Goal: Contribute content: Contribute content

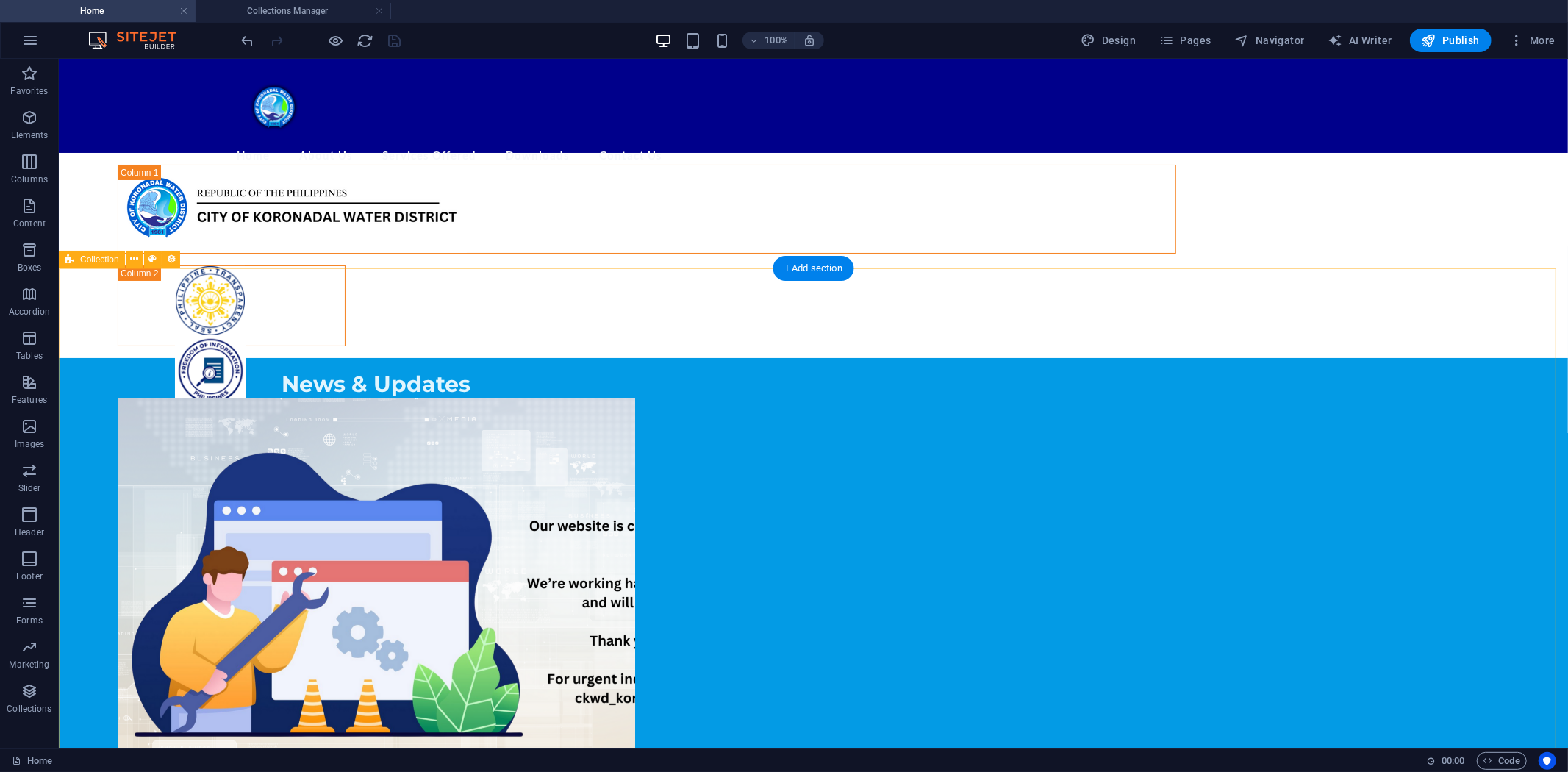
scroll to position [563, 0]
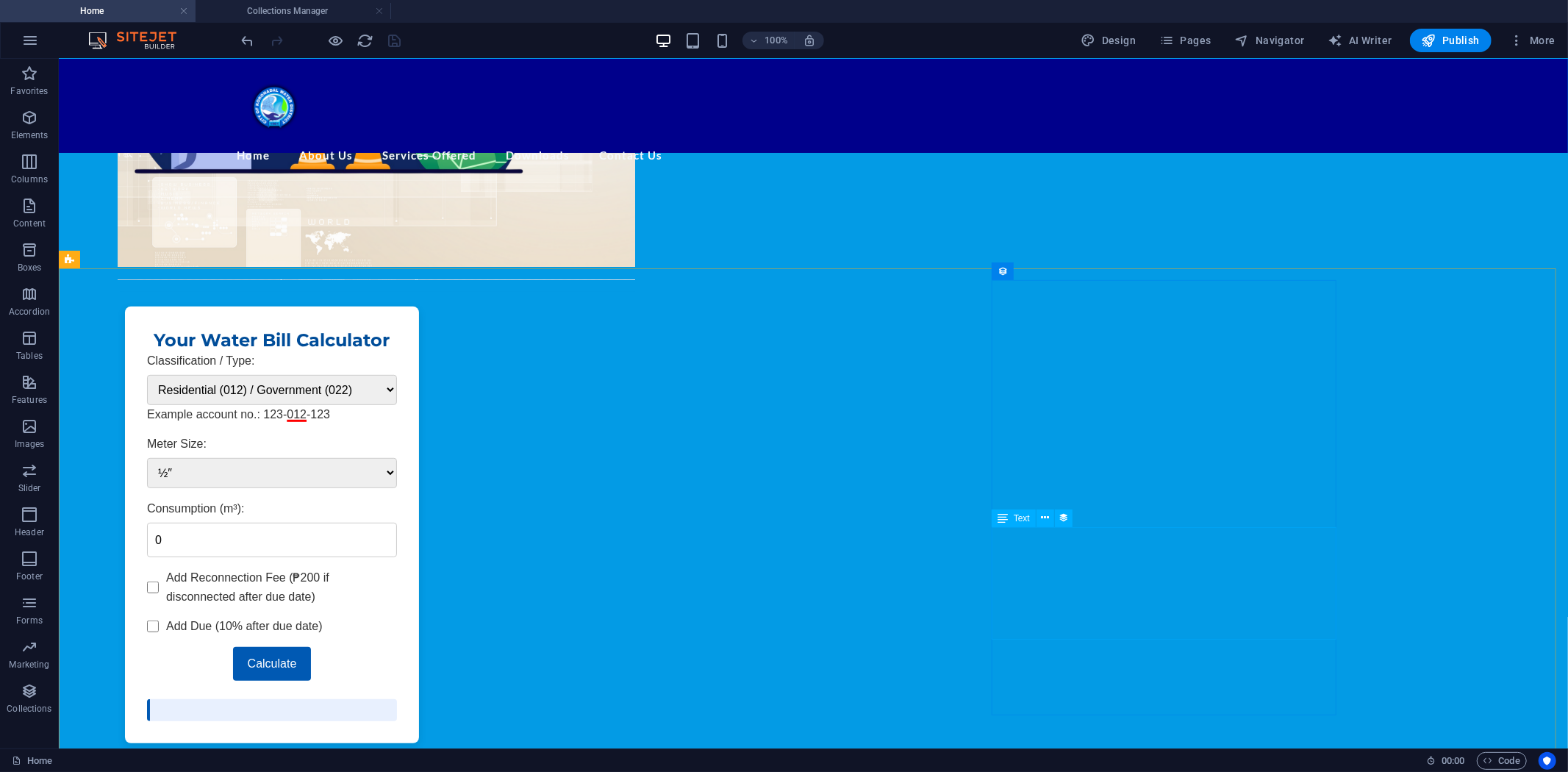
click at [1021, 518] on span "Text" at bounding box center [1021, 518] width 16 height 9
select select "description"
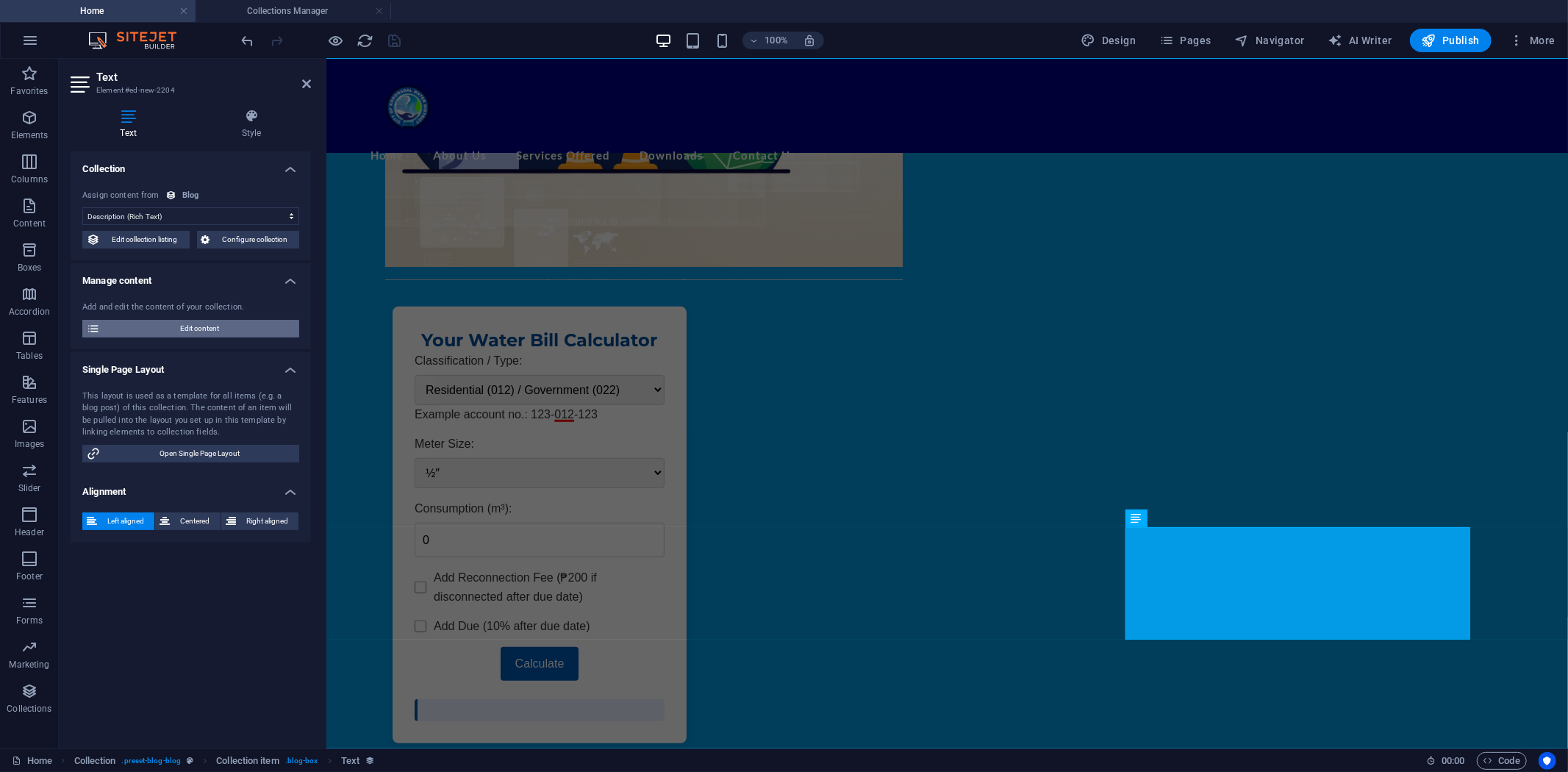
click at [203, 326] on span "Edit content" at bounding box center [199, 328] width 190 height 17
type input "Small Value Procurement"
type input "small-value-procurement"
select select "Procurement"
type input "[DATE]"
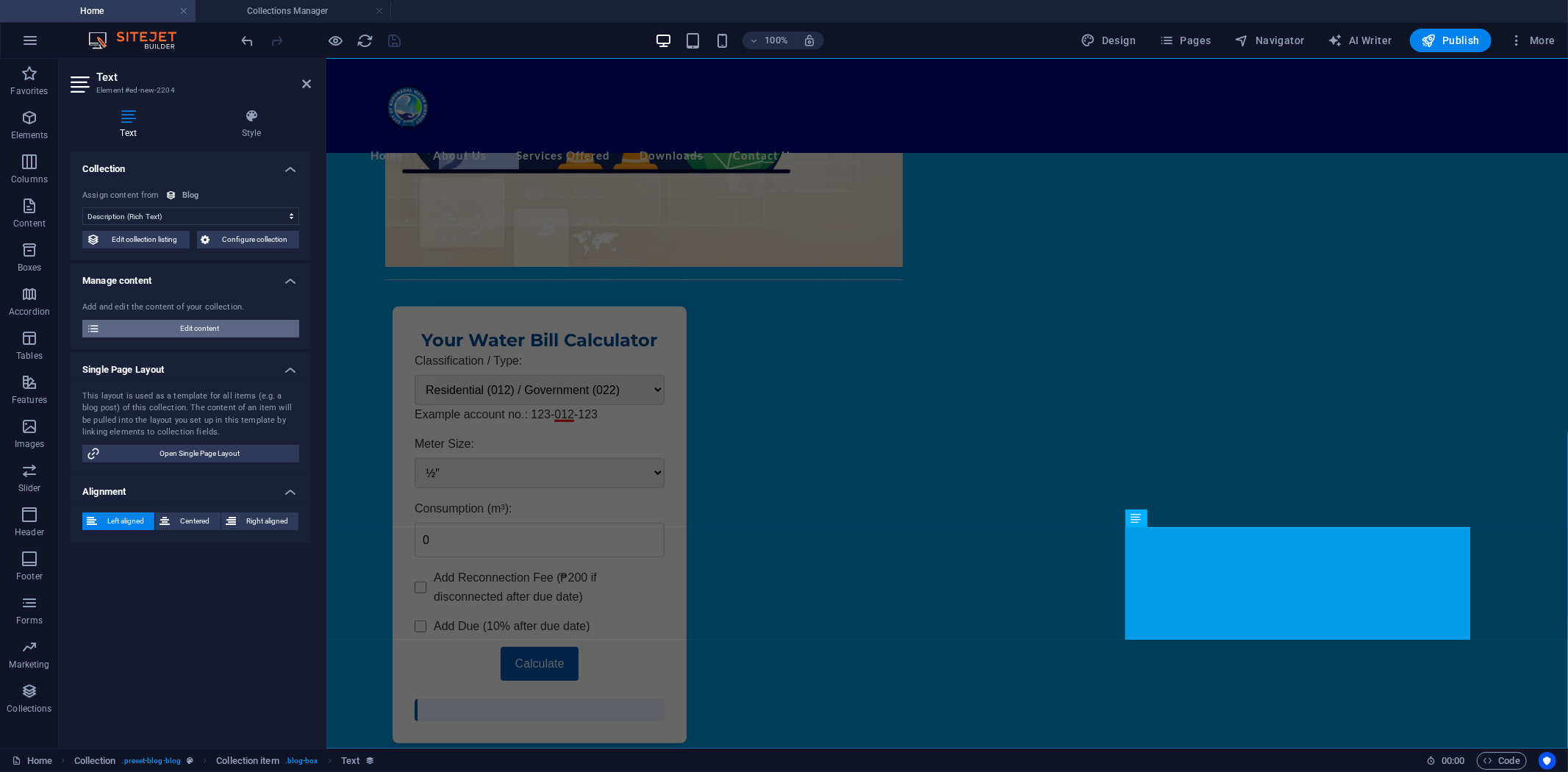
type input "small-value-procurement"
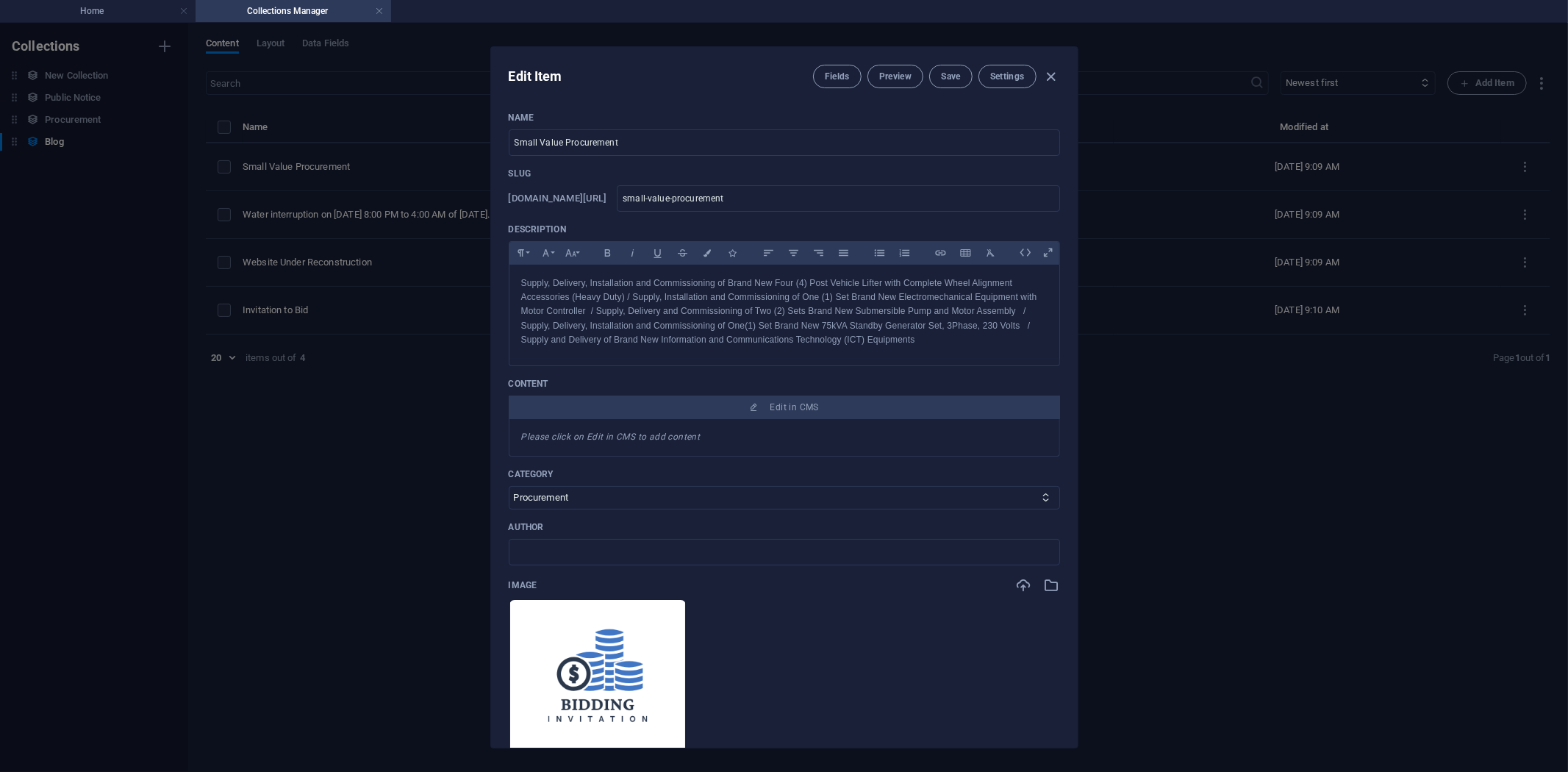
scroll to position [0, 0]
click at [1052, 79] on icon "button" at bounding box center [1051, 77] width 17 height 17
type input "[DATE]"
type input "small-value-procurement"
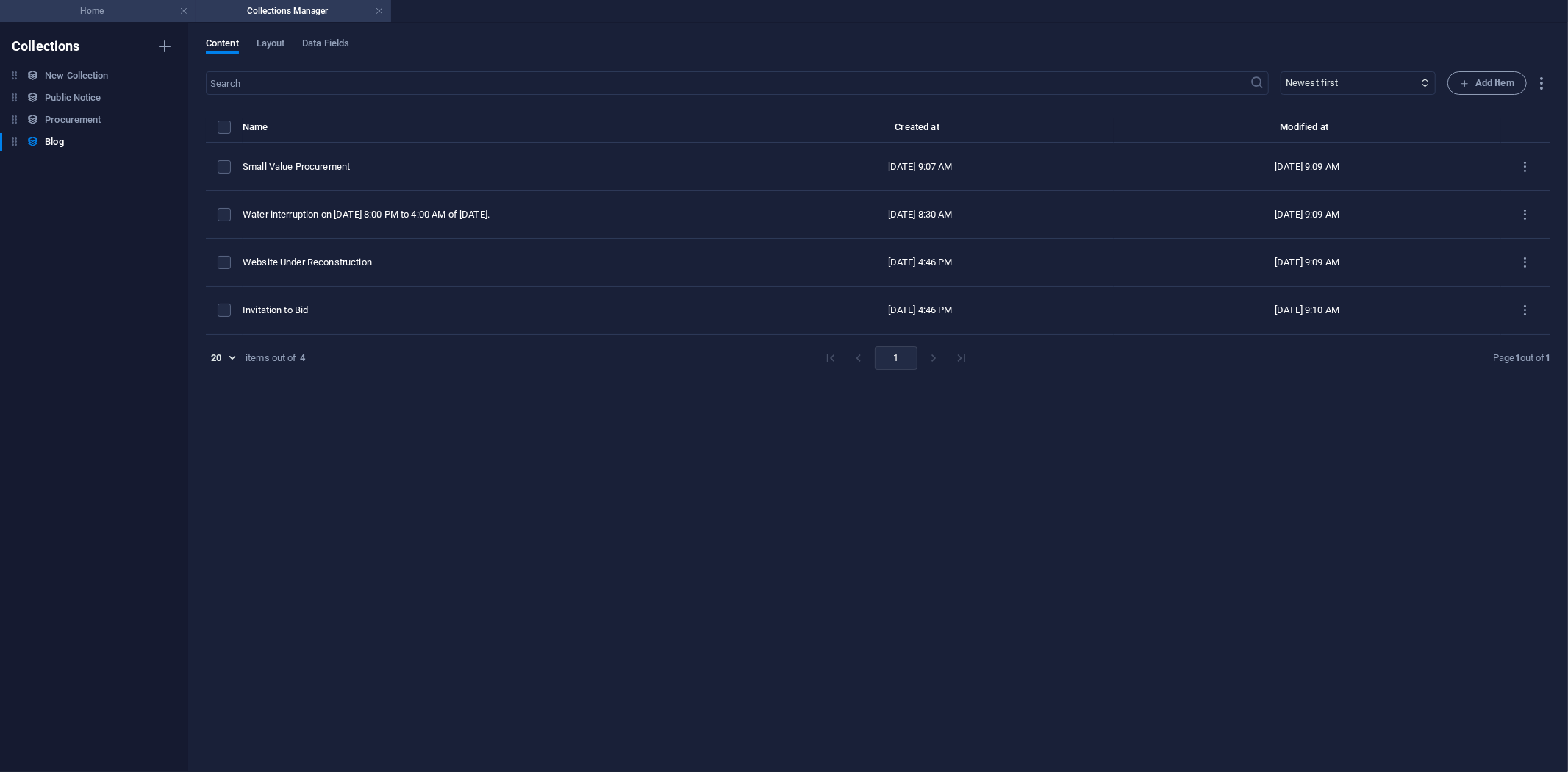
click at [94, 12] on h4 "Home" at bounding box center [98, 11] width 196 height 16
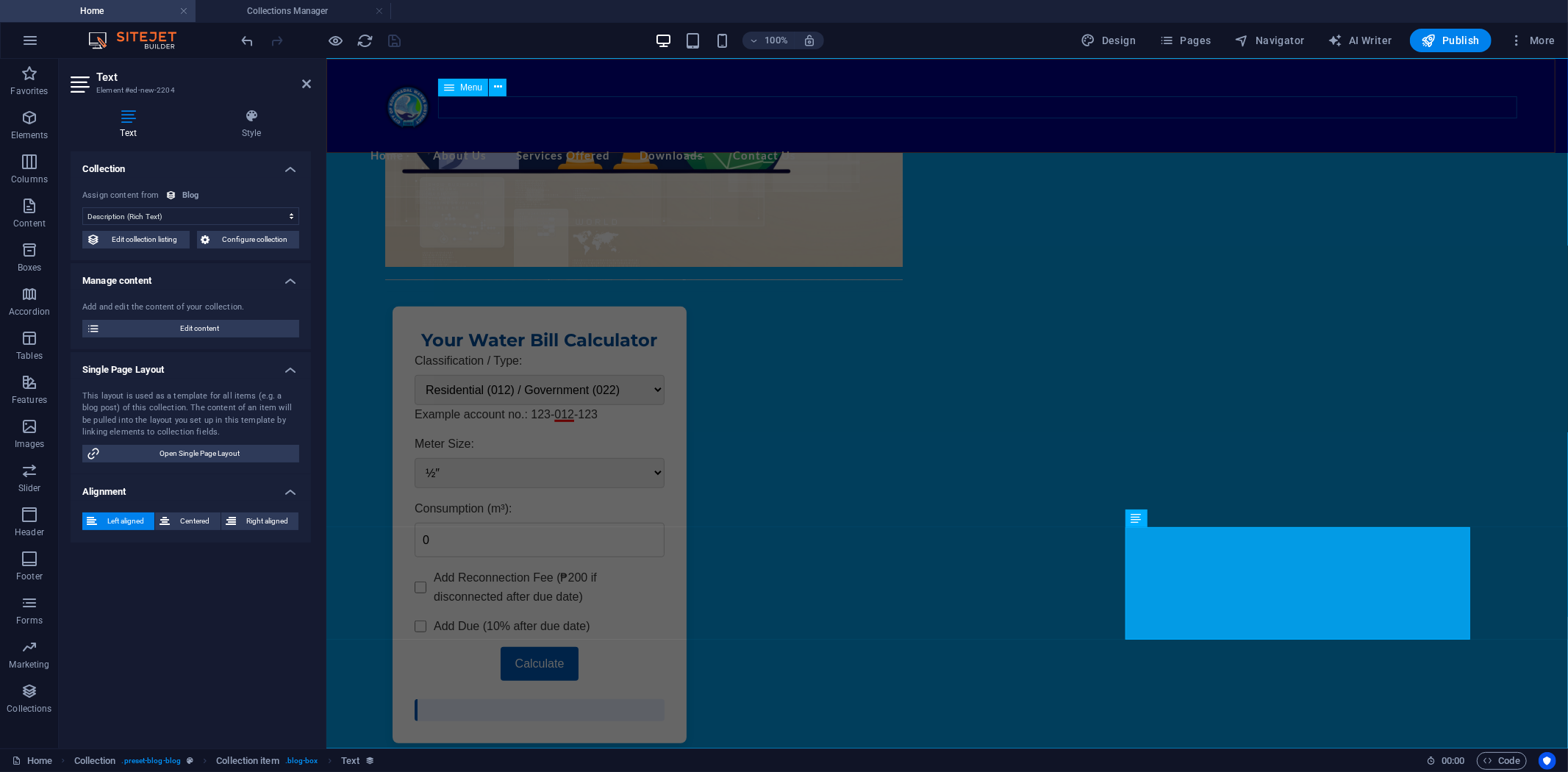
click at [1455, 143] on nav "Home About Us Mandate, Mission and Vision Company History List of Officers Orga…" at bounding box center [947, 154] width 1153 height 23
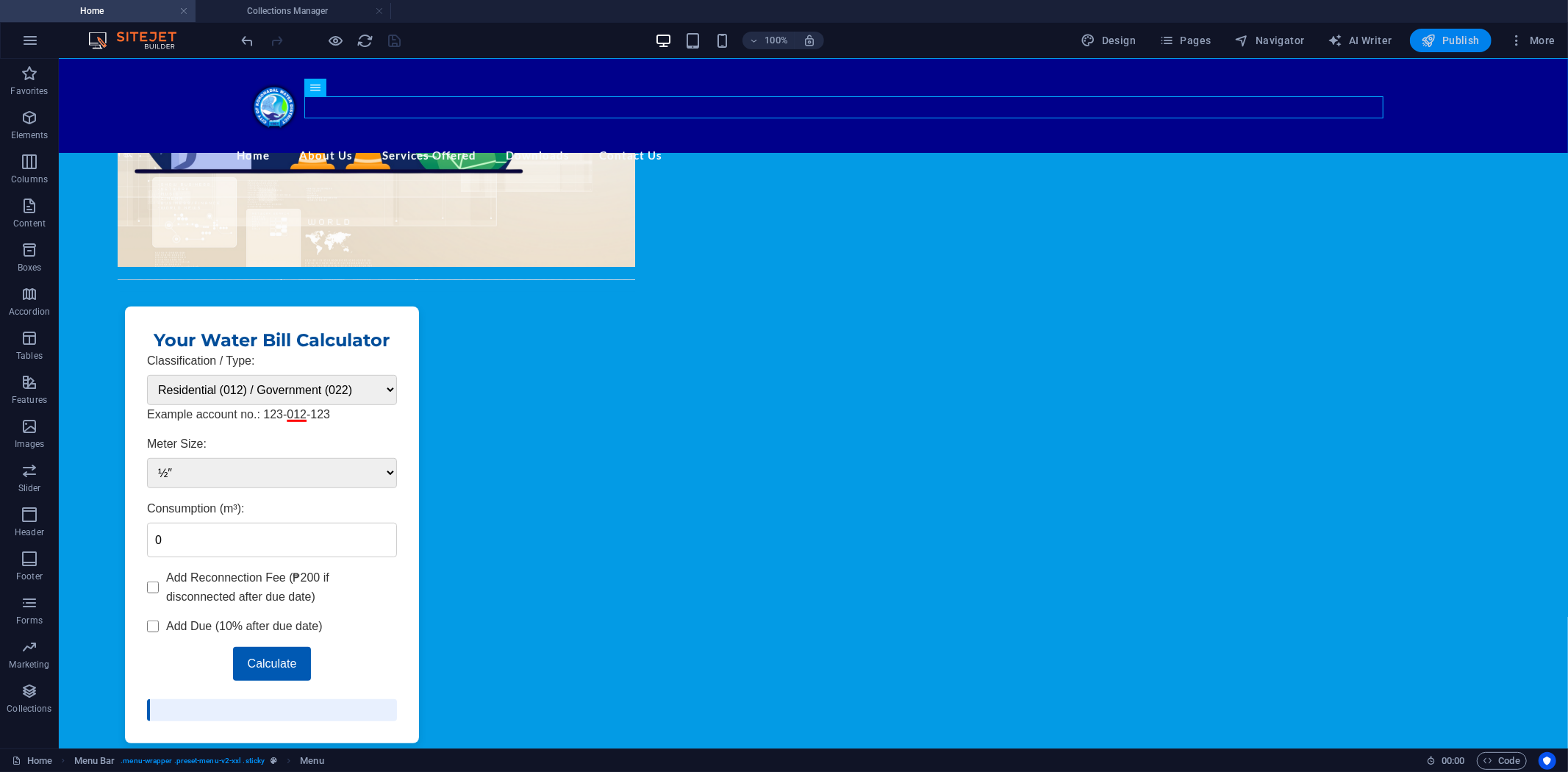
click at [1451, 37] on span "Publish" at bounding box center [1450, 39] width 59 height 14
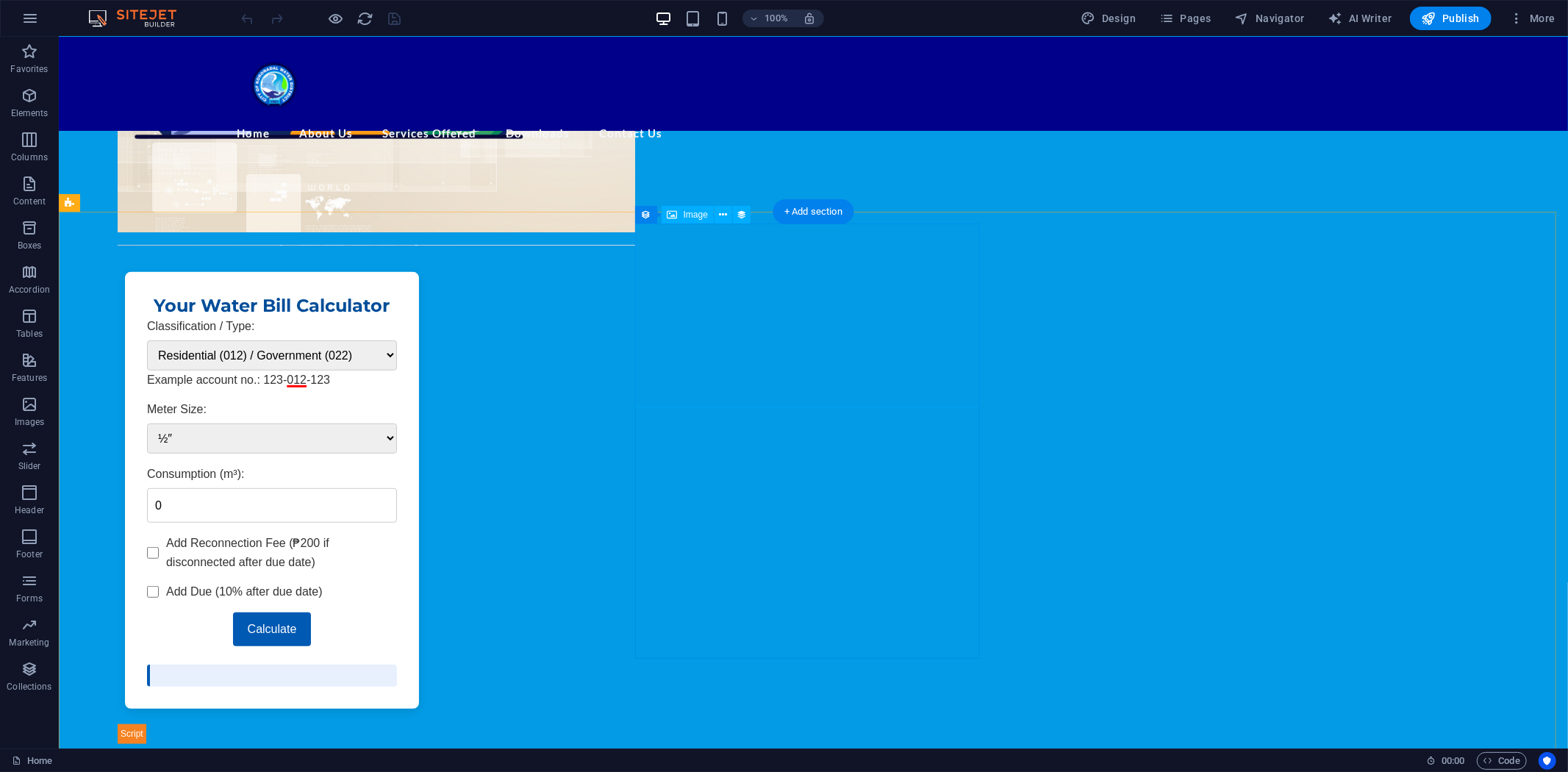
scroll to position [571, 0]
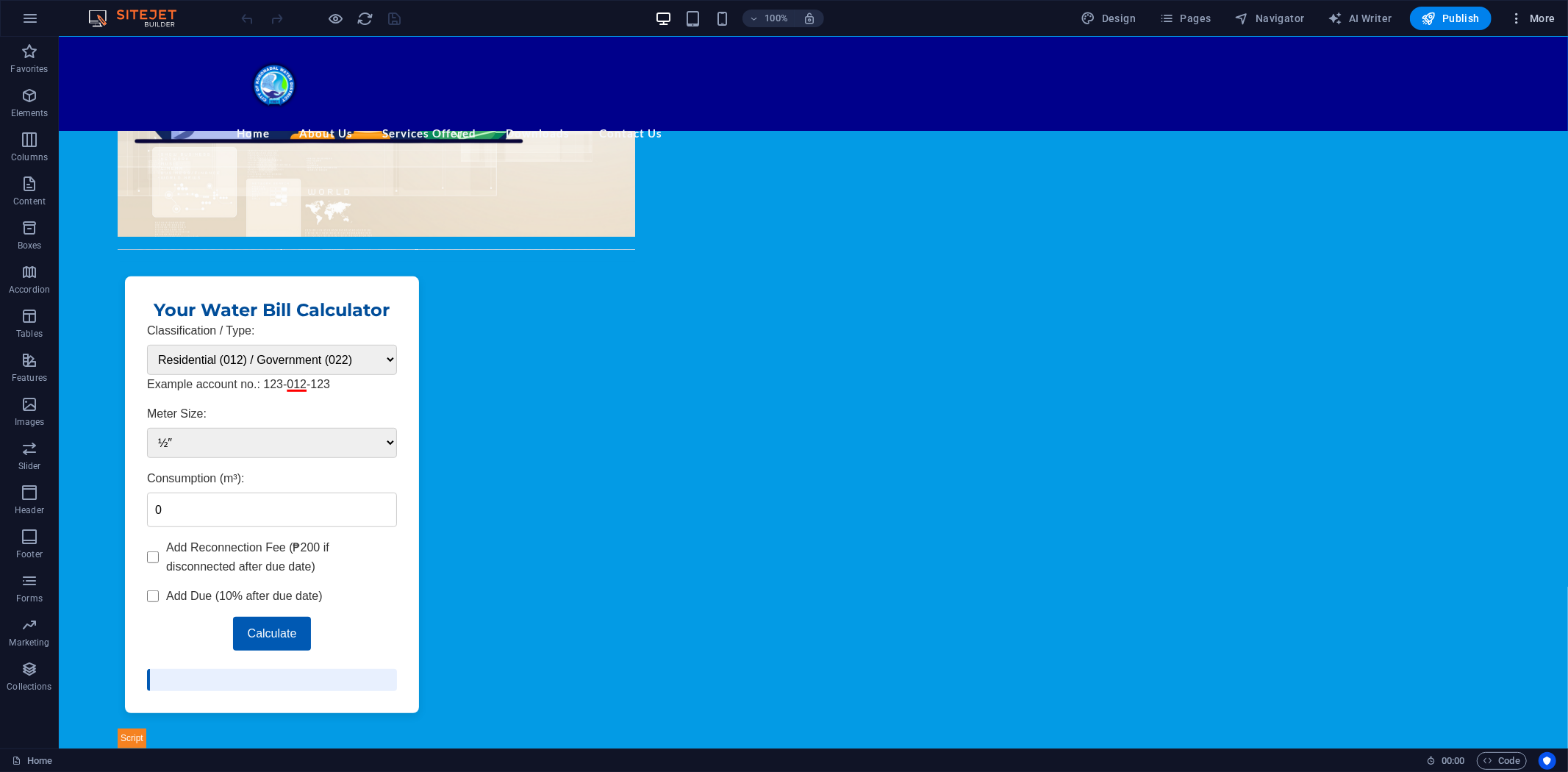
click at [1539, 14] on span "More" at bounding box center [1532, 17] width 46 height 14
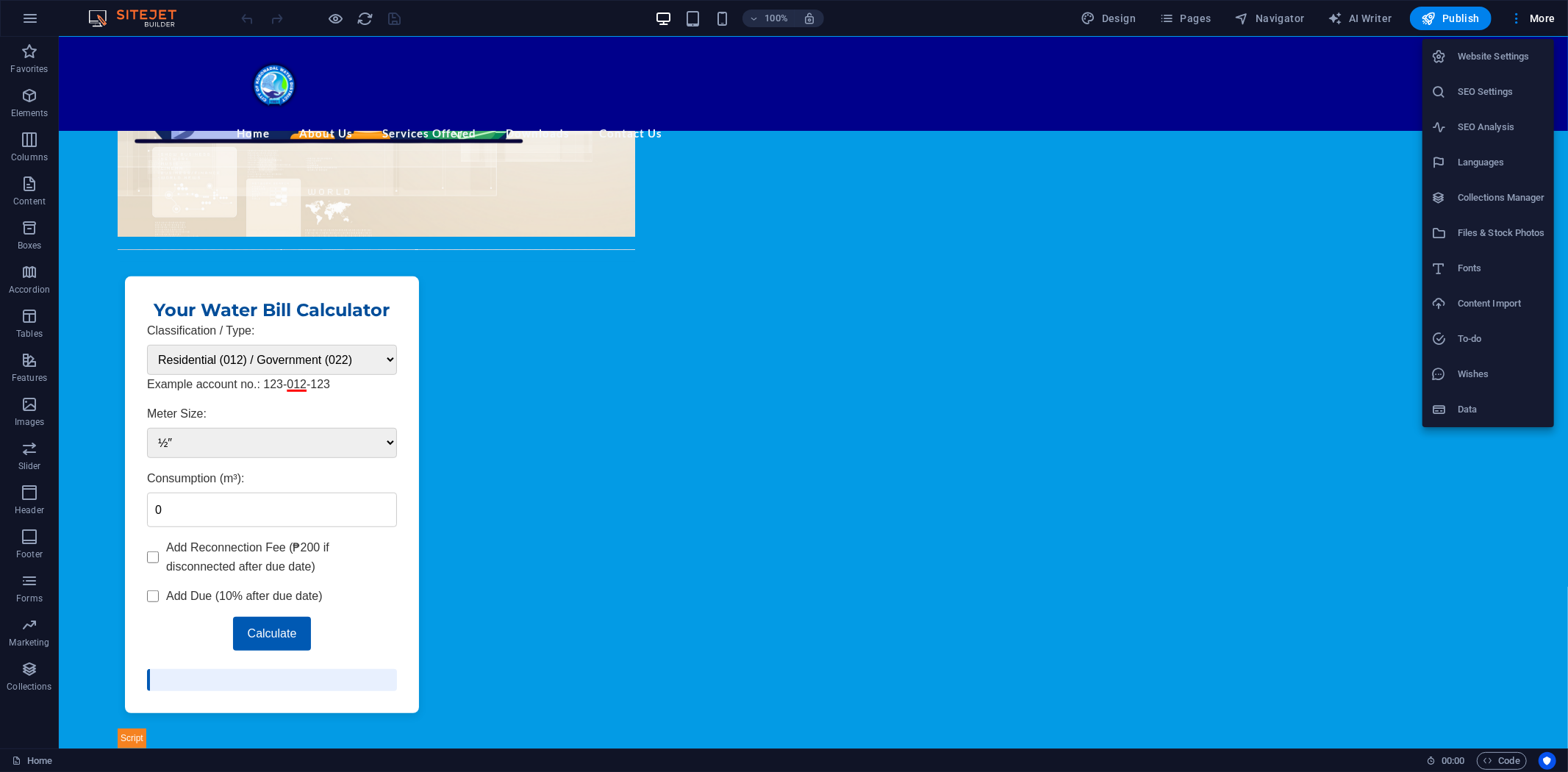
click at [1499, 224] on h6 "Files & Stock Photos" at bounding box center [1501, 233] width 87 height 17
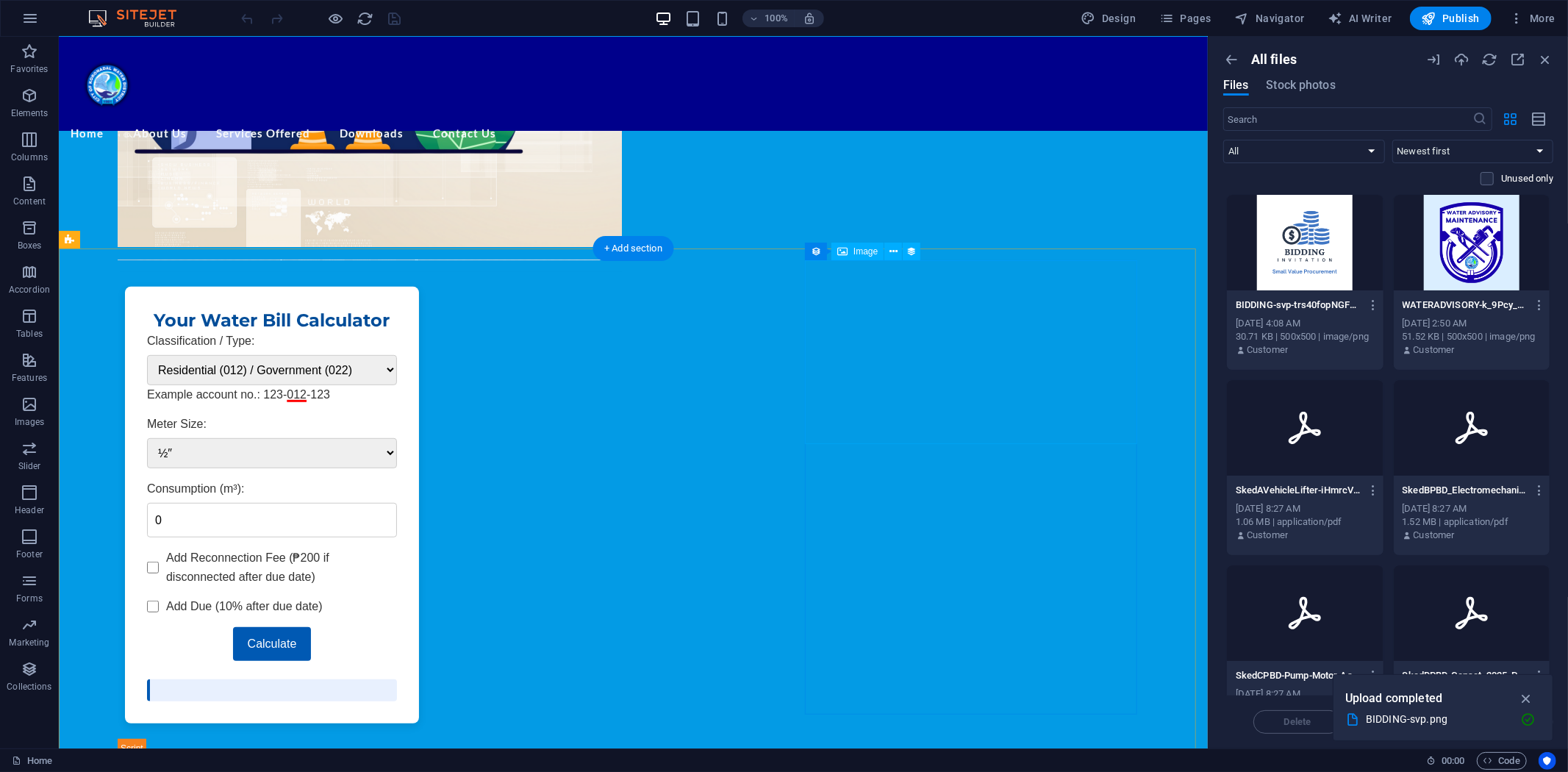
select select "px"
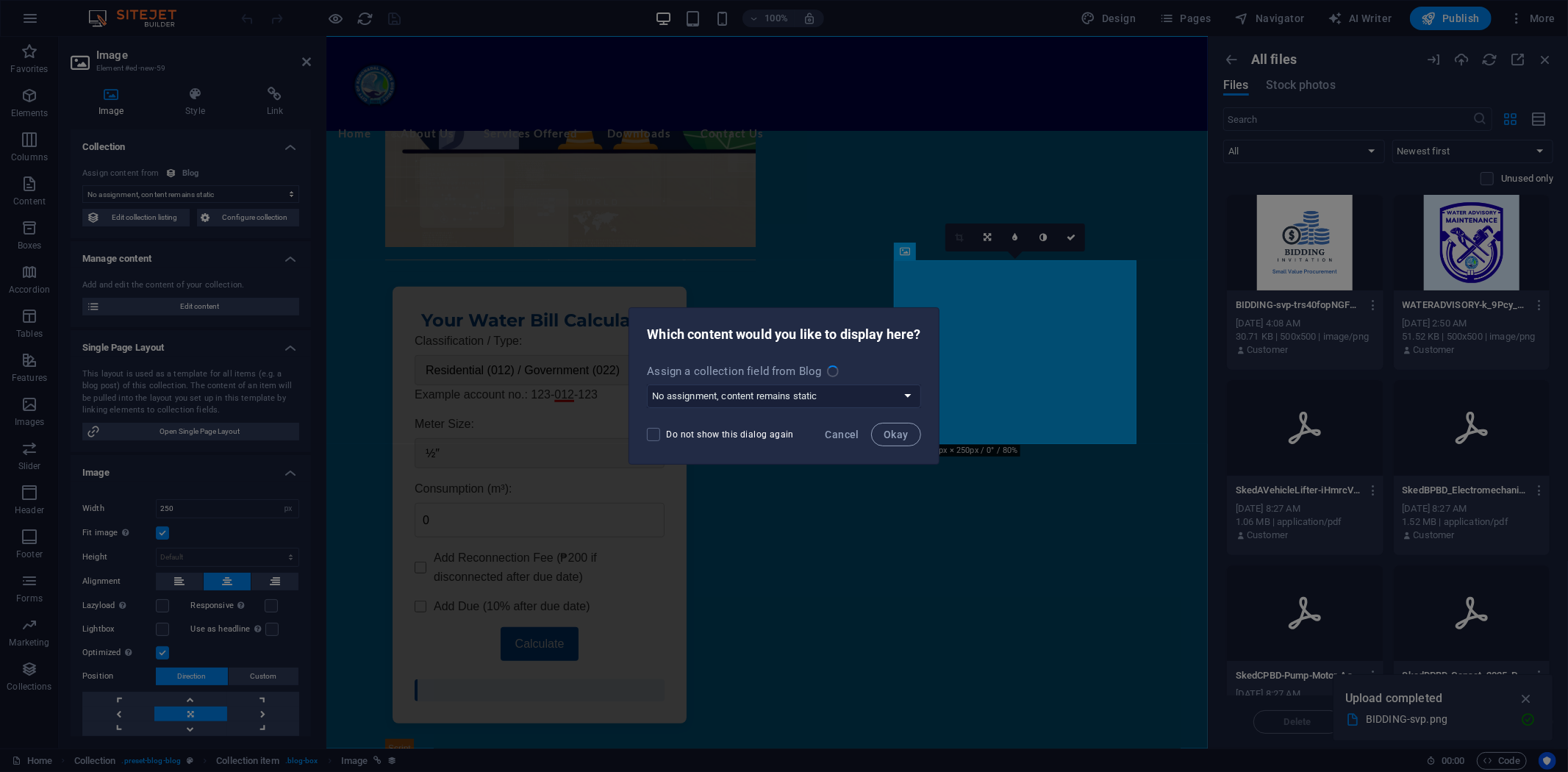
scroll to position [483, 0]
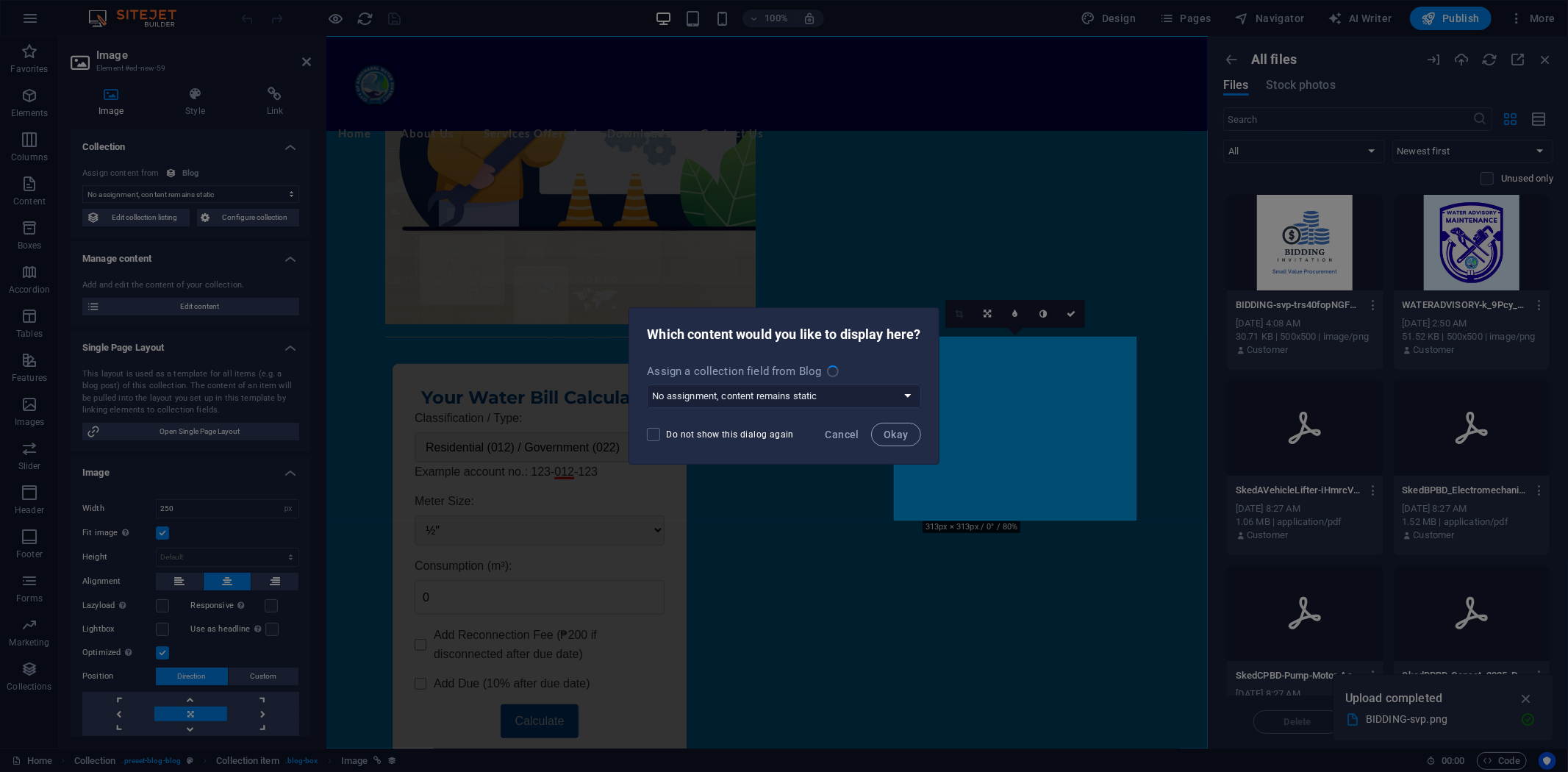
select select "image"
click at [836, 429] on span "Cancel" at bounding box center [842, 434] width 34 height 12
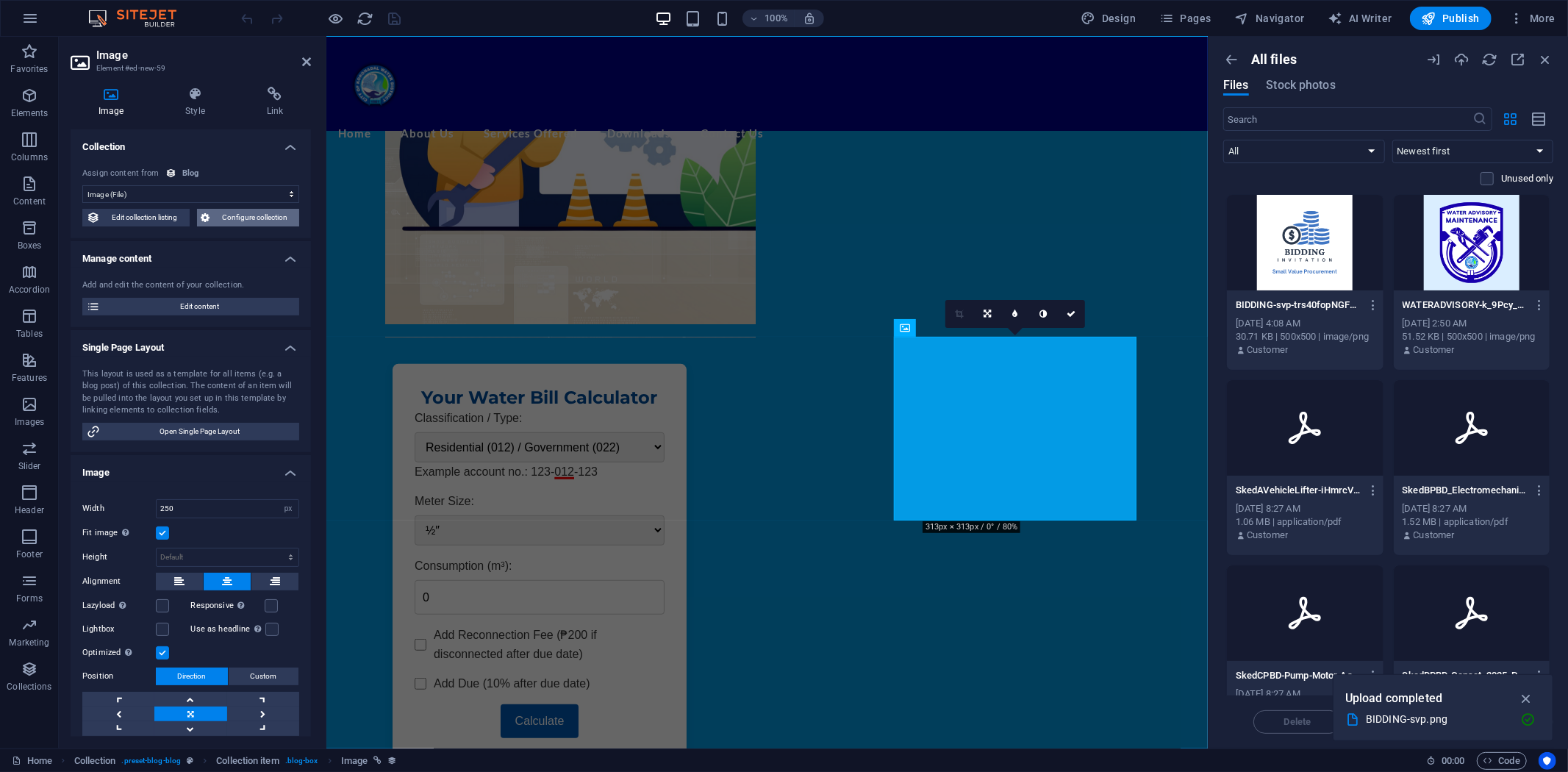
click at [251, 216] on span "Configure collection" at bounding box center [255, 218] width 81 height 17
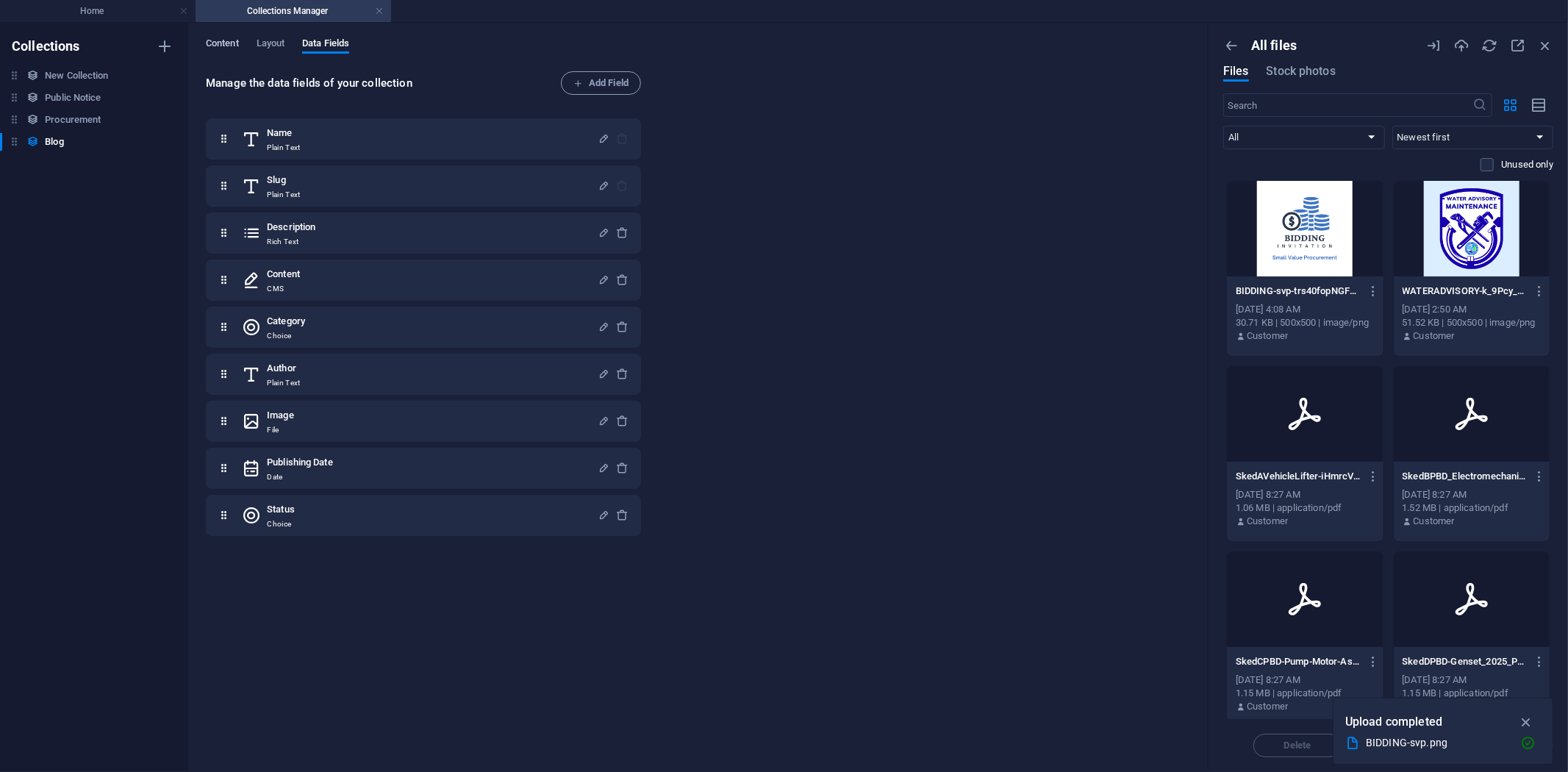
click at [224, 39] on span "Content" at bounding box center [222, 44] width 33 height 20
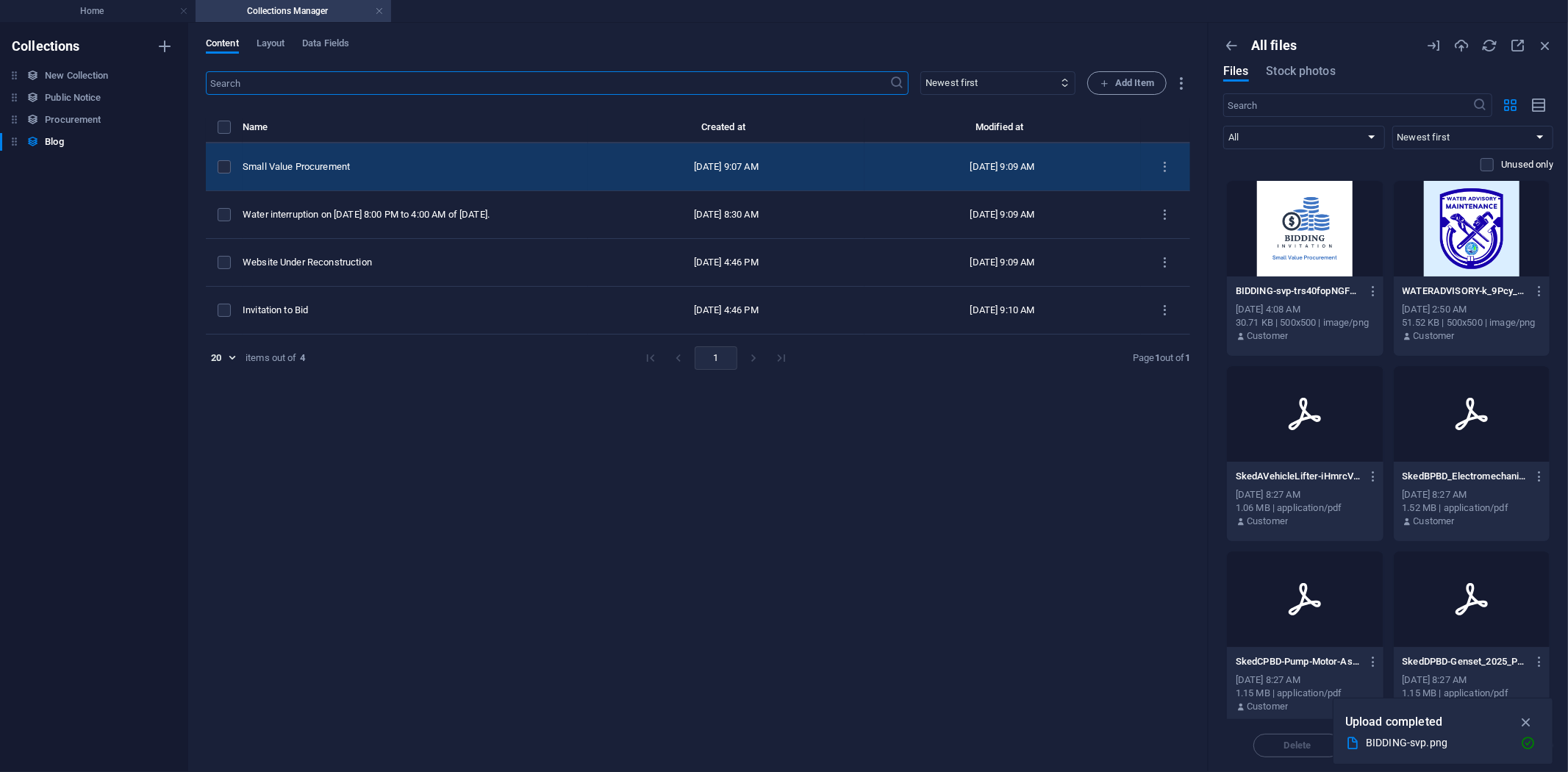
click at [512, 170] on div "Small Value Procurement" at bounding box center [410, 167] width 334 height 13
select select "Procurement"
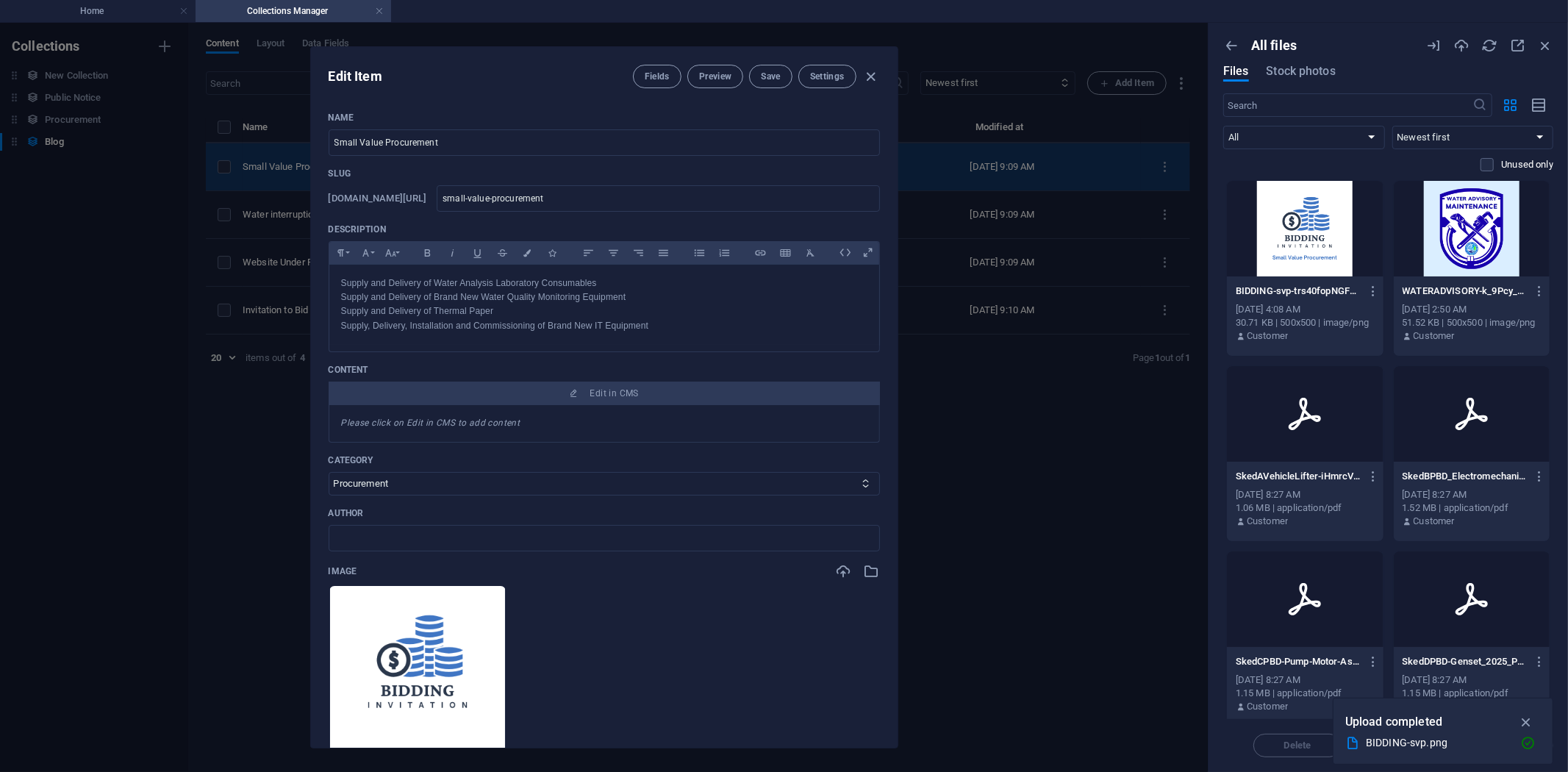
click at [512, 170] on p "Slug" at bounding box center [604, 174] width 551 height 12
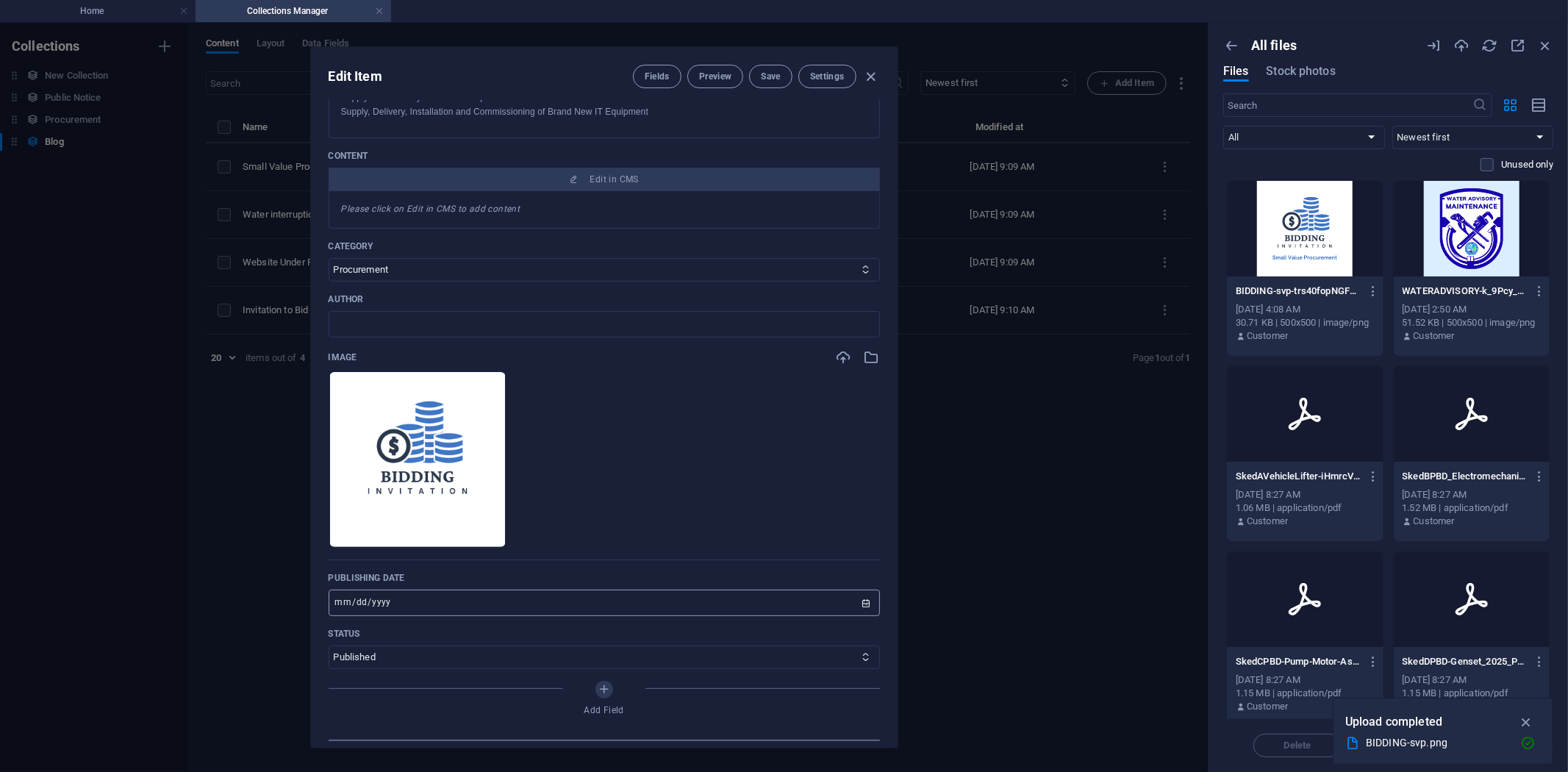
scroll to position [245, 0]
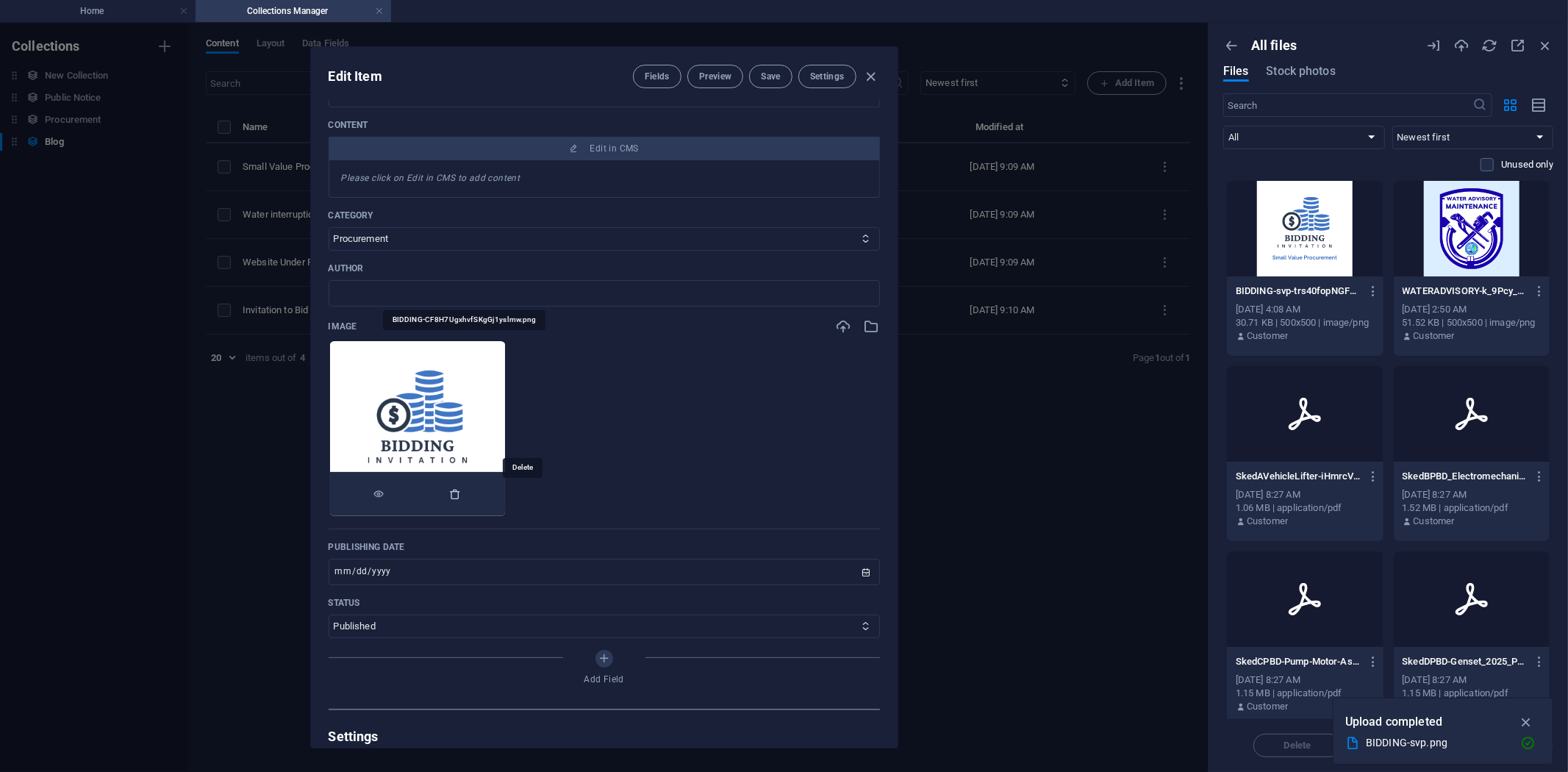
click at [461, 494] on icon "button" at bounding box center [456, 494] width 12 height 12
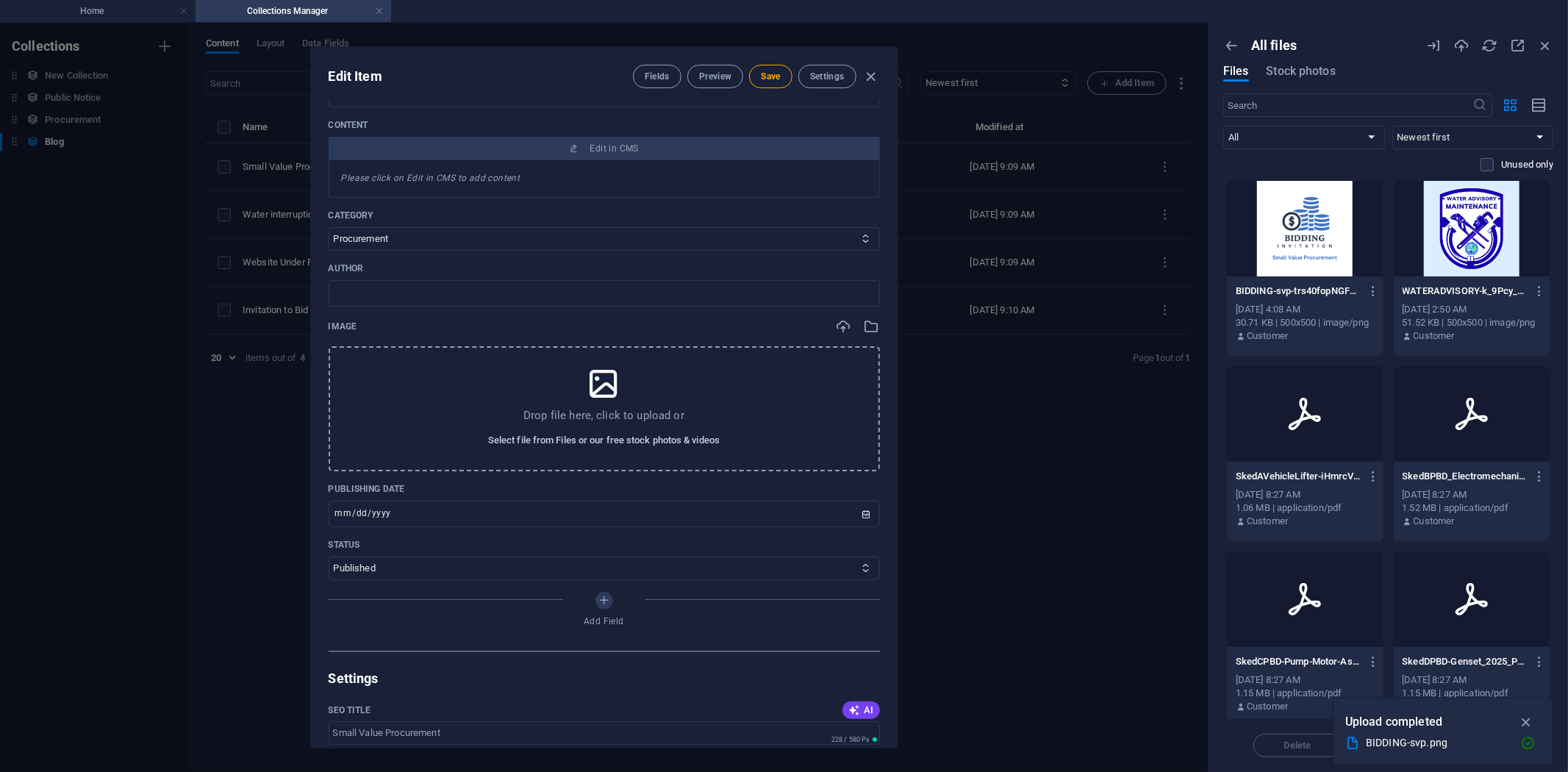
click at [626, 435] on span "Select file from Files or our free stock photos & videos" at bounding box center [603, 440] width 231 height 17
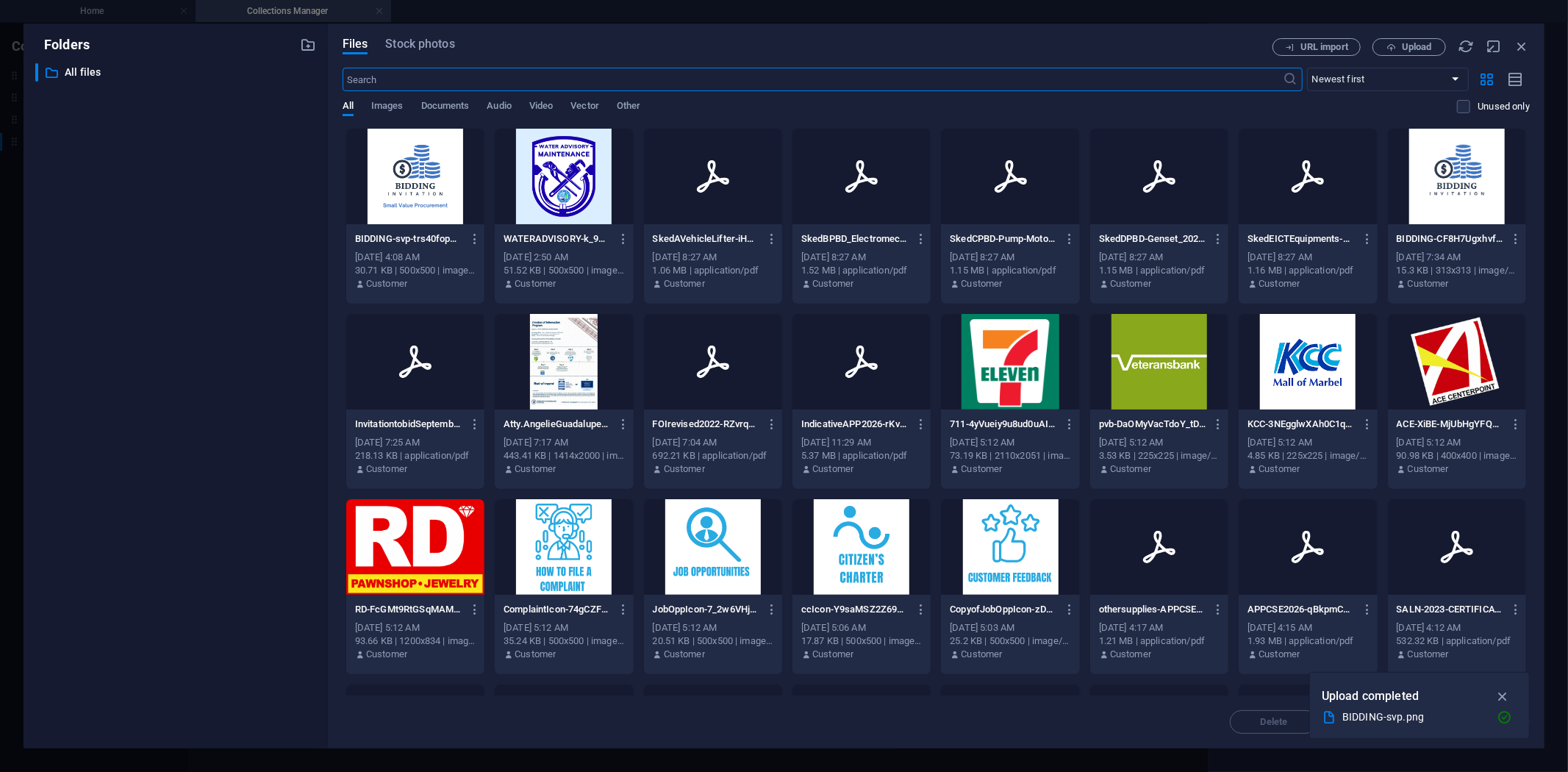
click at [417, 186] on div at bounding box center [415, 176] width 138 height 96
click at [1499, 714] on icon "button" at bounding box center [1503, 716] width 15 height 14
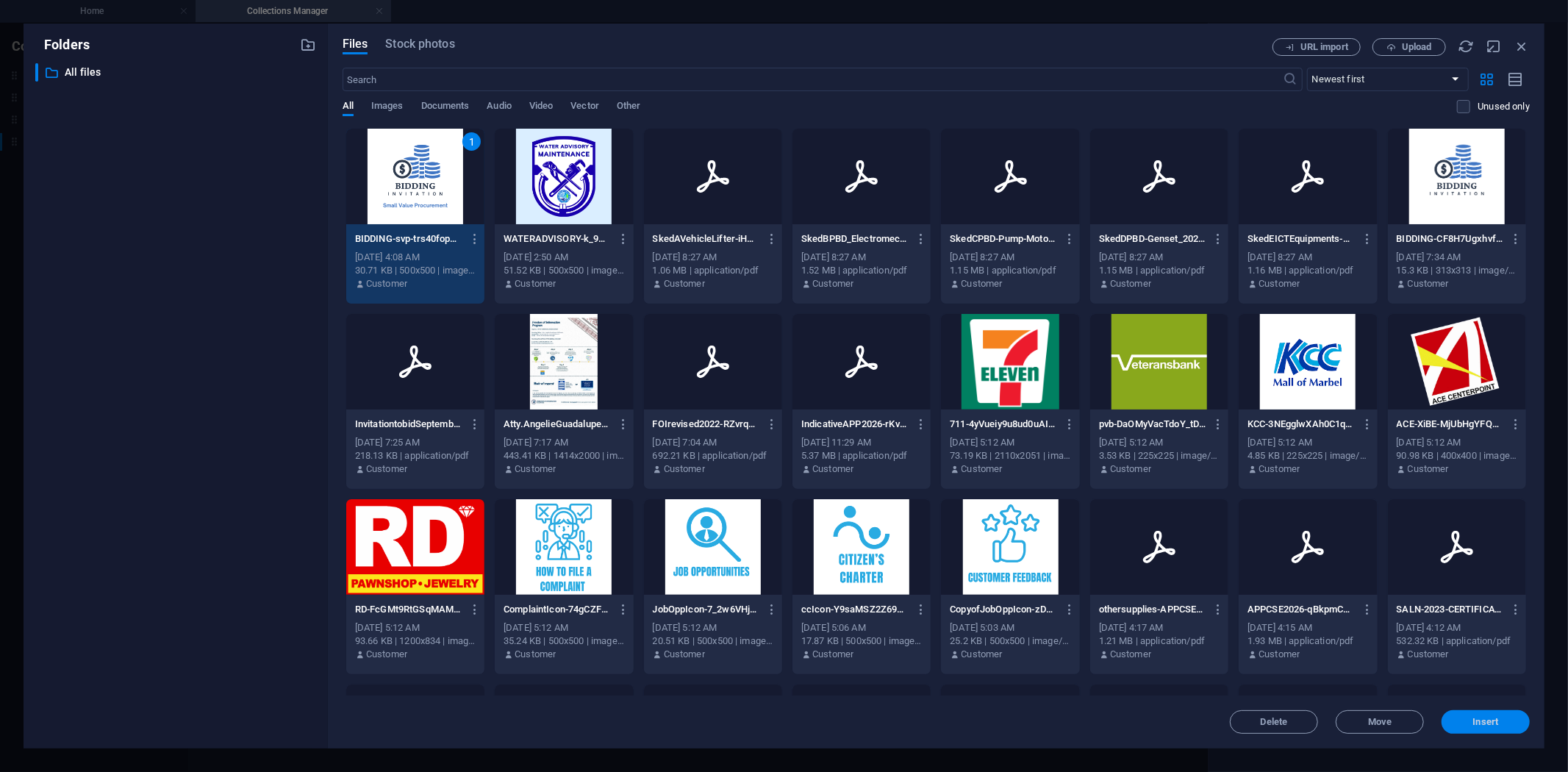
click at [1473, 722] on span "Insert" at bounding box center [1486, 721] width 26 height 9
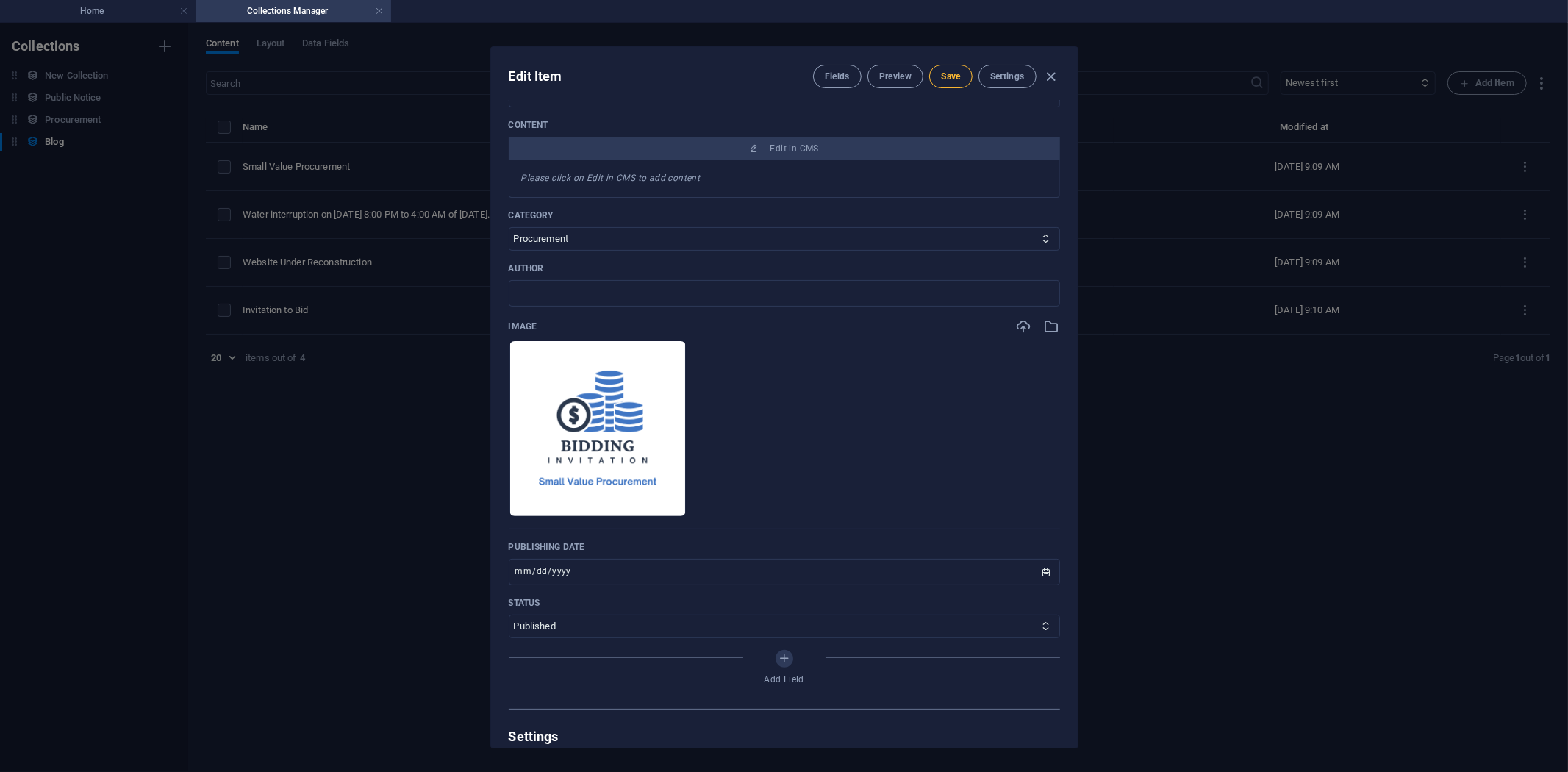
click at [944, 74] on span "Save" at bounding box center [950, 77] width 19 height 12
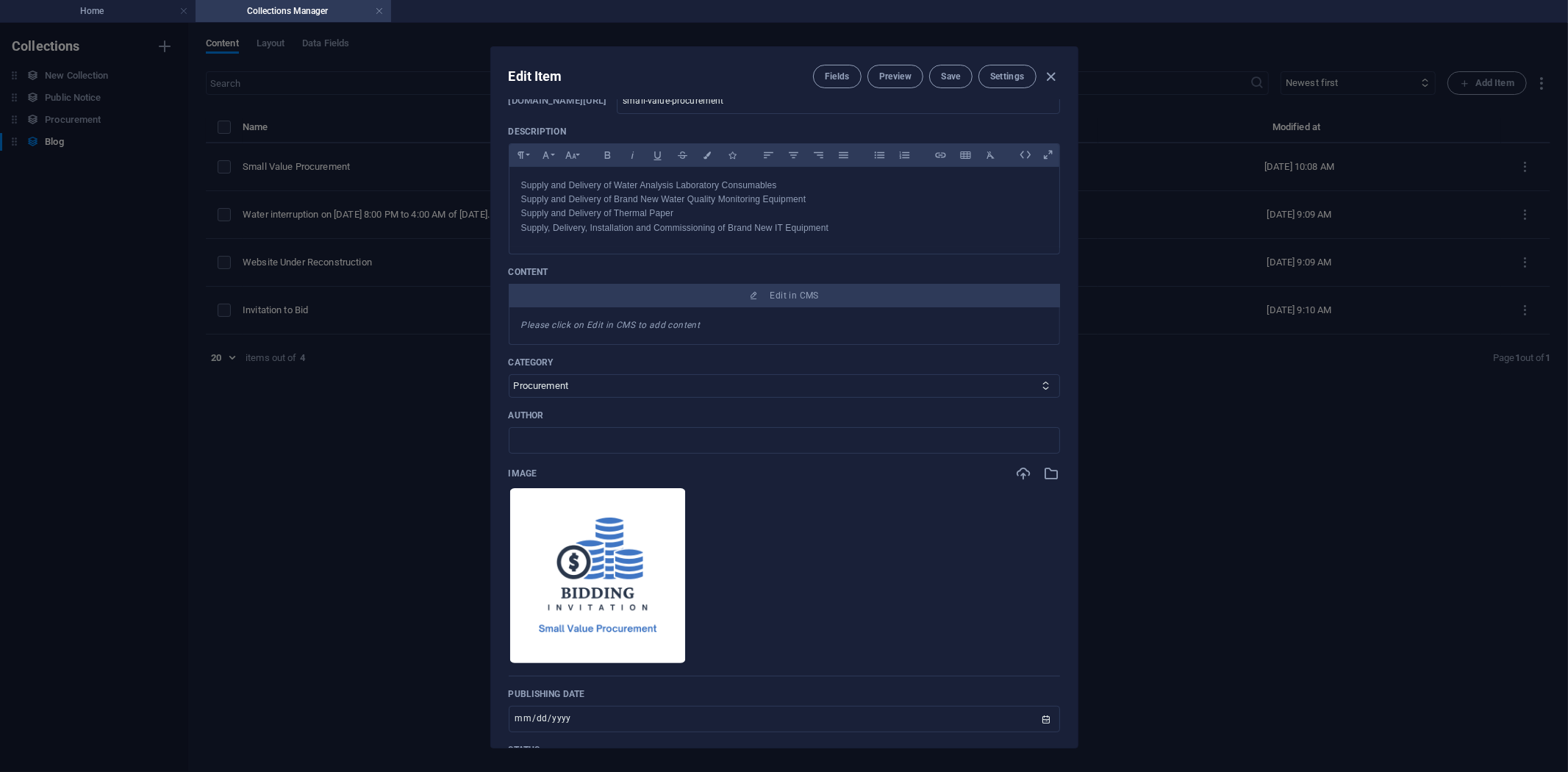
scroll to position [82, 0]
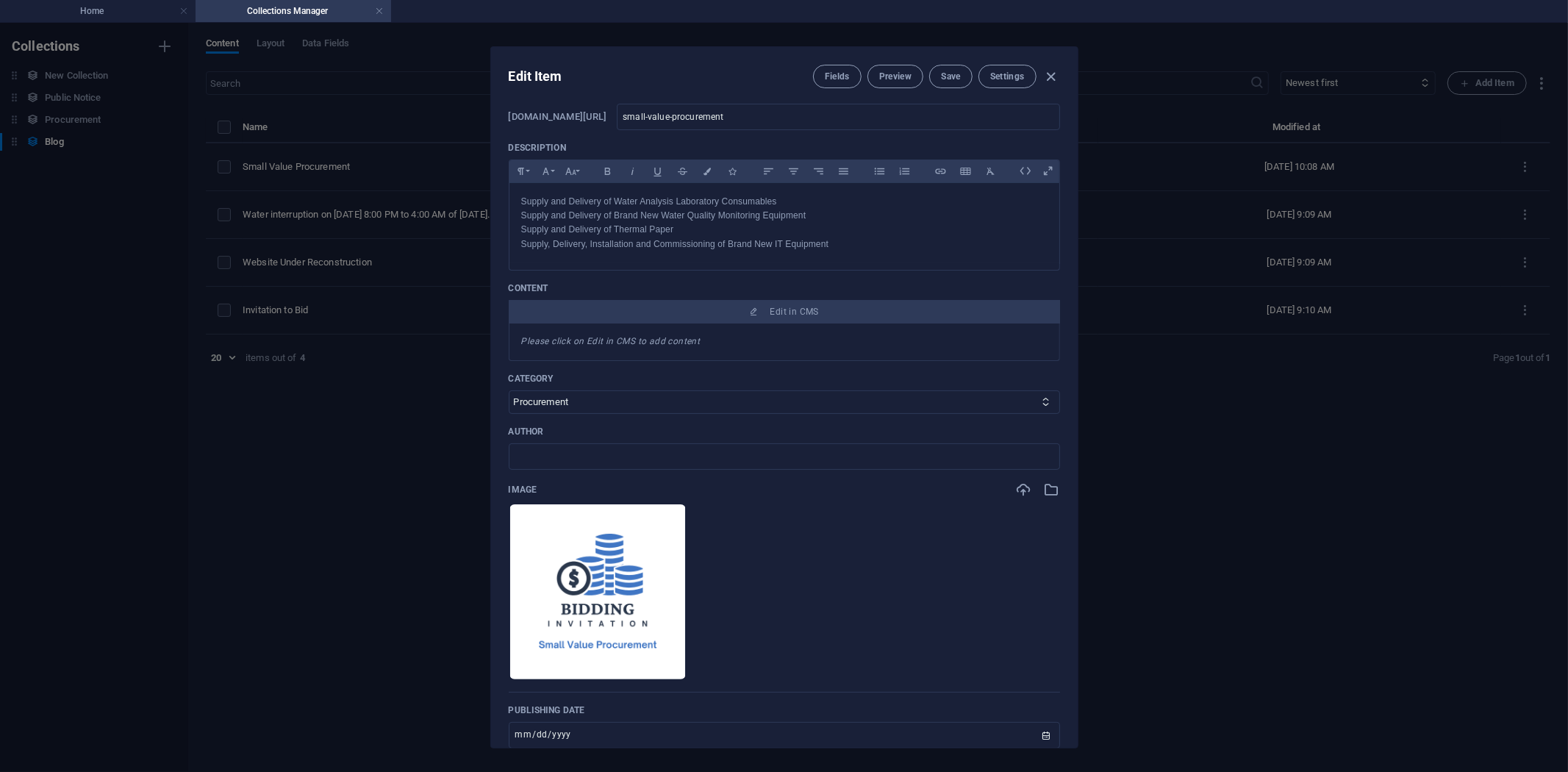
click at [882, 278] on div "Name Small Value Procurement ​ Slug [DOMAIN_NAME][URL] small-value-procurement …" at bounding box center [784, 450] width 551 height 841
drag, startPoint x: 770, startPoint y: 307, endPoint x: 860, endPoint y: 232, distance: 117.2
click at [878, 253] on div "Name Small Value Procurement ​ Slug [DOMAIN_NAME][URL] small-value-procurement …" at bounding box center [784, 450] width 551 height 841
click at [791, 197] on p "Supply and Delivery of Water Analysis Laboratory Consumables" at bounding box center [784, 201] width 527 height 14
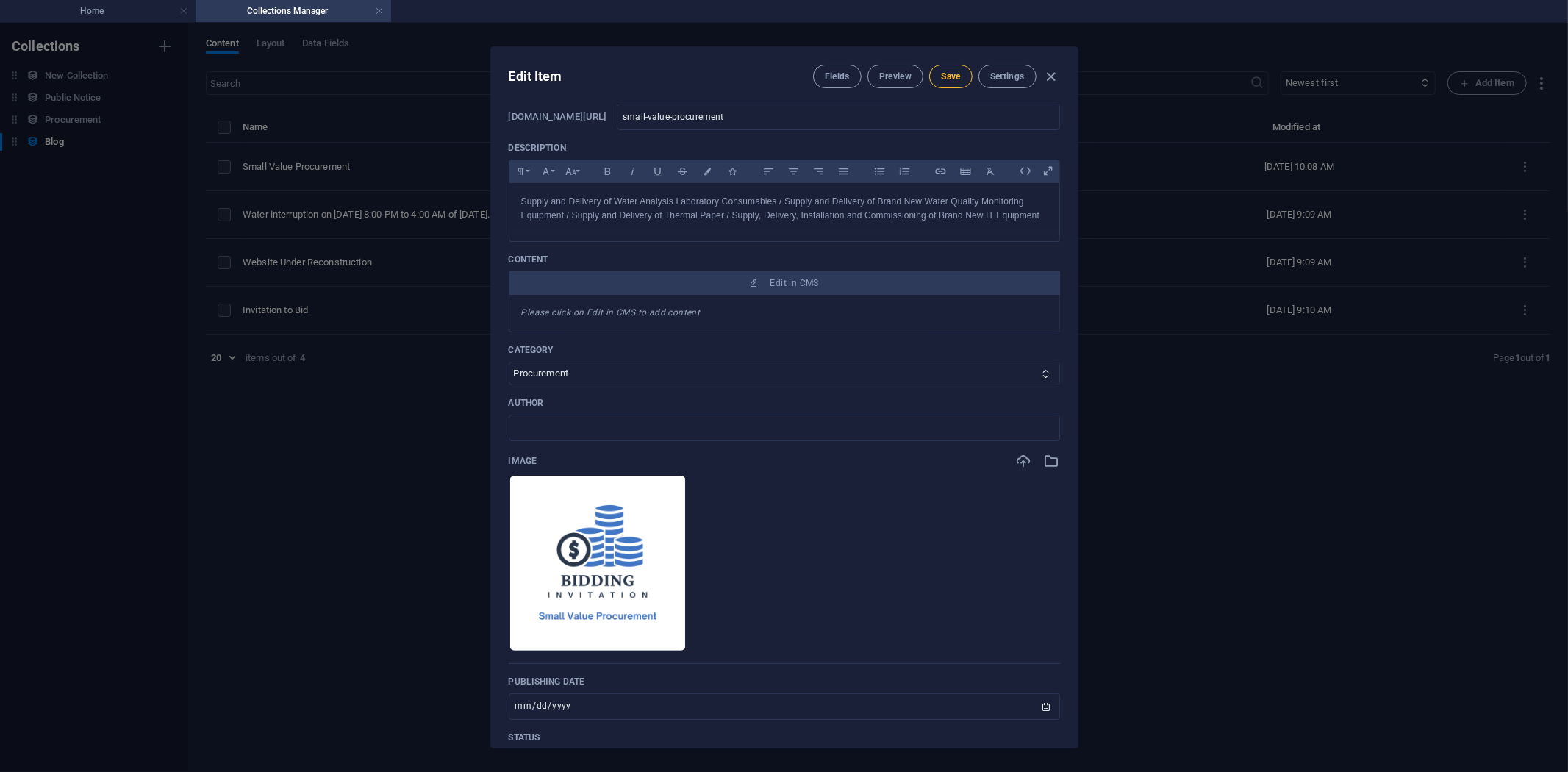
click at [952, 71] on span "Save" at bounding box center [950, 77] width 19 height 12
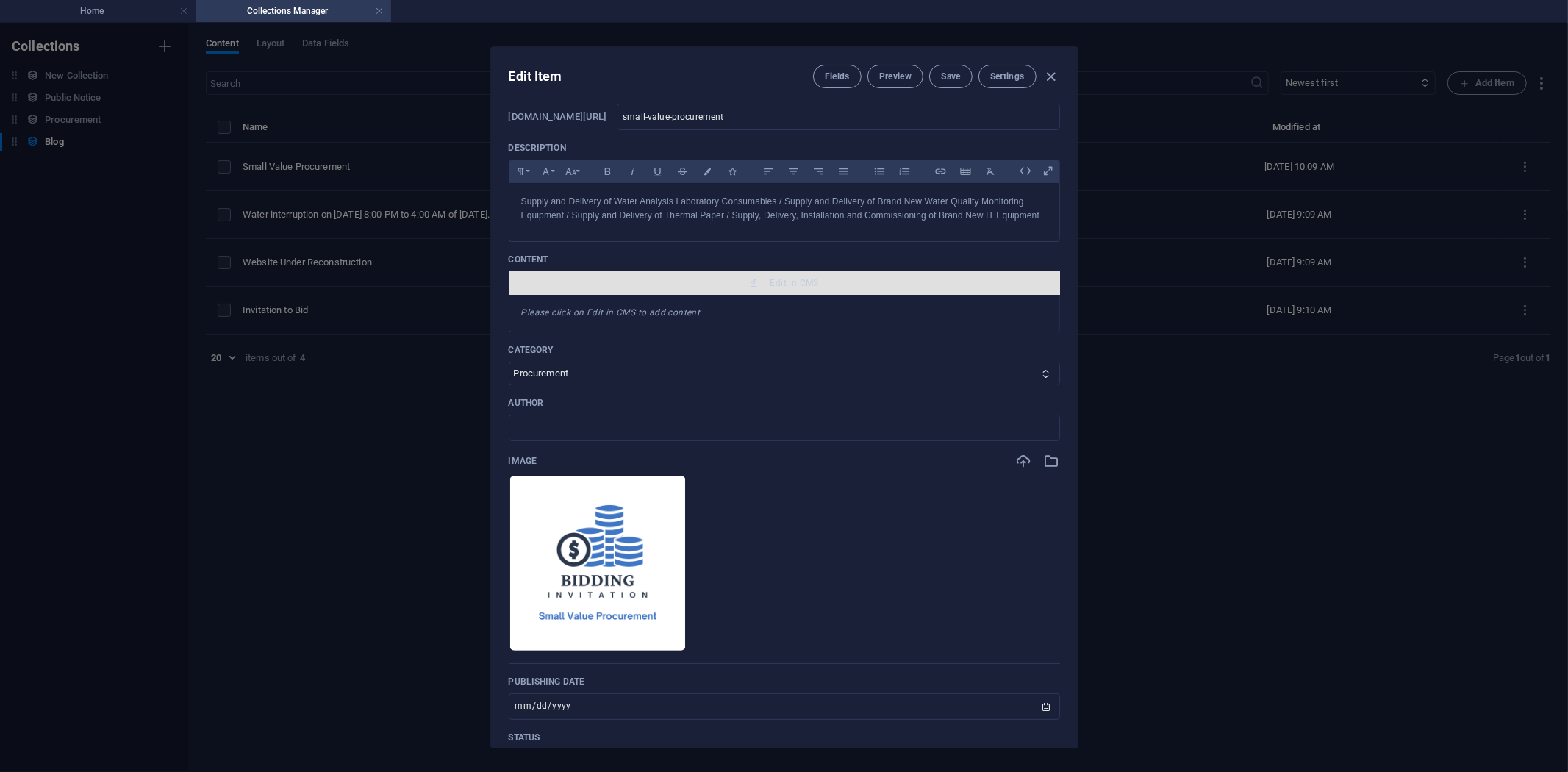
click at [796, 280] on span "Edit in CMS" at bounding box center [794, 283] width 49 height 12
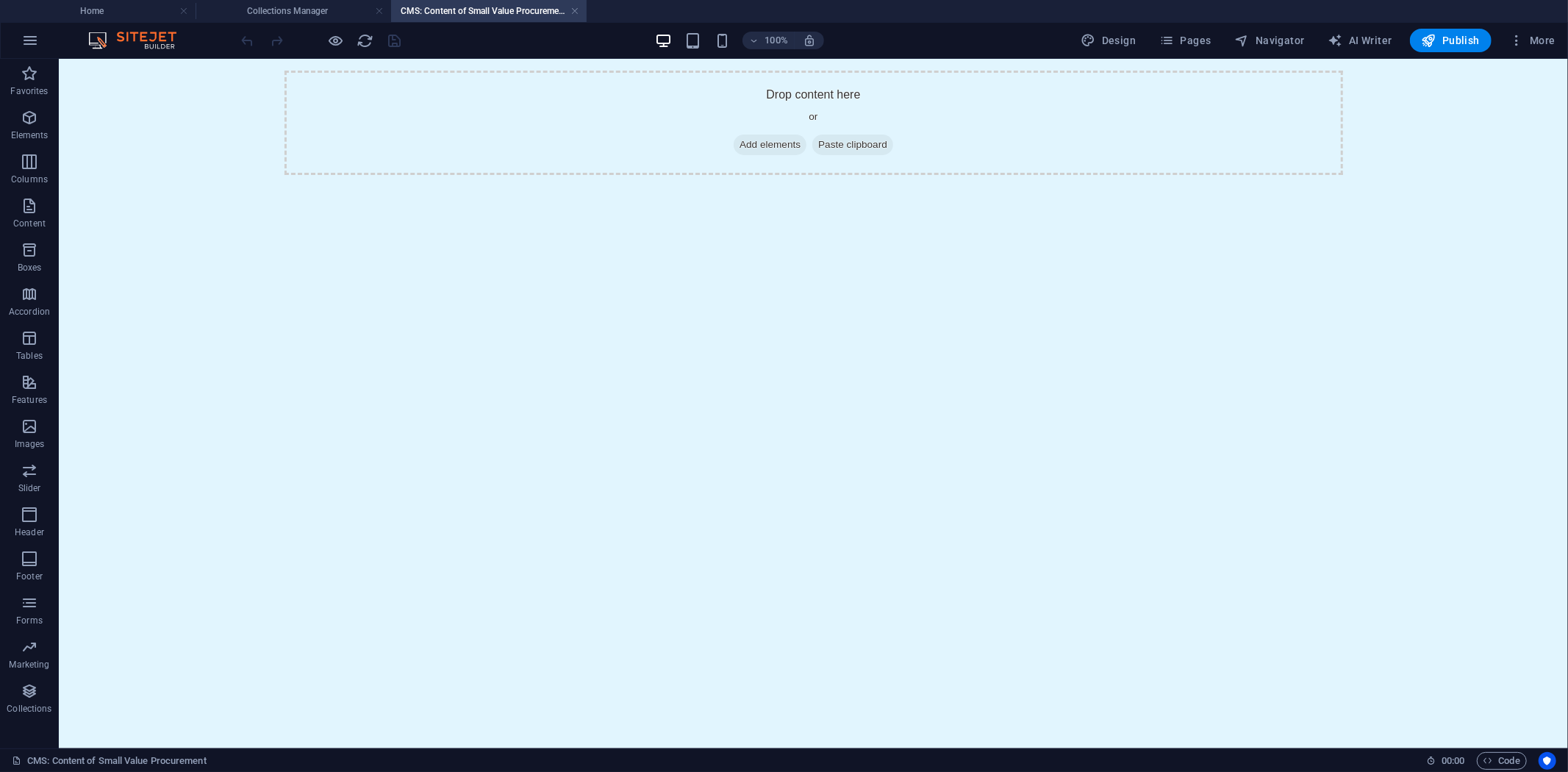
scroll to position [0, 0]
click at [760, 140] on span "Add elements" at bounding box center [769, 143] width 73 height 20
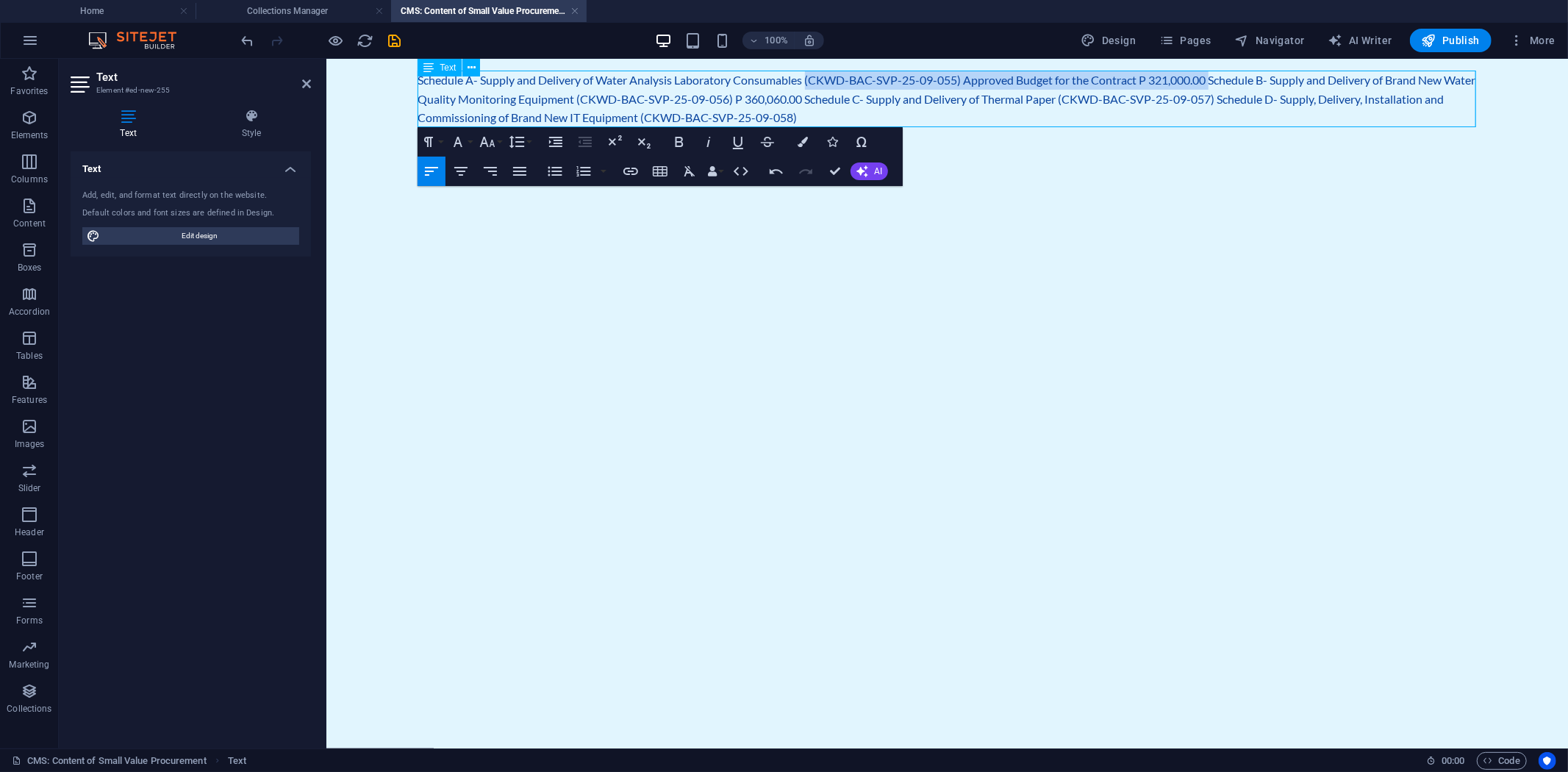
drag, startPoint x: 810, startPoint y: 77, endPoint x: 1216, endPoint y: 74, distance: 406.0
click at [1216, 74] on p "Schedule A- Supply and Delivery of Water Analysis Laboratory Consumables (CKWD-…" at bounding box center [947, 98] width 1059 height 57
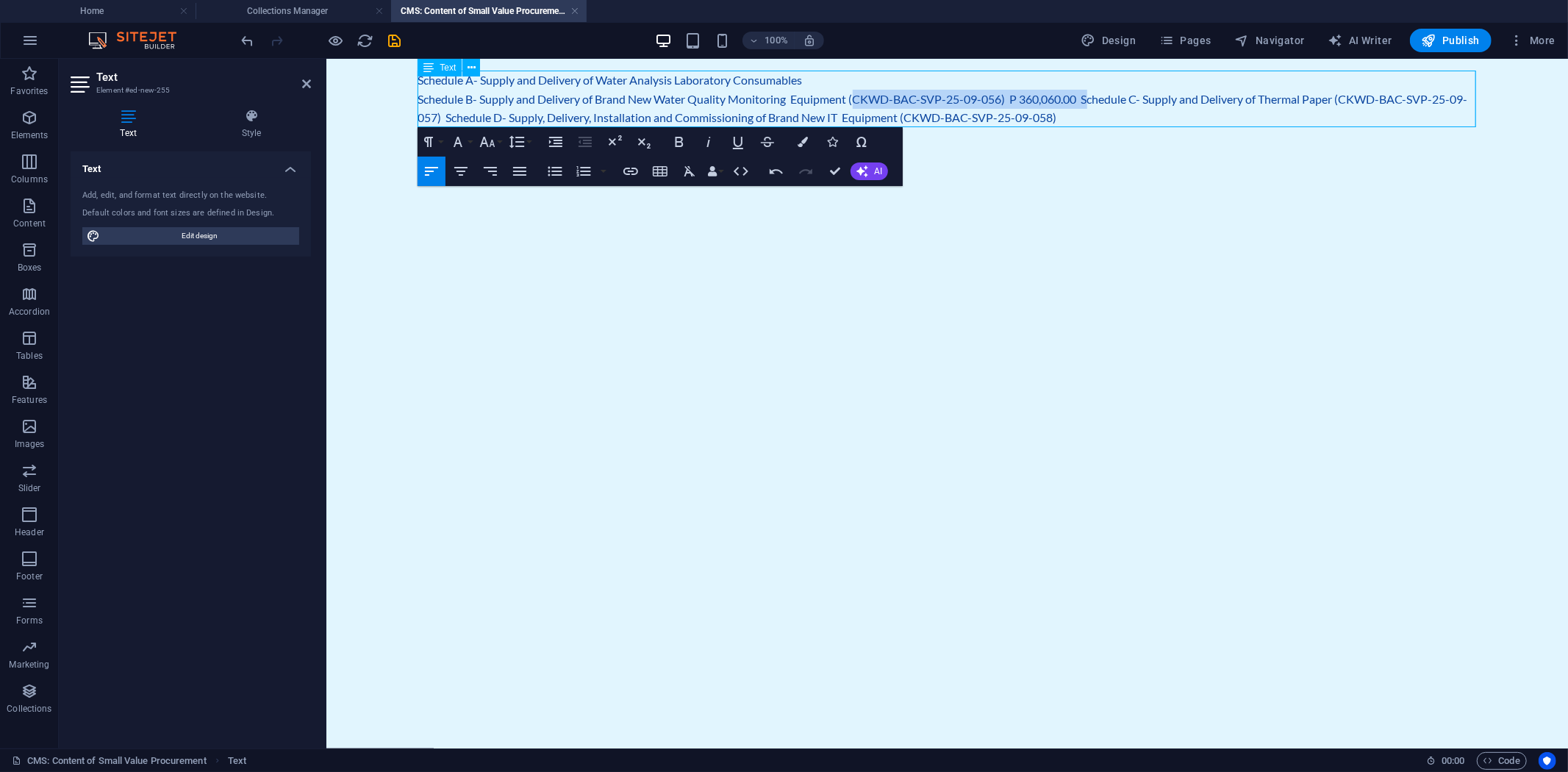
drag, startPoint x: 854, startPoint y: 96, endPoint x: 1089, endPoint y: 99, distance: 235.0
click at [1089, 99] on p "Schedule B- Supply and Delivery of Brand New Water Quality Monitoring Equipment…" at bounding box center [947, 107] width 1059 height 37
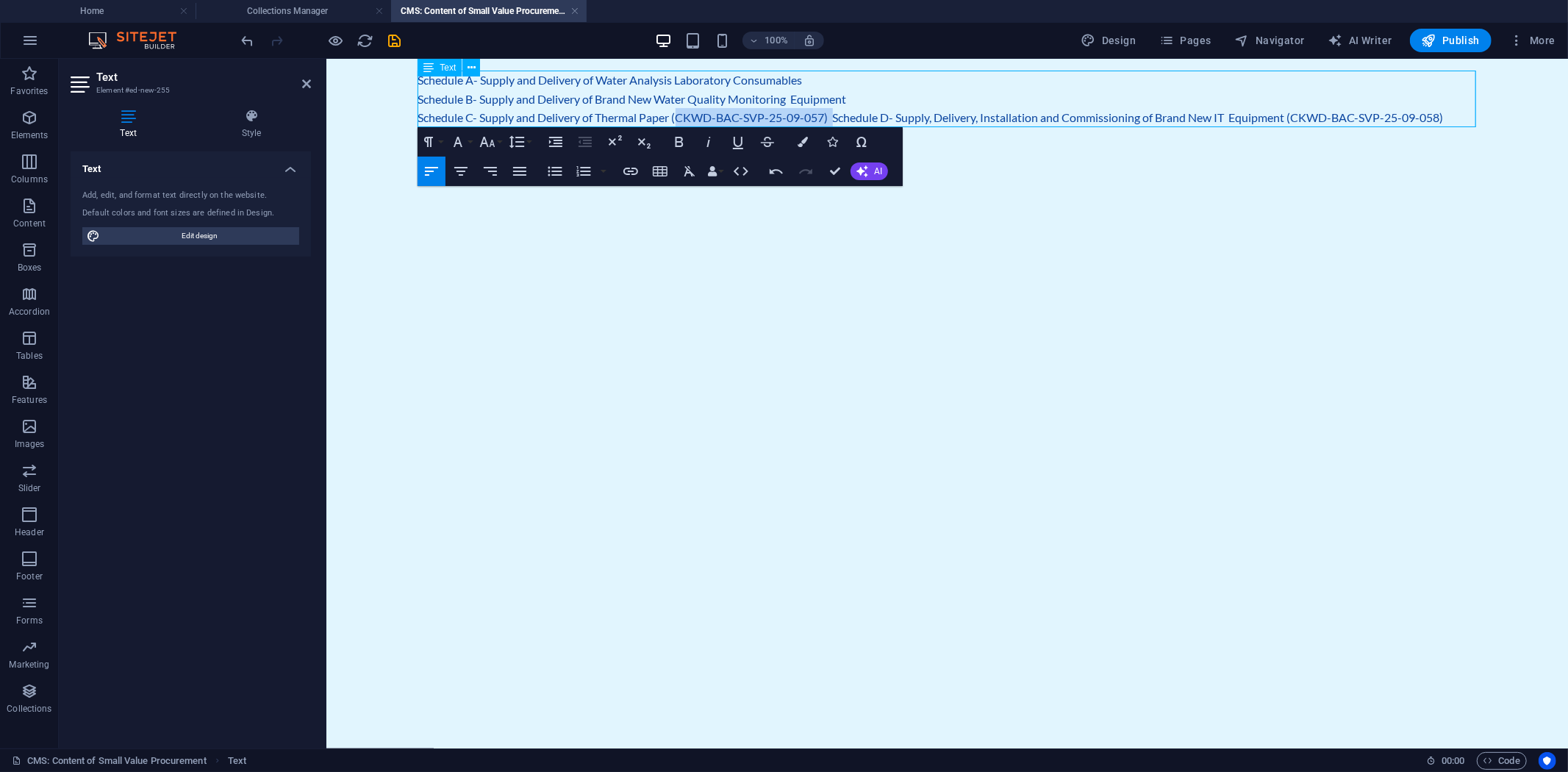
drag, startPoint x: 678, startPoint y: 117, endPoint x: 835, endPoint y: 115, distance: 157.0
click at [835, 115] on p "Schedule C- Supply and Delivery of Thermal Paper (CKWD-BAC-SVP-25-09-057) Sched…" at bounding box center [947, 117] width 1059 height 19
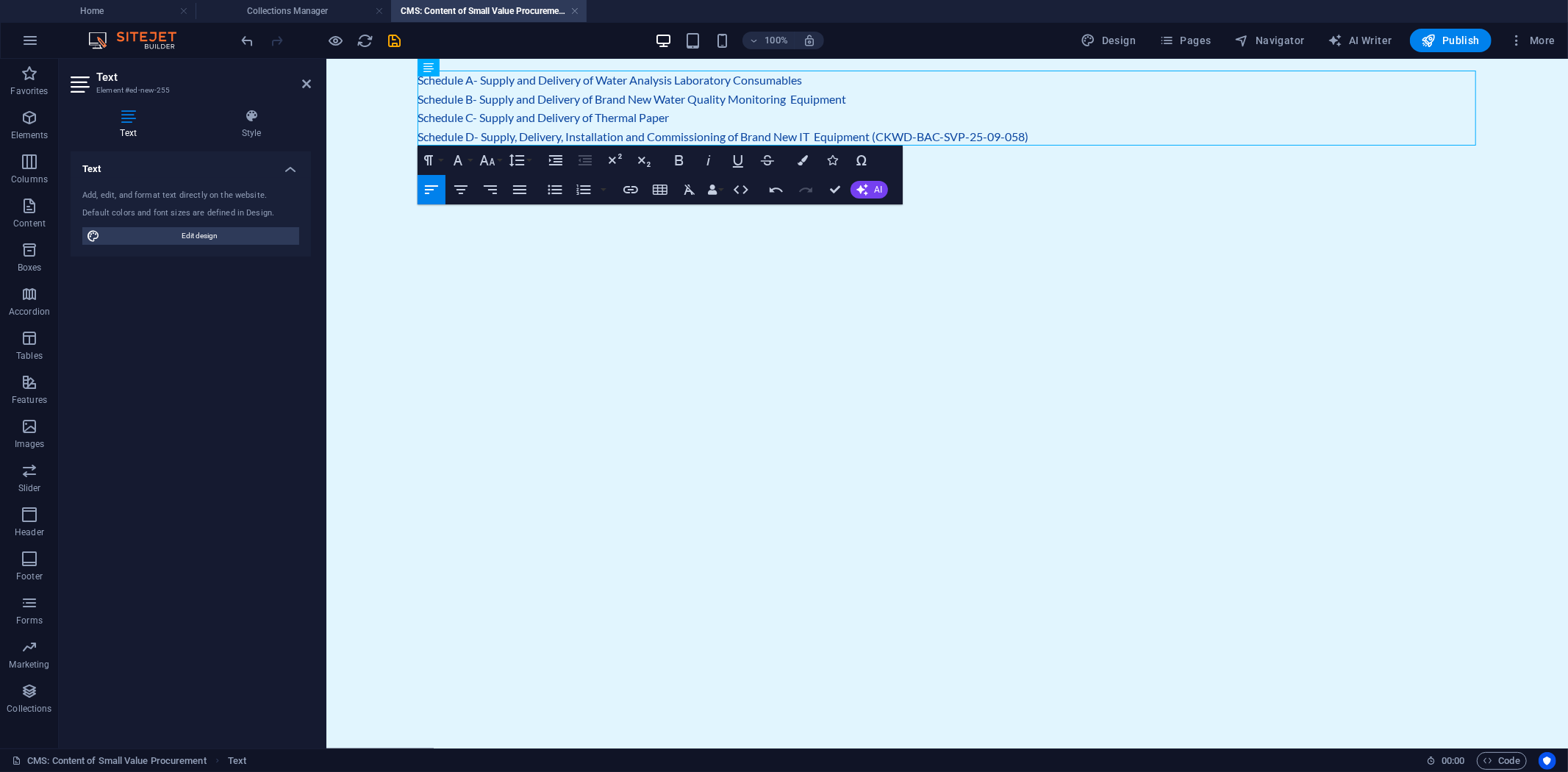
click at [777, 156] on html "Skip to main content Schedule A- Supply and Delivery of Water Analysis Laborato…" at bounding box center [946, 107] width 1241 height 99
click at [742, 108] on p "Schedule C- Supply and Delivery of Thermal Paper" at bounding box center [947, 117] width 1059 height 19
click at [421, 96] on p "Schedule B- Supply and Delivery of Brand New Water Quality Monitoring Equipment" at bounding box center [947, 99] width 1059 height 19
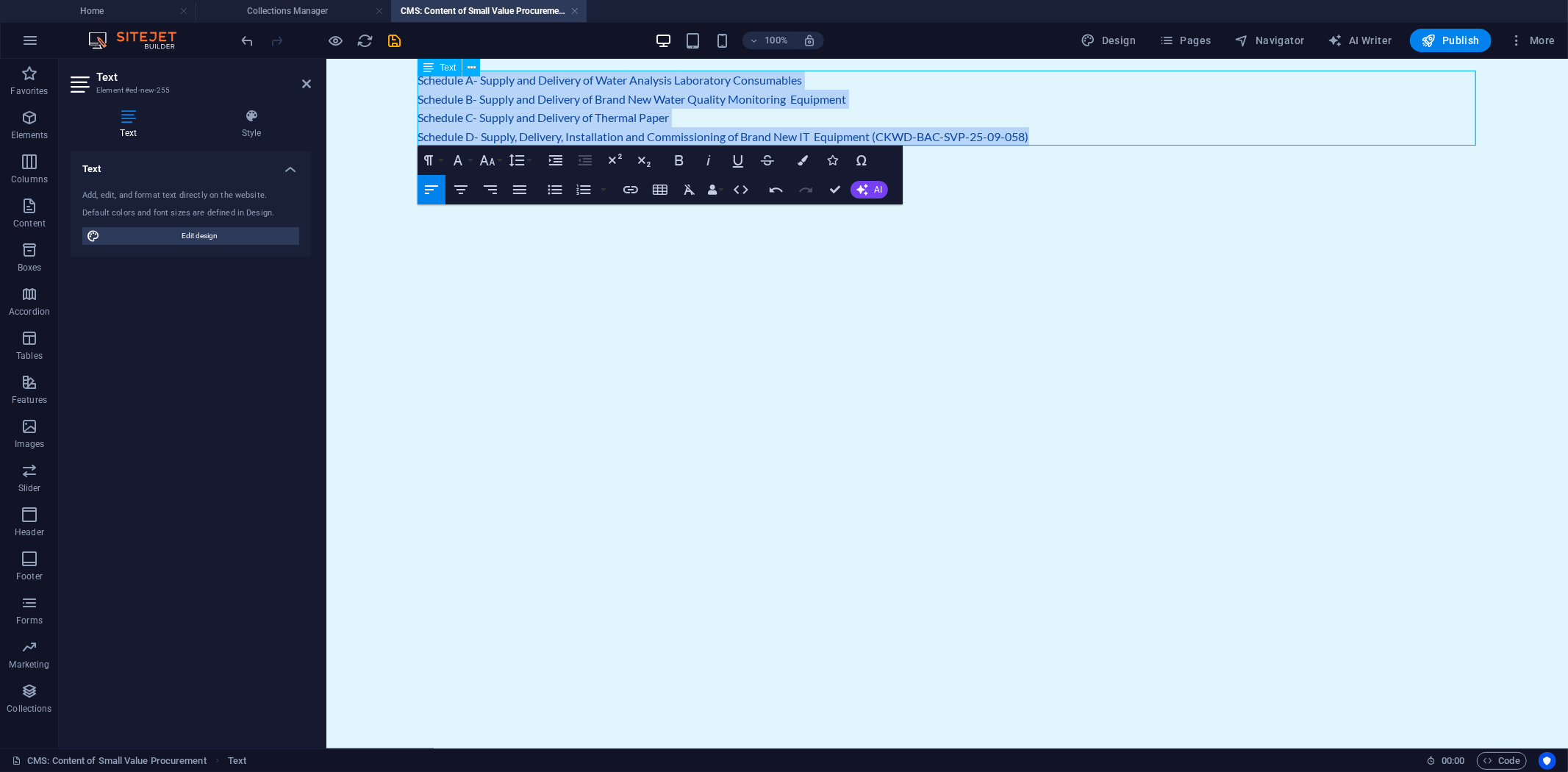
drag, startPoint x: 418, startPoint y: 82, endPoint x: 1074, endPoint y: 134, distance: 658.1
click at [1074, 134] on div "Schedule A- Supply and Delivery of Water Analysis Laboratory Consumables Schedu…" at bounding box center [947, 107] width 1059 height 75
click at [1007, 129] on p "Schedule D- Supply, Delivery, Installation and Commissioning of Brand New IT Eq…" at bounding box center [947, 136] width 1059 height 19
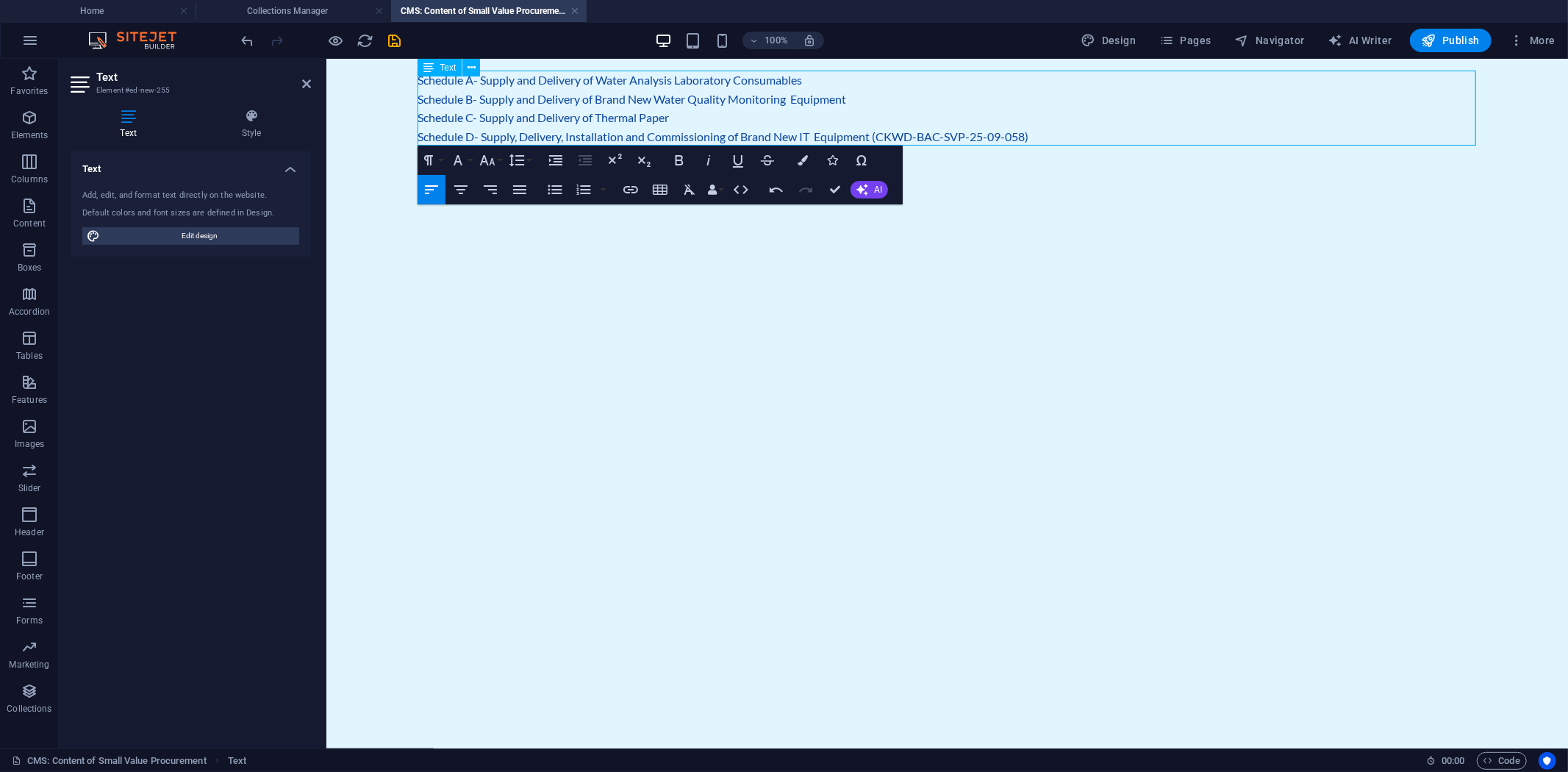
drag, startPoint x: 876, startPoint y: 134, endPoint x: 1089, endPoint y: 132, distance: 213.0
click at [1089, 132] on p "Schedule D- Supply, Delivery, Installation and Commissioning of Brand New IT Eq…" at bounding box center [947, 136] width 1059 height 19
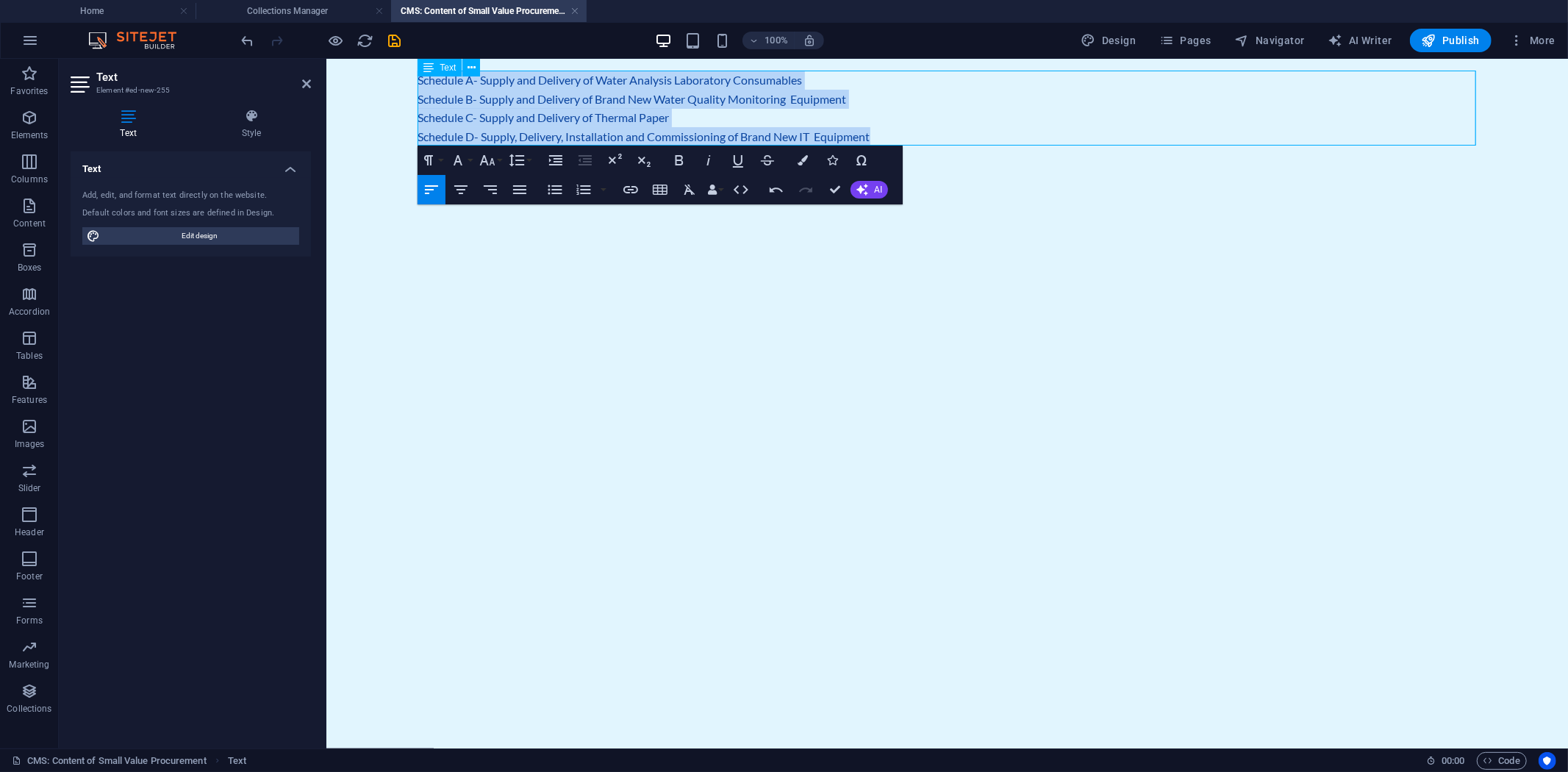
drag, startPoint x: 418, startPoint y: 82, endPoint x: 894, endPoint y: 129, distance: 478.3
click at [894, 129] on div "Schedule A- Supply and Delivery of Water Analysis Laboratory Consumables Schedu…" at bounding box center [947, 107] width 1059 height 75
click at [552, 193] on icon "button" at bounding box center [555, 189] width 14 height 10
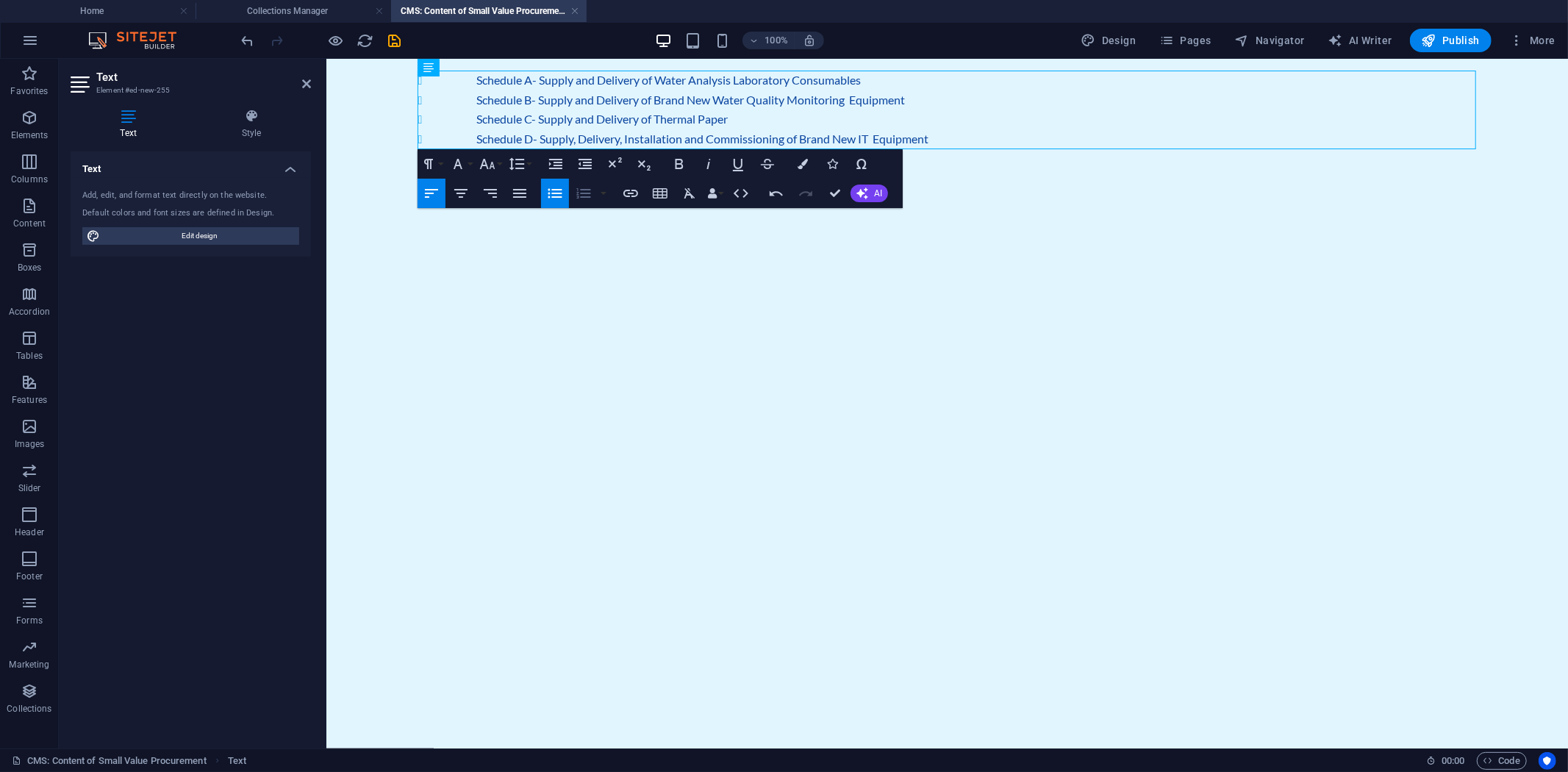
click at [579, 194] on icon "button" at bounding box center [583, 193] width 17 height 17
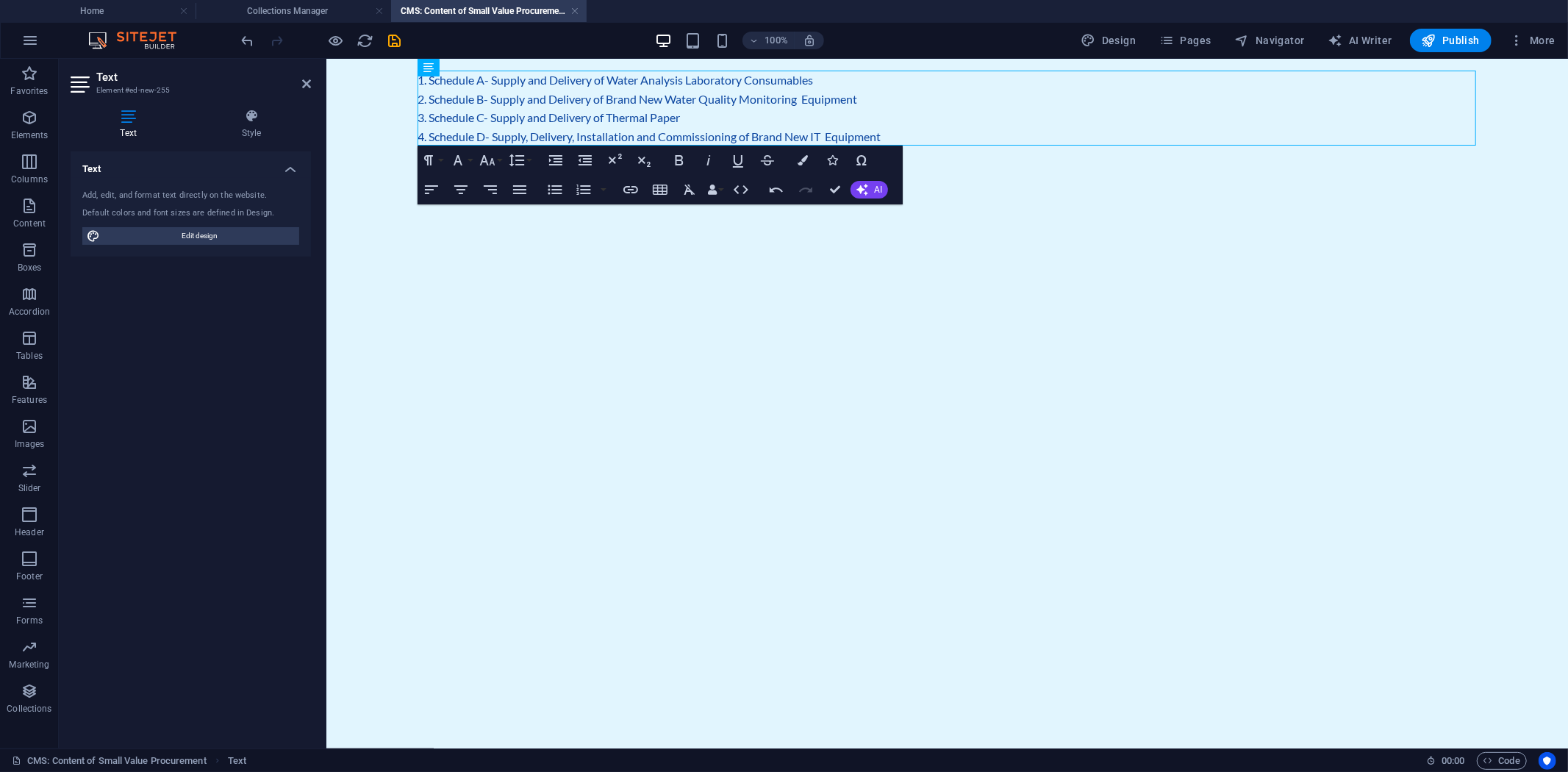
click at [574, 156] on html "Skip to main content Schedule A- Supply and Delivery of Water Analysis Laborato…" at bounding box center [946, 107] width 1241 height 99
click at [848, 98] on li "Schedule B- Supply and Delivery of Brand New Water Quality Monitoring Equipment" at bounding box center [947, 99] width 1059 height 19
click at [583, 194] on icon "button" at bounding box center [583, 190] width 17 height 17
click at [559, 162] on icon "button" at bounding box center [555, 160] width 17 height 17
click at [560, 162] on icon "button" at bounding box center [555, 160] width 17 height 17
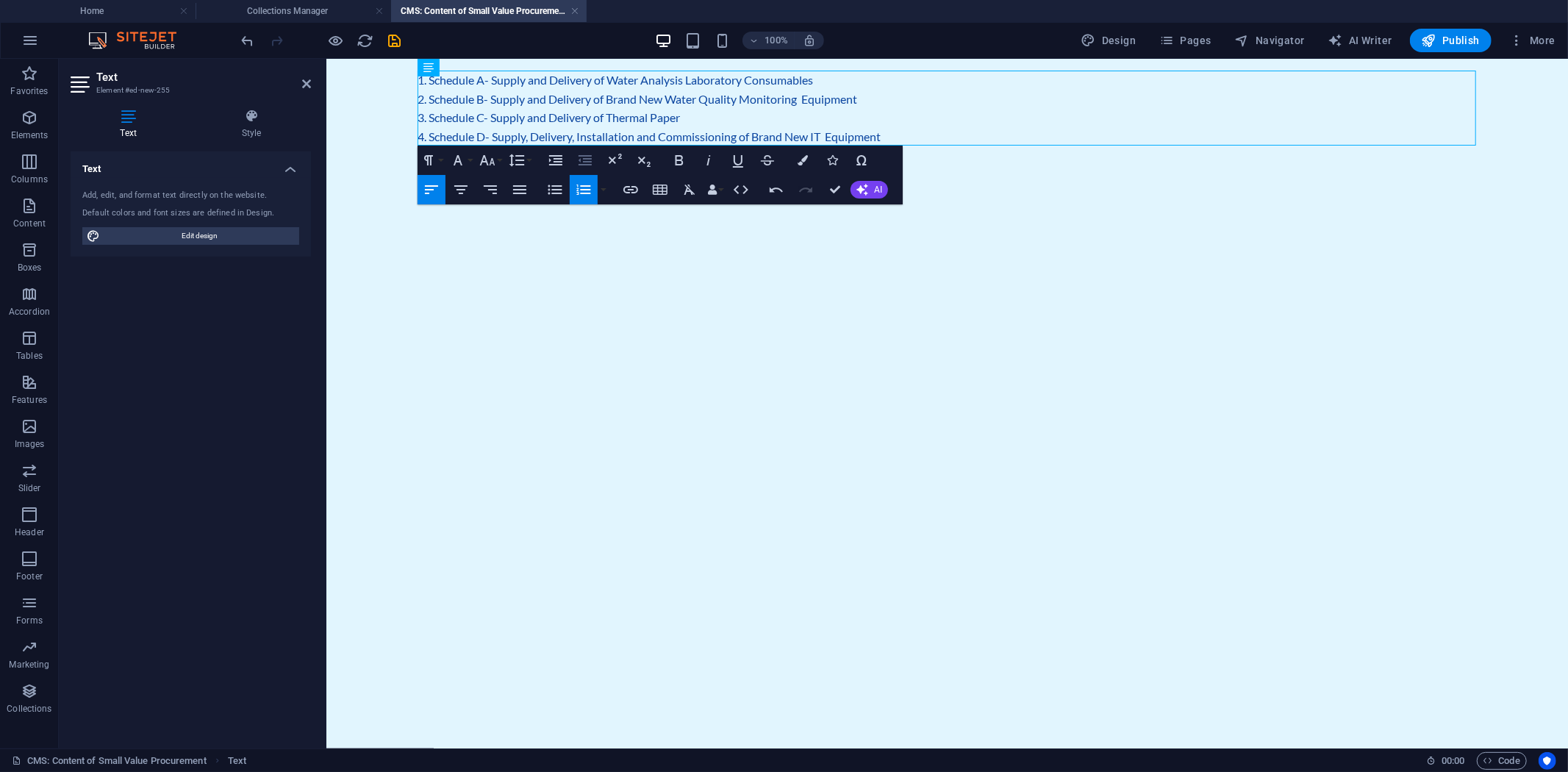
click at [582, 157] on icon "button" at bounding box center [585, 160] width 17 height 17
click at [553, 195] on icon "button" at bounding box center [554, 190] width 17 height 17
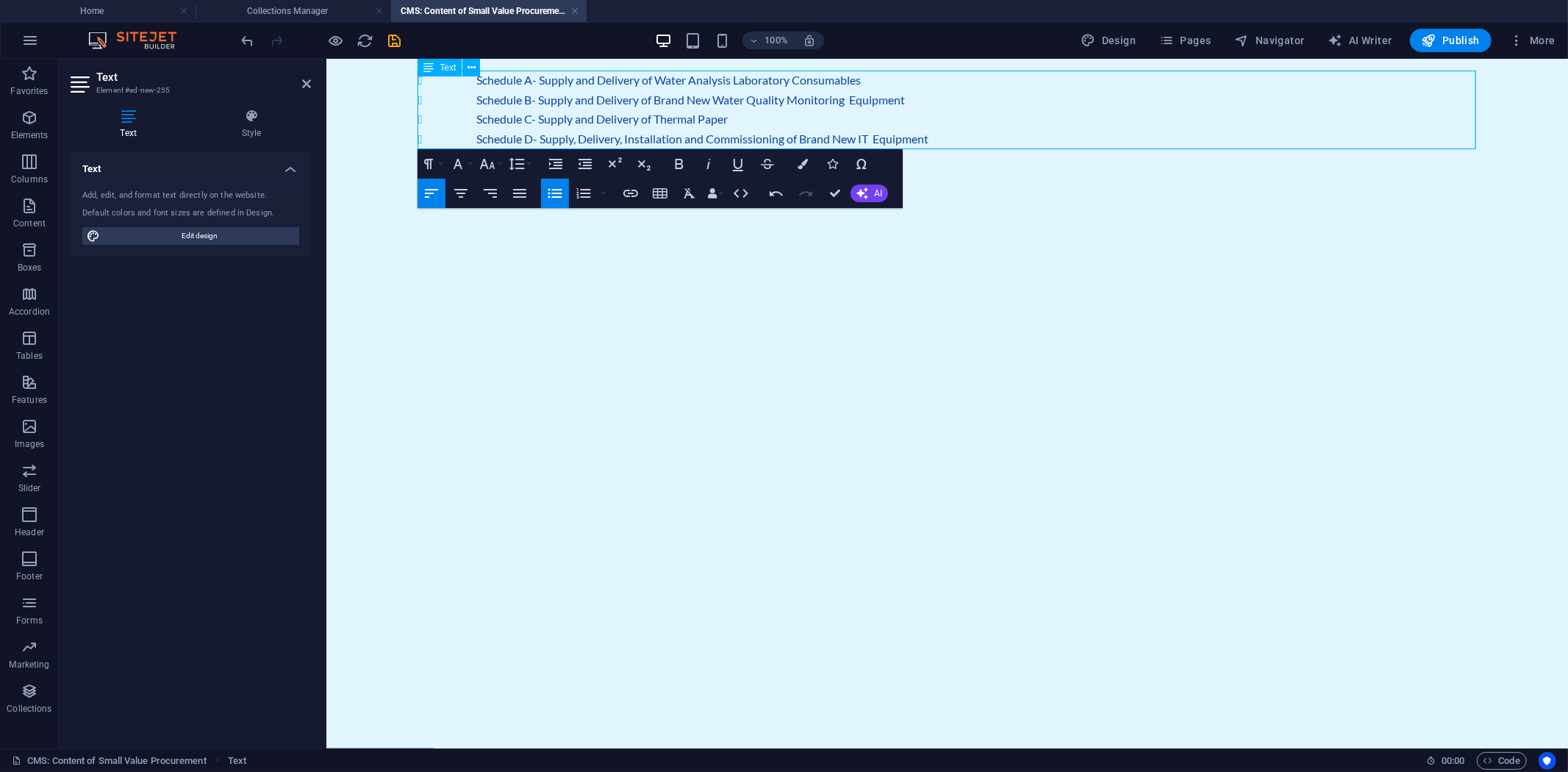
click at [926, 96] on li "Schedule B- Supply and Delivery of Brand New Water Quality Monitoring Equipment" at bounding box center [976, 99] width 999 height 20
click at [1102, 159] on html "Skip to main content Schedule A- Supply and Delivery of Water Analysis Laborato…" at bounding box center [946, 109] width 1241 height 102
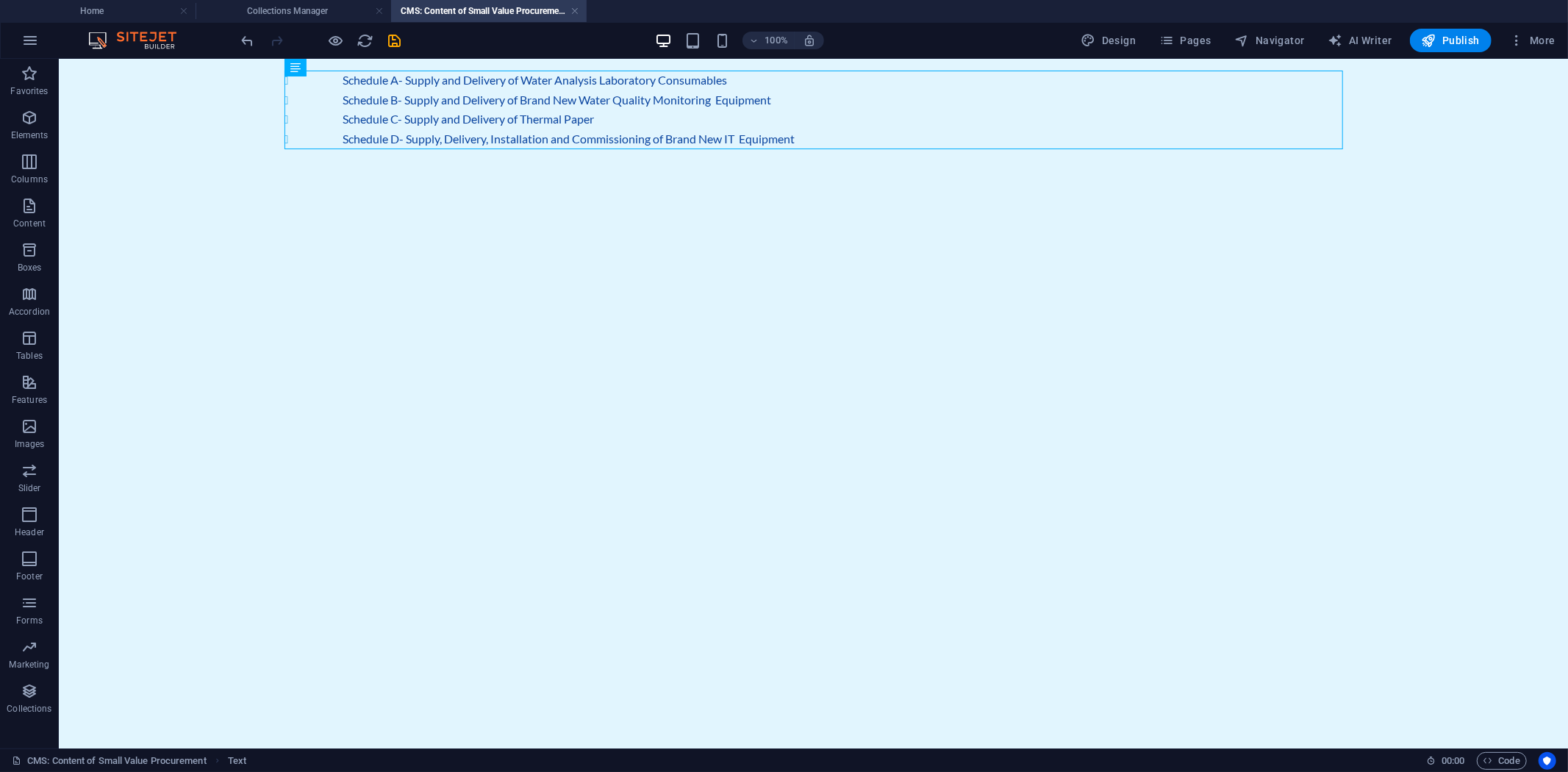
click at [561, 159] on html "Skip to main content Schedule A- Supply and Delivery of Water Analysis Laborato…" at bounding box center [812, 109] width 1509 height 102
click at [33, 124] on icon "button" at bounding box center [29, 117] width 17 height 17
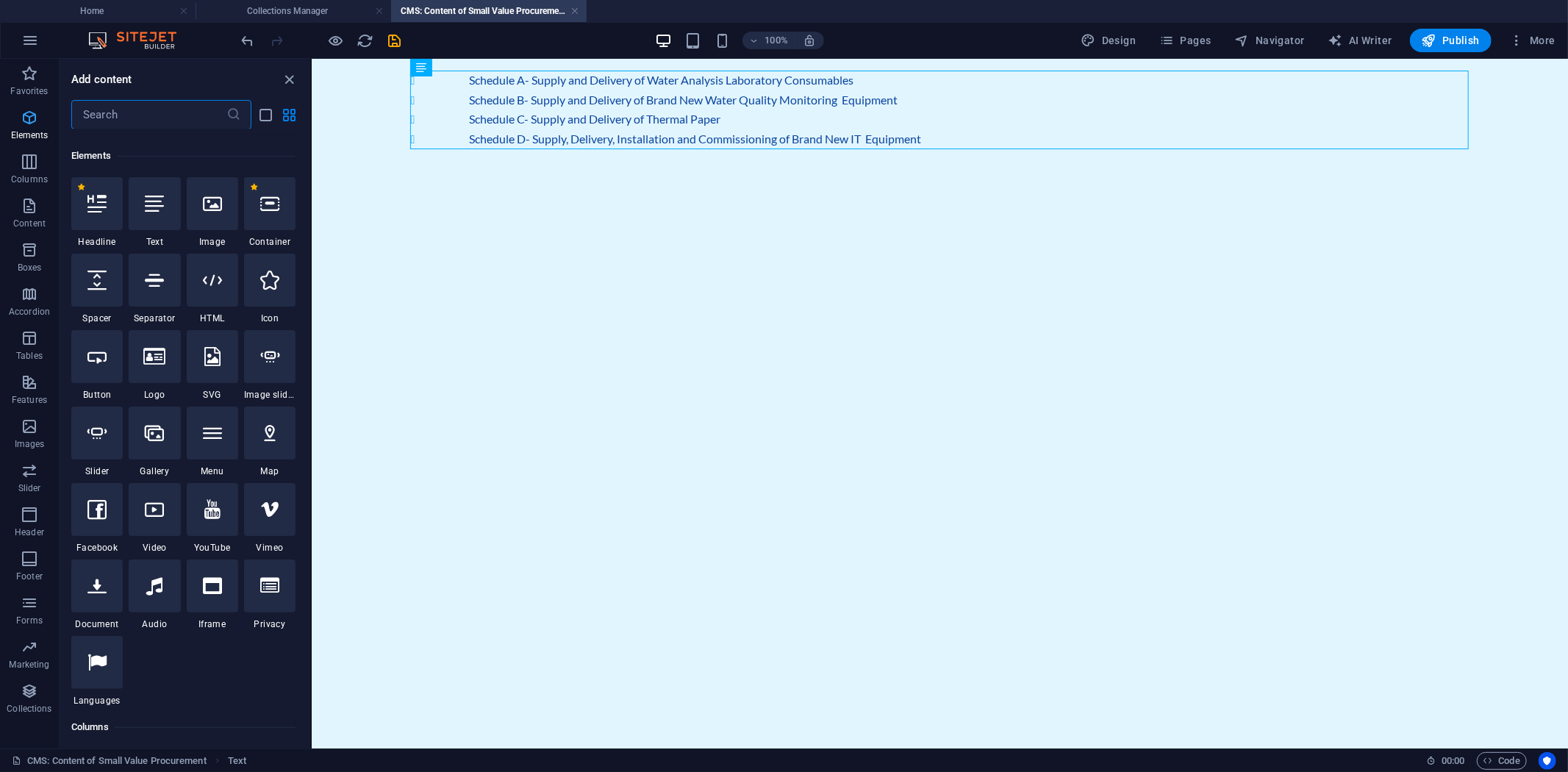
scroll to position [156, 0]
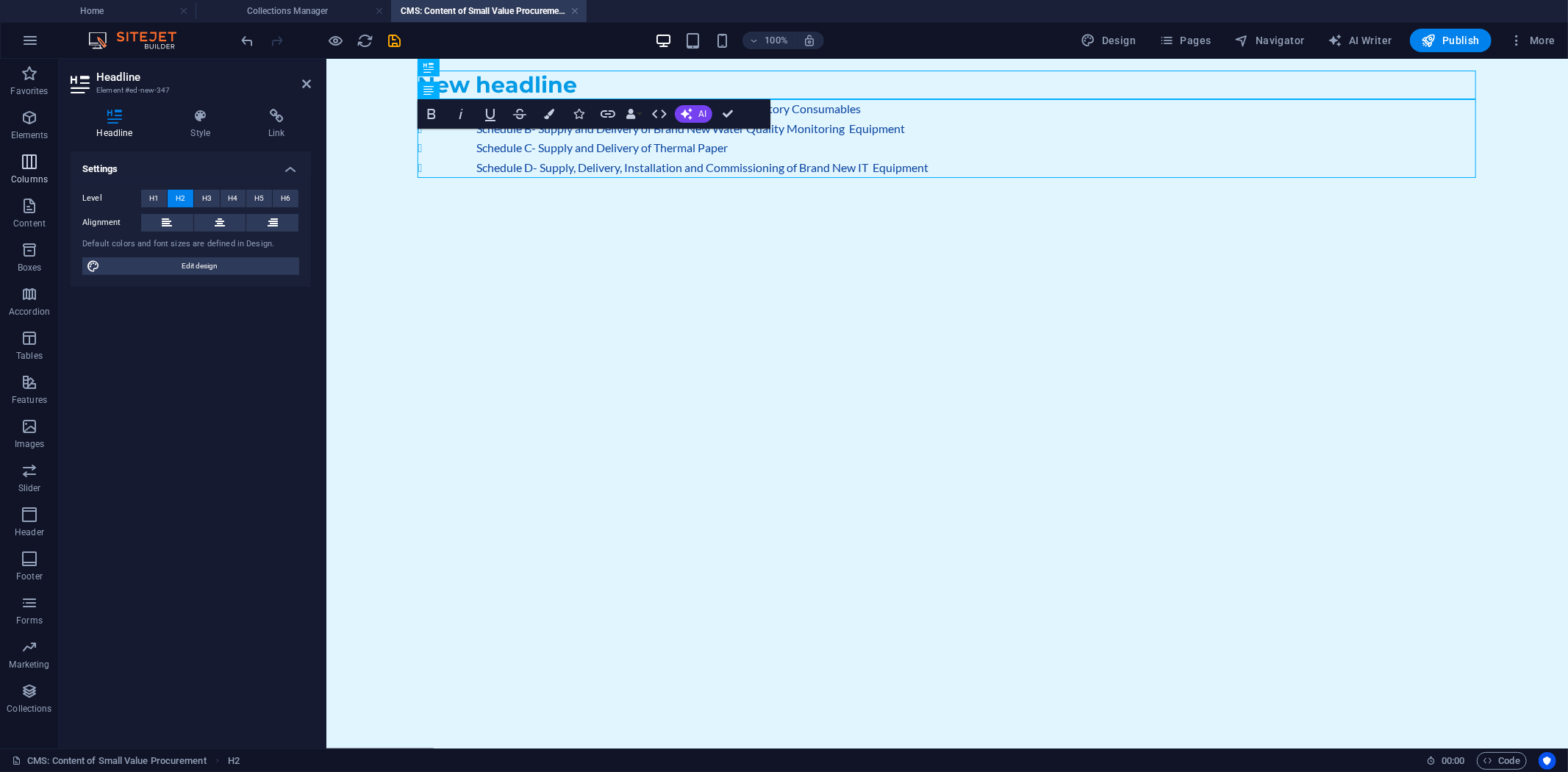
click at [34, 160] on icon "button" at bounding box center [29, 161] width 17 height 17
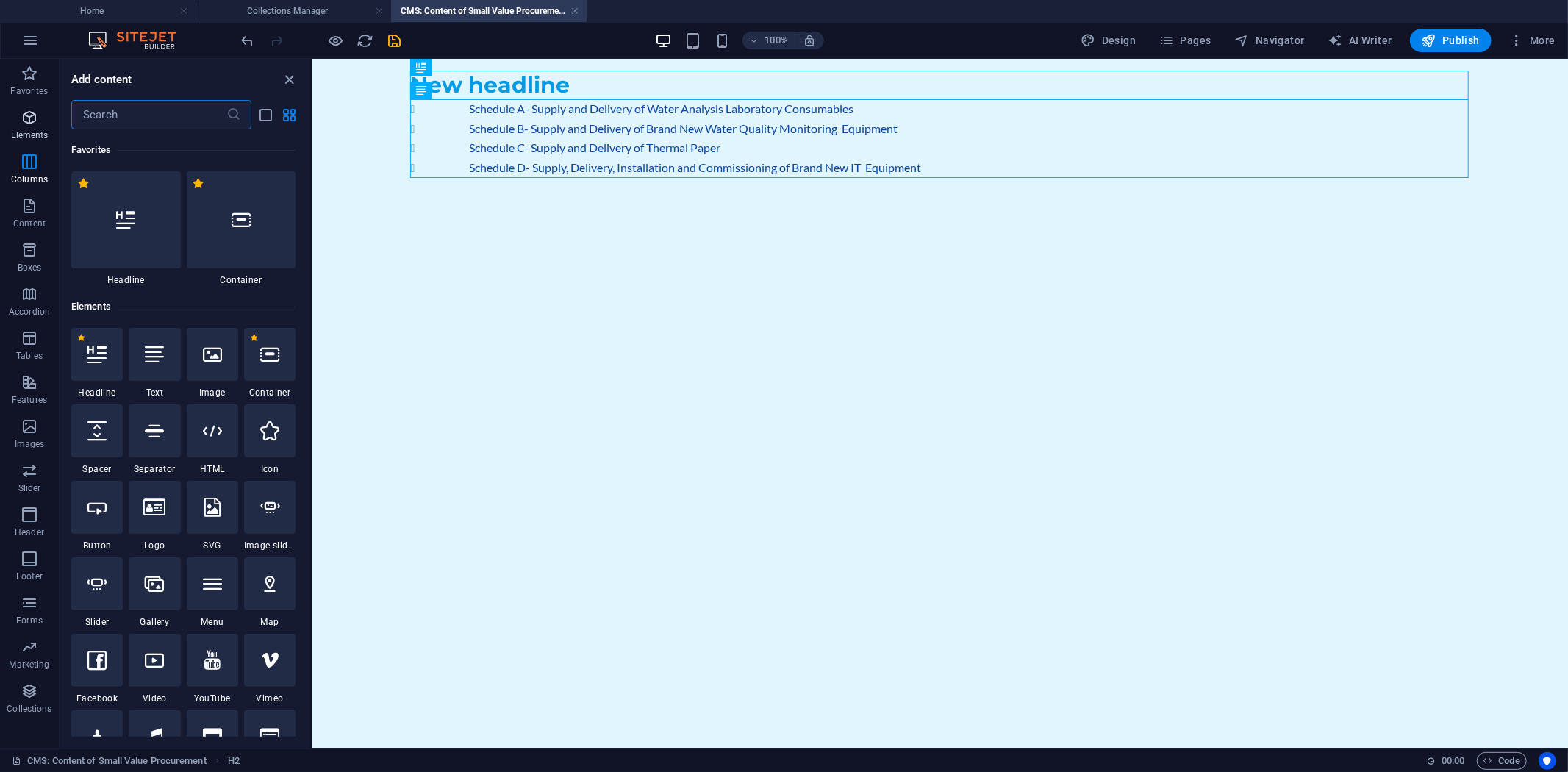
scroll to position [150, 0]
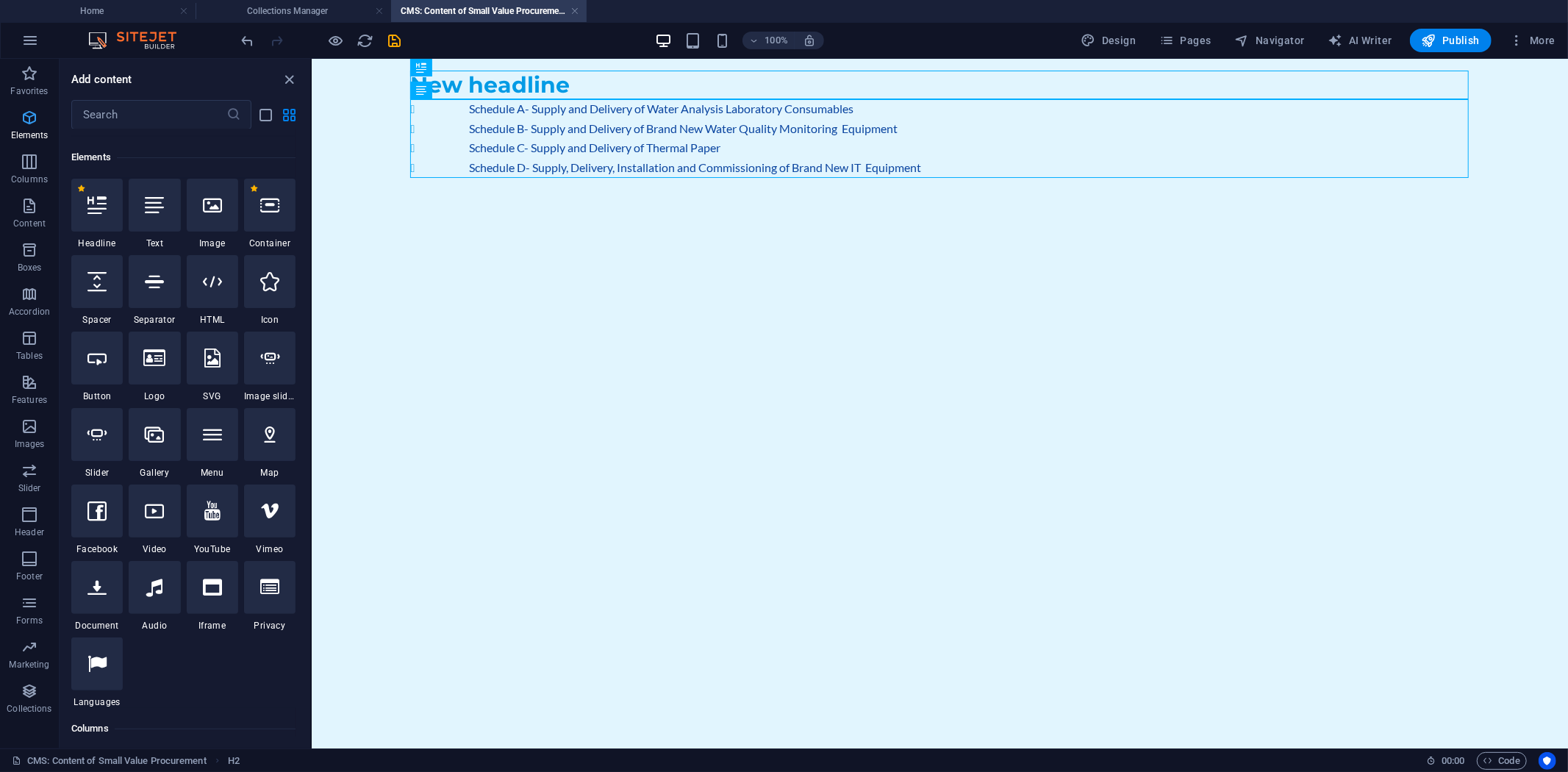
click at [30, 121] on icon "button" at bounding box center [29, 117] width 17 height 17
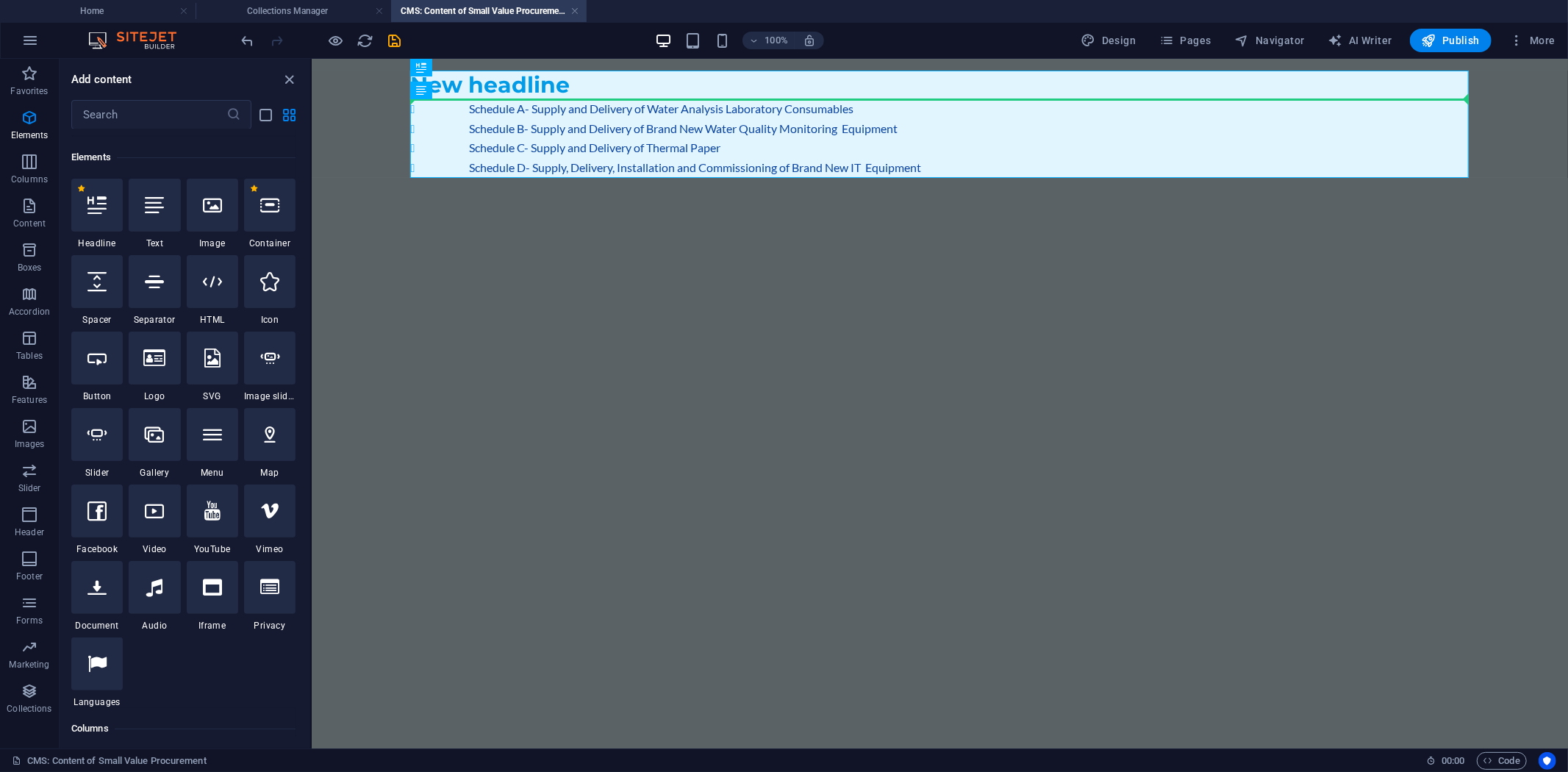
select select "px"
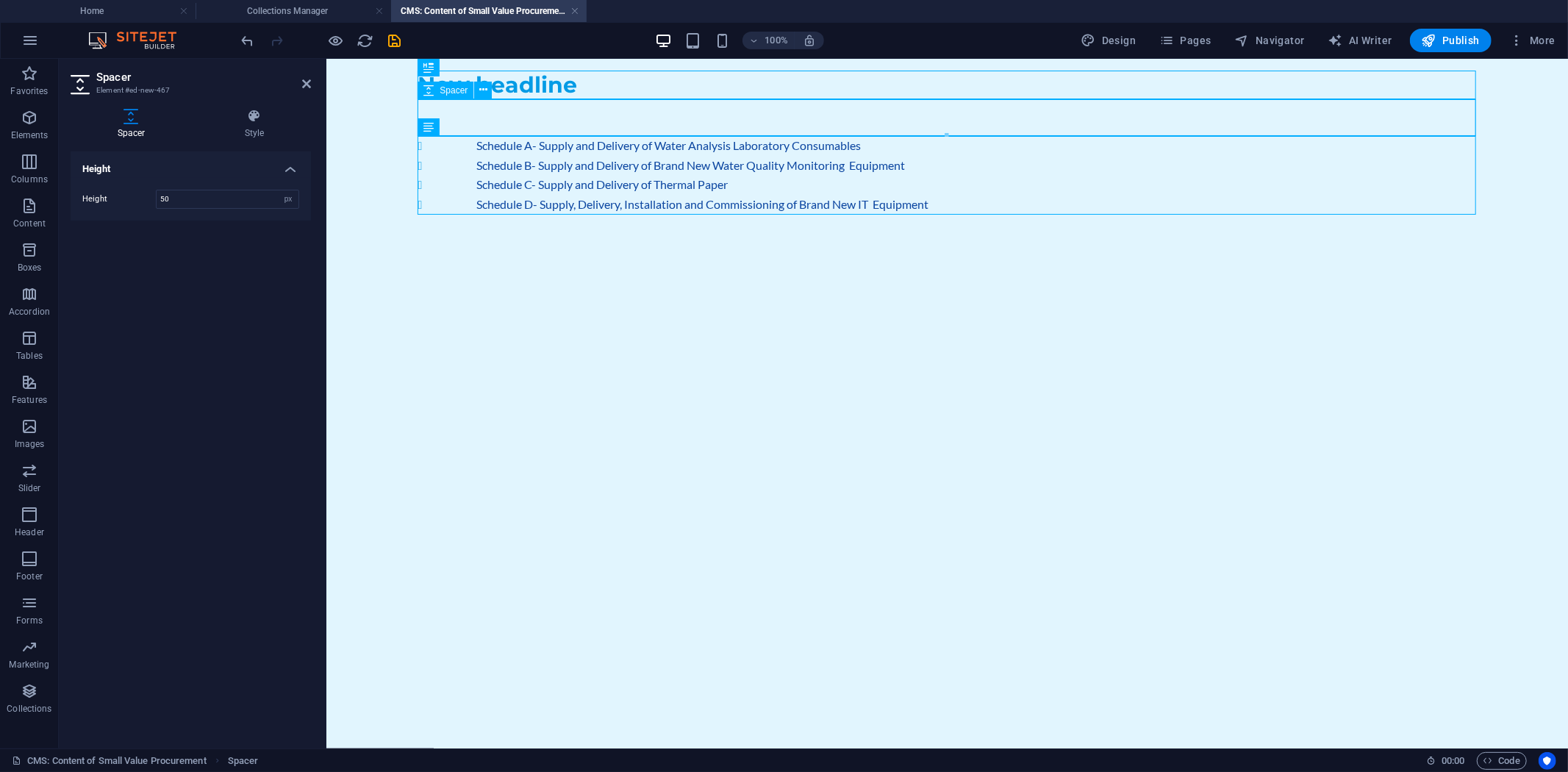
click at [678, 107] on div at bounding box center [947, 117] width 1059 height 36
click at [913, 118] on div at bounding box center [947, 117] width 1059 height 36
type input "30"
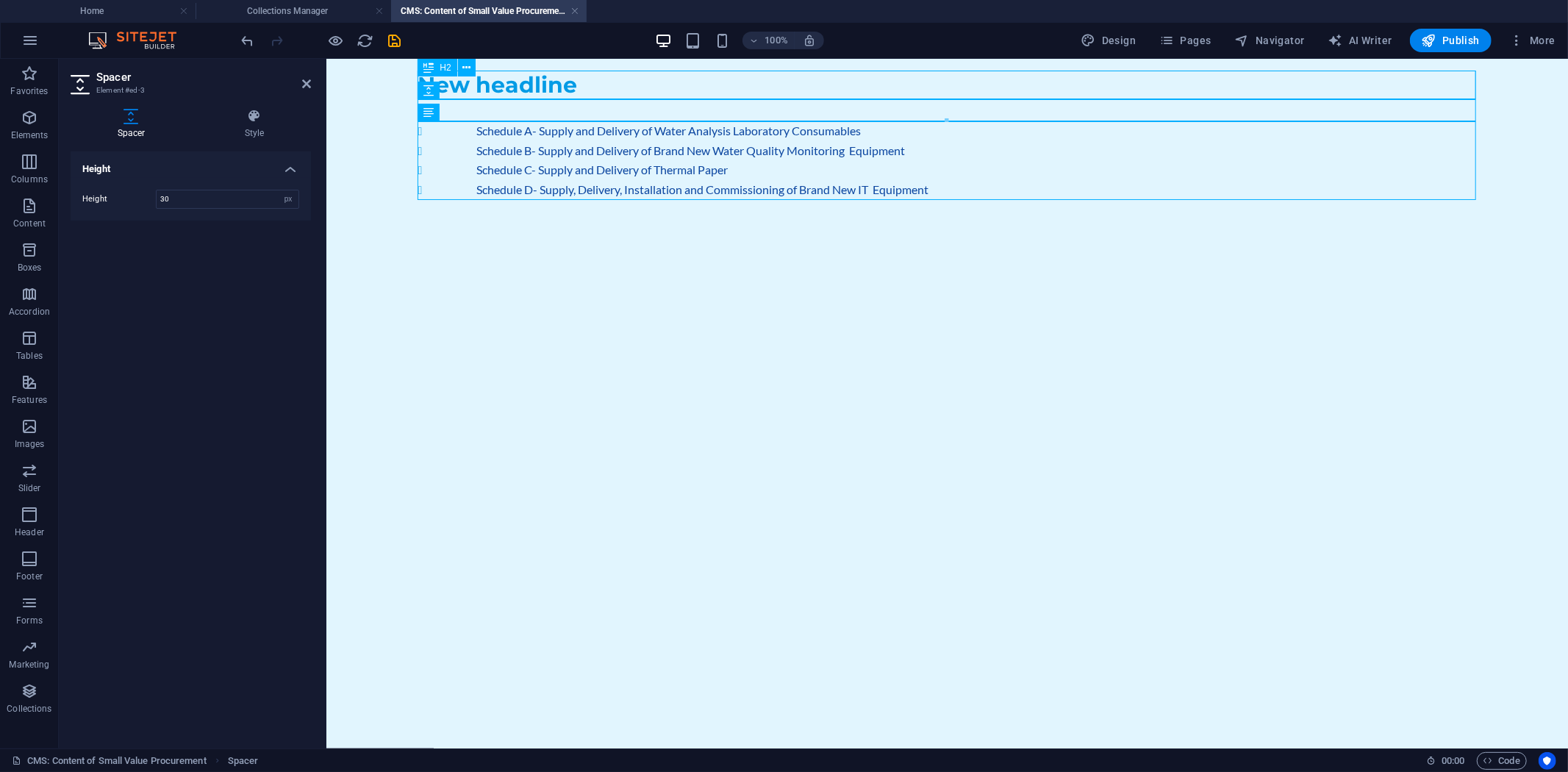
click at [541, 83] on div "New headline" at bounding box center [947, 84] width 1059 height 29
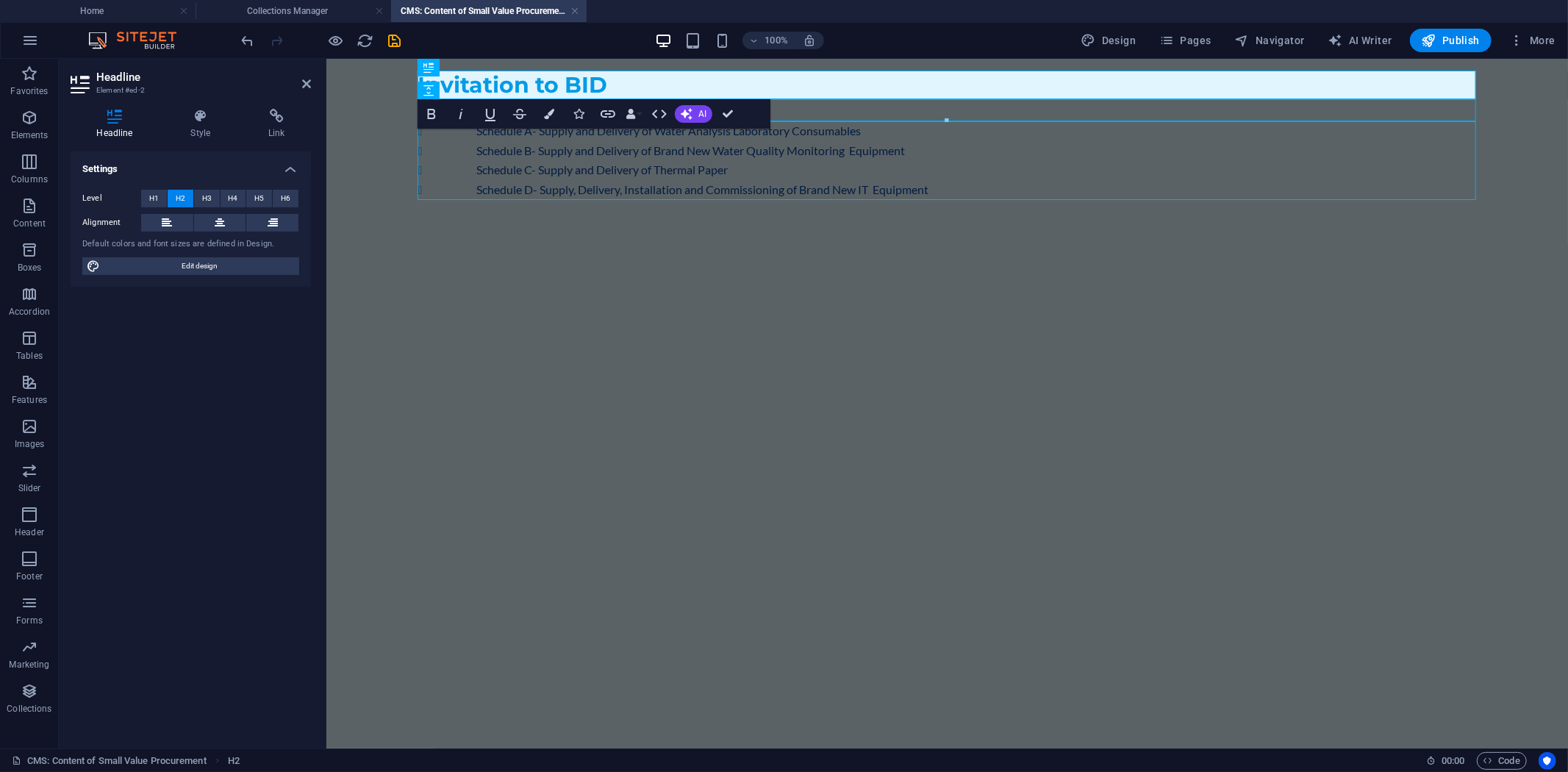
click at [681, 210] on html "Skip to main content Invitation to BID Schedule A- Supply and Delivery of Water…" at bounding box center [946, 134] width 1241 height 152
drag, startPoint x: 728, startPoint y: 115, endPoint x: 718, endPoint y: 122, distance: 12.2
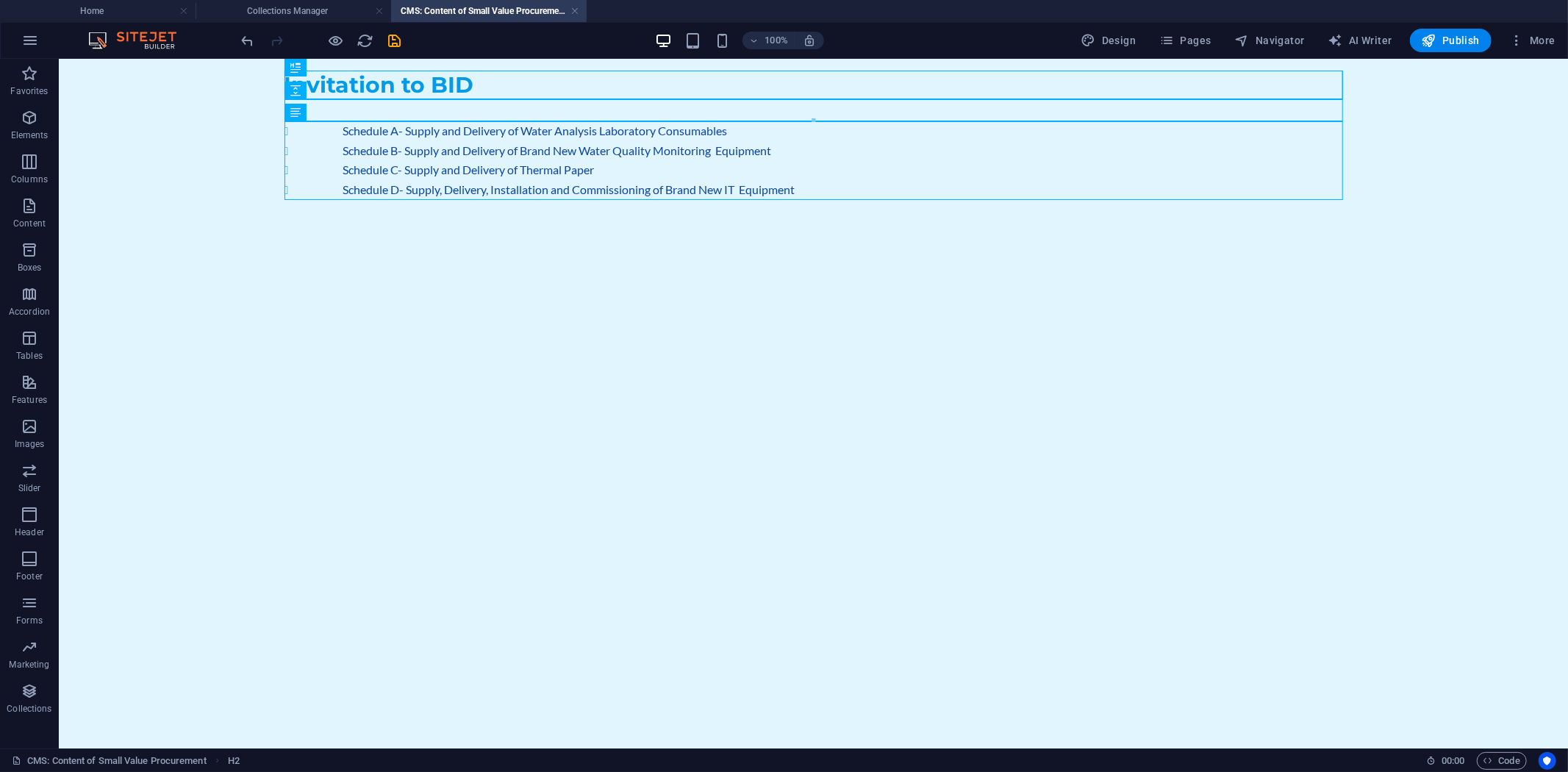
drag, startPoint x: 571, startPoint y: 276, endPoint x: 524, endPoint y: 246, distance: 55.8
click at [571, 210] on html "Skip to main content Invitation to BID Schedule A- Supply and Delivery of Water…" at bounding box center [812, 134] width 1509 height 152
click at [392, 36] on icon "save" at bounding box center [395, 41] width 17 height 17
click at [1556, 35] on button "More" at bounding box center [1532, 40] width 59 height 24
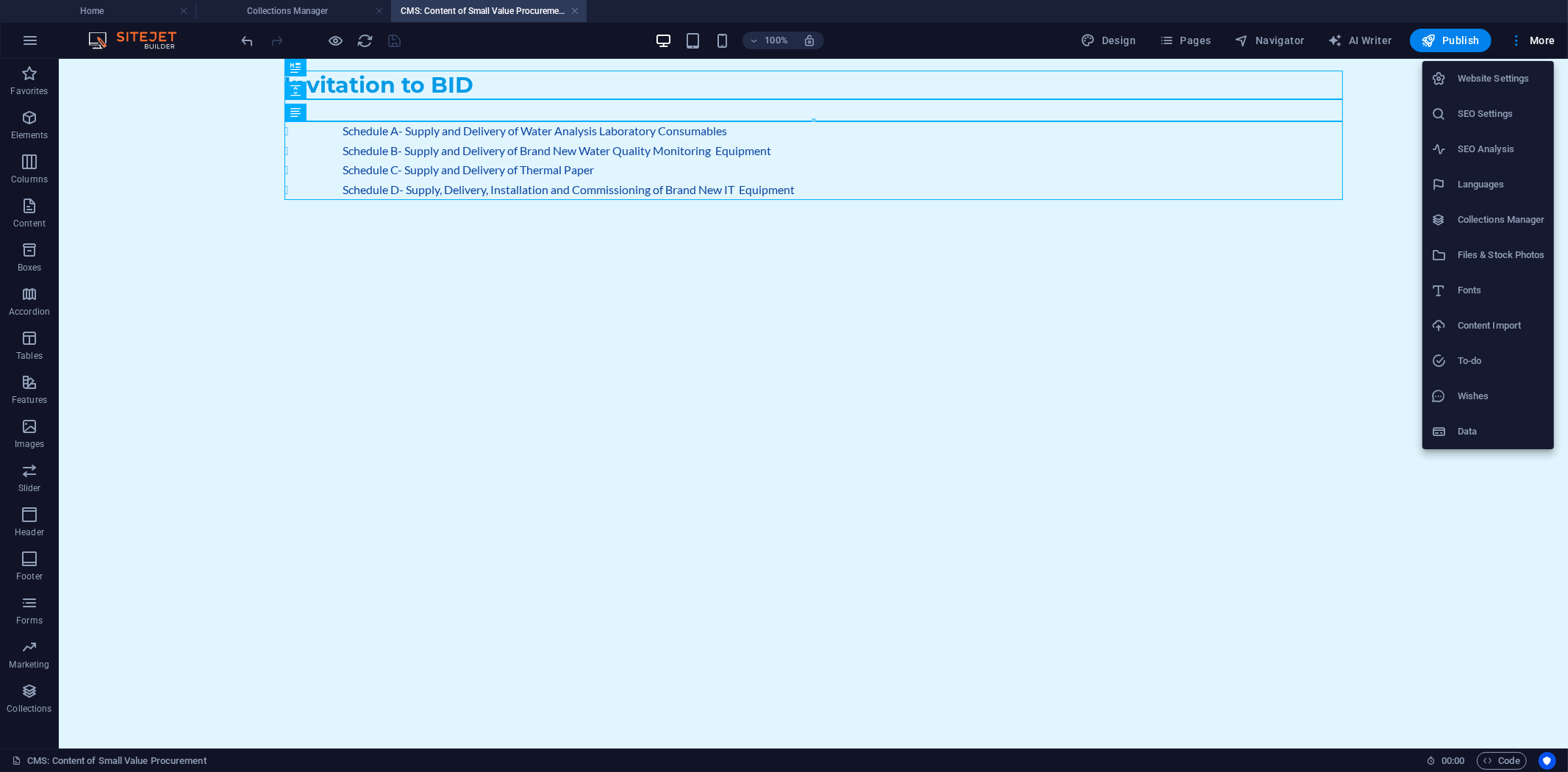
click at [1507, 244] on li "Files & Stock Photos" at bounding box center [1487, 255] width 131 height 35
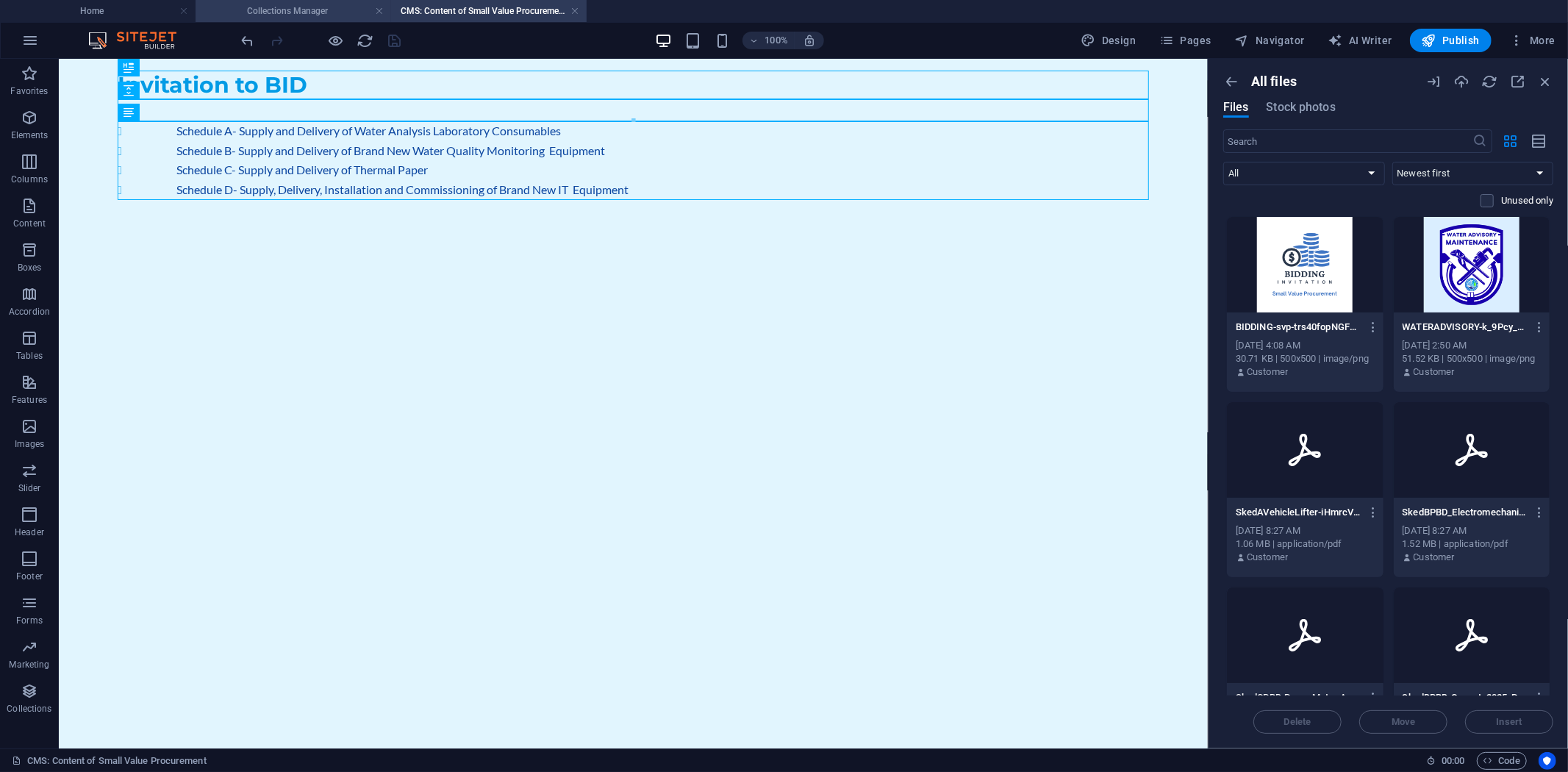
click at [278, 3] on h4 "Collections Manager" at bounding box center [293, 11] width 196 height 16
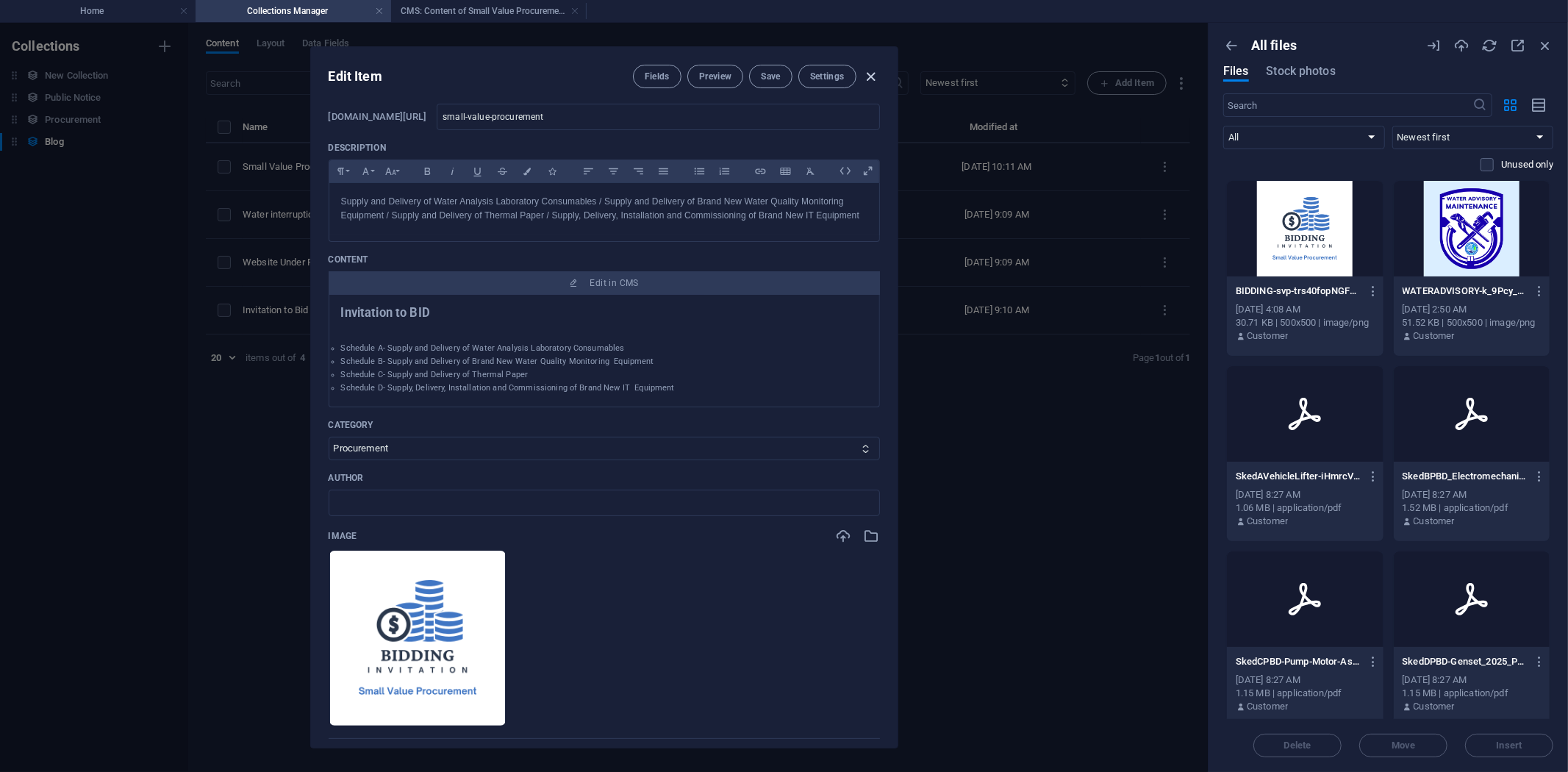
click at [870, 71] on icon "button" at bounding box center [871, 77] width 17 height 17
type input "[DATE]"
type input "small-value-procurement"
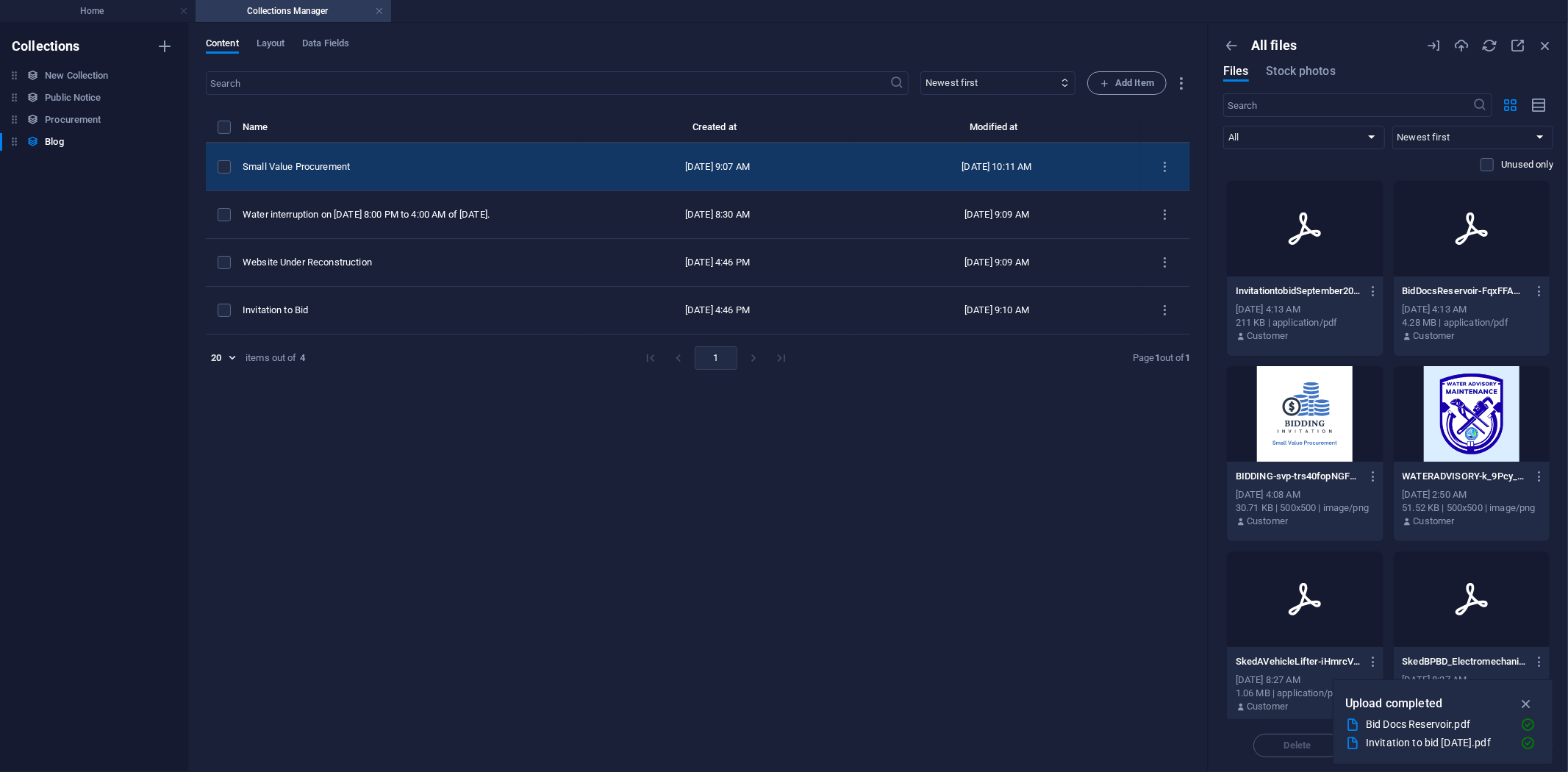
click at [370, 160] on div "Small Value Procurement" at bounding box center [407, 167] width 328 height 13
select select "Procurement"
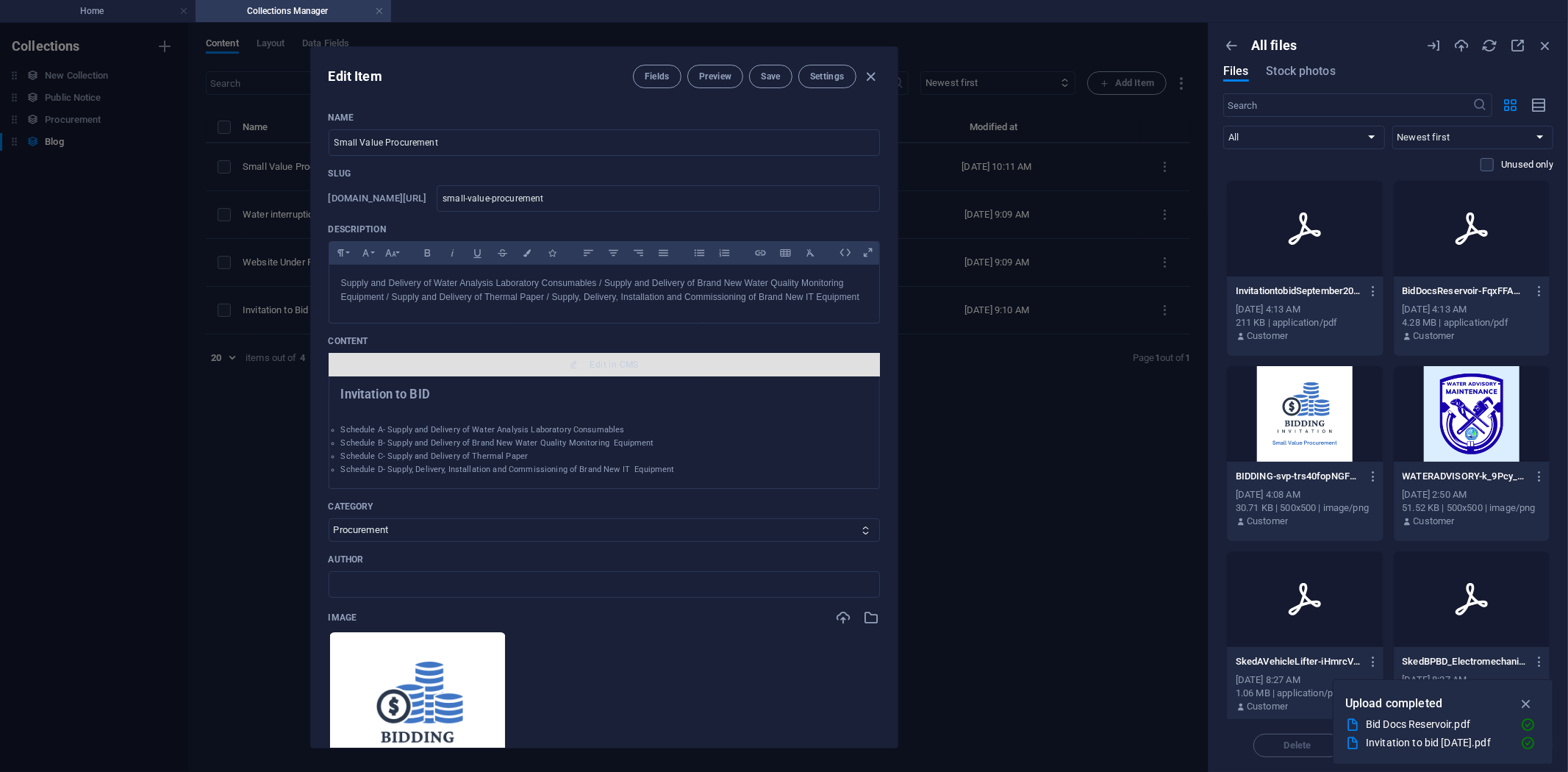
click at [596, 363] on span "Edit in CMS" at bounding box center [614, 364] width 49 height 12
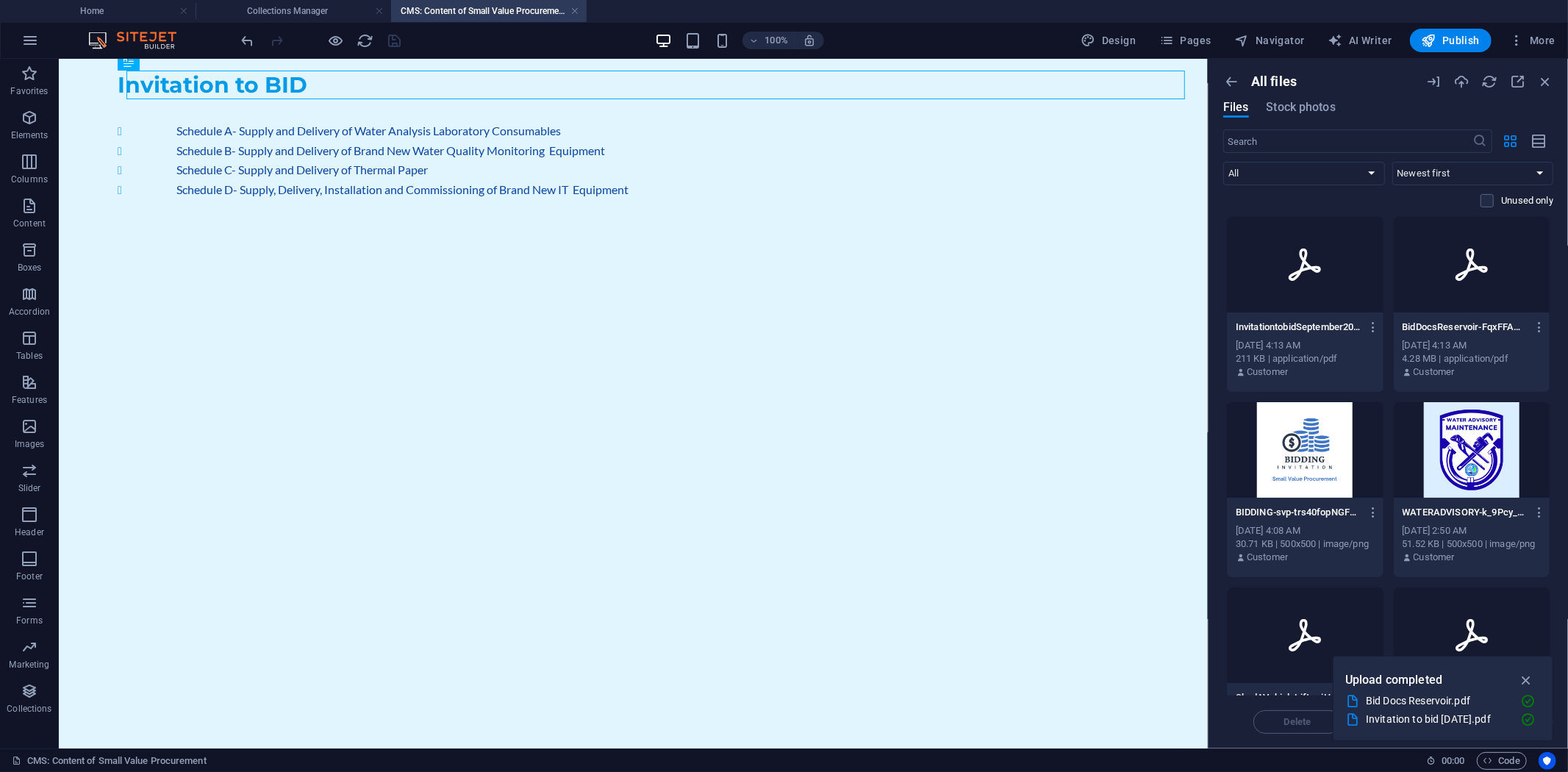
scroll to position [0, 0]
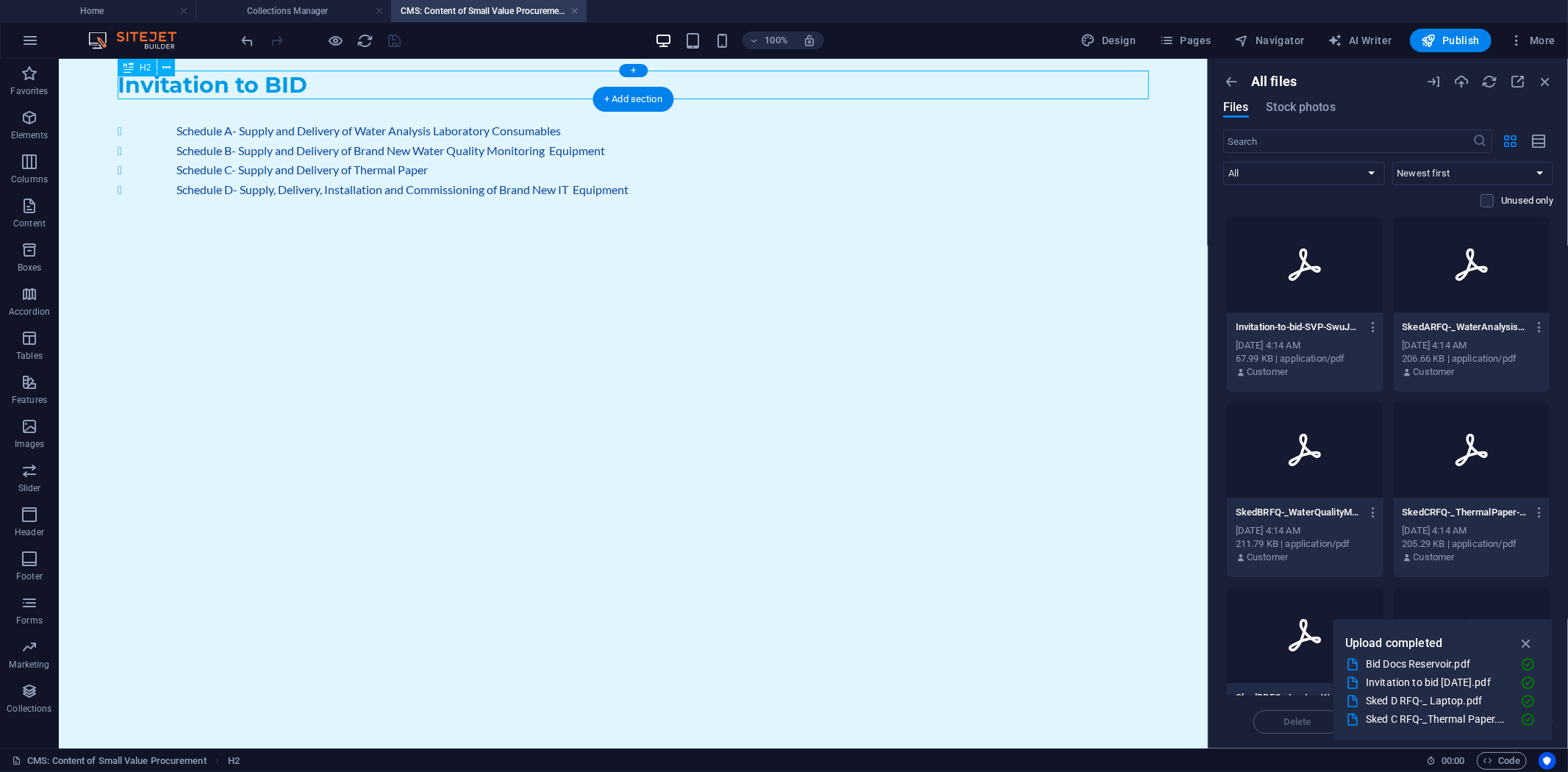
click at [281, 75] on div "Invitation to BID" at bounding box center [632, 84] width 1031 height 29
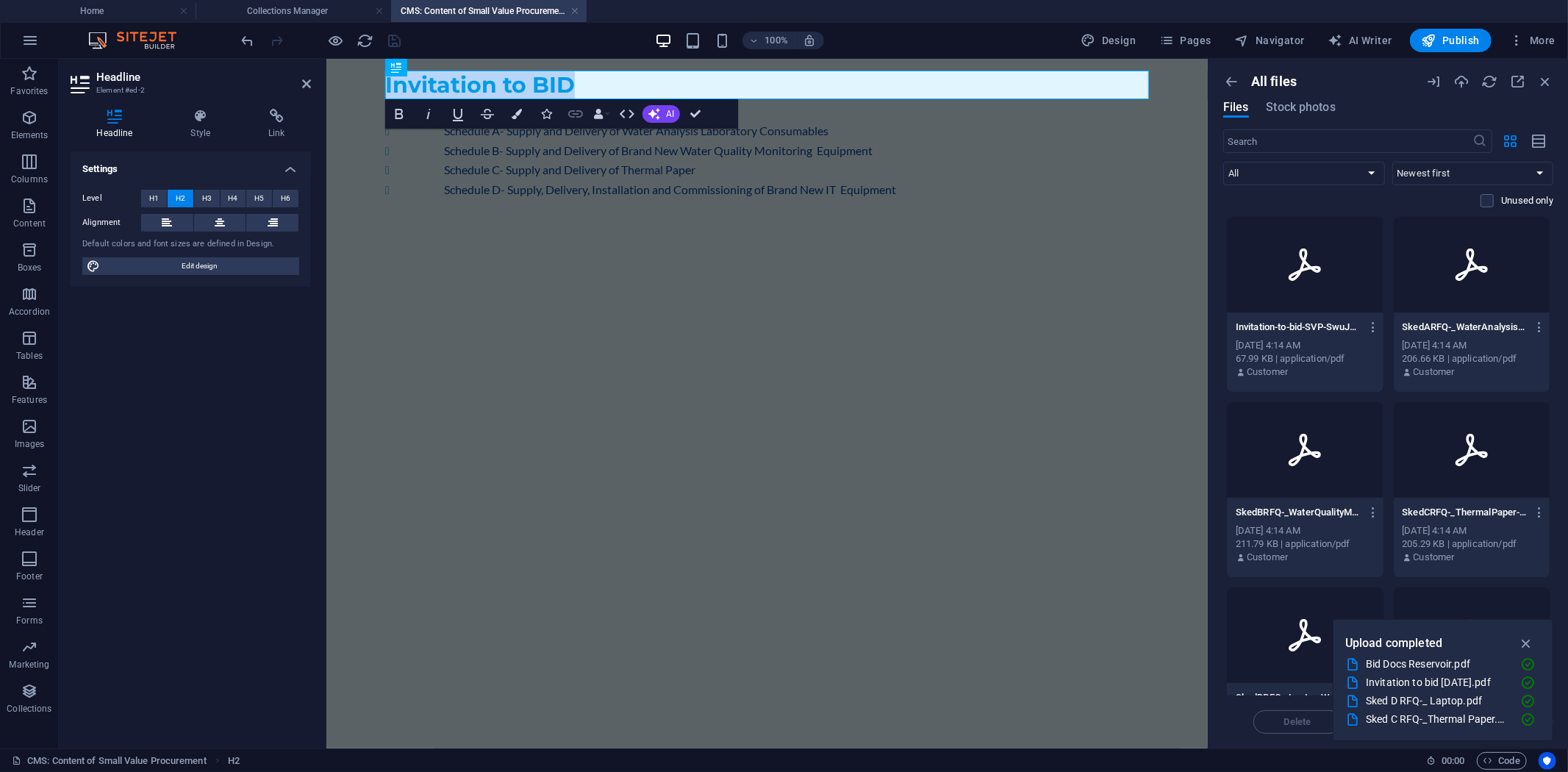
click at [577, 114] on icon "button" at bounding box center [574, 114] width 14 height 8
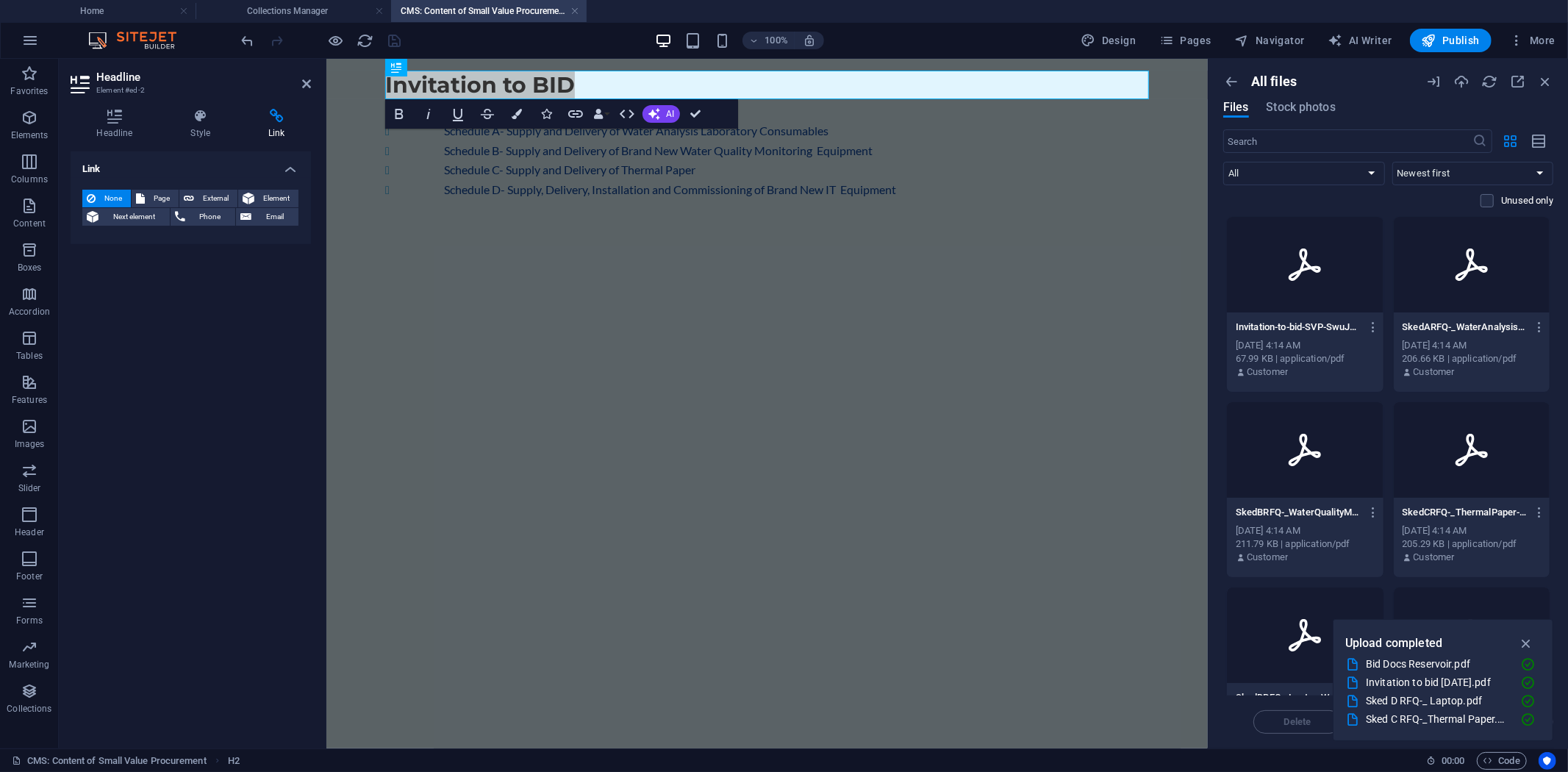
click at [282, 119] on icon at bounding box center [276, 115] width 68 height 14
click at [213, 194] on span "External" at bounding box center [216, 199] width 35 height 17
select select "blank"
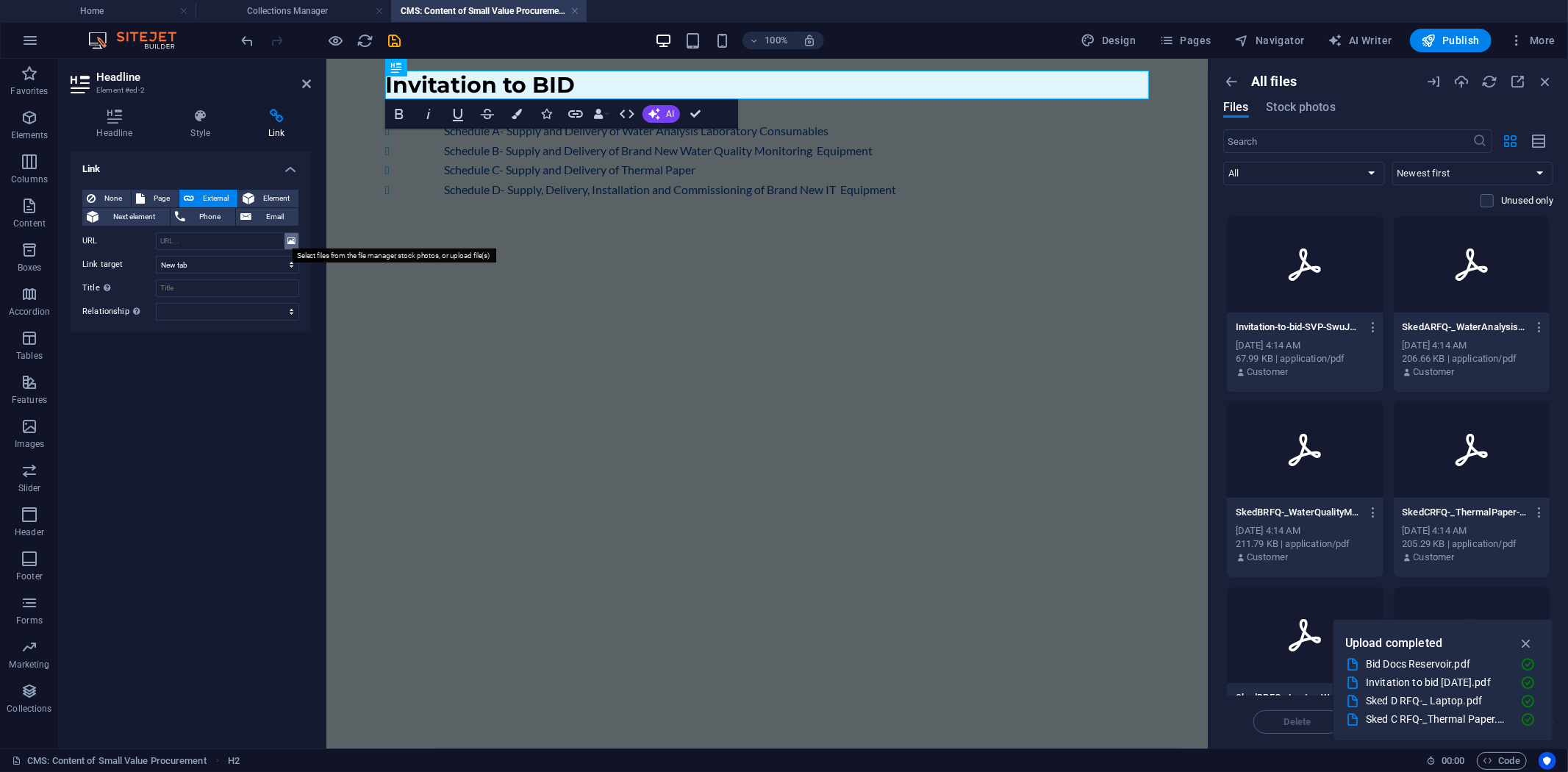
click at [294, 241] on icon at bounding box center [292, 241] width 8 height 16
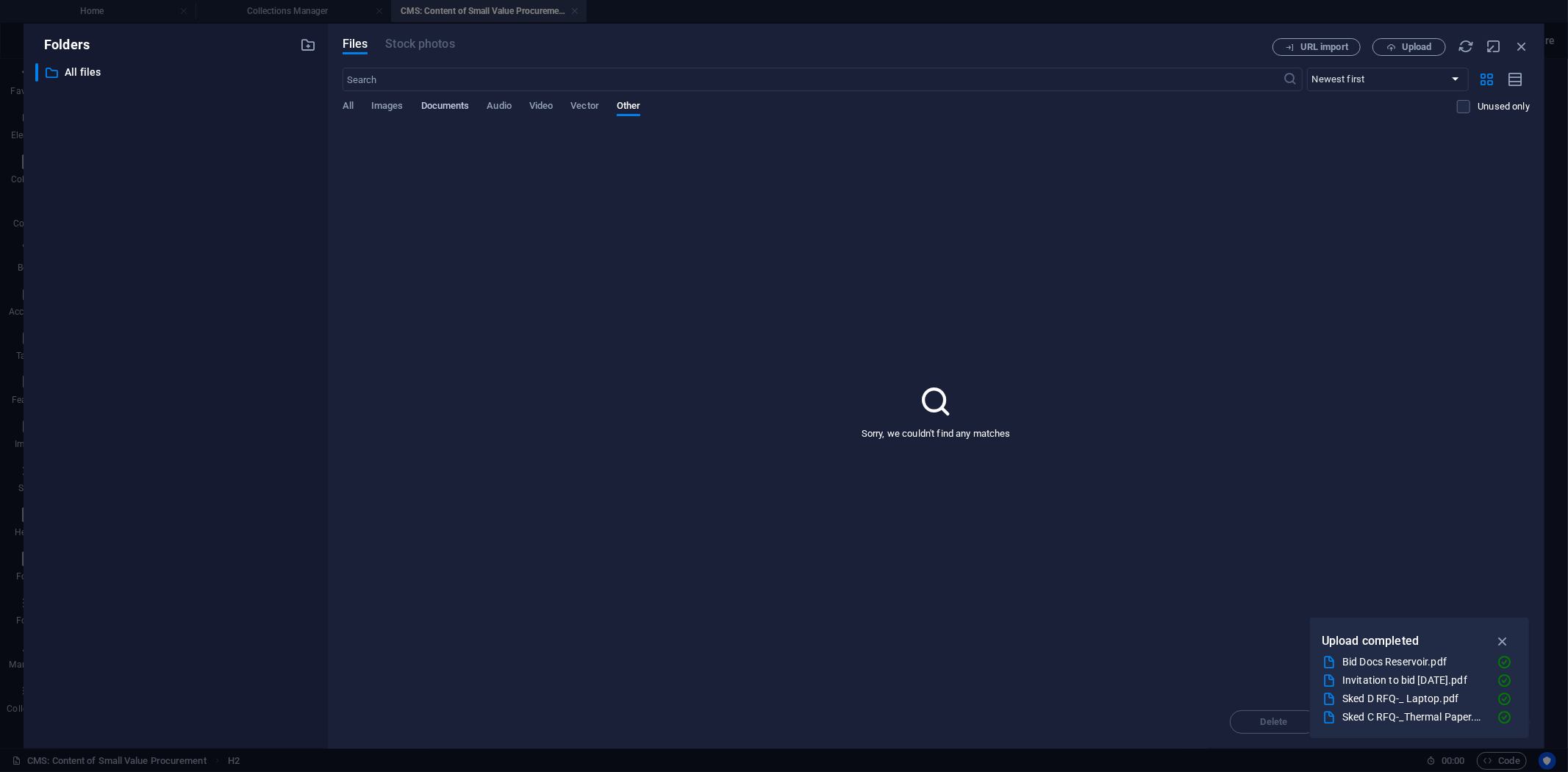
click at [441, 105] on span "Documents" at bounding box center [445, 106] width 49 height 20
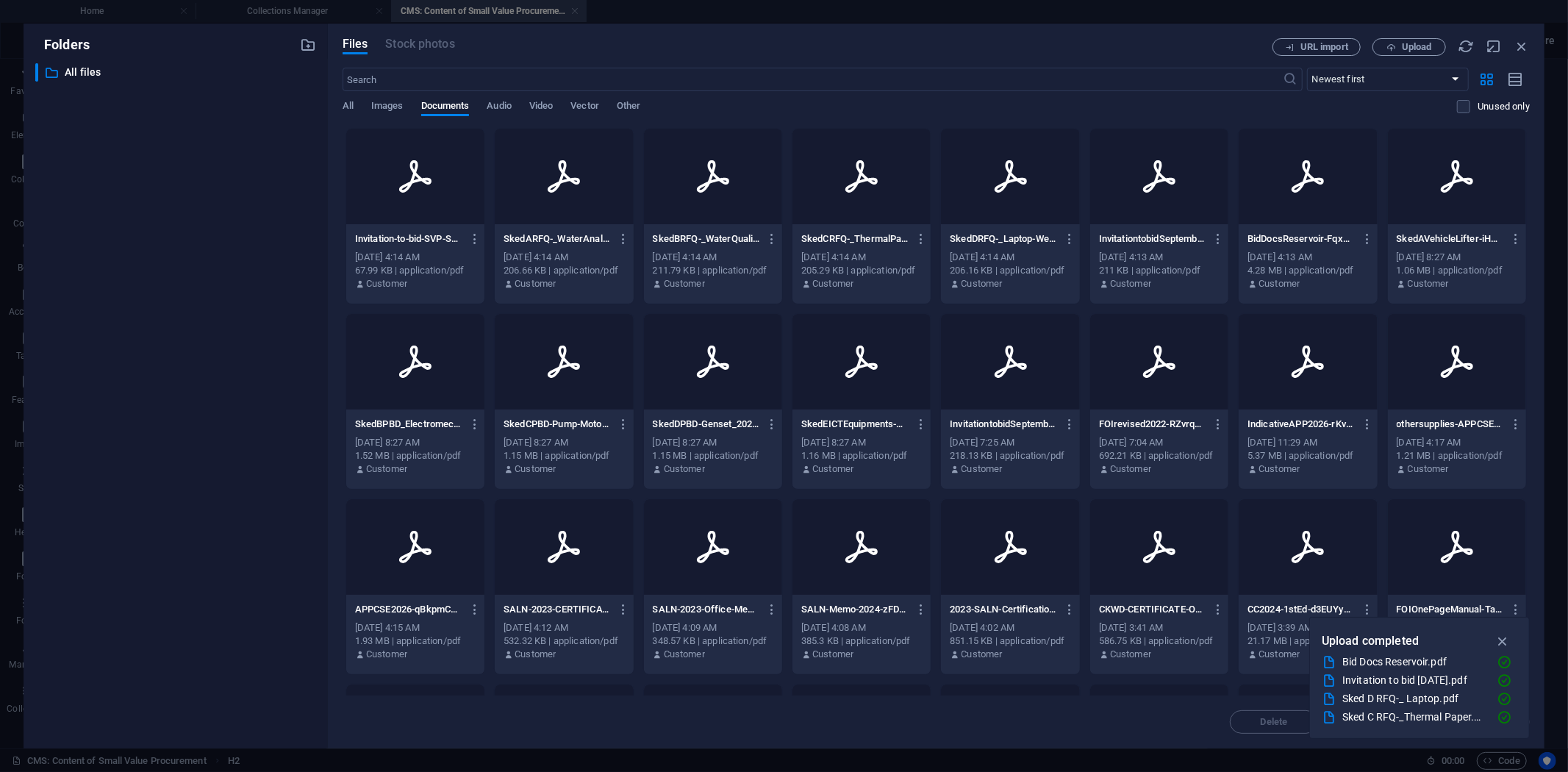
click at [429, 221] on div at bounding box center [415, 176] width 138 height 96
click at [1505, 634] on icon "button" at bounding box center [1503, 641] width 17 height 16
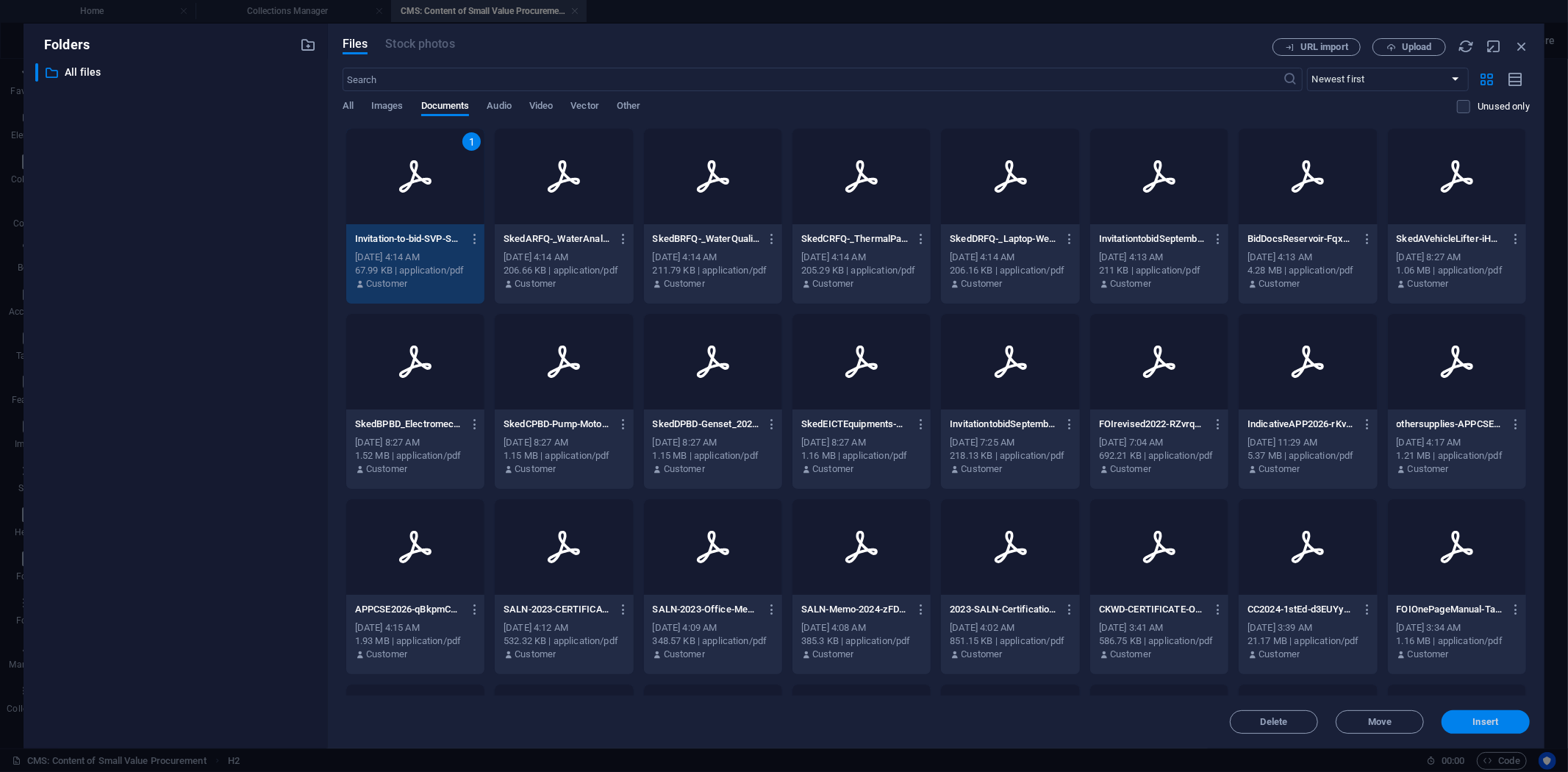
click at [1493, 718] on span "Insert" at bounding box center [1486, 721] width 26 height 9
type input "[URL][DOMAIN_NAME]"
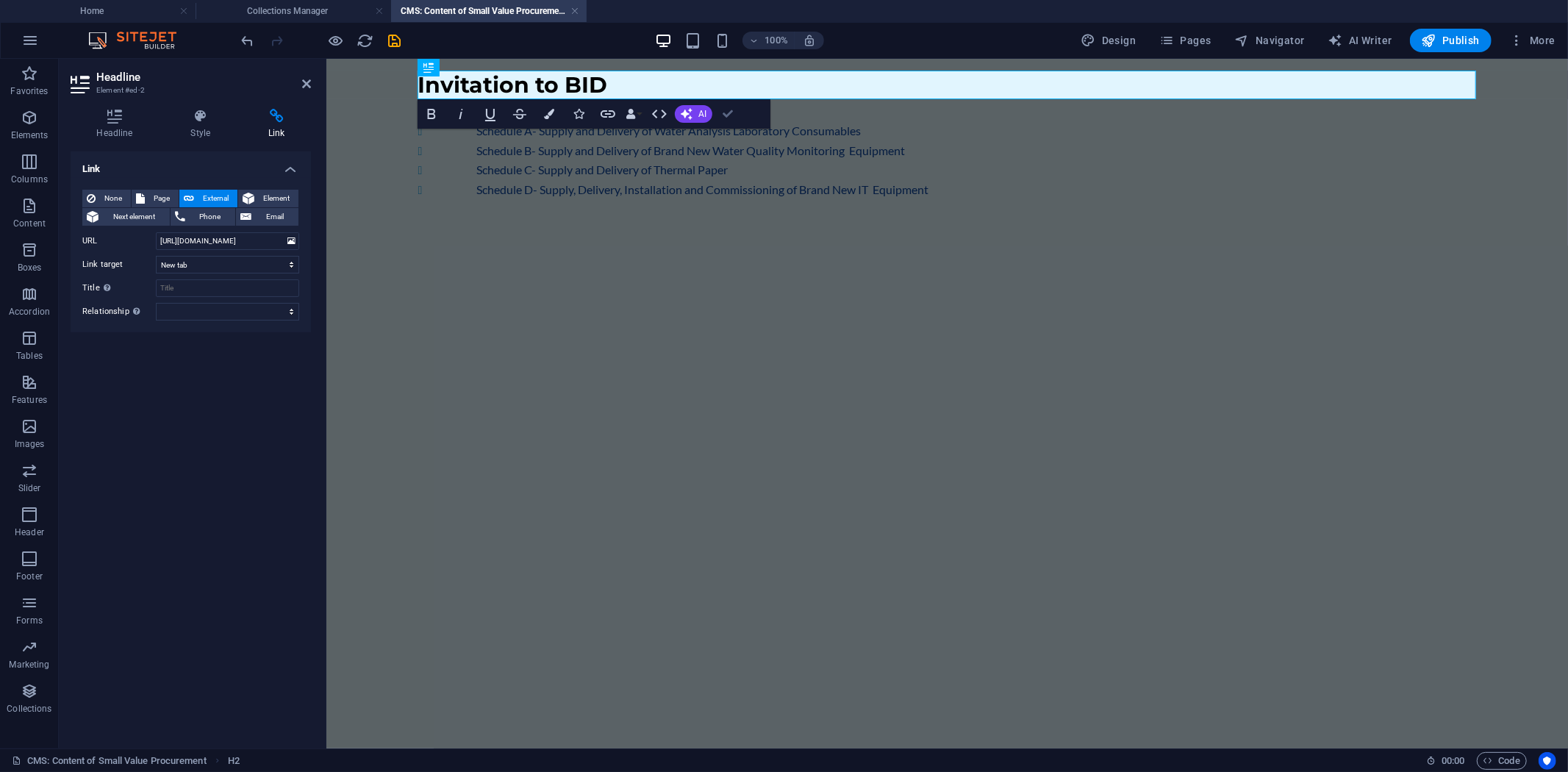
drag, startPoint x: 728, startPoint y: 112, endPoint x: 663, endPoint y: 55, distance: 86.5
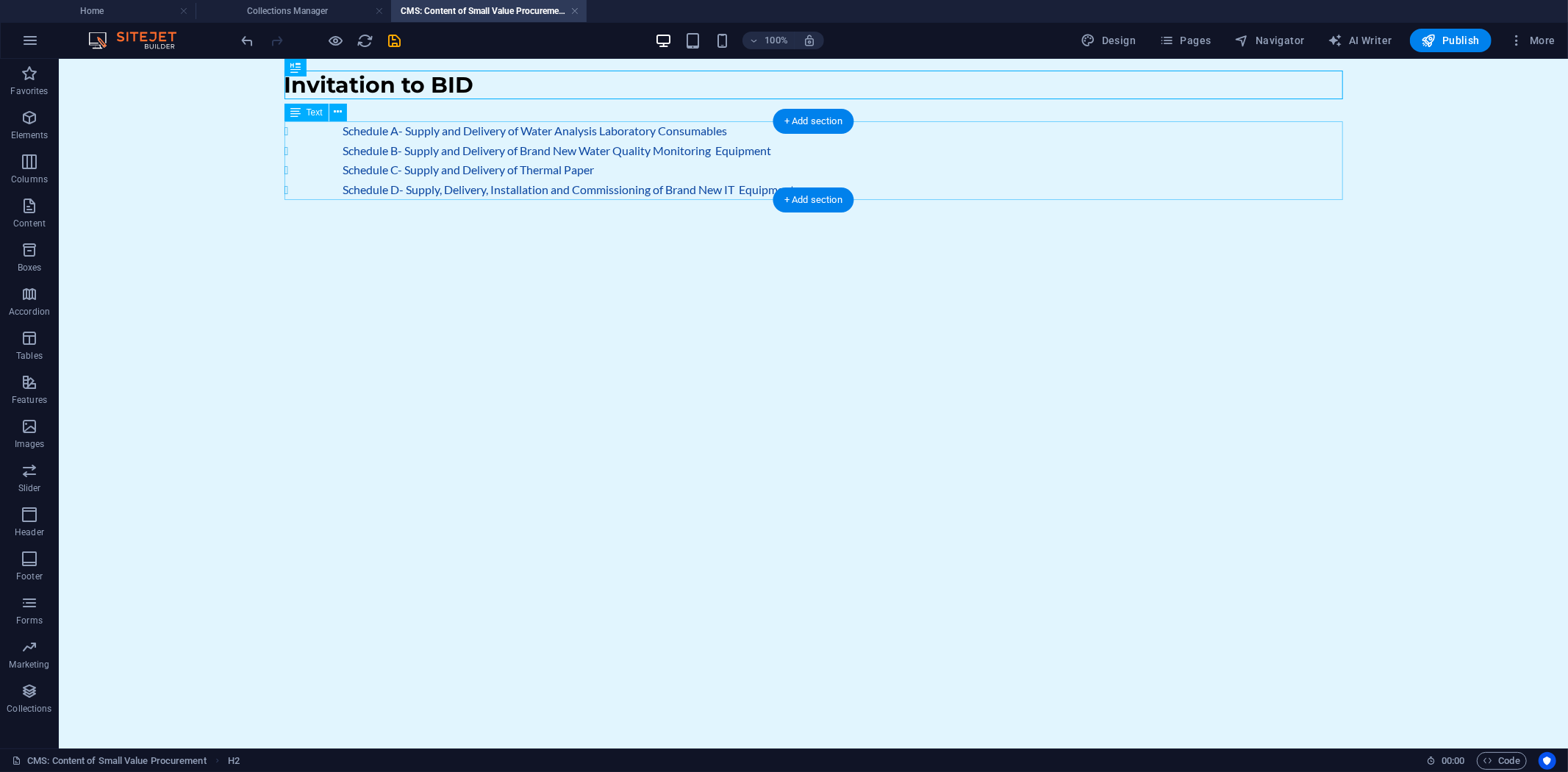
click at [369, 145] on div "Schedule A- Supply and Delivery of Water Analysis Laboratory Consumables Schedu…" at bounding box center [813, 159] width 1059 height 78
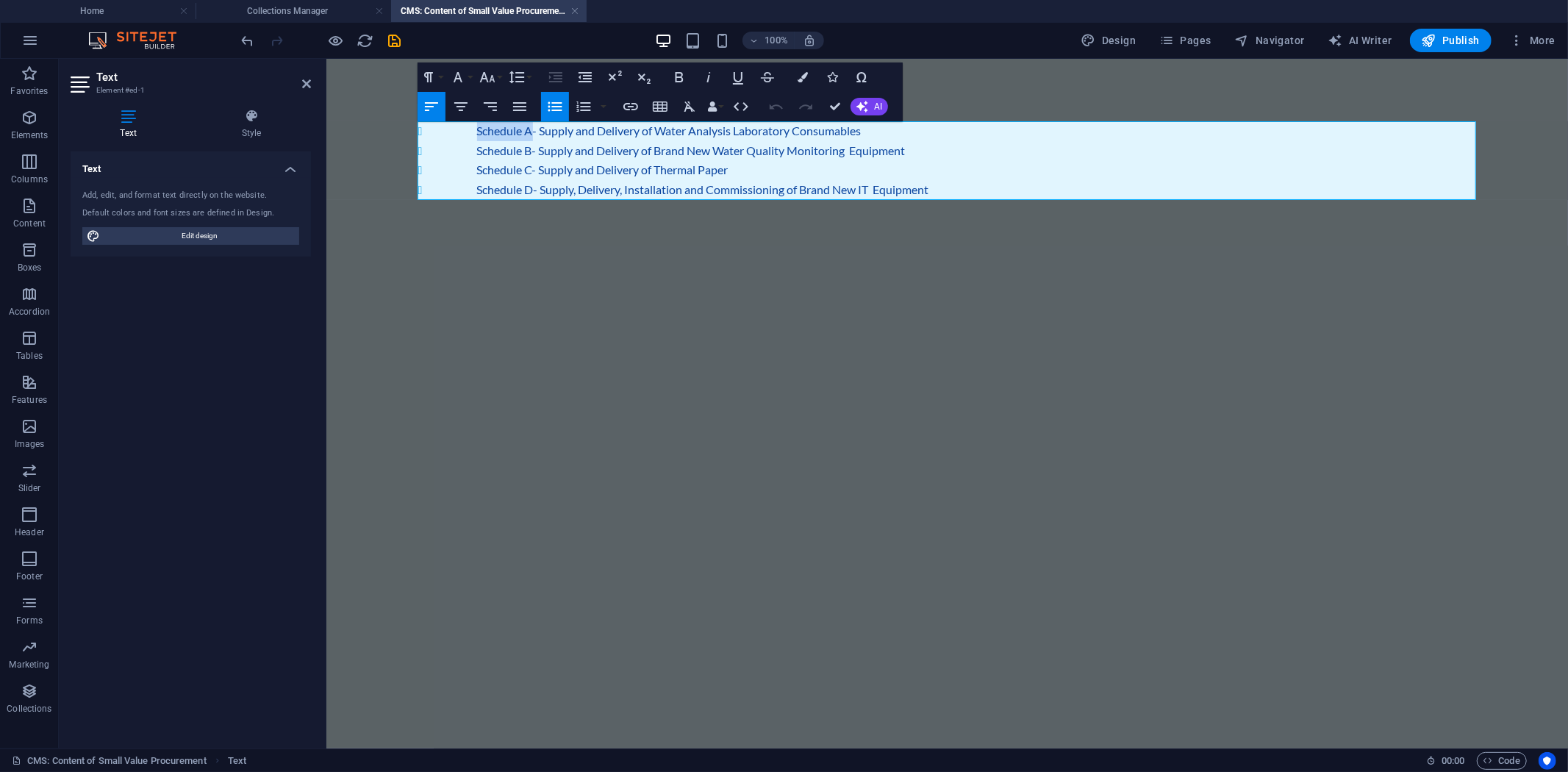
drag, startPoint x: 477, startPoint y: 128, endPoint x: 531, endPoint y: 128, distance: 54.0
click at [531, 128] on li "Schedule A- Supply and Delivery of Water Analysis Laboratory Consumables" at bounding box center [976, 130] width 999 height 20
click at [636, 108] on icon "button" at bounding box center [630, 106] width 14 height 8
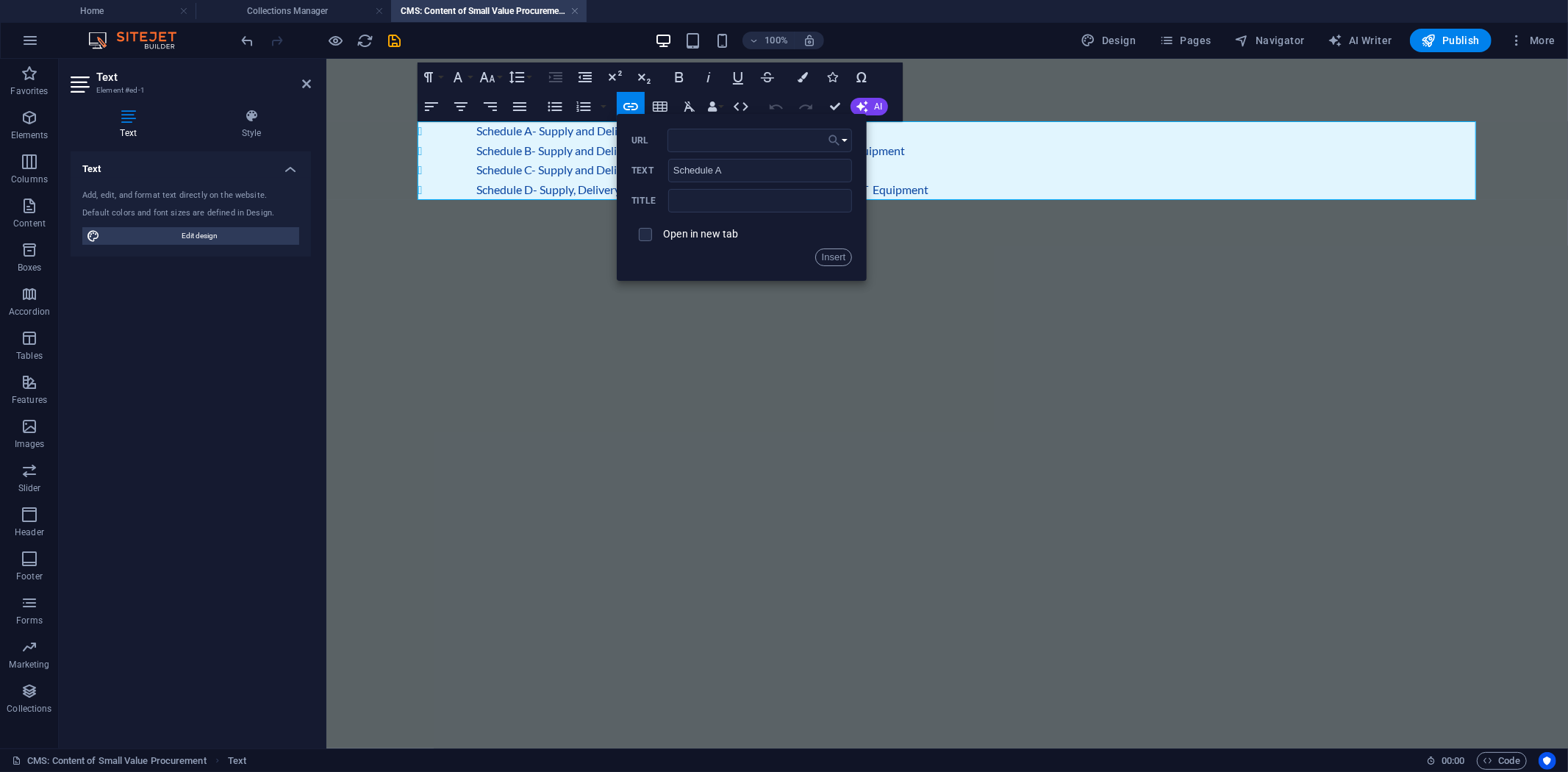
click at [842, 141] on button "Choose Link" at bounding box center [837, 140] width 28 height 24
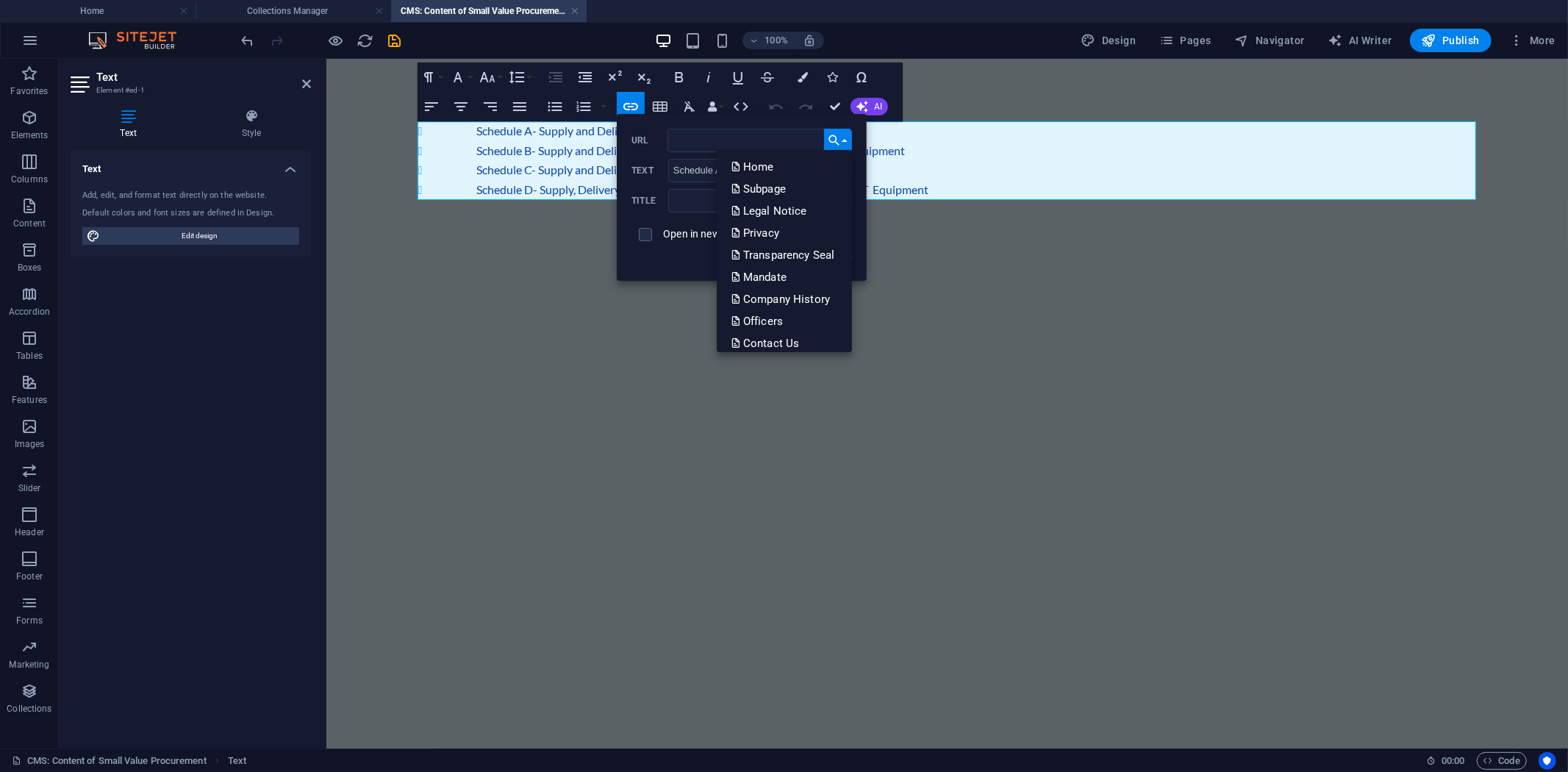
scroll to position [30, 0]
click at [784, 327] on p "Choose file ..." at bounding box center [774, 336] width 84 height 22
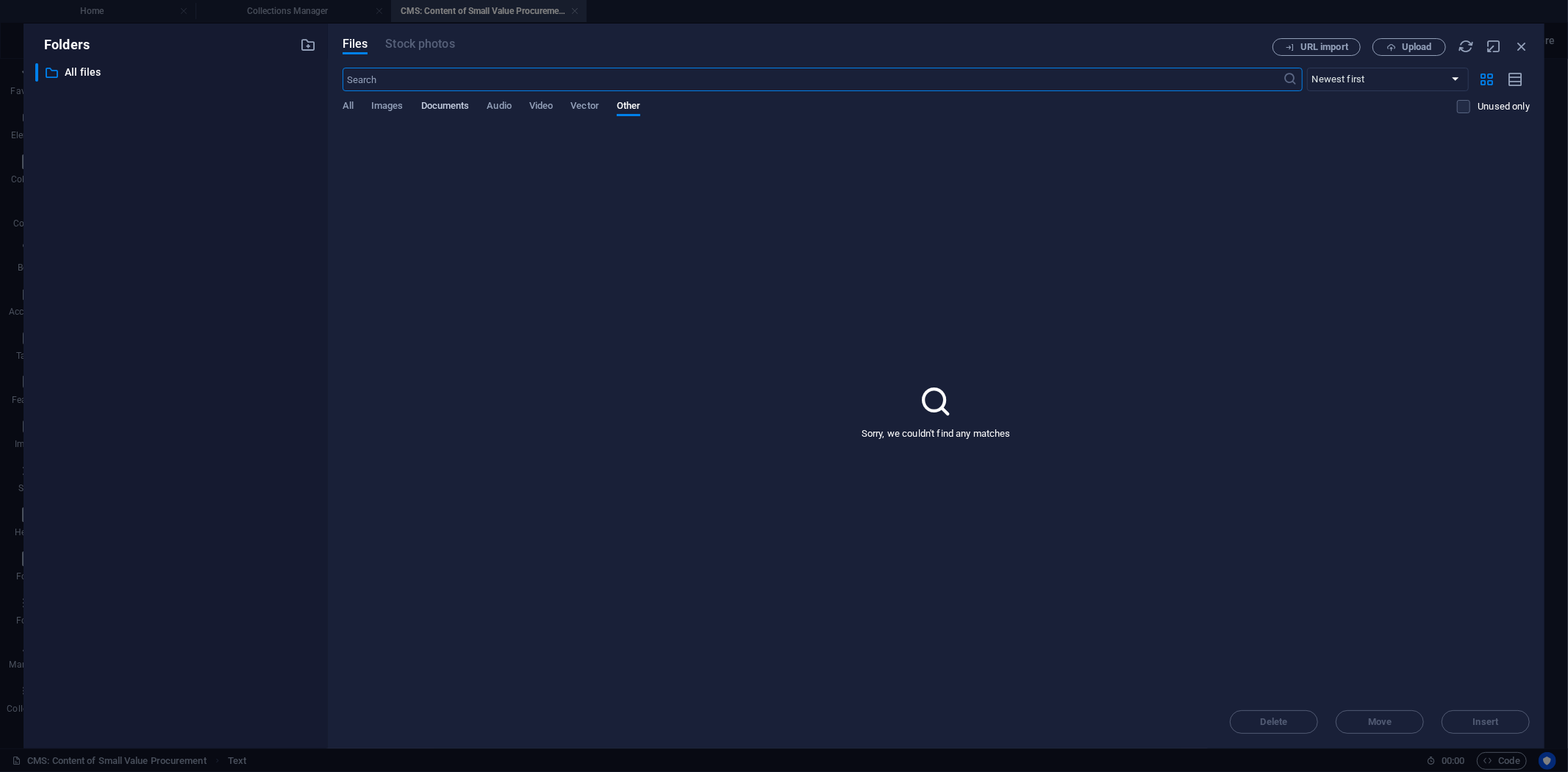
click at [456, 101] on span "Documents" at bounding box center [445, 106] width 49 height 20
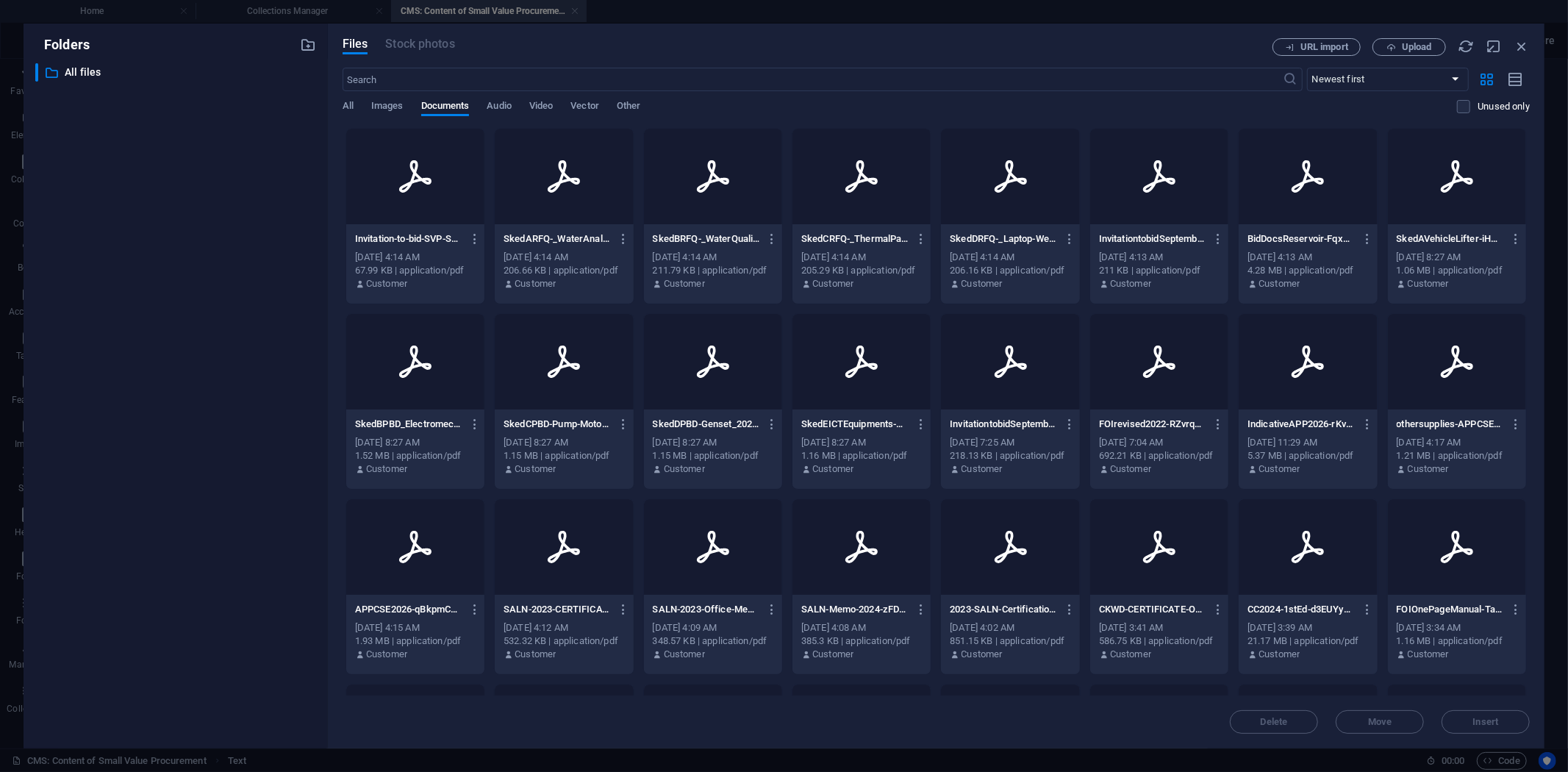
click at [546, 185] on icon at bounding box center [563, 176] width 35 height 35
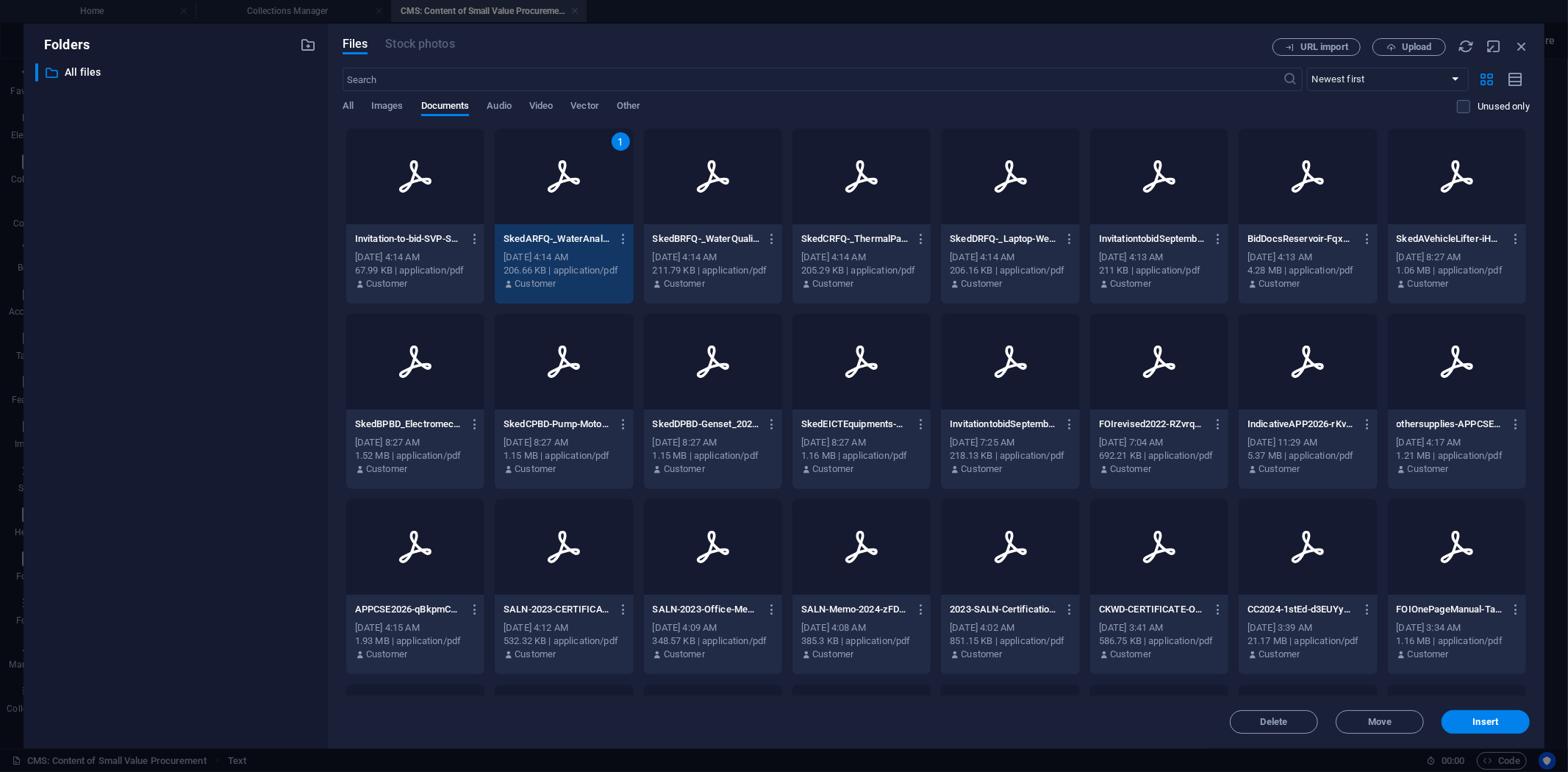
click at [546, 185] on icon at bounding box center [563, 176] width 35 height 35
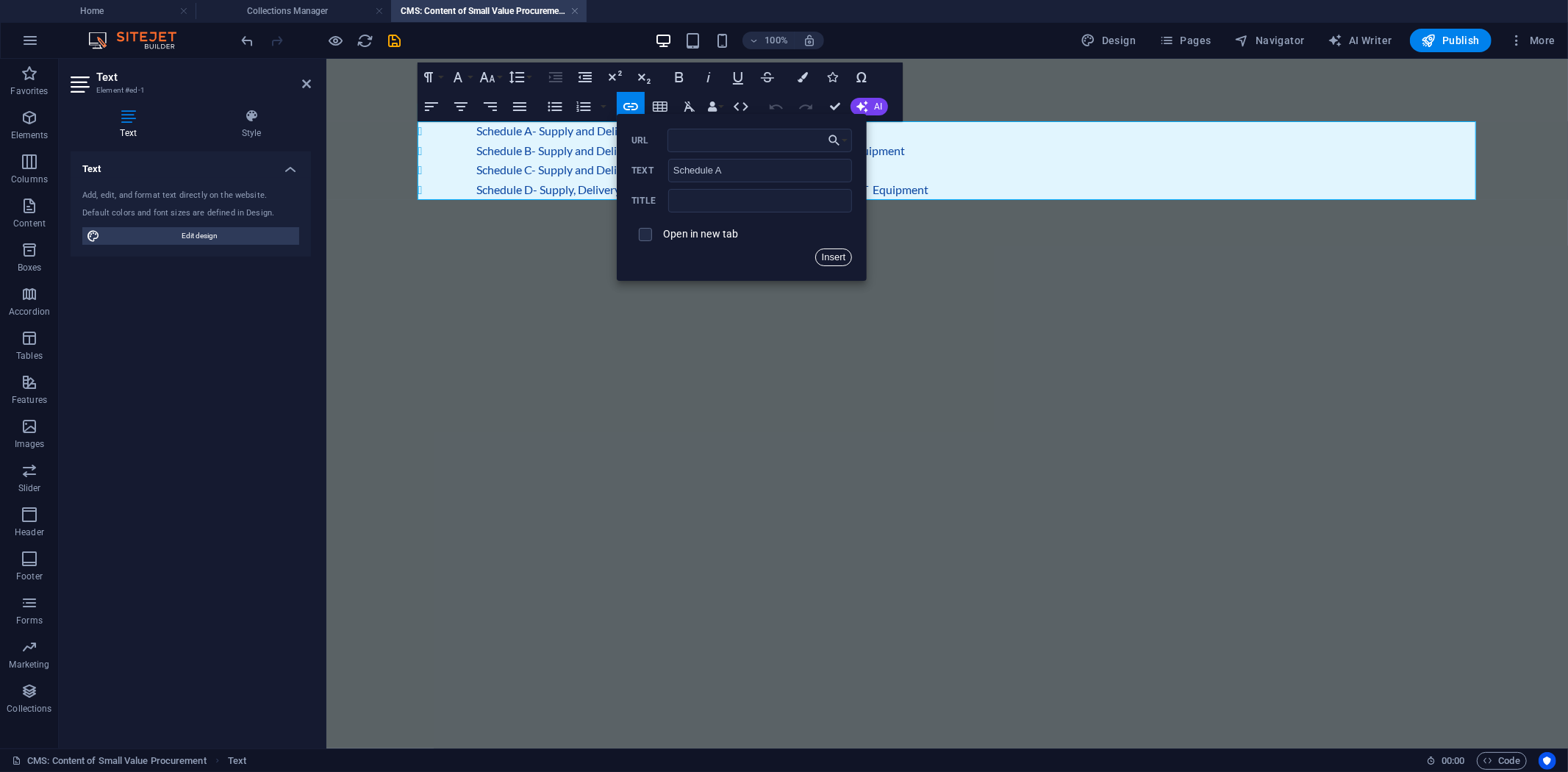
click at [836, 257] on button "Insert" at bounding box center [833, 257] width 37 height 17
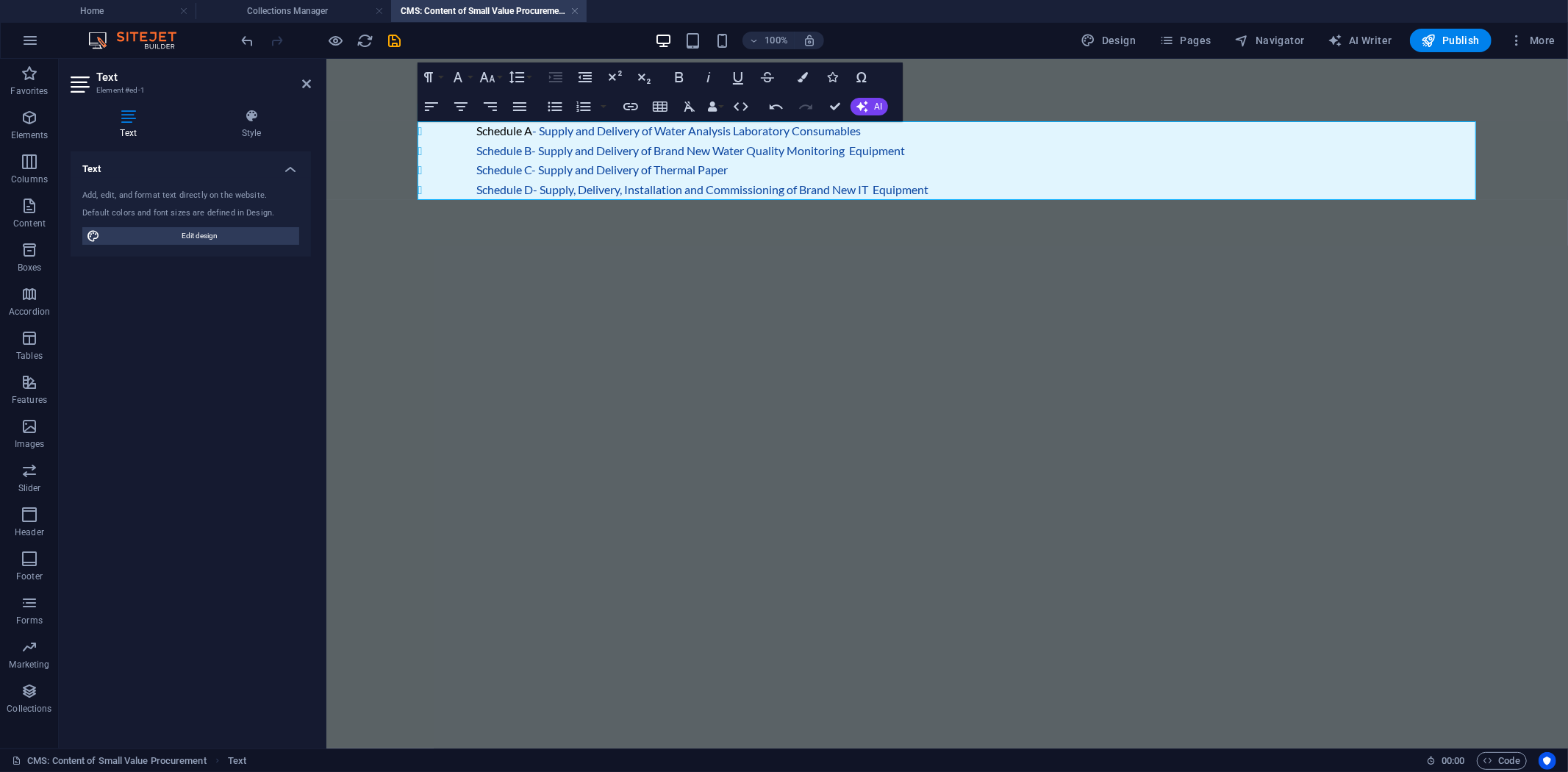
click at [503, 151] on li "Schedule B- Supply and Delivery of Brand New Water Quality Monitoring Equipment" at bounding box center [976, 150] width 999 height 20
drag, startPoint x: 531, startPoint y: 152, endPoint x: 466, endPoint y: 152, distance: 65.0
click at [477, 152] on li "Schedule B- Supply and Delivery of Brand New Water Quality Monitoring Equipment" at bounding box center [976, 150] width 999 height 20
click at [627, 104] on icon "button" at bounding box center [630, 106] width 14 height 8
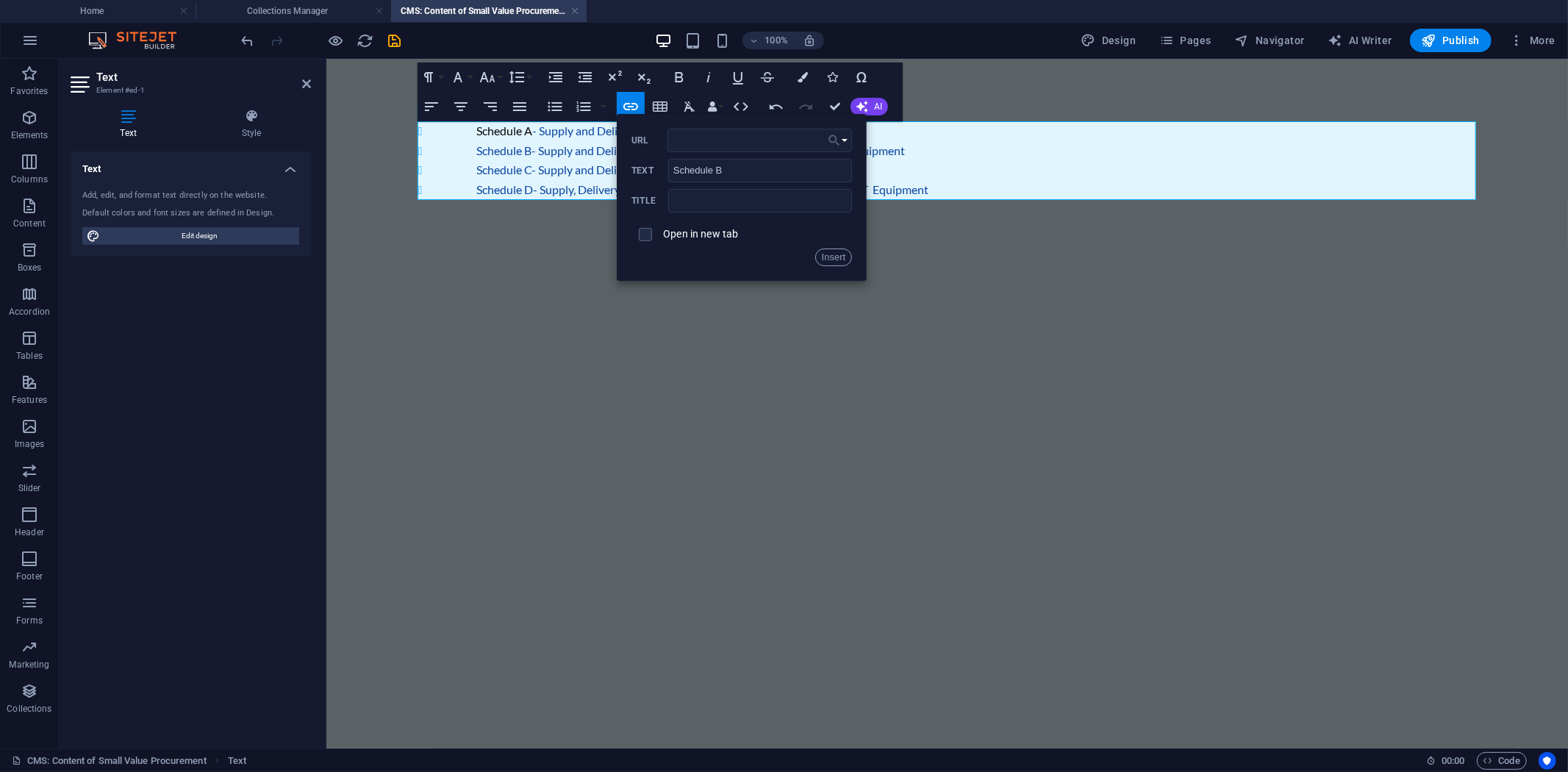
click at [831, 140] on icon "button" at bounding box center [833, 140] width 14 height 17
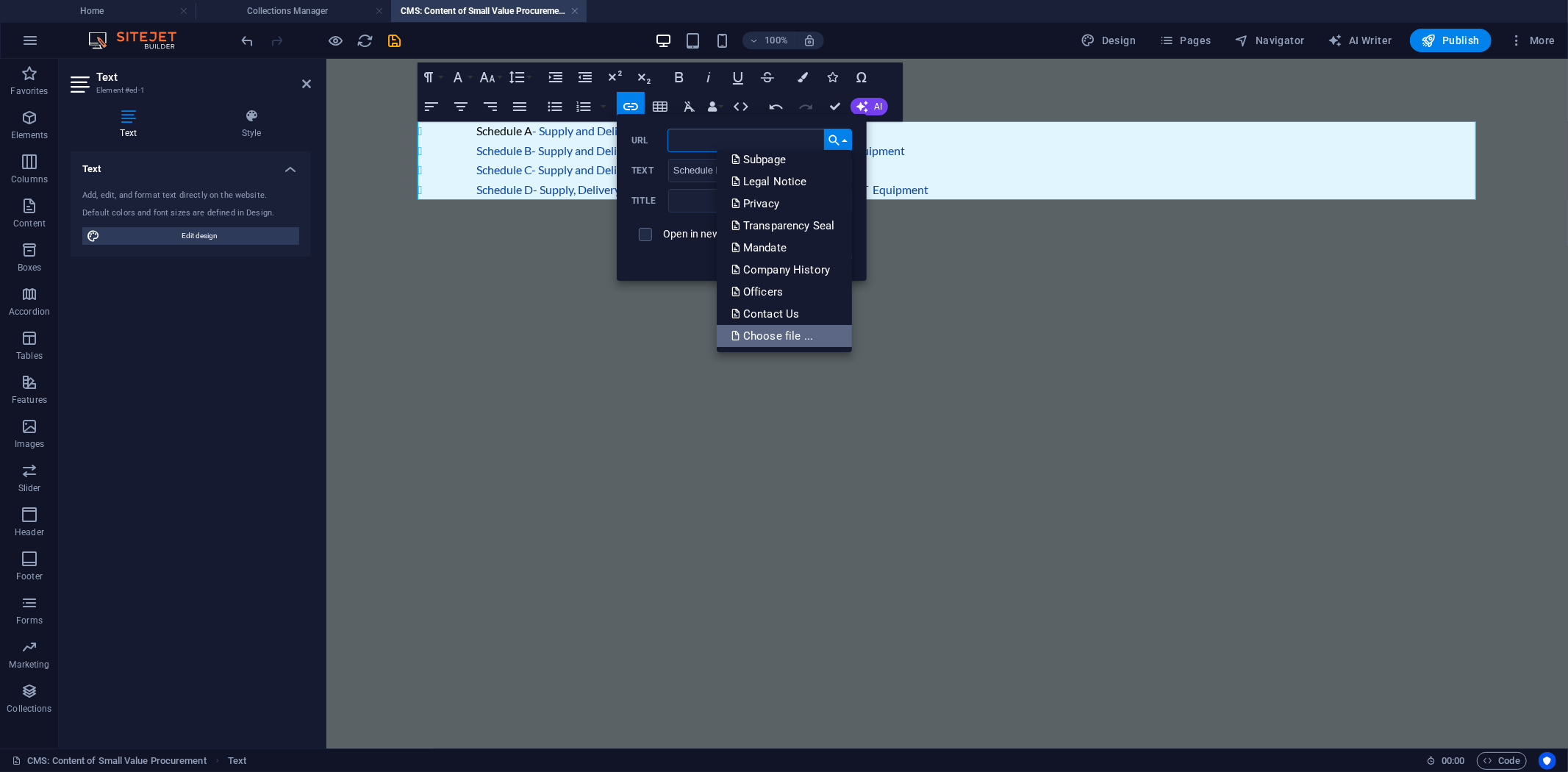
click at [788, 329] on p "Choose file ..." at bounding box center [774, 336] width 84 height 22
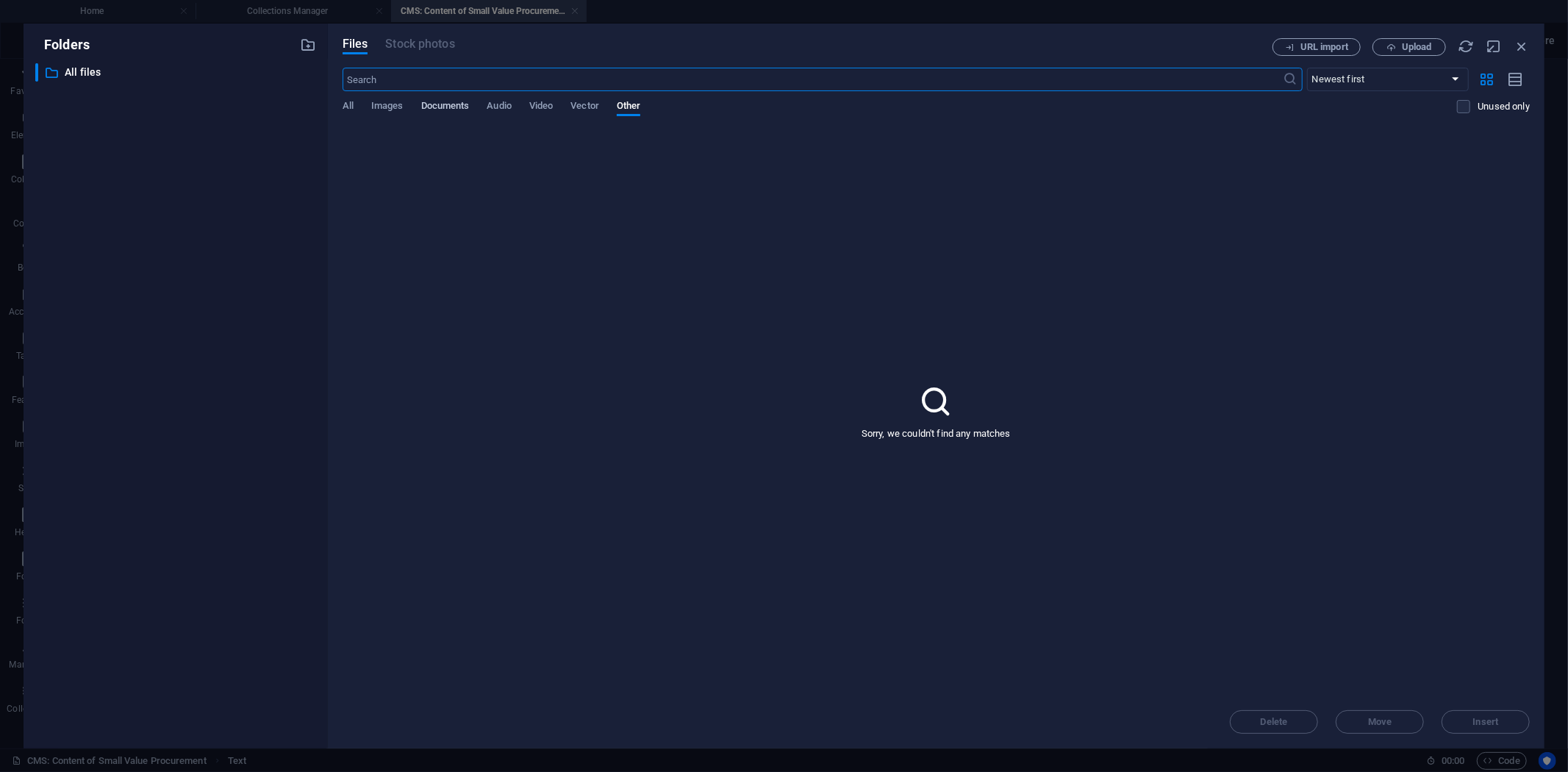
click at [446, 104] on span "Documents" at bounding box center [445, 106] width 49 height 20
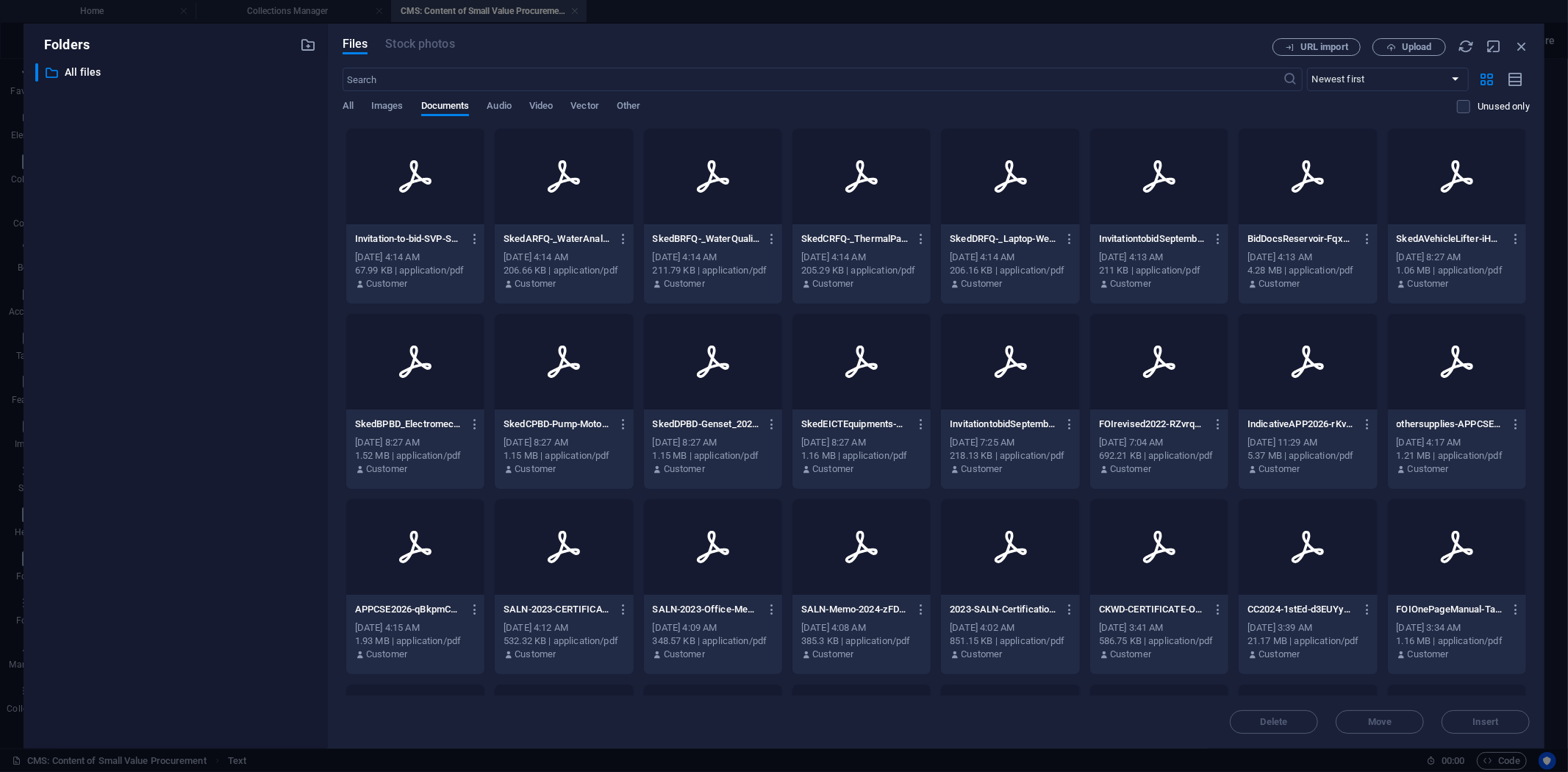
click at [717, 218] on div at bounding box center [713, 176] width 138 height 96
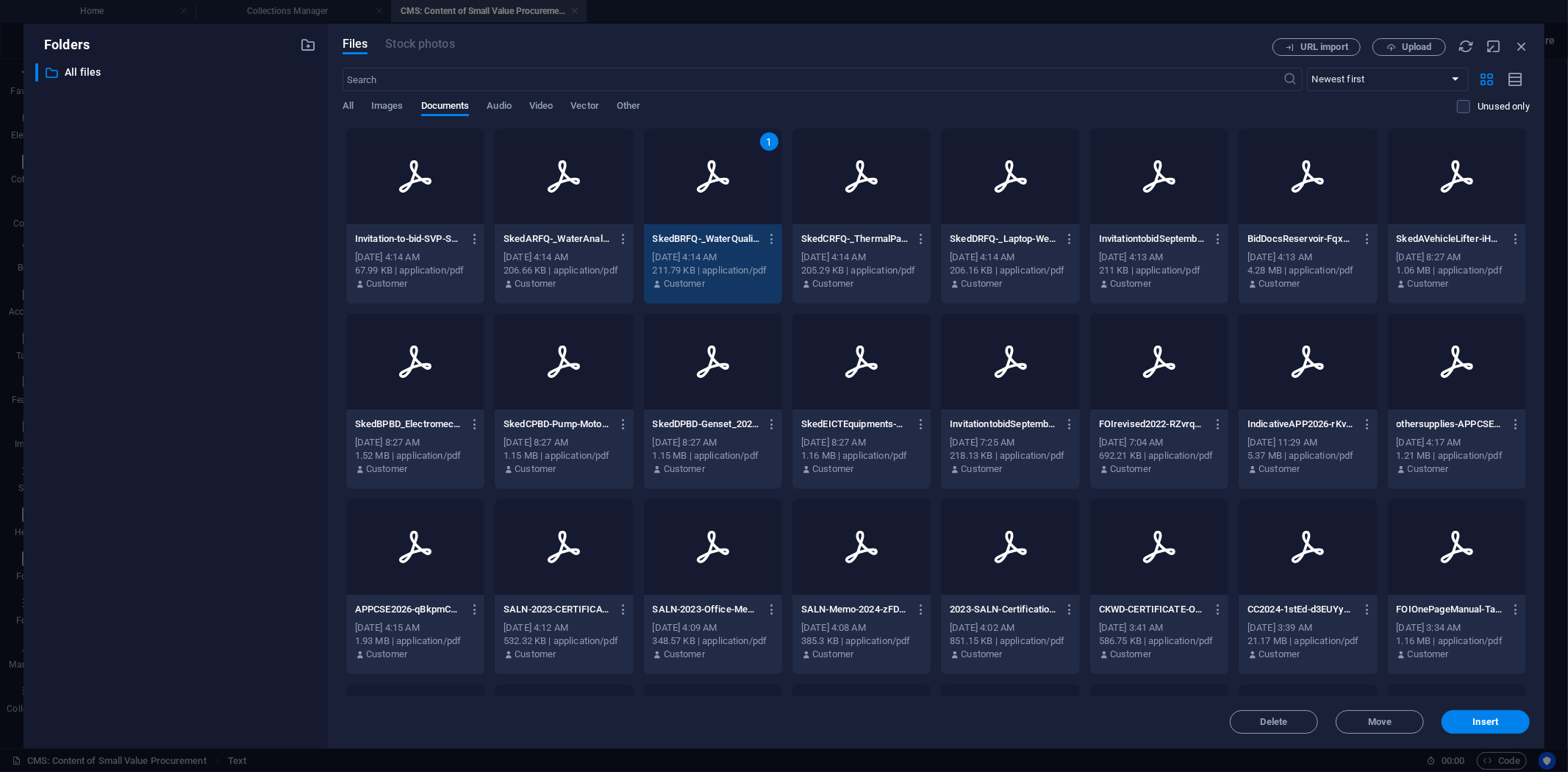
click at [717, 218] on div "1" at bounding box center [713, 176] width 138 height 96
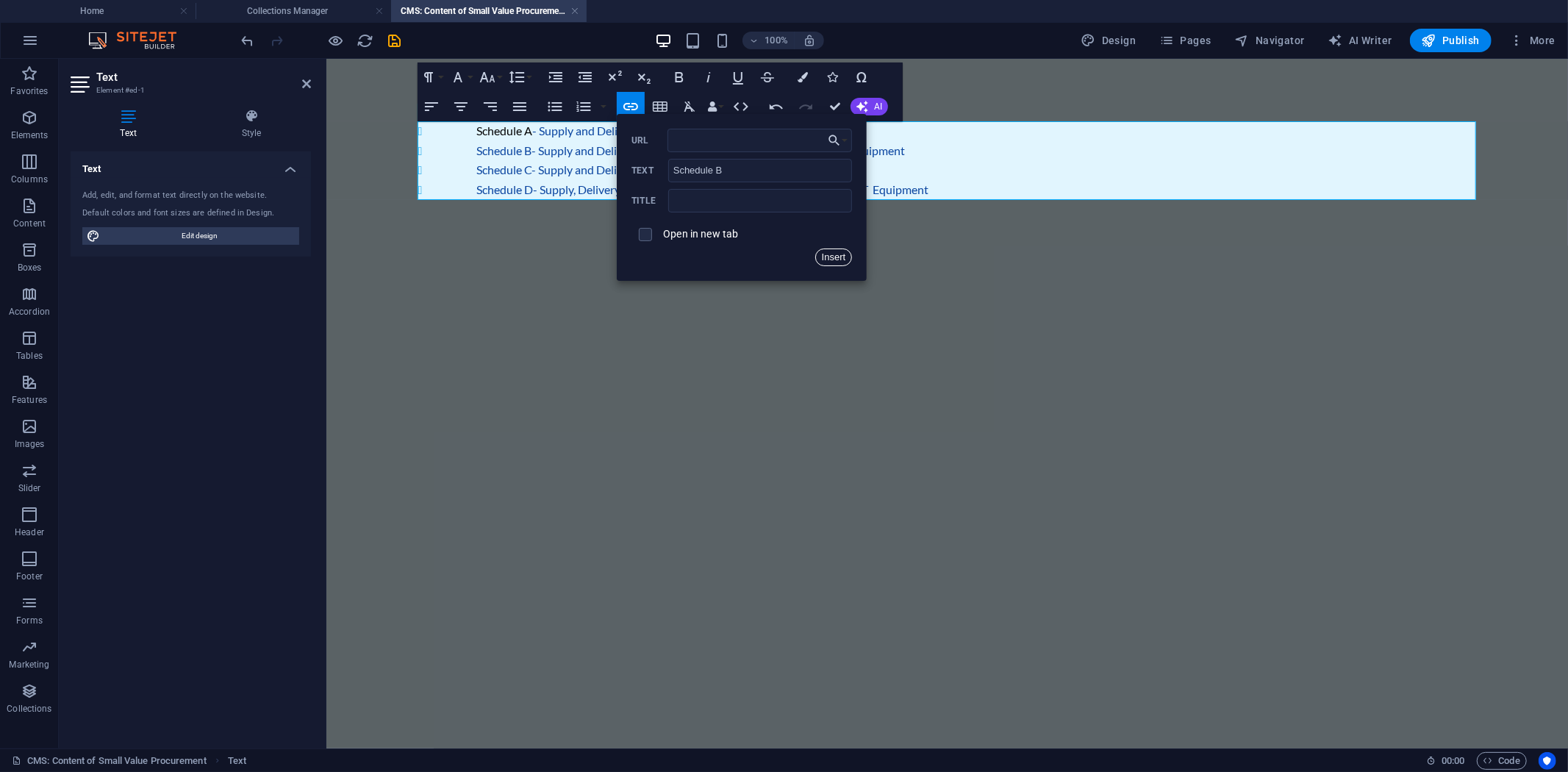
click at [831, 253] on button "Insert" at bounding box center [833, 257] width 37 height 17
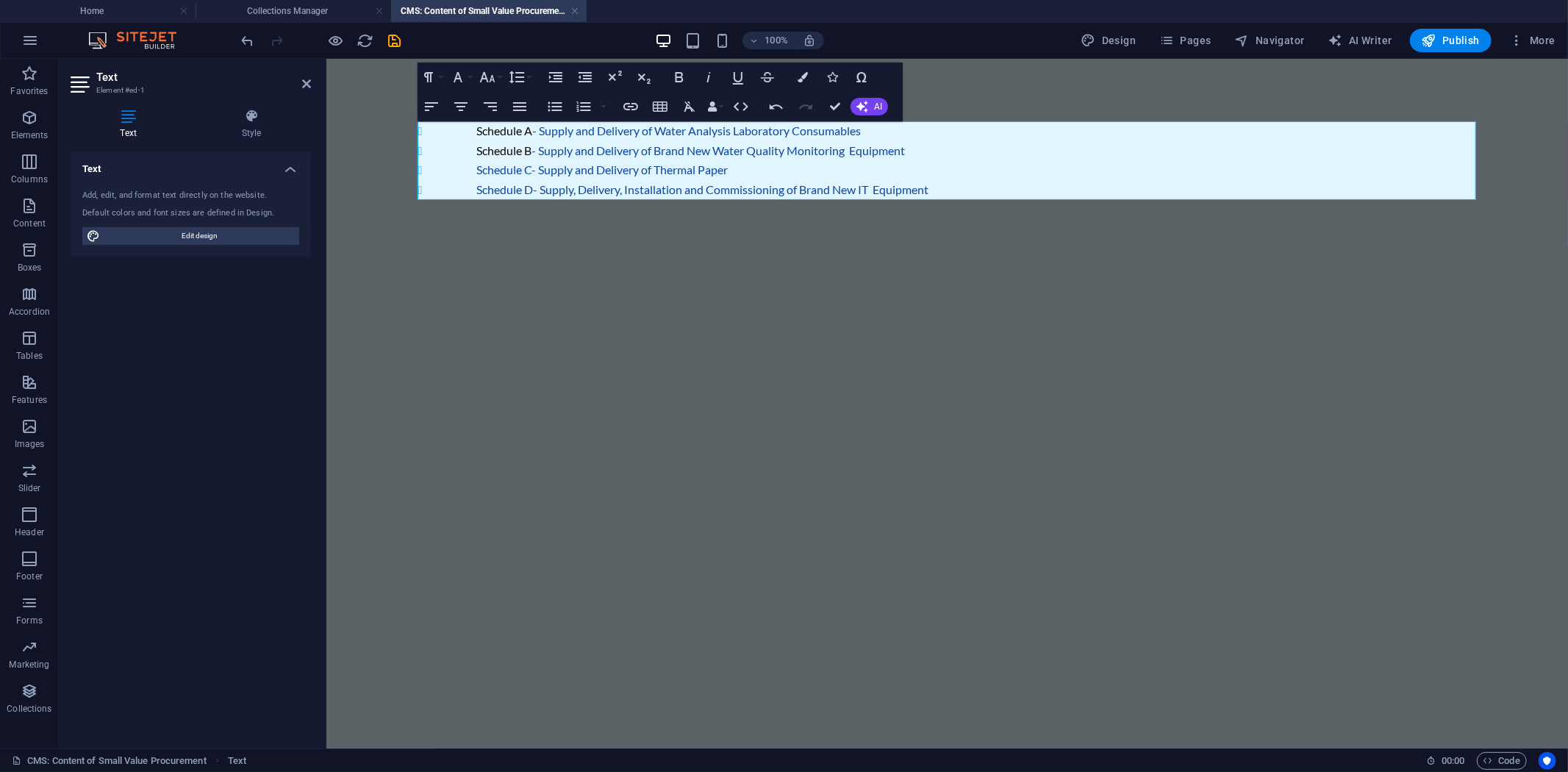
click at [496, 172] on li "Schedule C- Supply and Delivery of Thermal Paper" at bounding box center [976, 169] width 999 height 20
drag, startPoint x: 533, startPoint y: 171, endPoint x: 478, endPoint y: 172, distance: 55.0
click at [478, 172] on li "Schedule C- Supply and Delivery of Thermal Paper" at bounding box center [976, 169] width 999 height 20
click at [634, 110] on icon "button" at bounding box center [630, 106] width 17 height 17
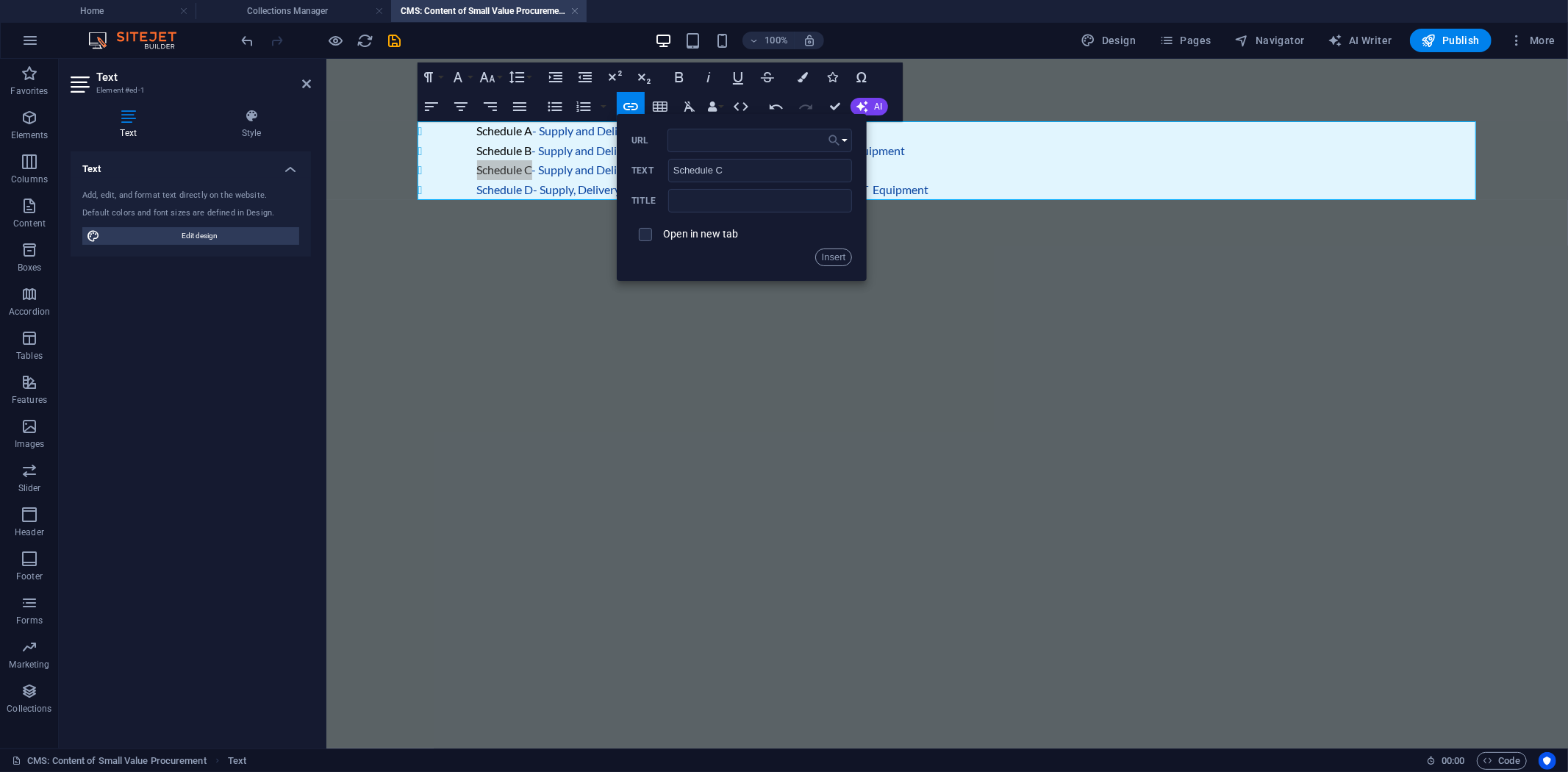
click at [839, 143] on icon "button" at bounding box center [833, 140] width 14 height 17
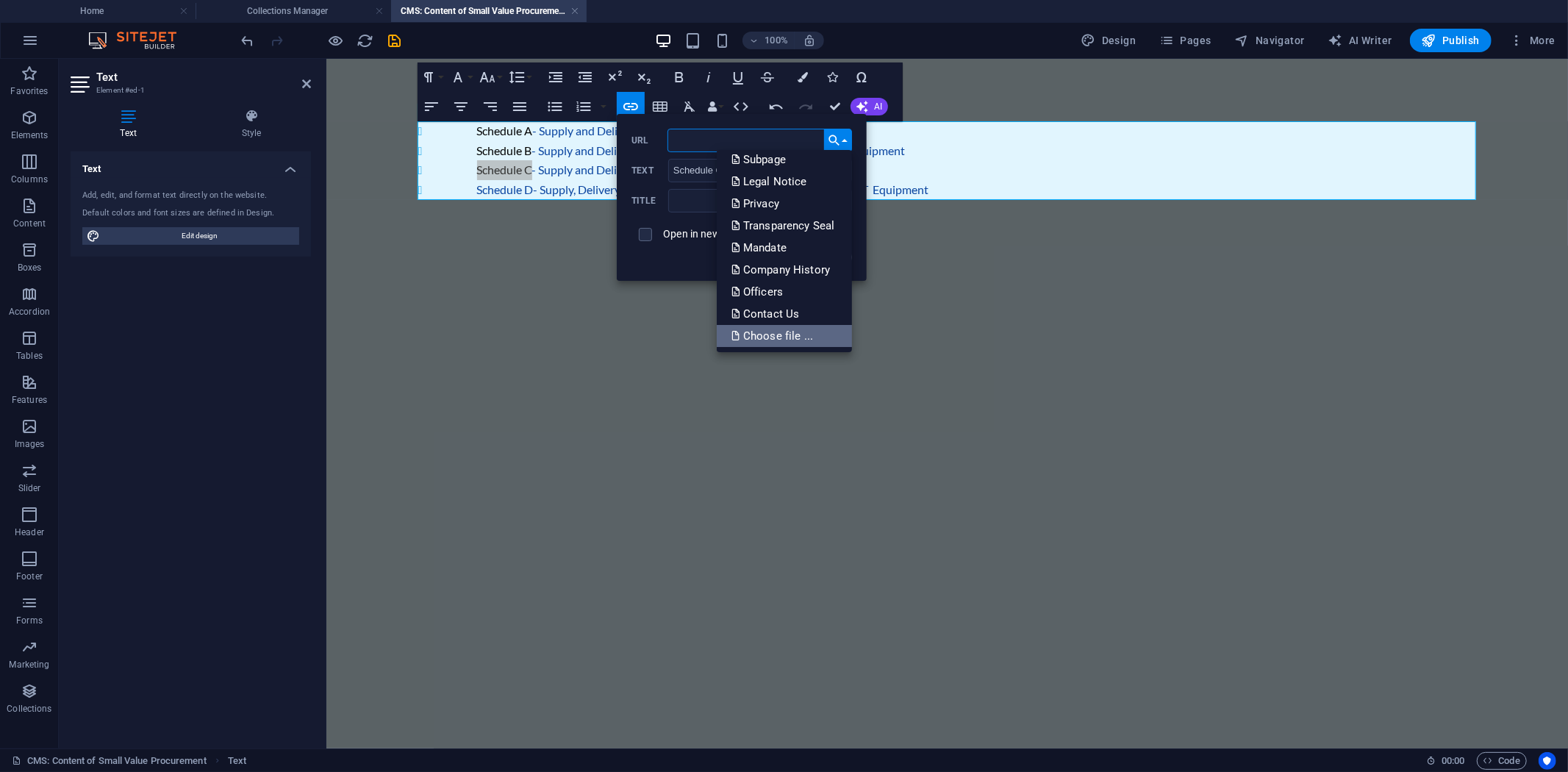
click at [774, 329] on p "Choose file ..." at bounding box center [774, 336] width 84 height 22
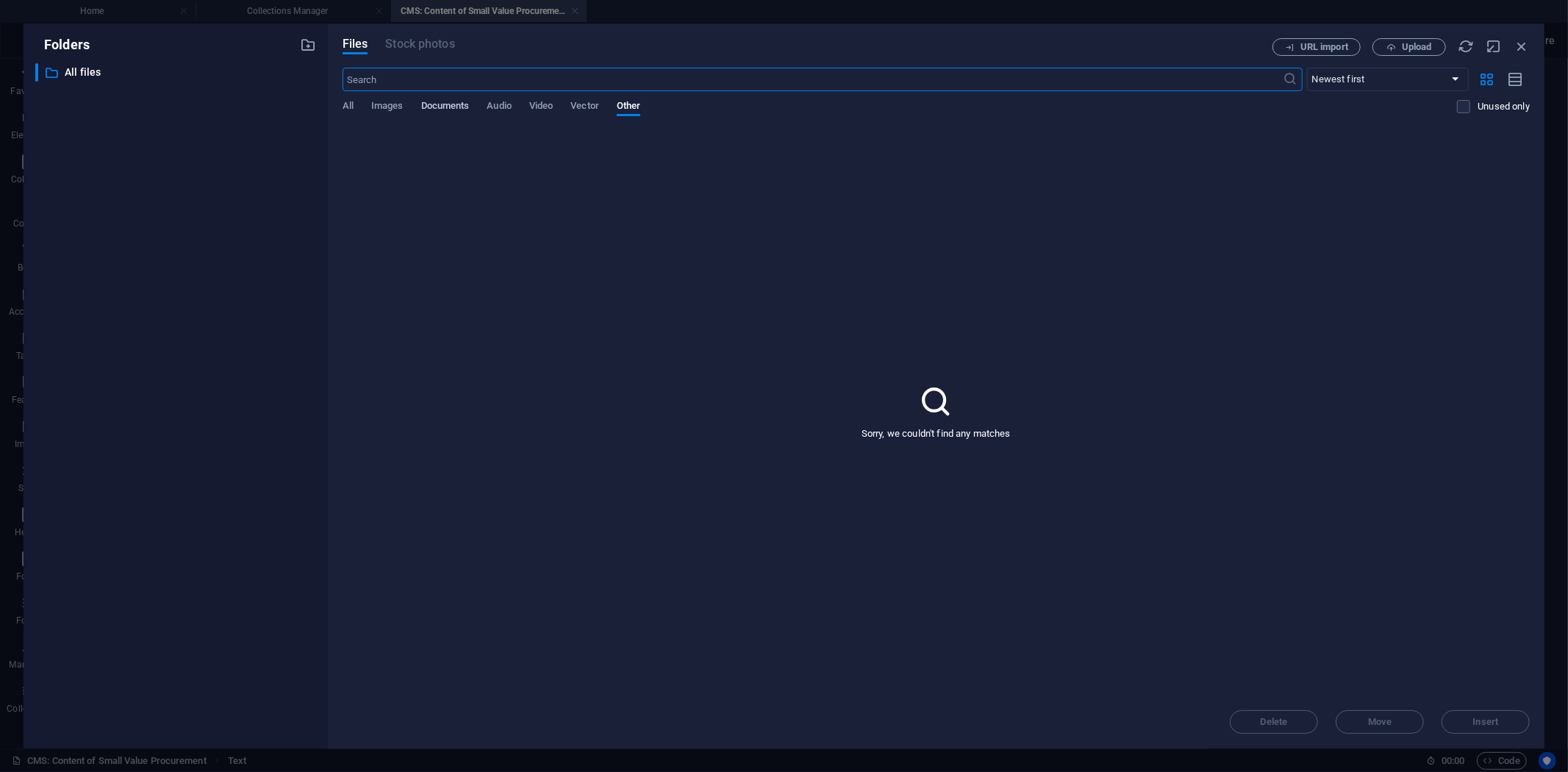
click at [439, 101] on span "Documents" at bounding box center [445, 106] width 49 height 20
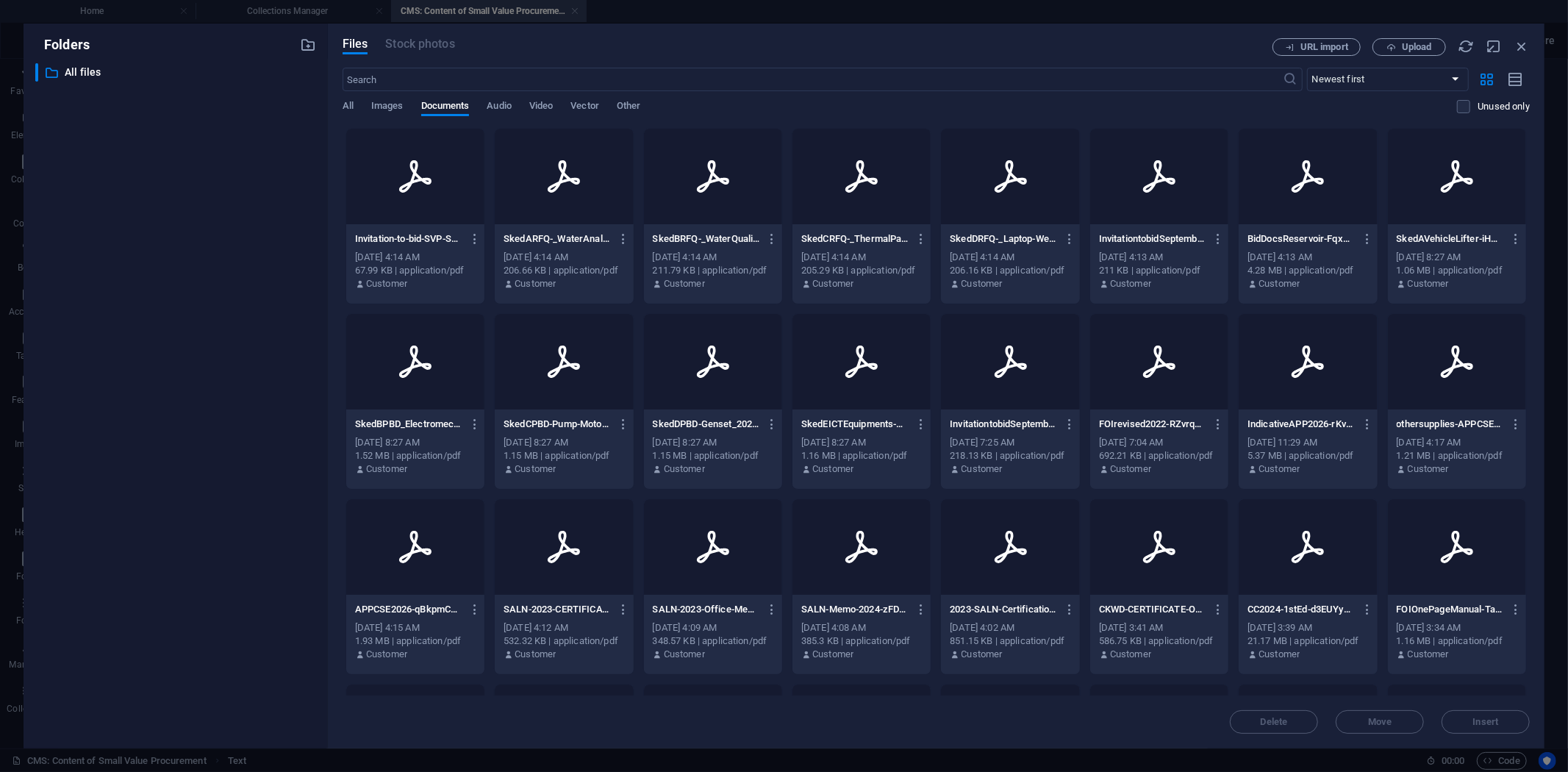
click at [860, 253] on div "[DATE] 4:14 AM" at bounding box center [861, 257] width 121 height 13
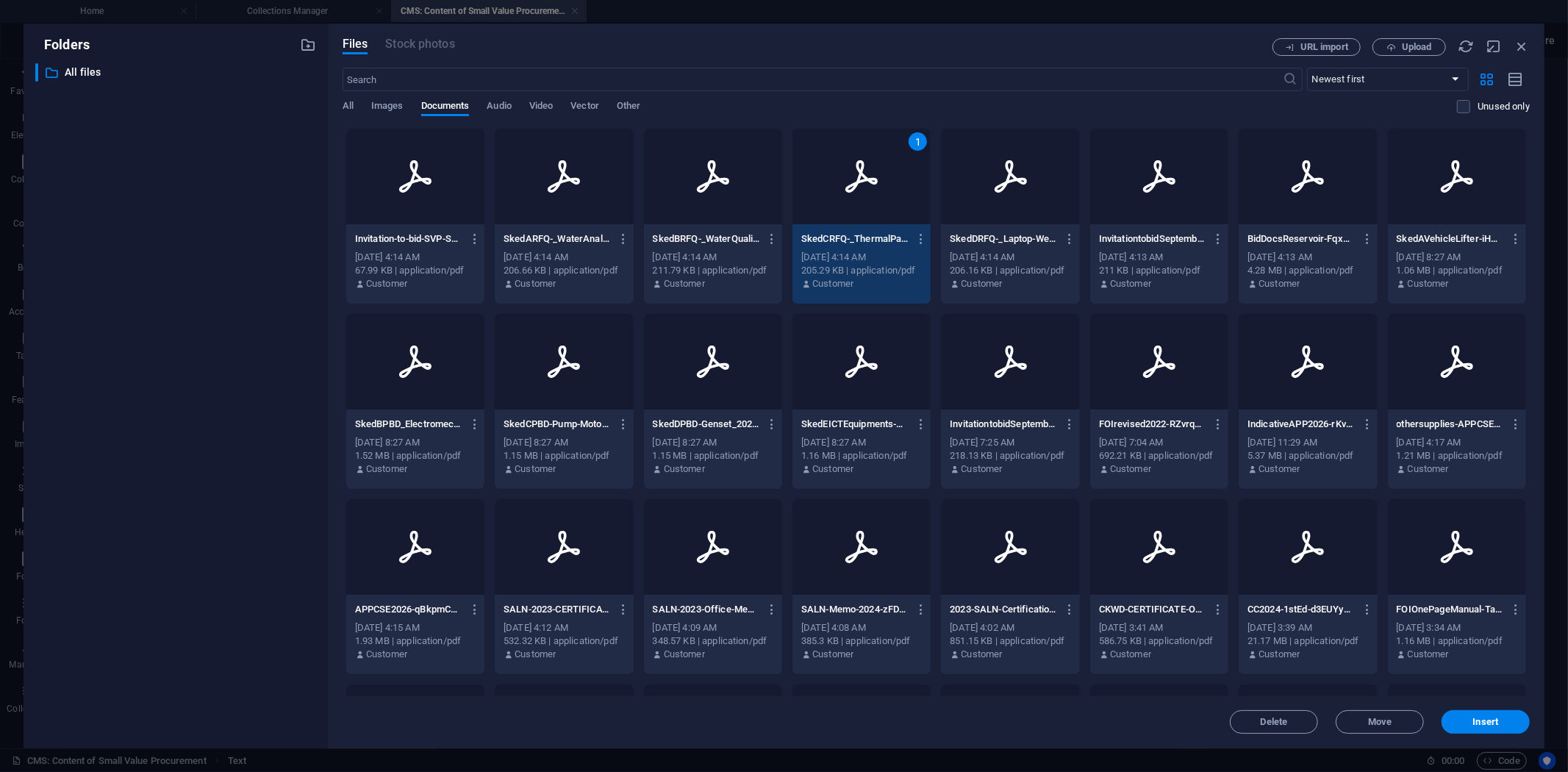
click at [860, 253] on div "[DATE] 4:14 AM" at bounding box center [861, 257] width 121 height 13
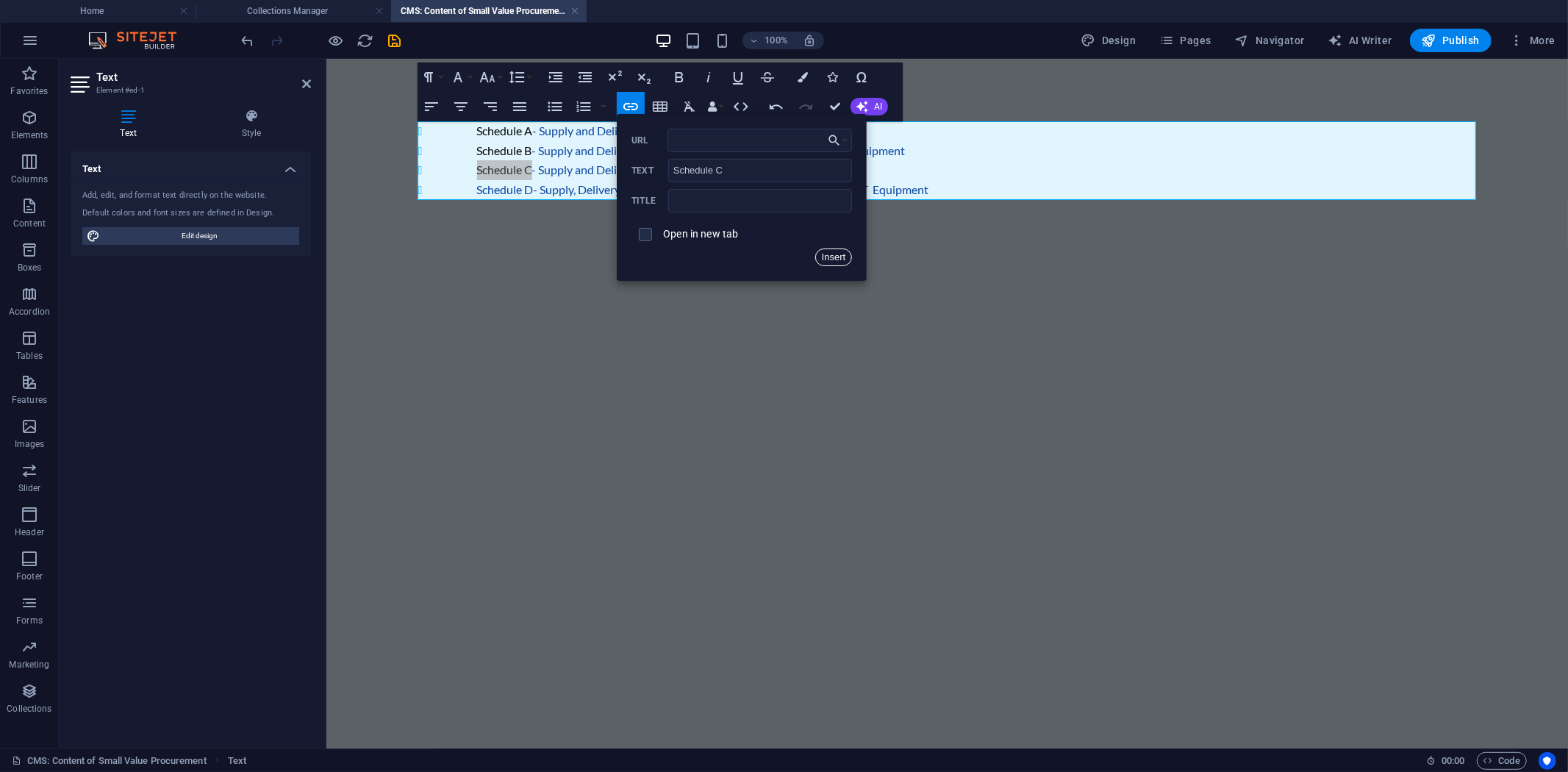
click at [834, 253] on button "Insert" at bounding box center [833, 257] width 37 height 17
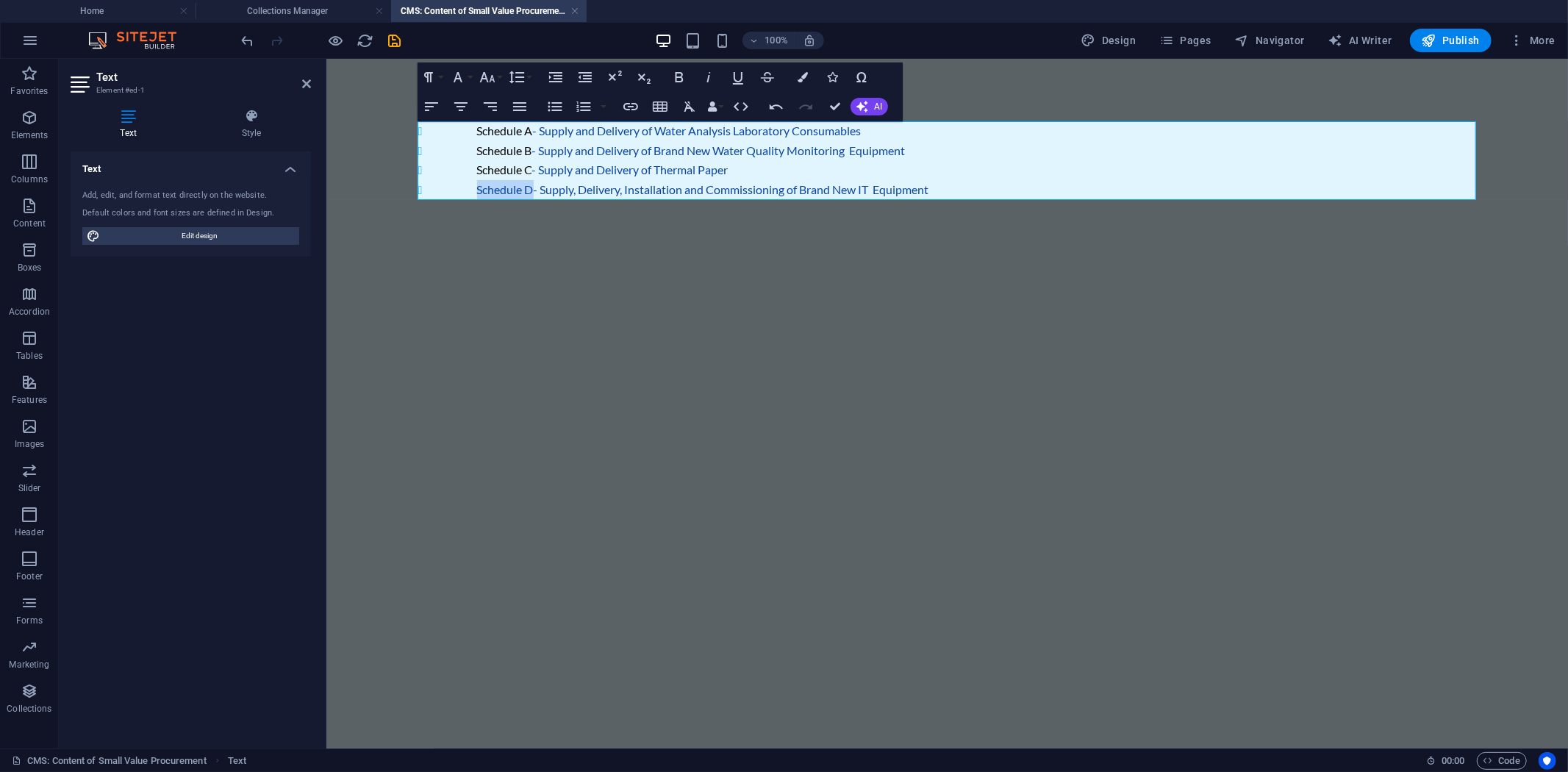
drag, startPoint x: 532, startPoint y: 189, endPoint x: 466, endPoint y: 188, distance: 66.0
click at [477, 188] on li "Schedule D- Supply, Delivery, Installation and Commissioning of Brand New IT Eq…" at bounding box center [976, 189] width 999 height 20
type input "Schedule D"
click at [627, 104] on icon "button" at bounding box center [630, 106] width 14 height 8
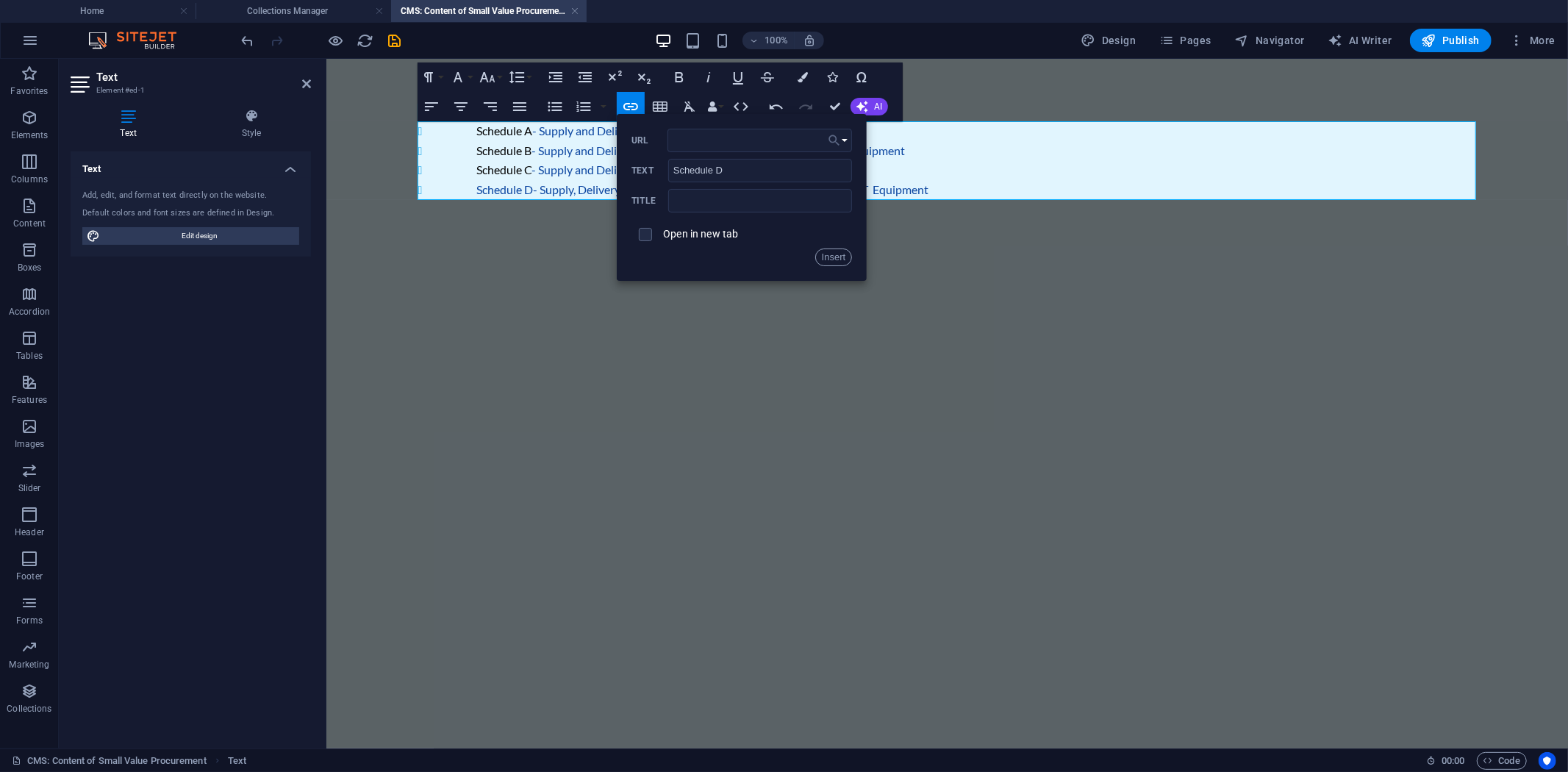
click at [840, 135] on icon "button" at bounding box center [833, 140] width 14 height 17
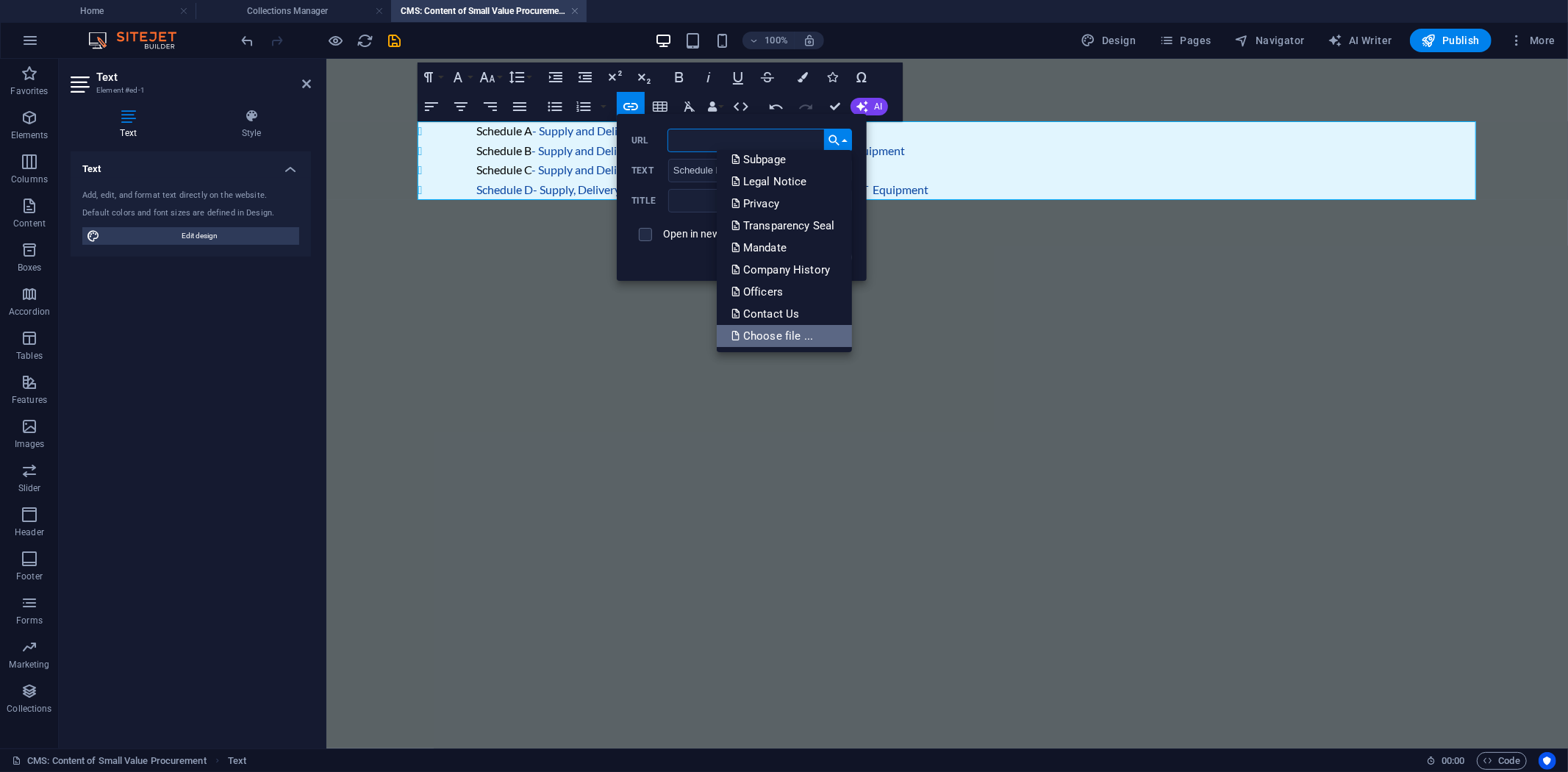
click at [794, 332] on p "Choose file ..." at bounding box center [774, 336] width 84 height 22
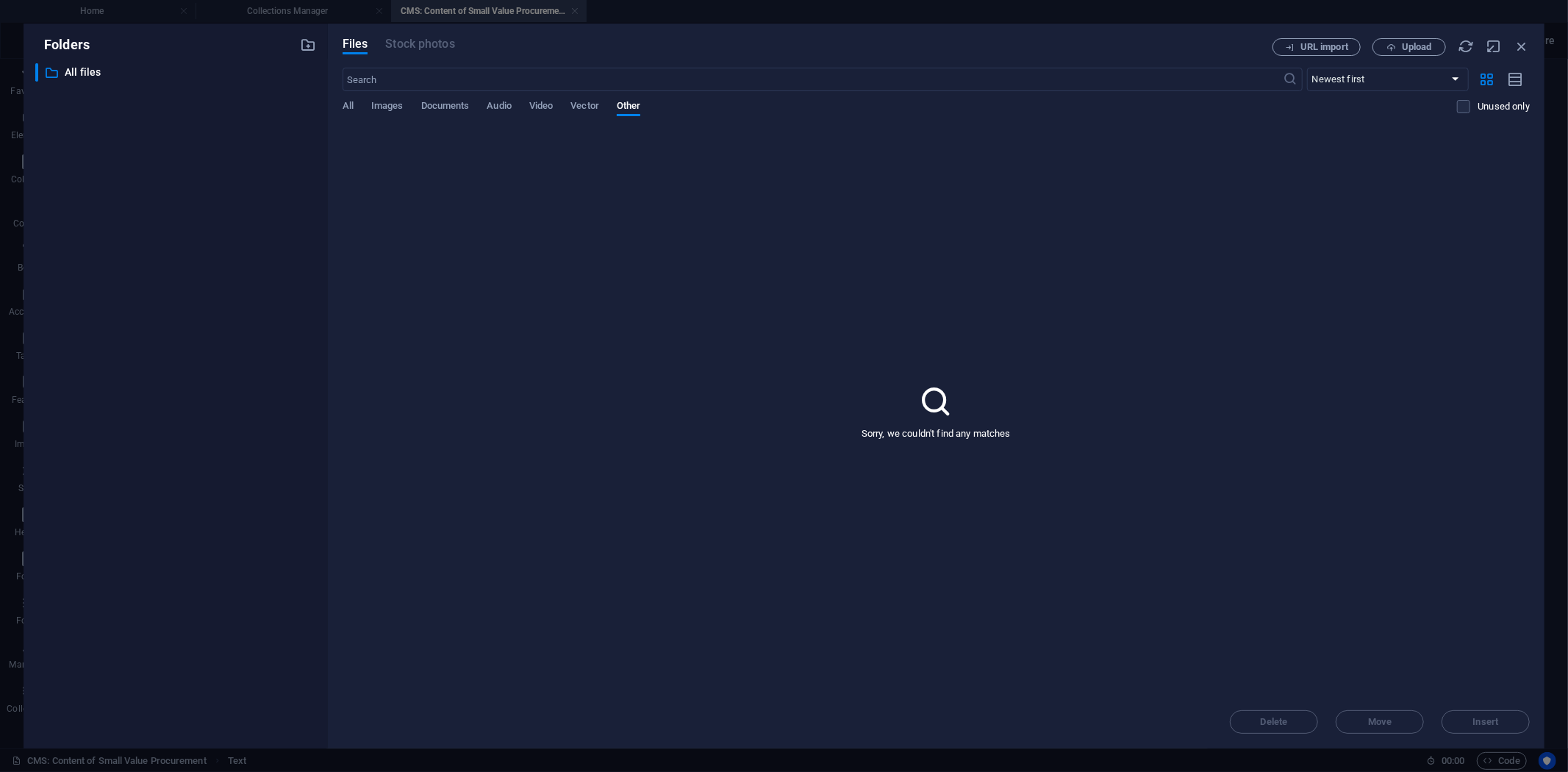
click at [446, 98] on div "​ Newest first Oldest first Name (A-Z) Name (Z-A) Size (0-9) Size (9-0) Resolut…" at bounding box center [936, 98] width 1187 height 60
click at [444, 105] on span "Documents" at bounding box center [445, 106] width 49 height 20
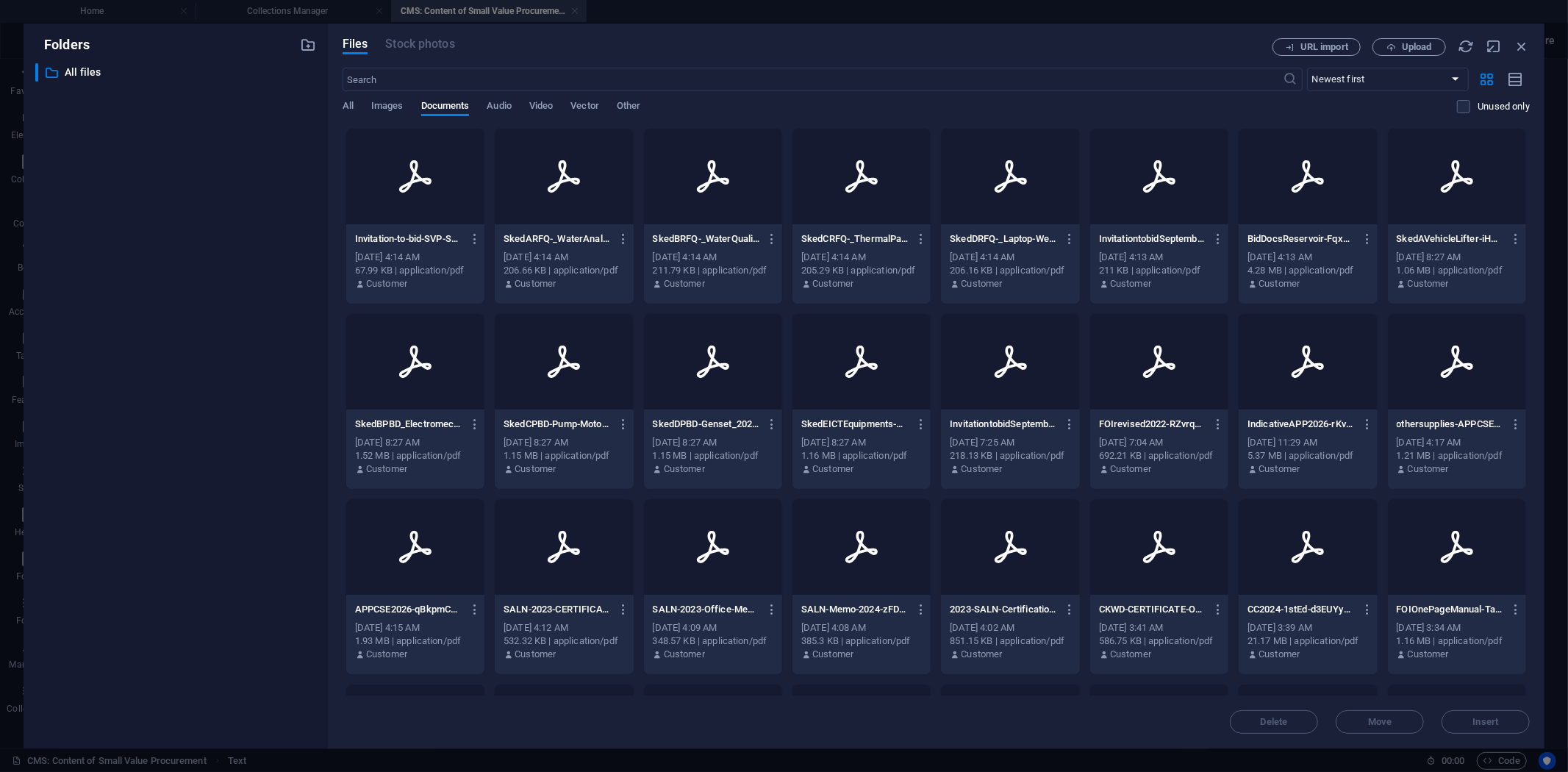
click at [1008, 239] on p "SkedDRFQ-_Laptop-WekAjMSOOgzVdABCThrk9A.pdf" at bounding box center [1003, 239] width 107 height 13
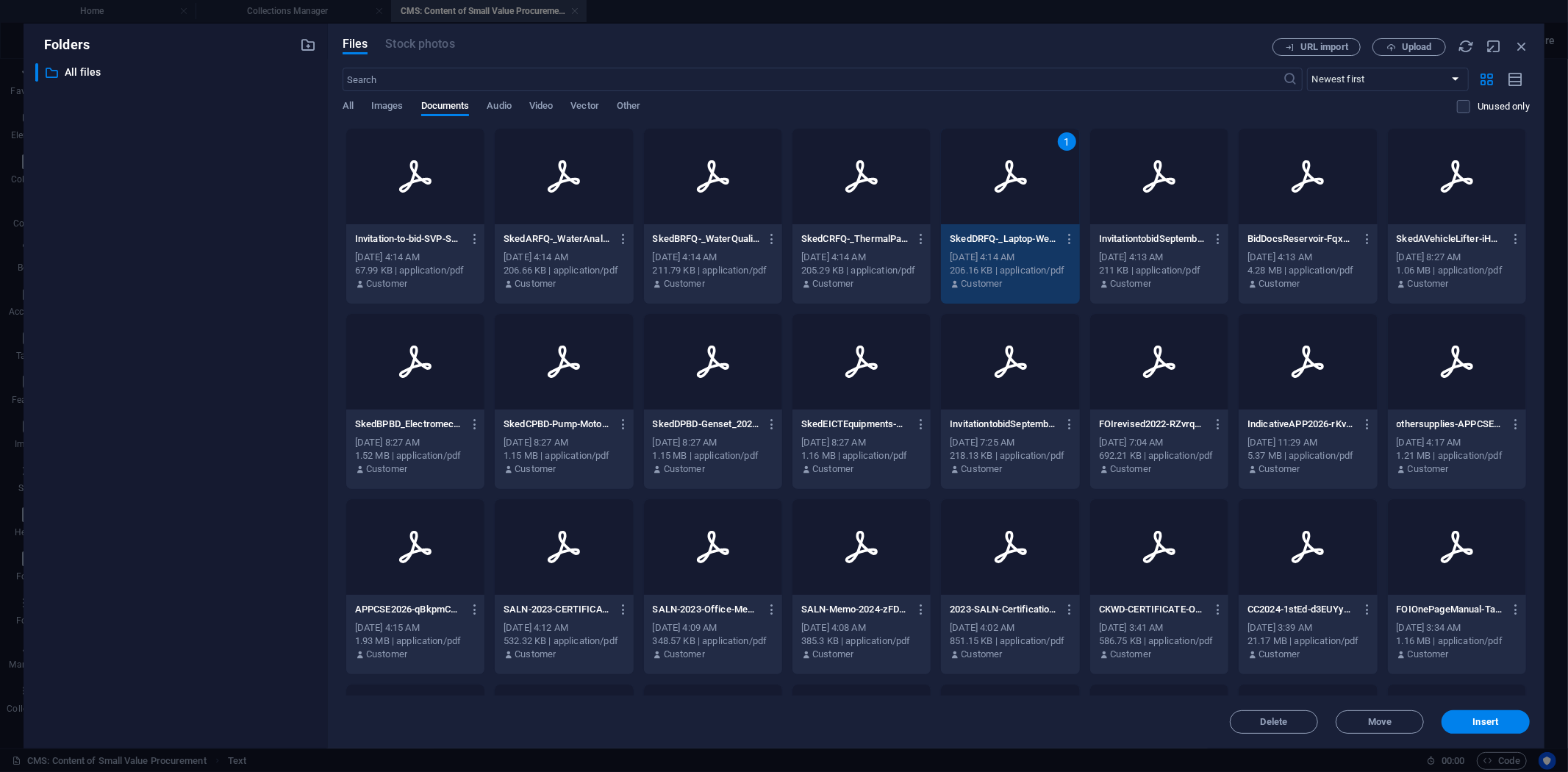
click at [1008, 239] on p "SkedDRFQ-_Laptop-WekAjMSOOgzVdABCThrk9A.pdf" at bounding box center [1003, 239] width 107 height 13
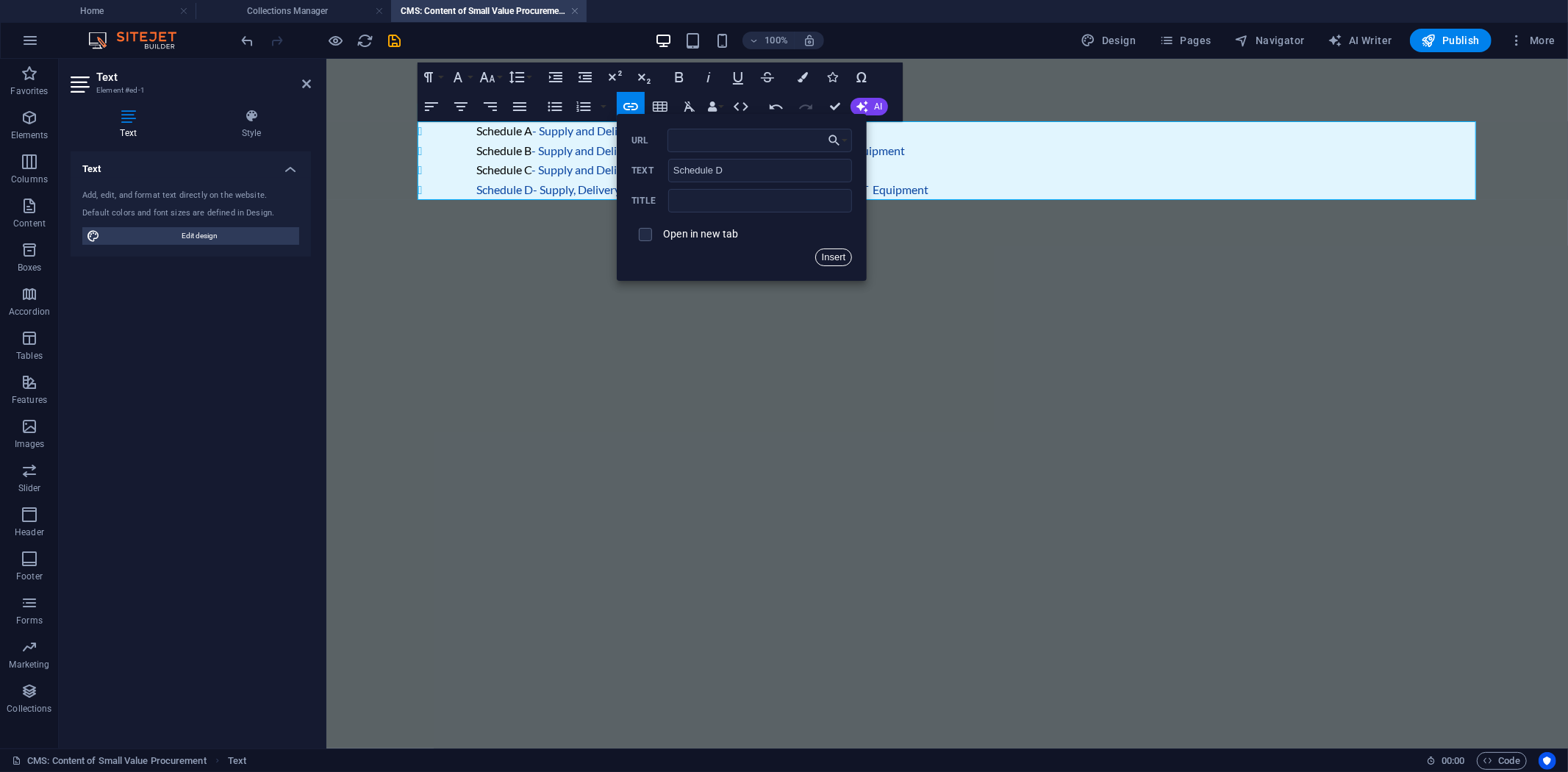
click at [838, 253] on button "Insert" at bounding box center [833, 257] width 37 height 17
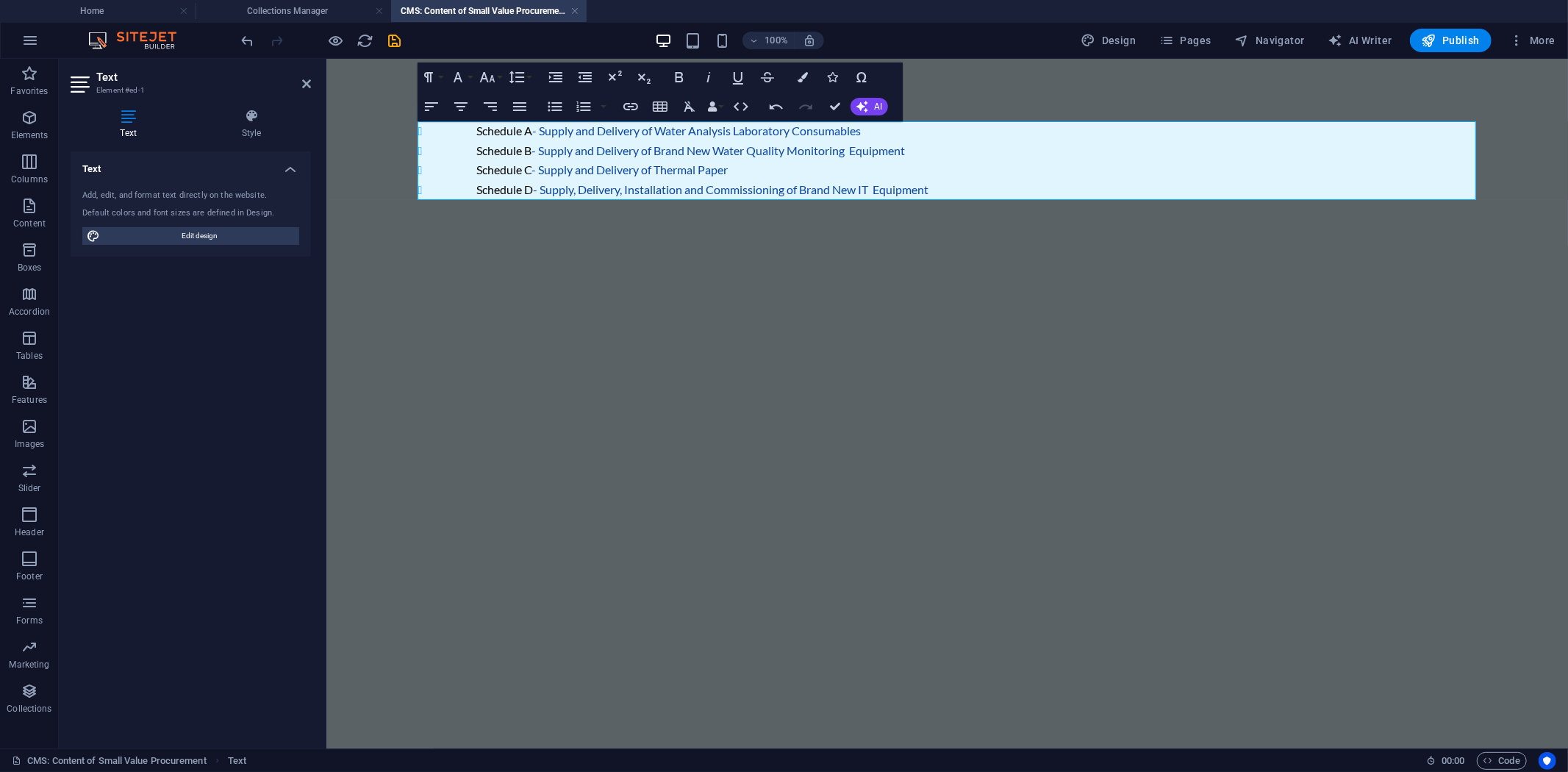
click at [640, 210] on html "Skip to main content Invitation to BID Schedule A - Supply and Delivery of Wate…" at bounding box center [946, 134] width 1241 height 152
drag, startPoint x: 838, startPoint y: 104, endPoint x: 764, endPoint y: 50, distance: 91.6
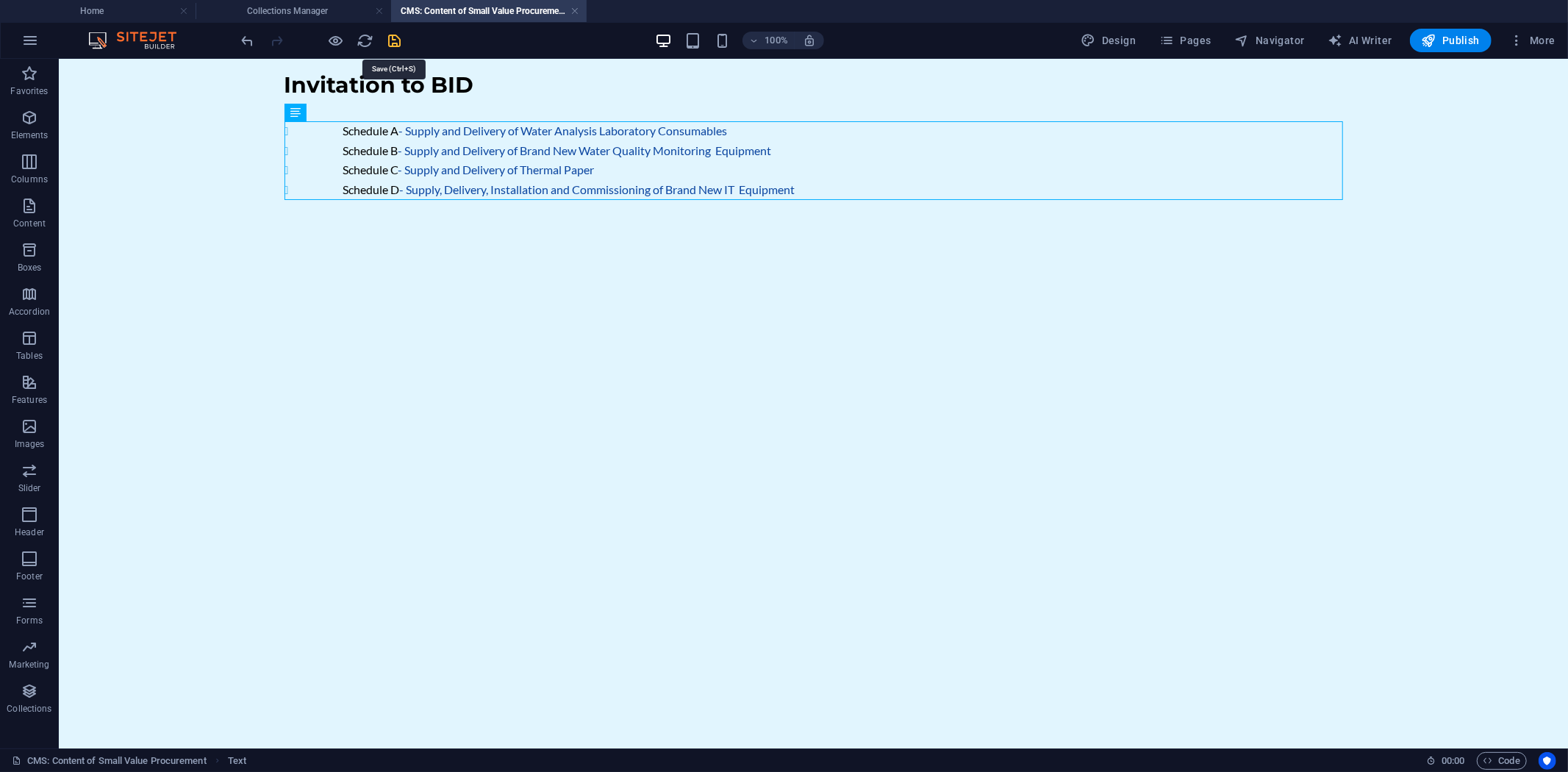
click at [395, 35] on icon "save" at bounding box center [395, 41] width 17 height 17
click at [311, 113] on span "Text" at bounding box center [315, 112] width 16 height 9
click at [311, 112] on span "Text" at bounding box center [315, 112] width 16 height 9
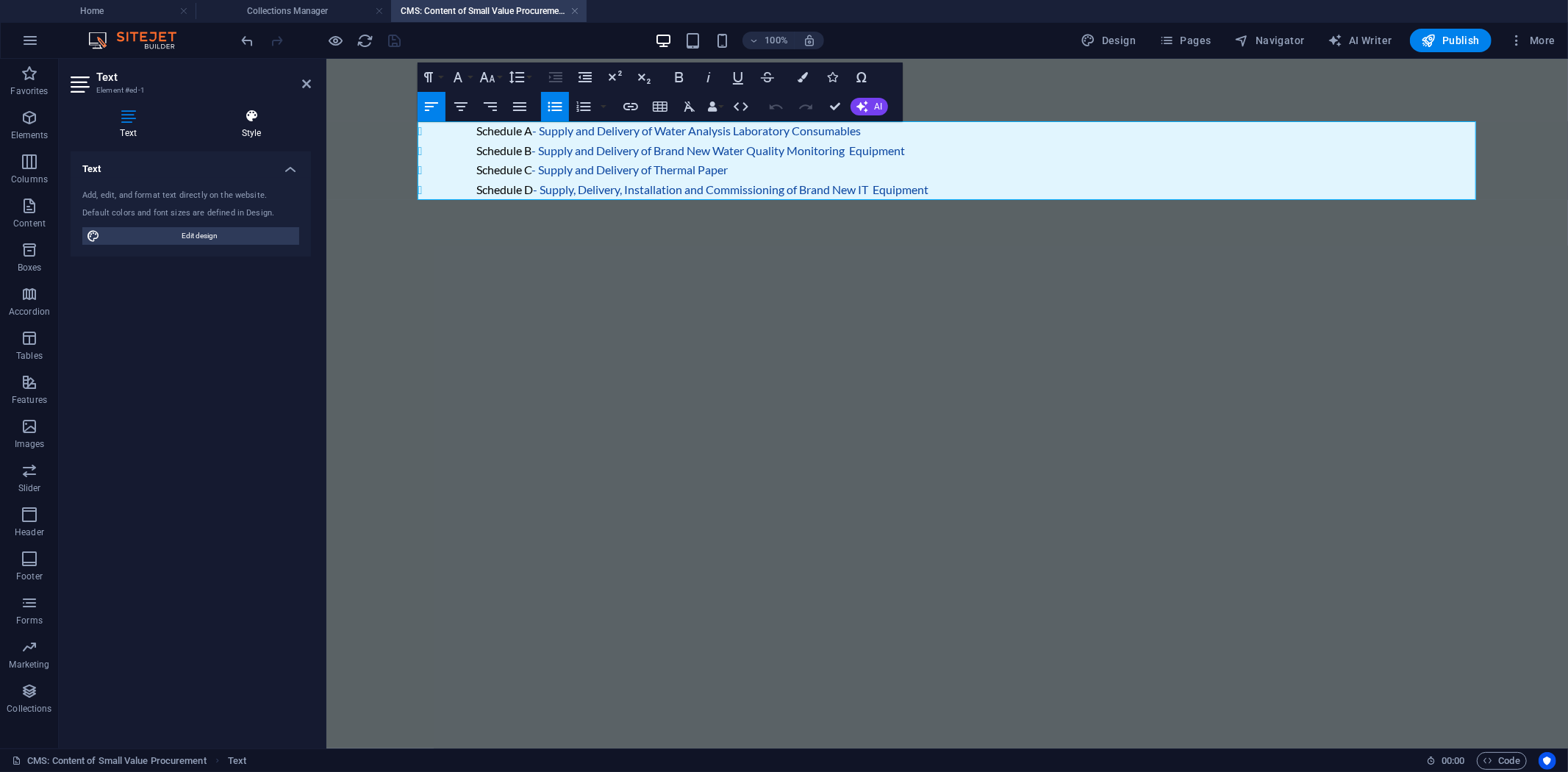
click at [253, 121] on icon at bounding box center [251, 115] width 119 height 14
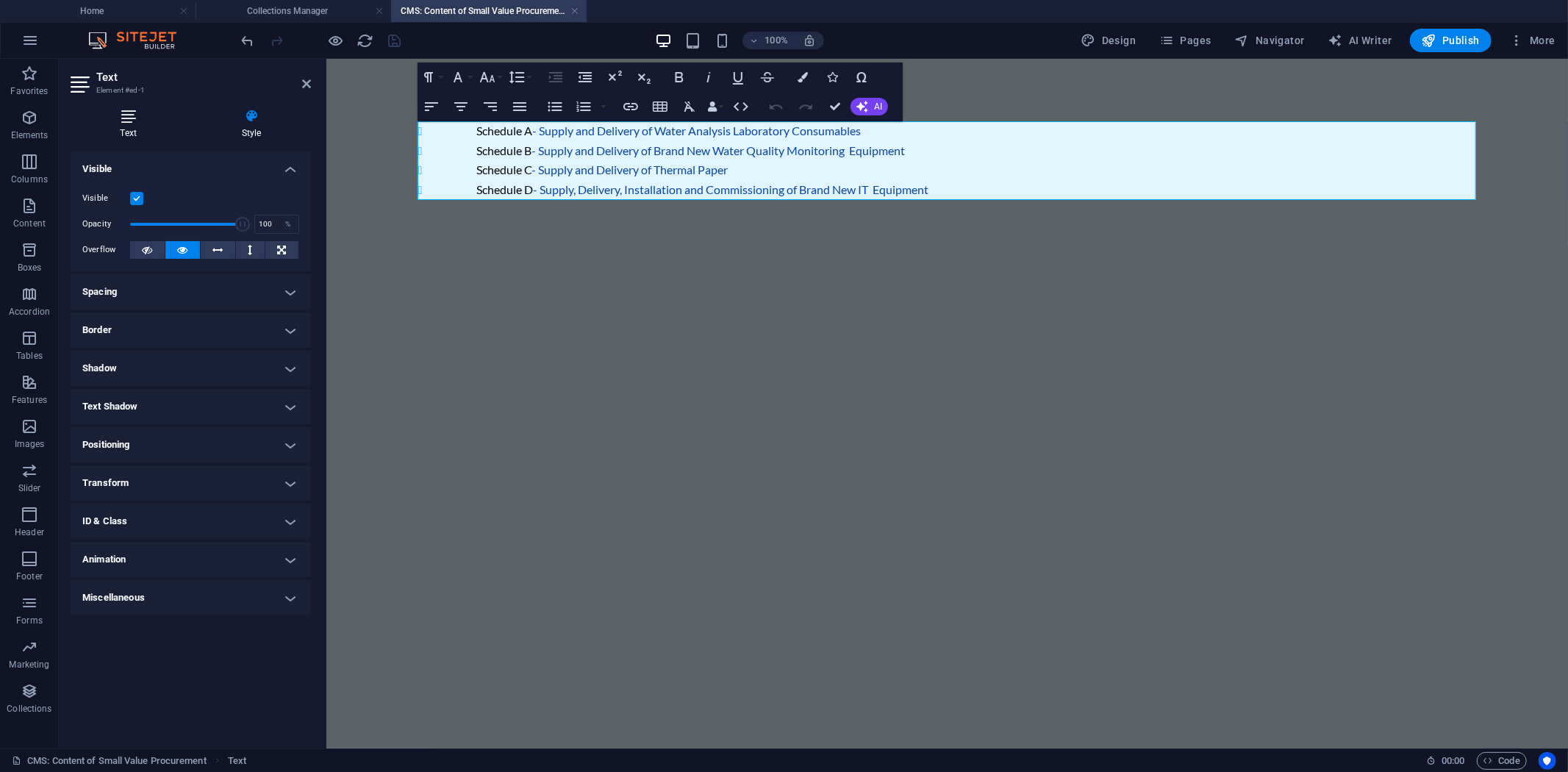
click at [130, 122] on icon at bounding box center [129, 115] width 115 height 14
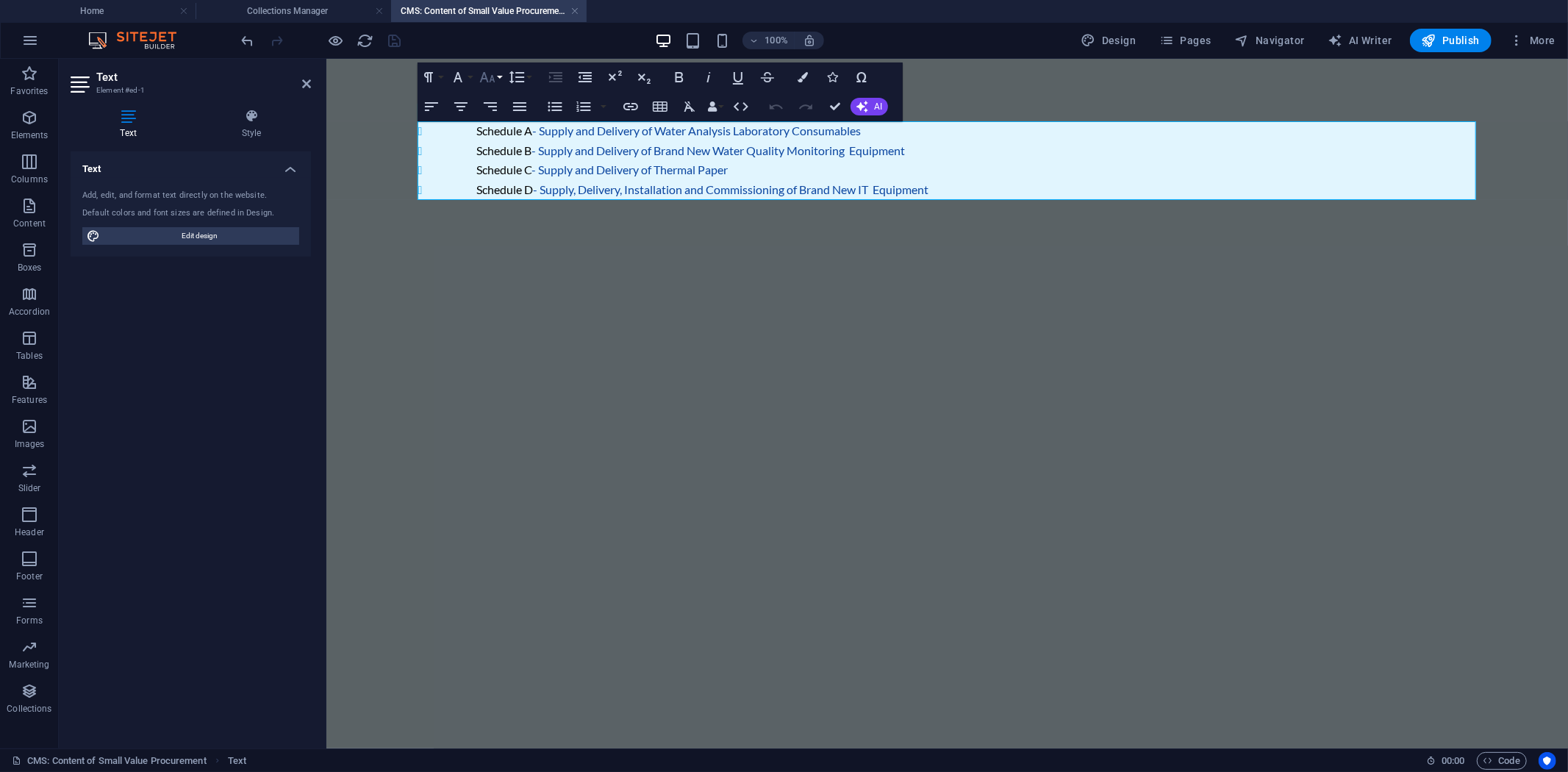
click at [496, 74] on icon "button" at bounding box center [487, 77] width 17 height 17
click at [496, 151] on link "10" at bounding box center [503, 150] width 53 height 22
click at [755, 173] on li "Schedule C - Supply and Delivery of Thermal Paper" at bounding box center [976, 169] width 999 height 20
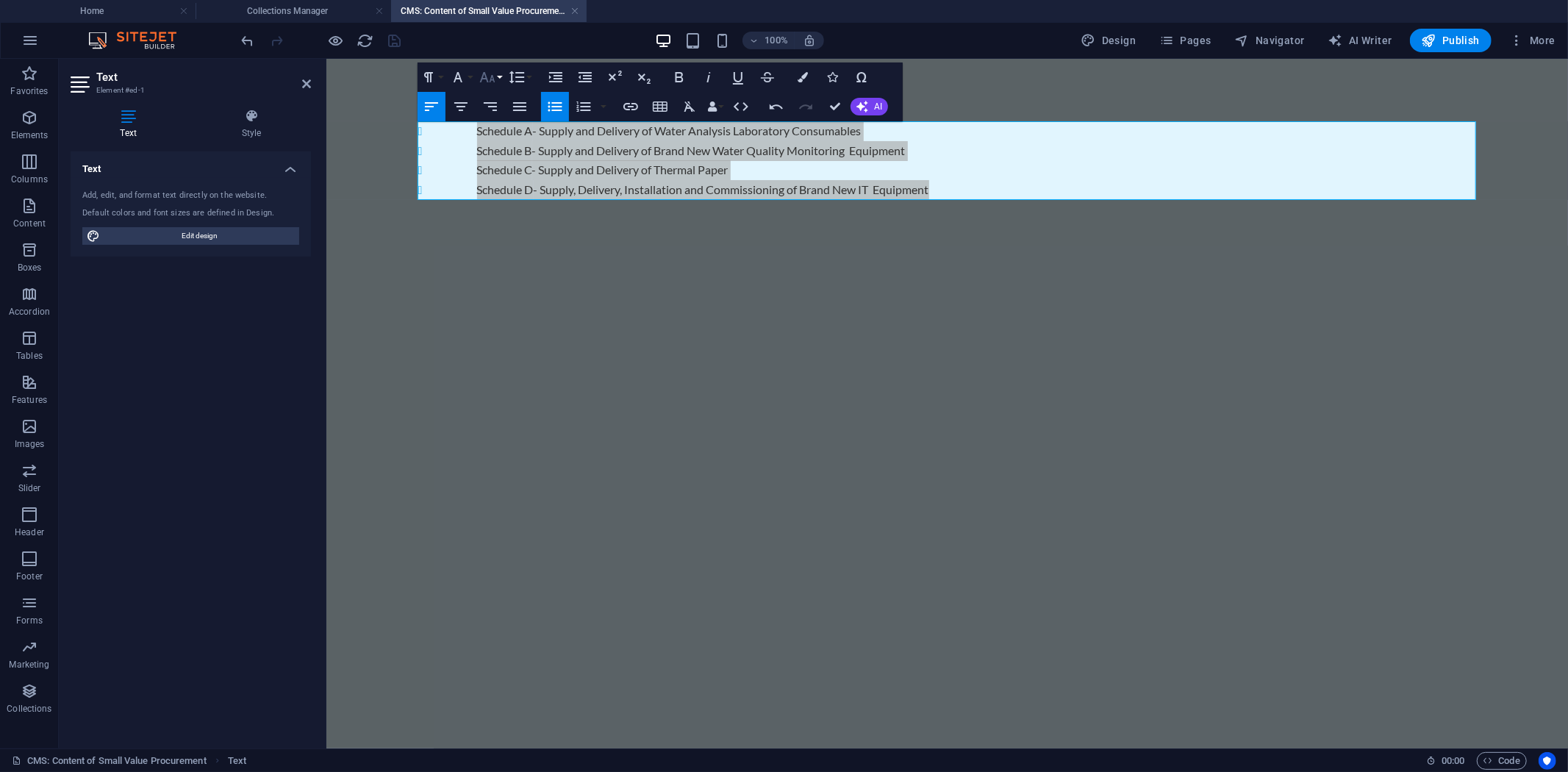
click at [497, 74] on button "Font Size" at bounding box center [490, 77] width 28 height 30
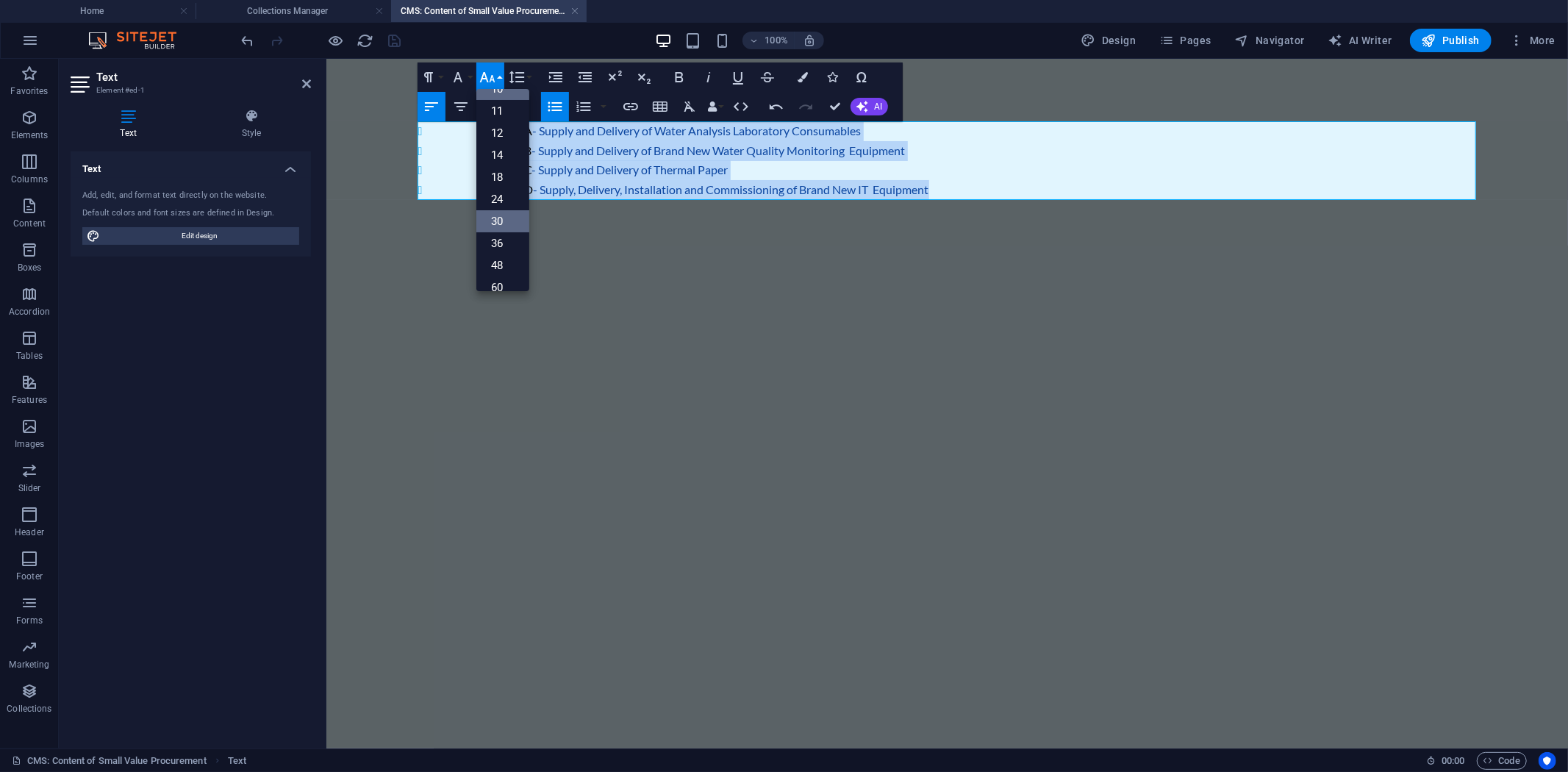
click at [504, 214] on link "30" at bounding box center [503, 221] width 53 height 22
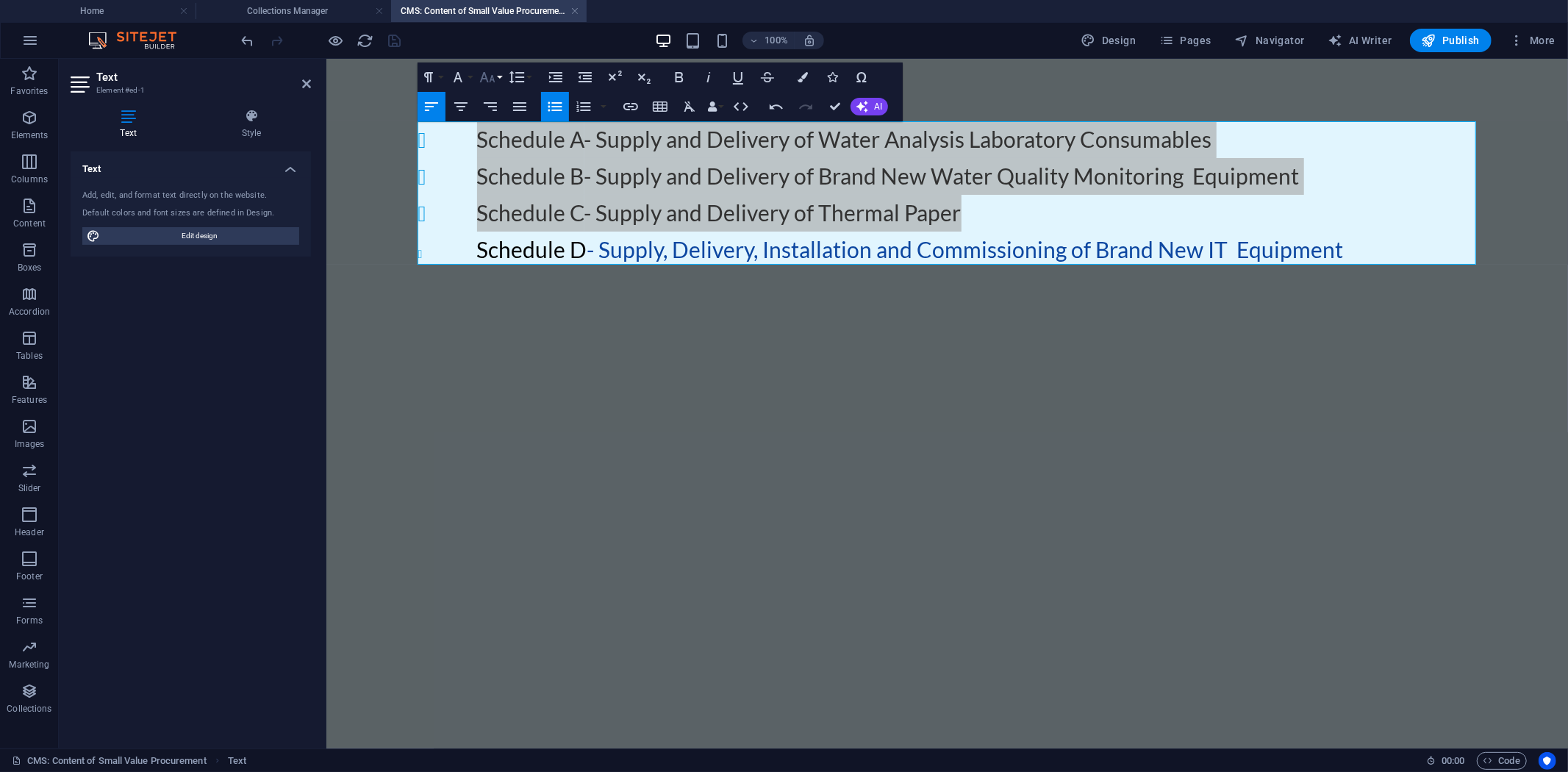
click at [496, 79] on button "Font Size" at bounding box center [490, 77] width 28 height 30
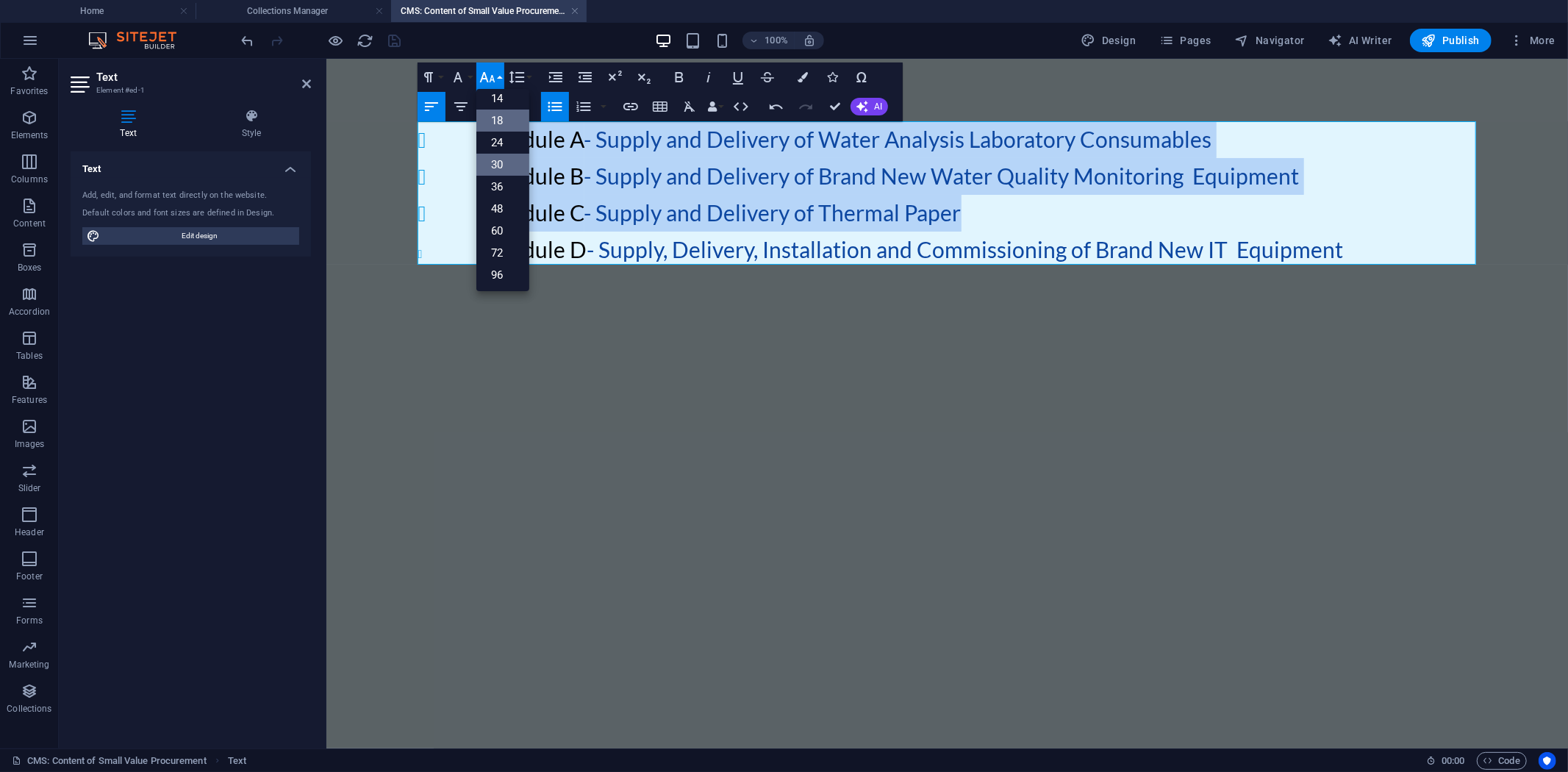
click at [500, 115] on link "18" at bounding box center [503, 120] width 53 height 22
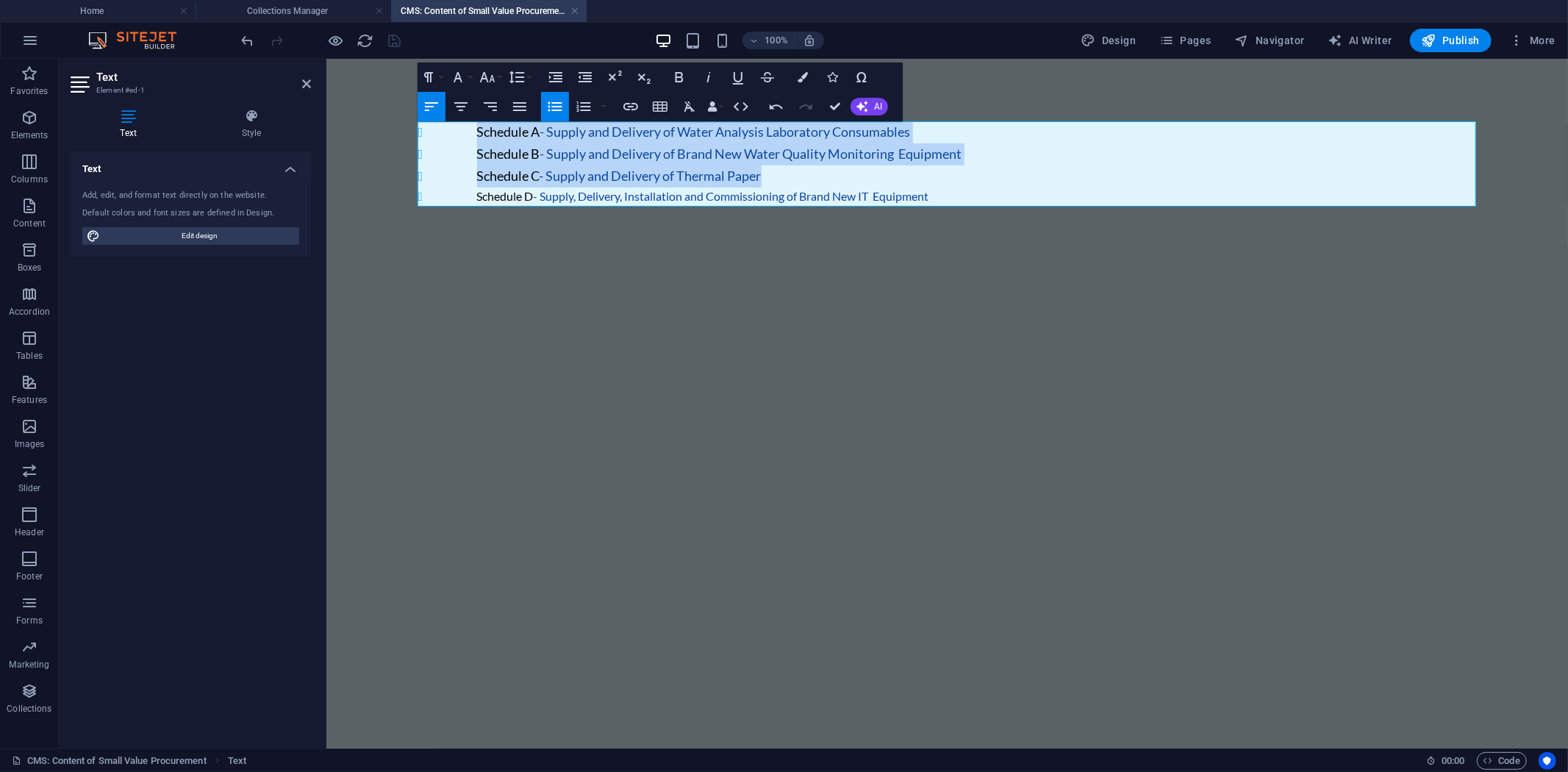
click at [967, 196] on li "Schedule D - Supply, Delivery, Installation and Commissioning of Brand New IT E…" at bounding box center [976, 196] width 999 height 20
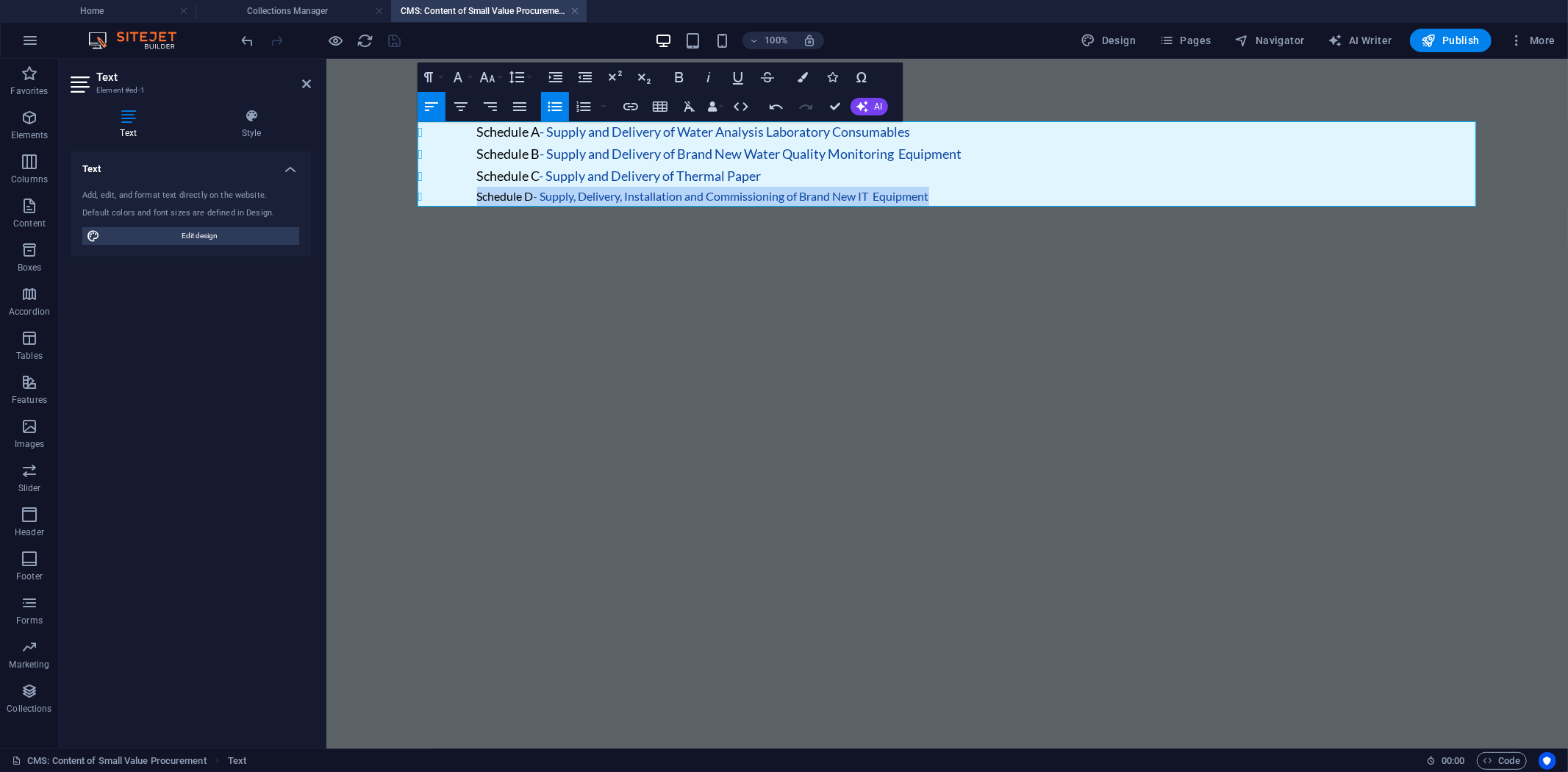
drag, startPoint x: 967, startPoint y: 196, endPoint x: 462, endPoint y: 203, distance: 505.0
click at [477, 203] on li "Schedule D - Supply, Delivery, Installation and Commissioning of Brand New IT E…" at bounding box center [976, 196] width 999 height 20
click at [497, 79] on button "Font Size" at bounding box center [490, 77] width 28 height 30
click at [496, 123] on link "18" at bounding box center [503, 120] width 53 height 22
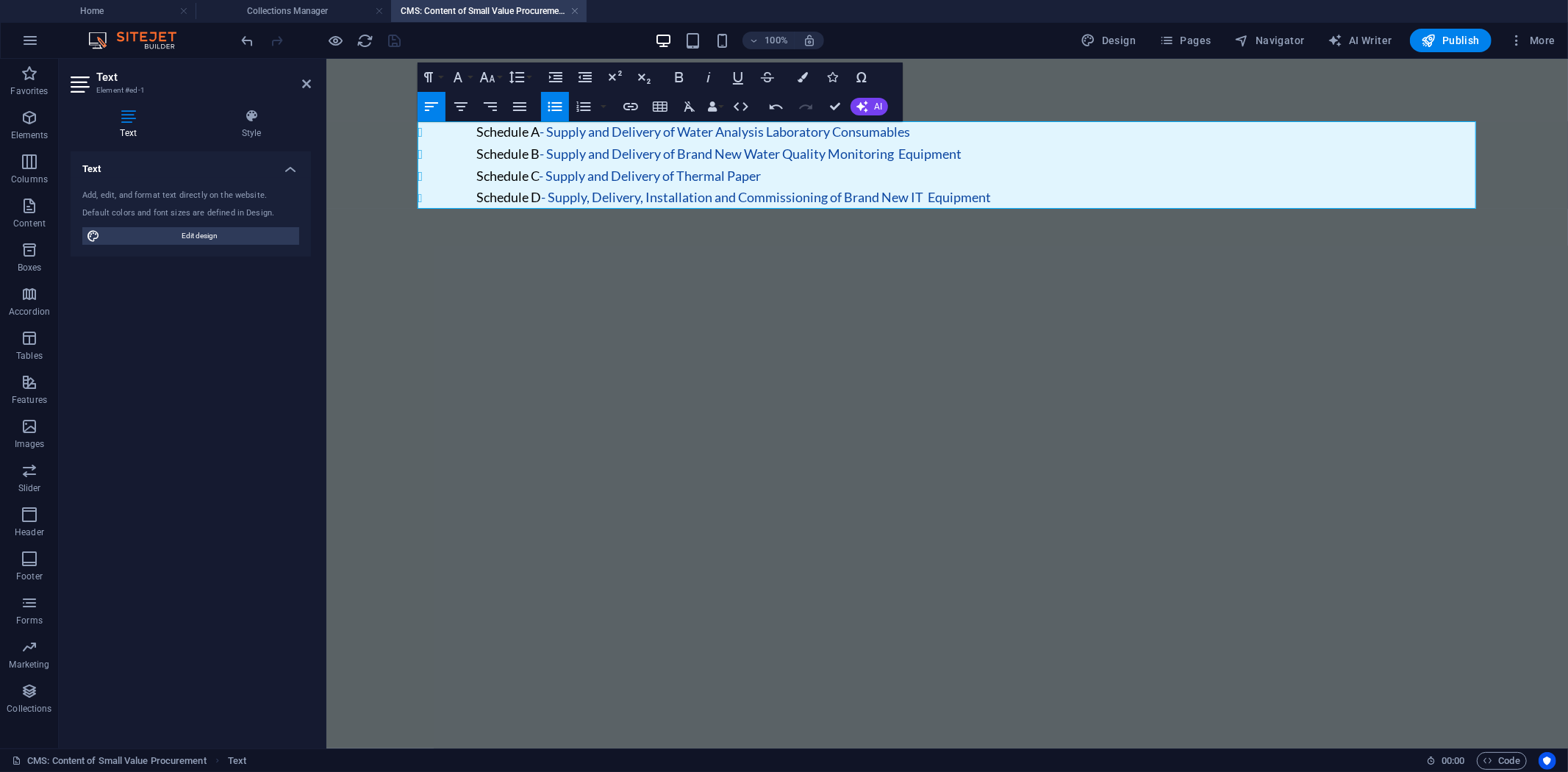
click at [724, 175] on li "Schedule C - Supply and Delivery of Thermal Paper" at bounding box center [976, 175] width 999 height 22
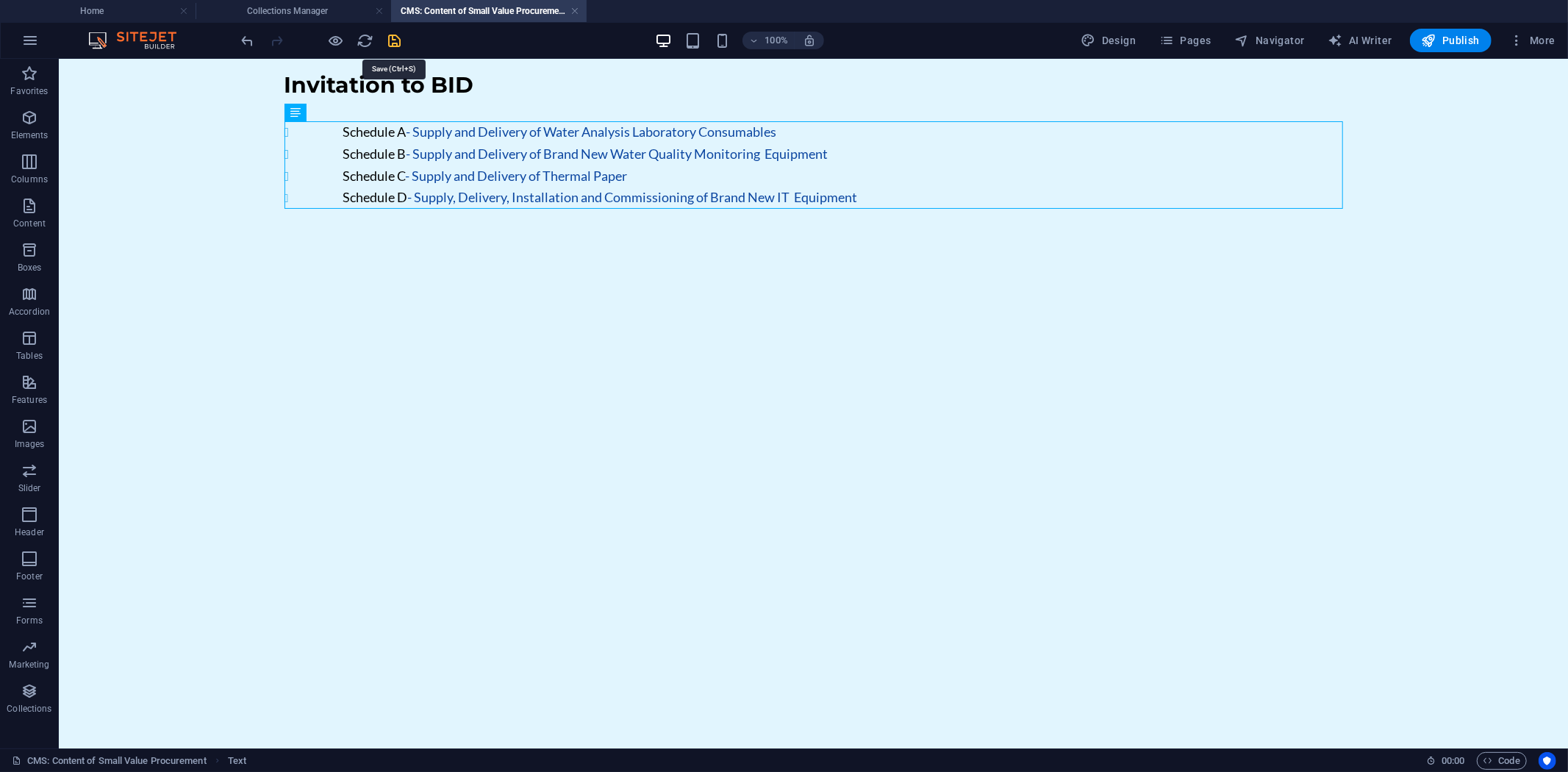
click at [395, 39] on icon "save" at bounding box center [395, 41] width 17 height 17
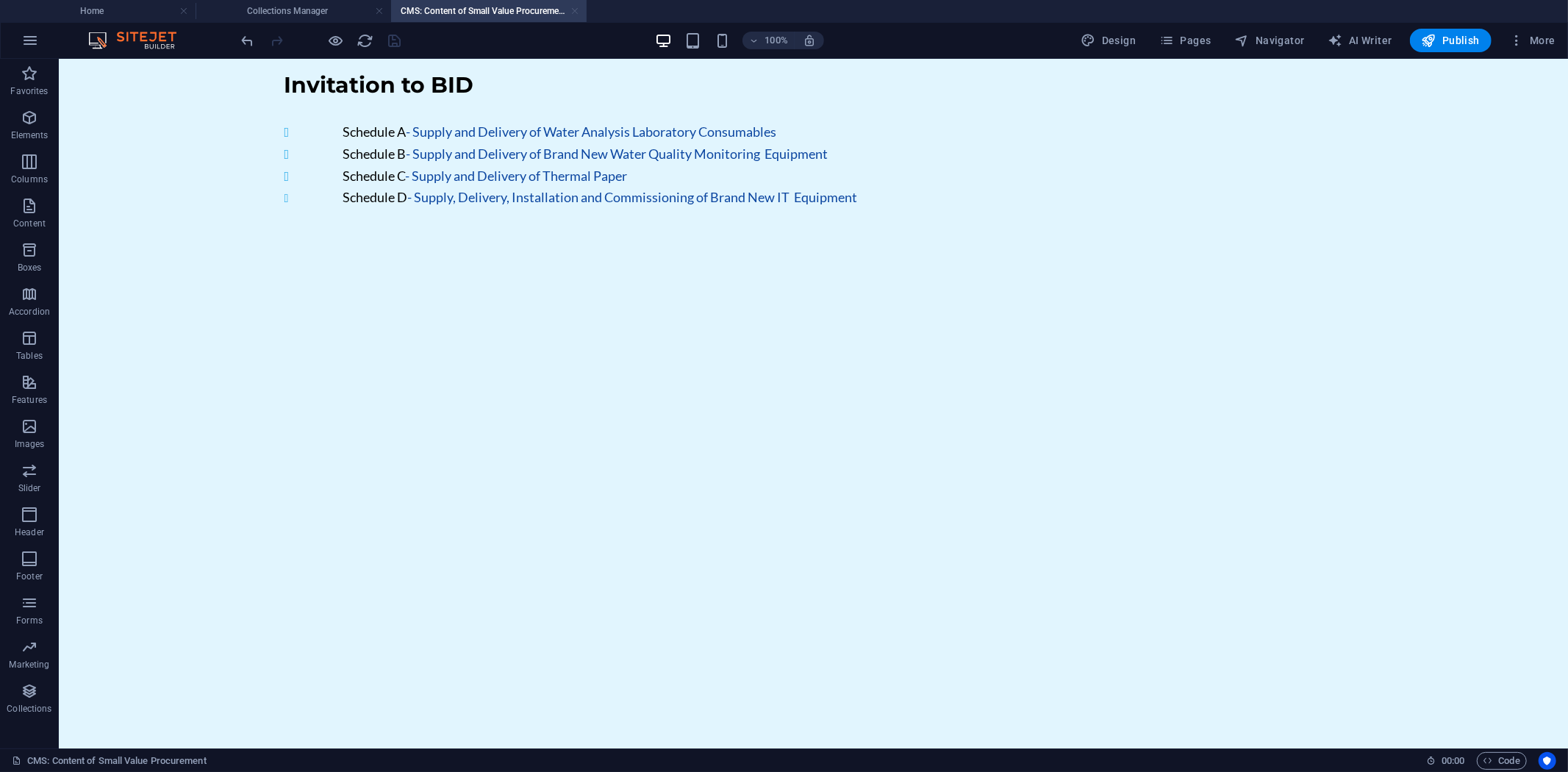
click at [574, 10] on link at bounding box center [574, 12] width 9 height 14
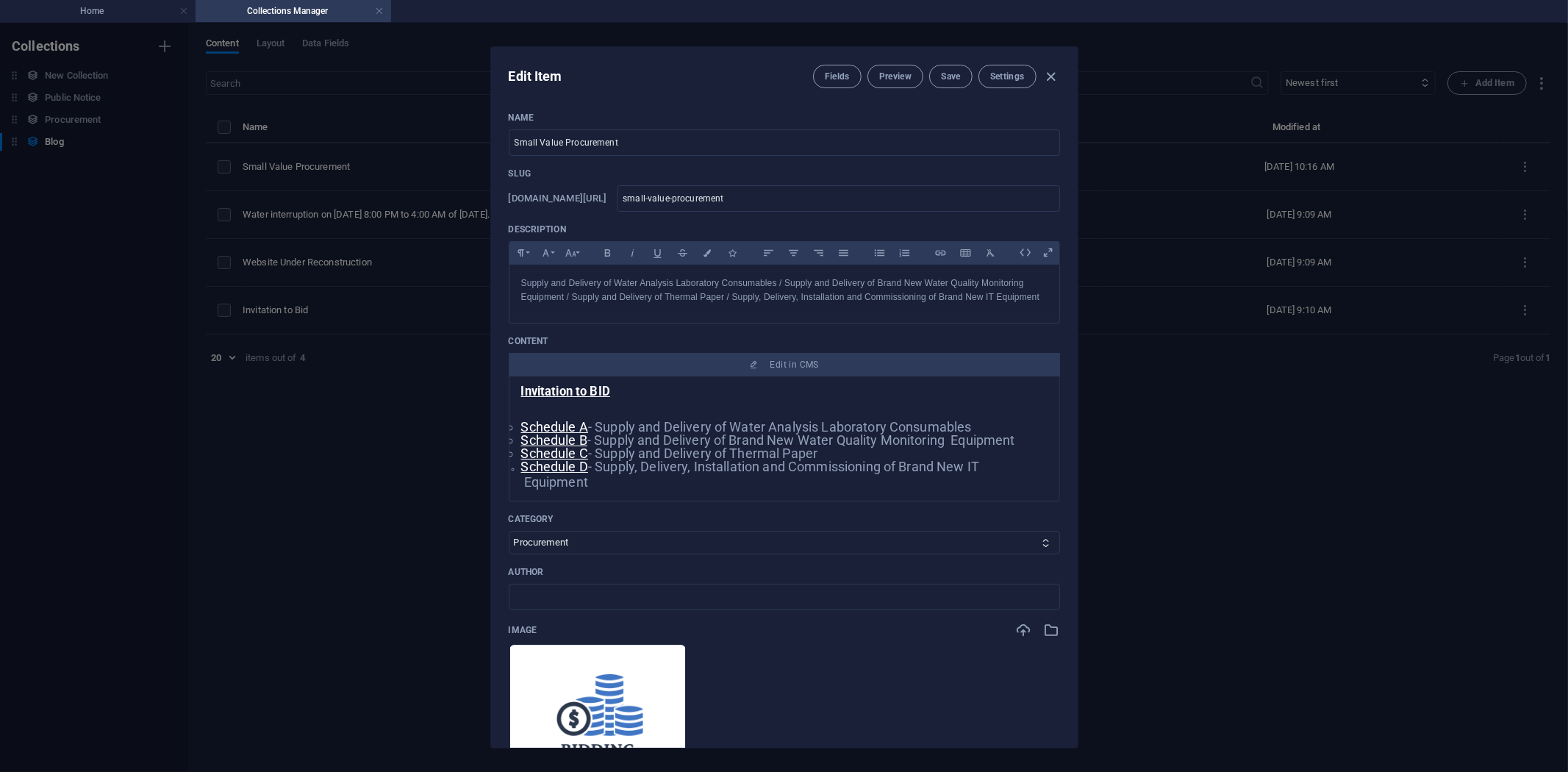
scroll to position [4, 0]
click at [952, 74] on span "Save" at bounding box center [950, 77] width 19 height 12
click at [1051, 74] on icon "button" at bounding box center [1051, 77] width 17 height 17
type input "[DATE]"
type input "small-value-procurement"
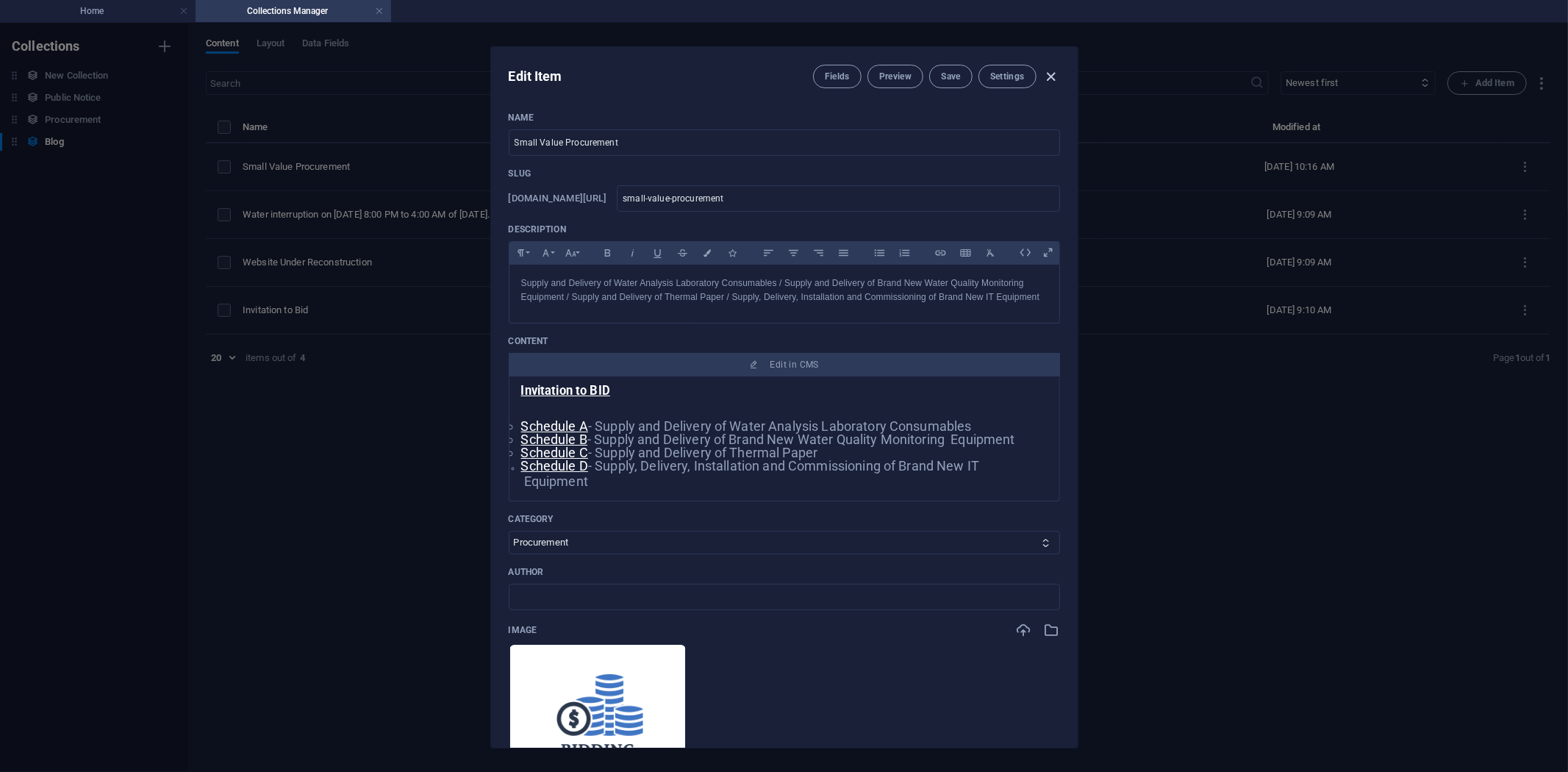
scroll to position [0, 0]
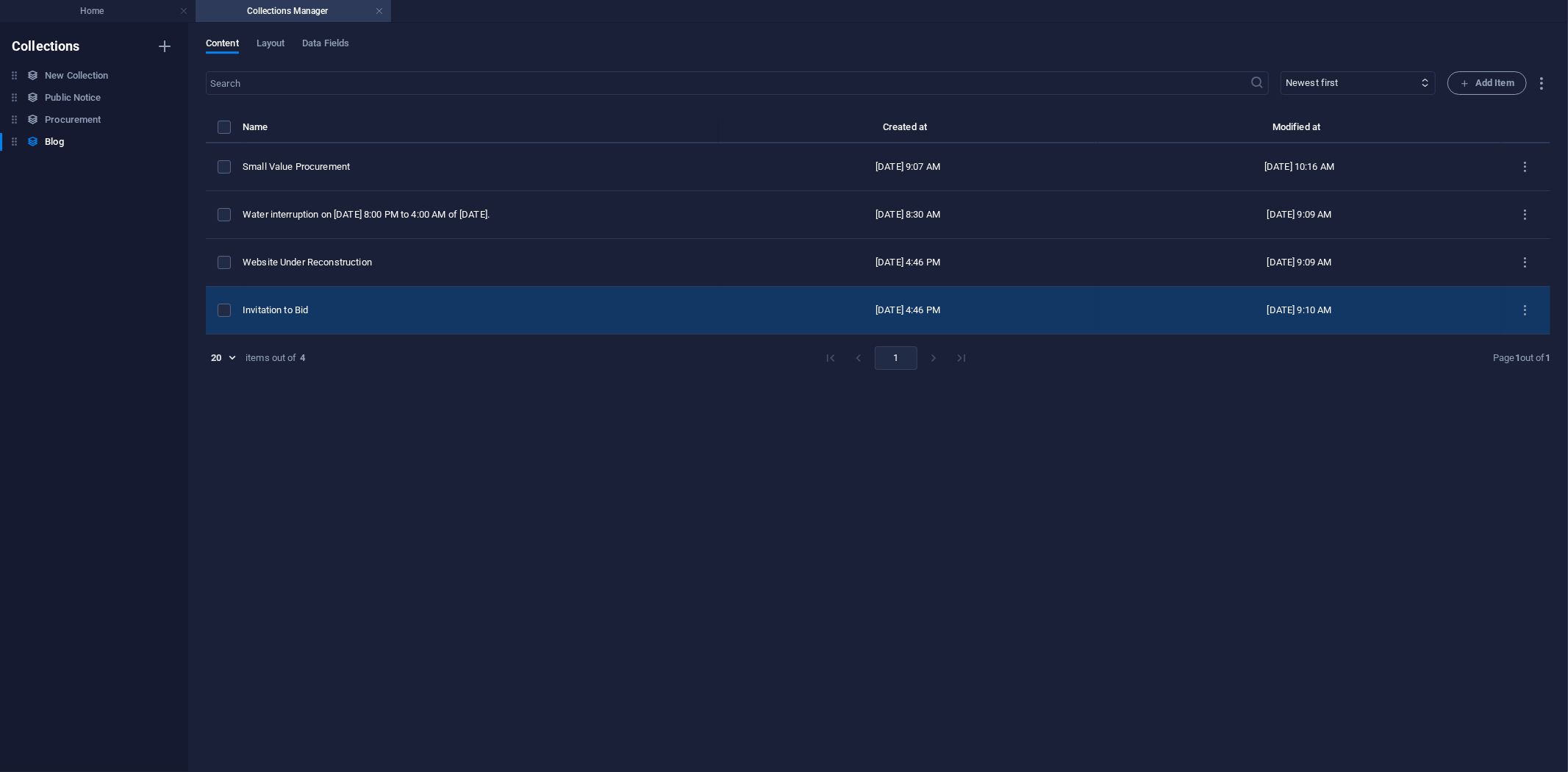
click at [336, 300] on td "Invitation to Bid" at bounding box center [480, 311] width 476 height 48
select select "Public Notice"
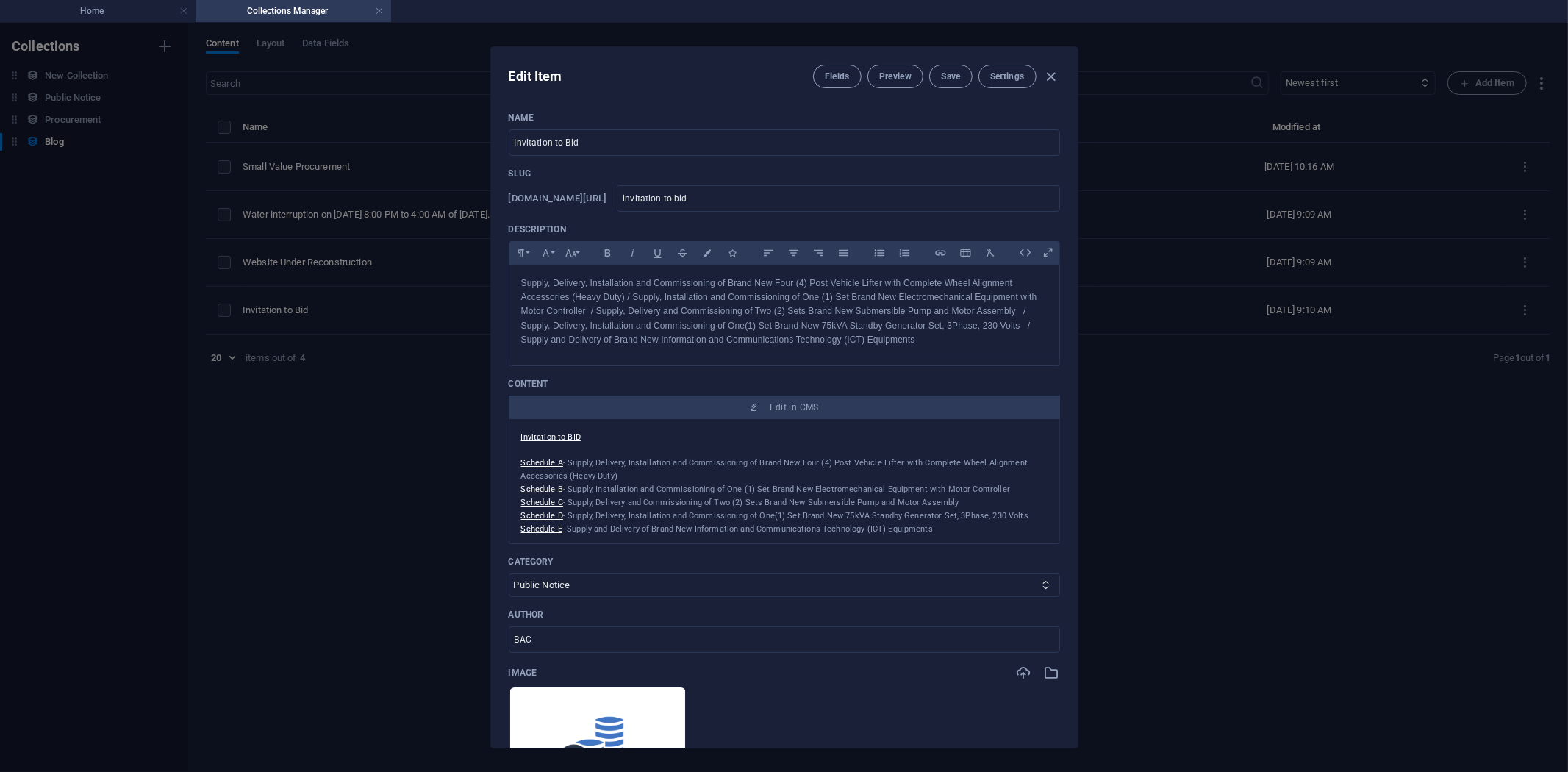
click at [744, 464] on span "- Supply, Delivery, Installation and Commissioning of Brand New Four (4) Post V…" at bounding box center [774, 469] width 506 height 23
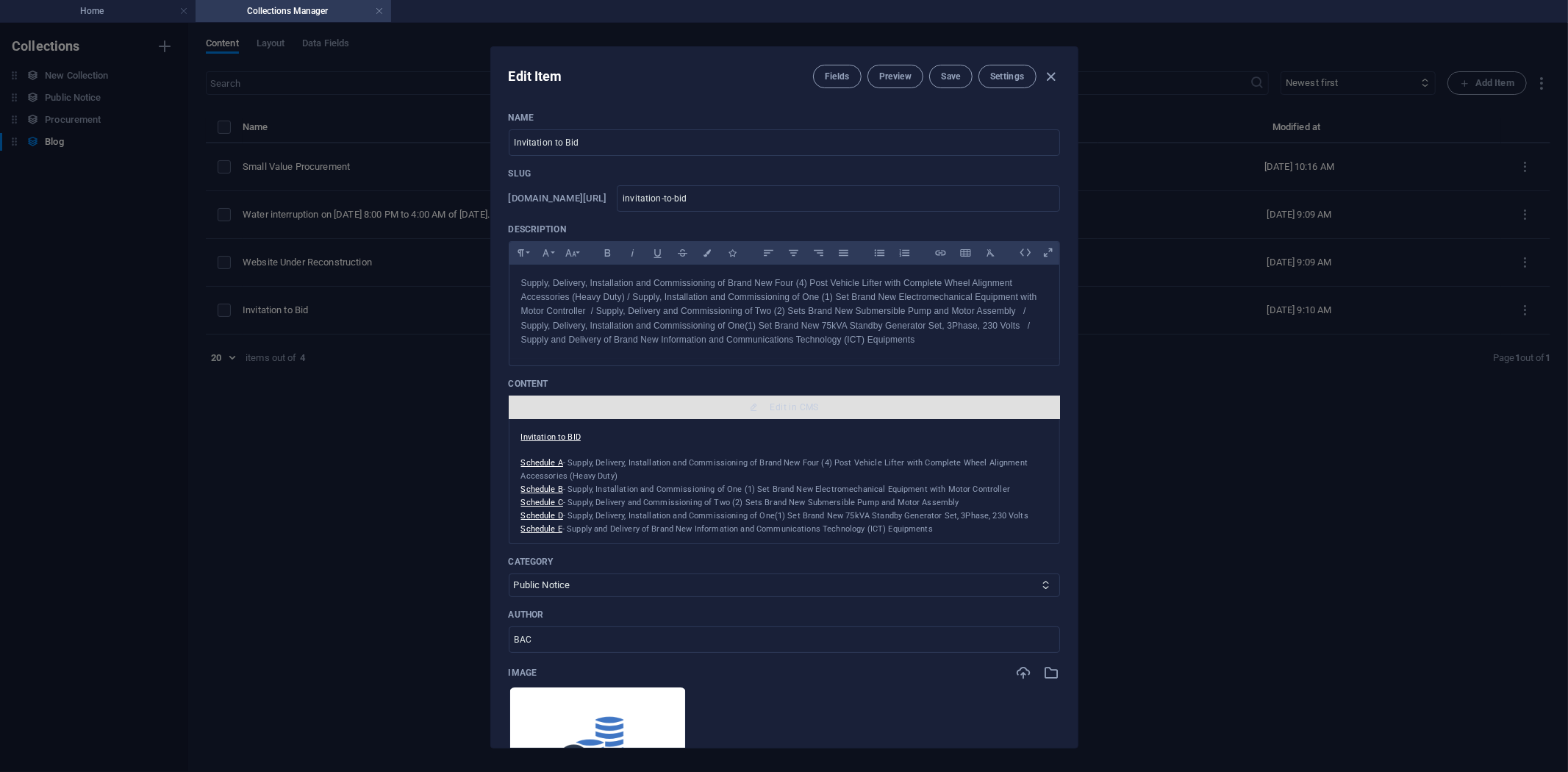
click at [773, 401] on span "Edit in CMS" at bounding box center [794, 407] width 49 height 12
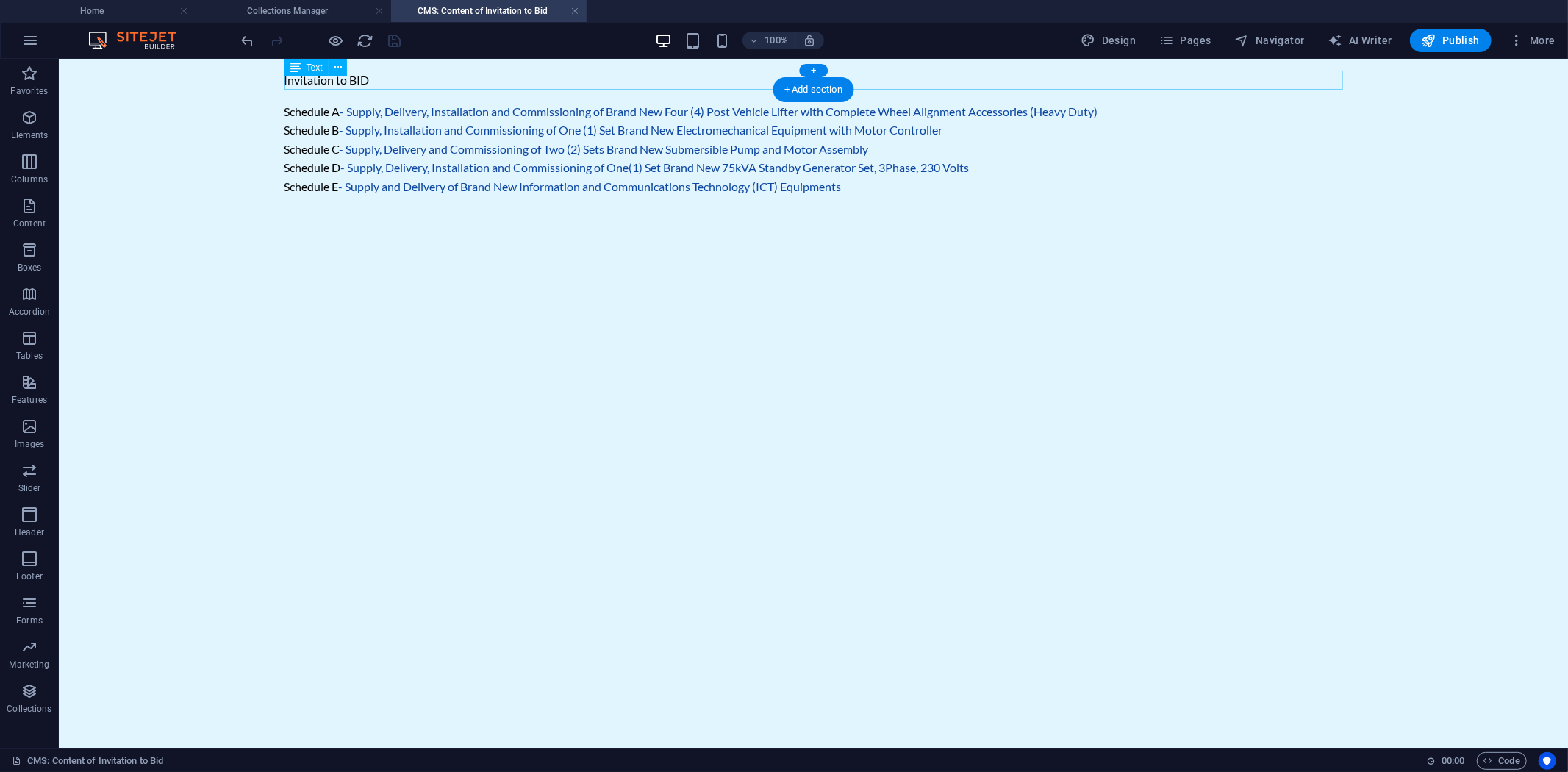
click at [375, 78] on div "Invitation to BID" at bounding box center [813, 80] width 1059 height 19
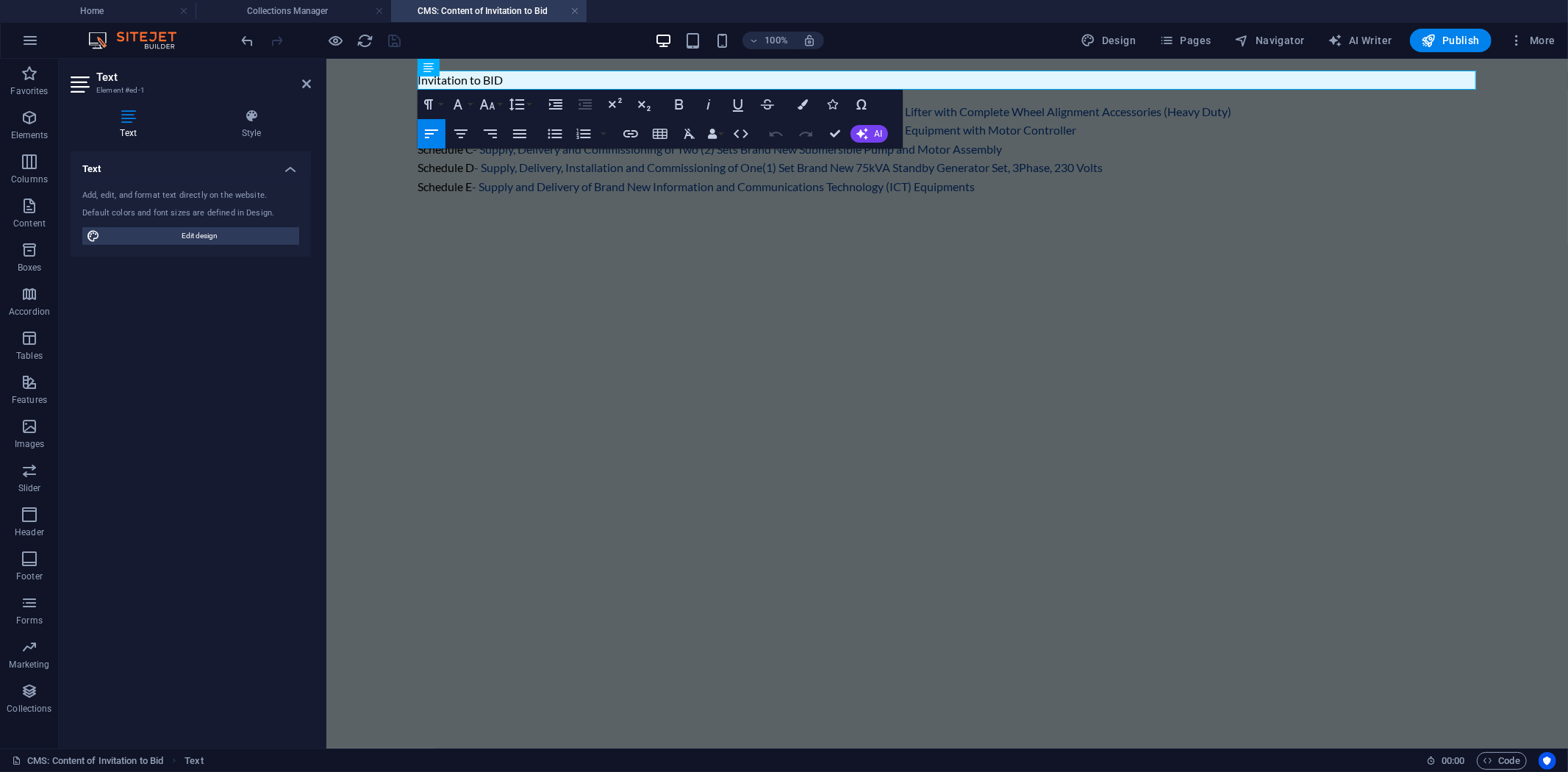
click at [137, 119] on icon at bounding box center [129, 115] width 115 height 14
click at [124, 114] on icon at bounding box center [129, 115] width 115 height 14
click at [499, 75] on link "Invitation to BID" at bounding box center [459, 79] width 85 height 14
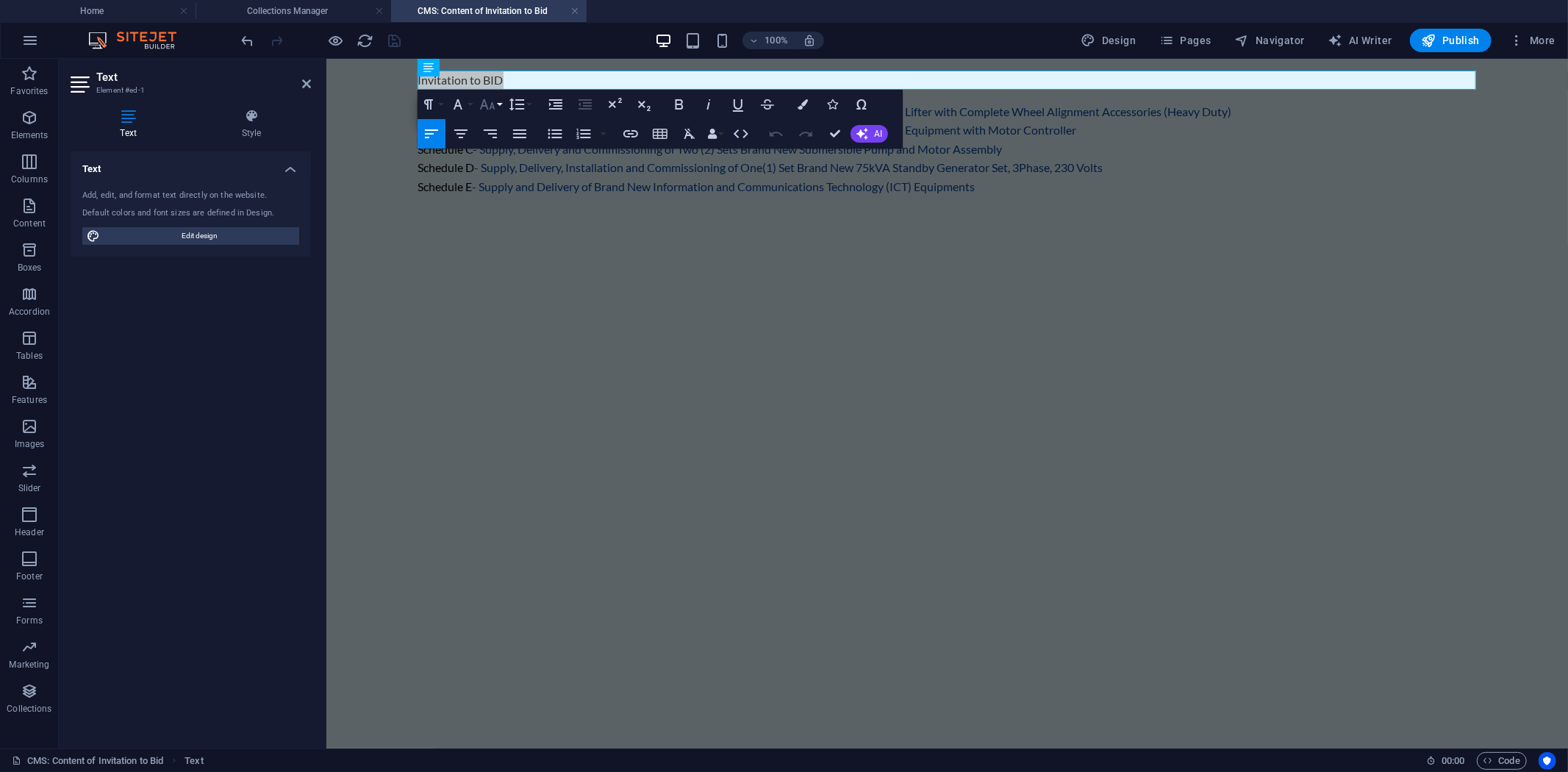
click at [499, 100] on button "Font Size" at bounding box center [490, 104] width 28 height 30
click at [238, 121] on icon at bounding box center [251, 115] width 119 height 14
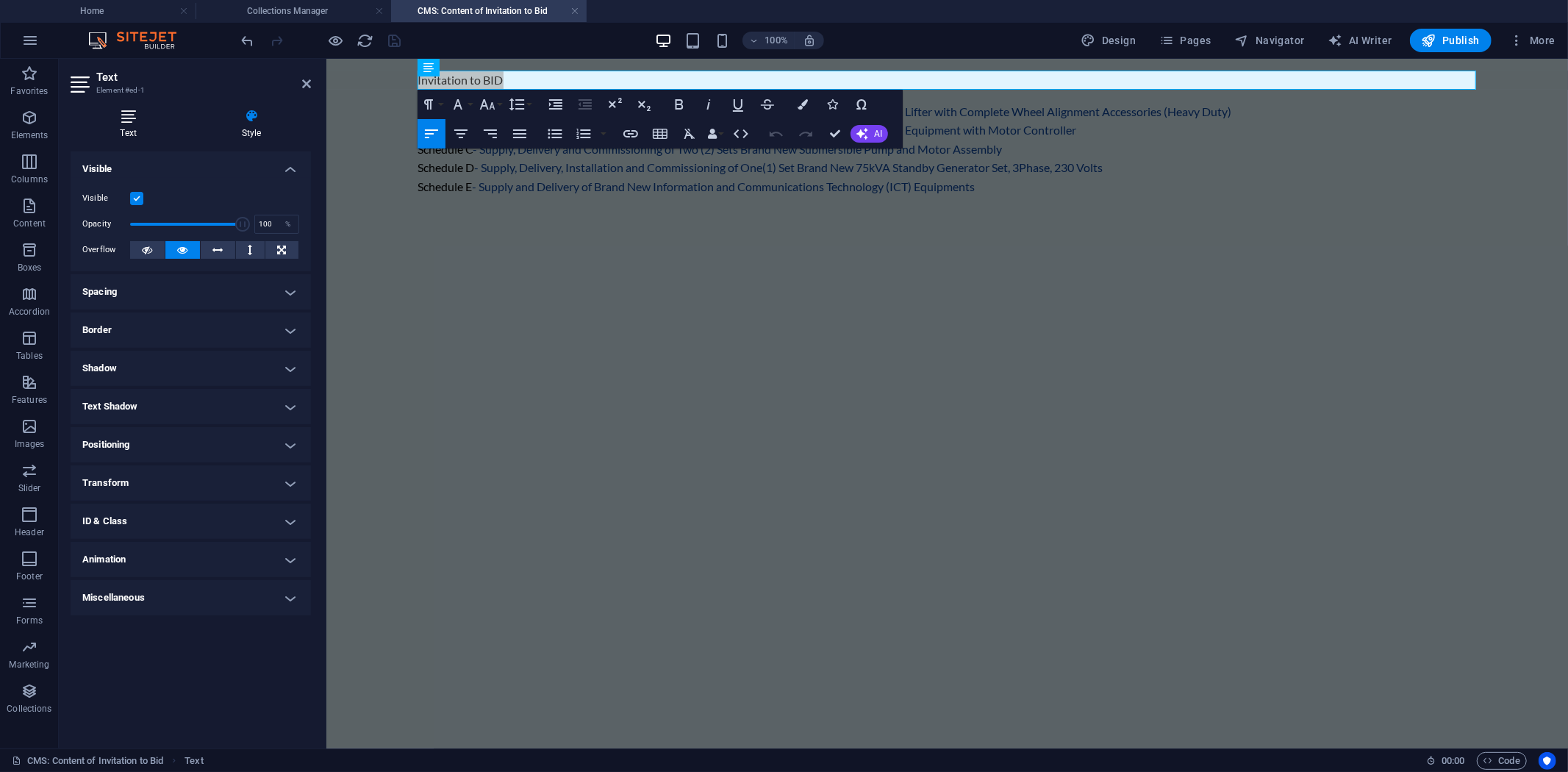
click at [140, 114] on icon at bounding box center [129, 115] width 115 height 14
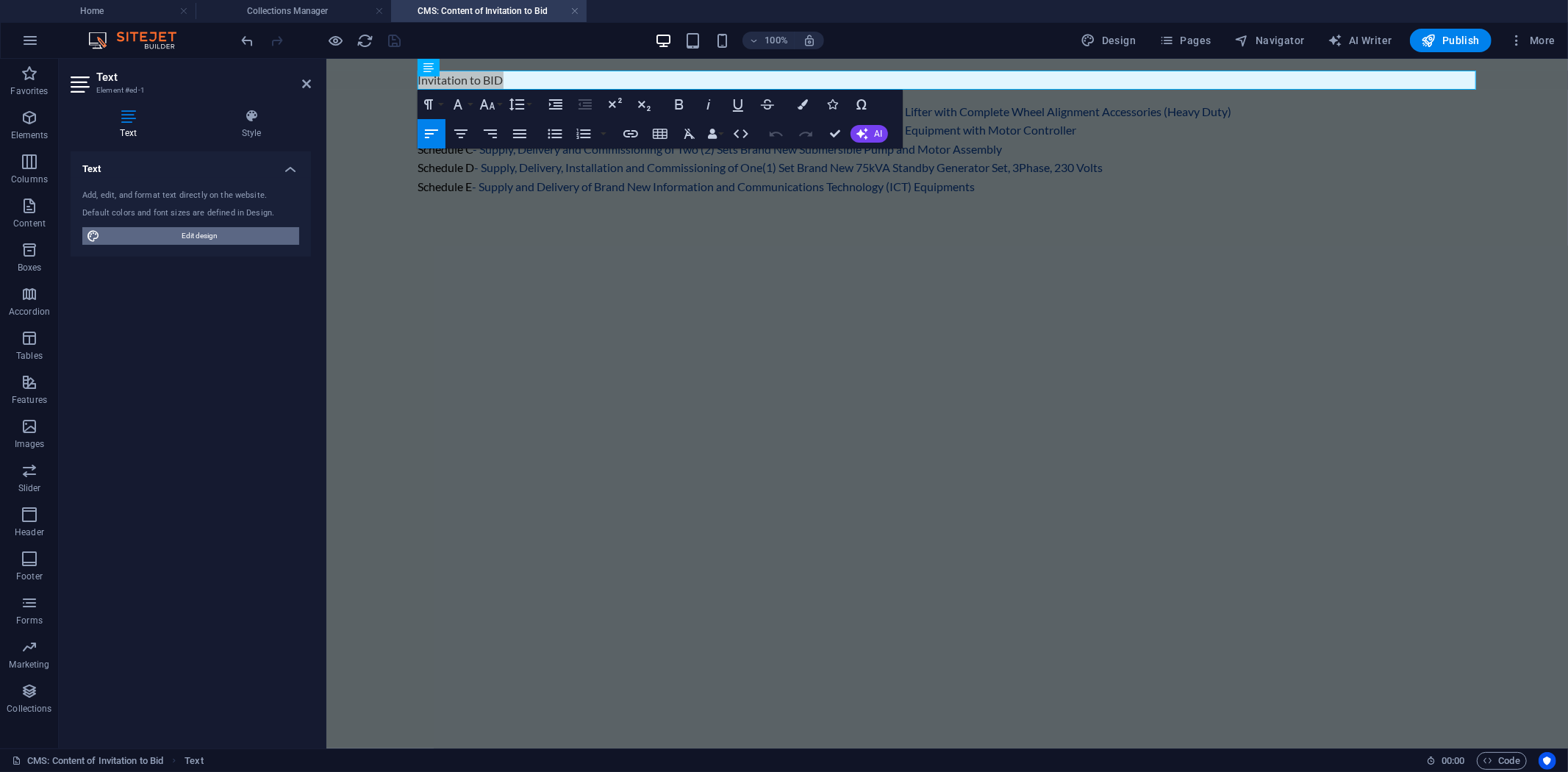
click at [218, 236] on span "Edit design" at bounding box center [199, 236] width 190 height 17
select select "px"
select select "400"
select select "px"
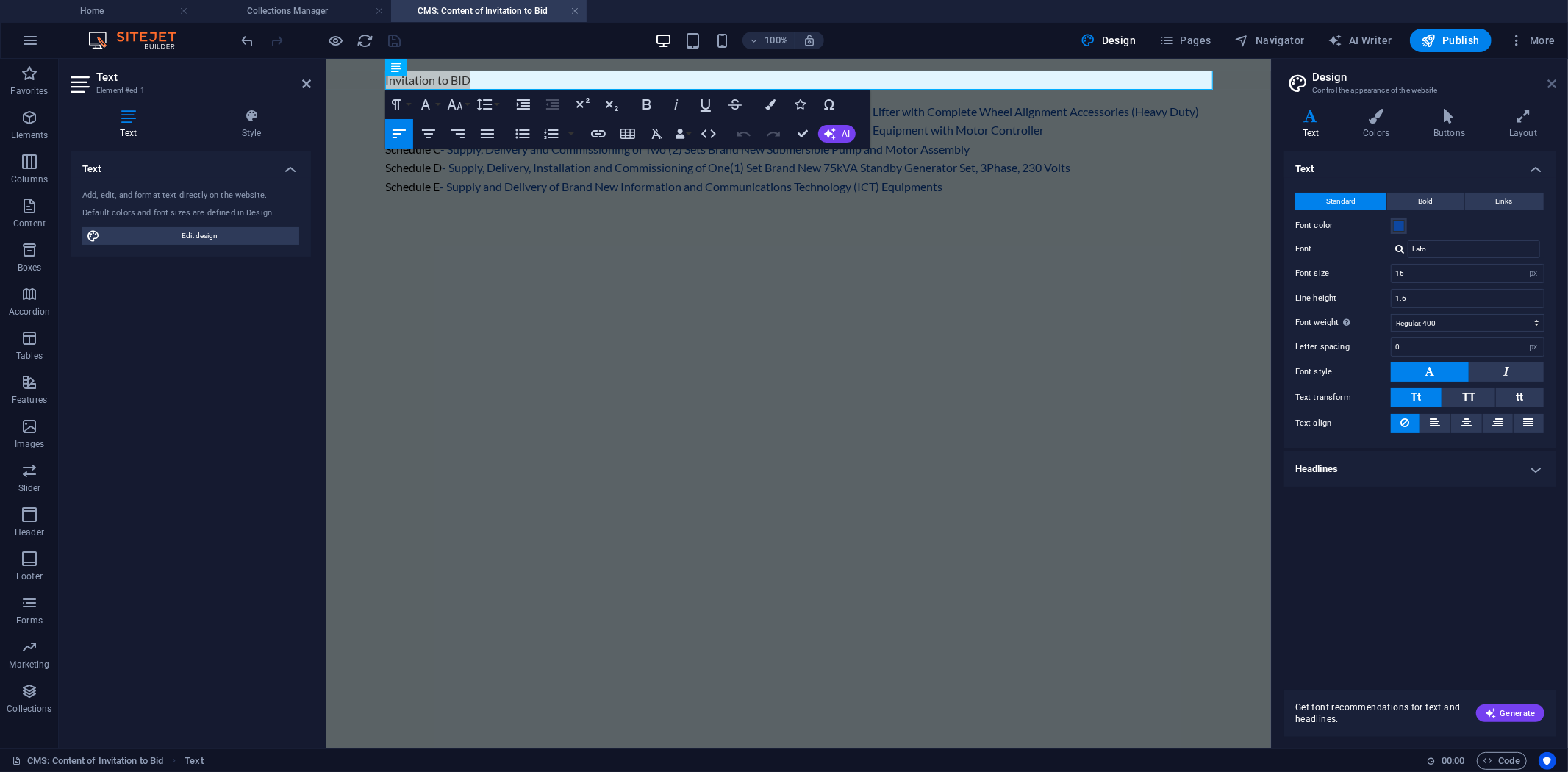
click at [1554, 82] on icon at bounding box center [1551, 83] width 9 height 12
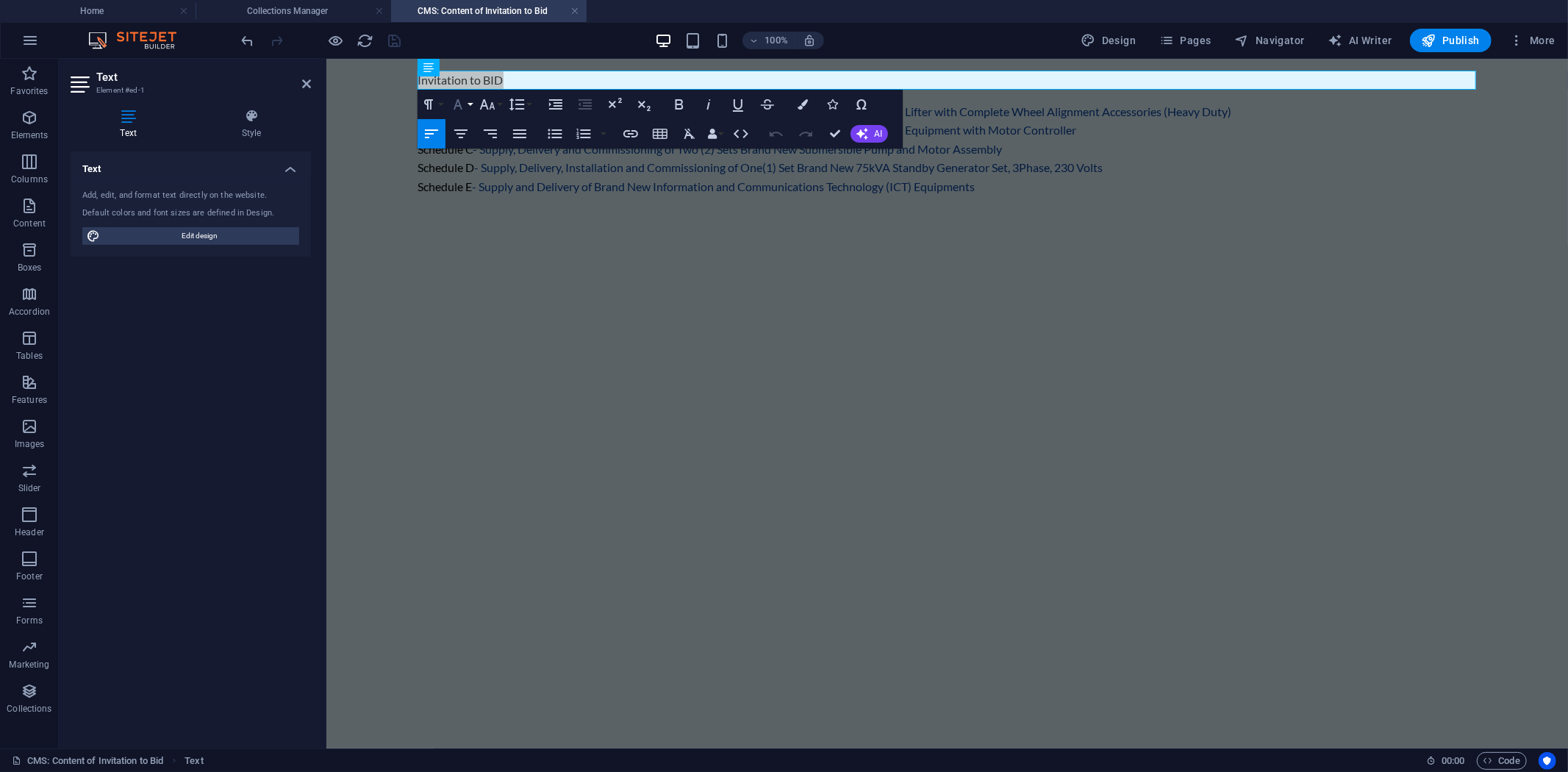
click at [471, 103] on button "Font Family" at bounding box center [460, 104] width 28 height 30
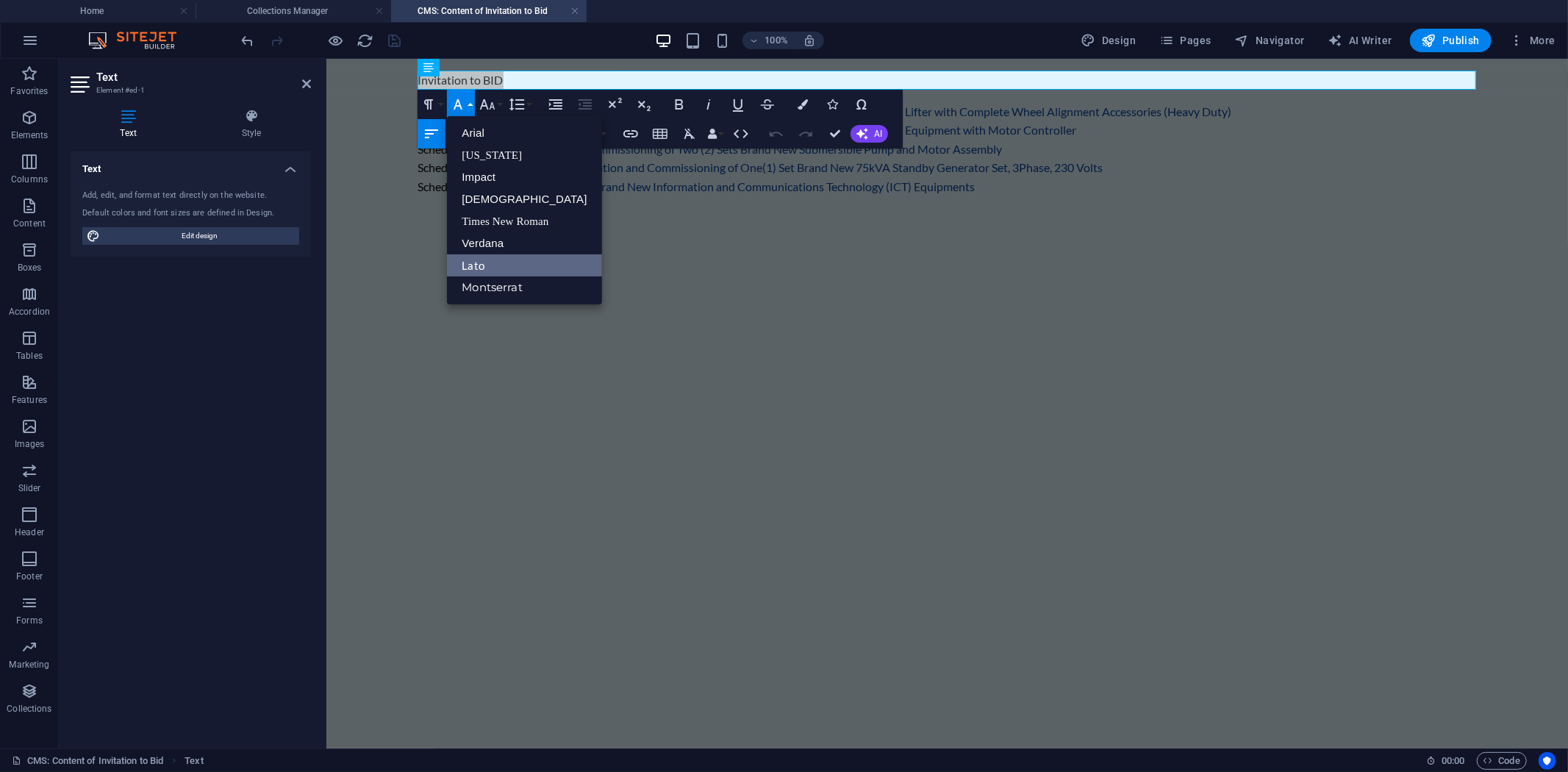
click at [471, 103] on button "Font Family" at bounding box center [460, 104] width 28 height 30
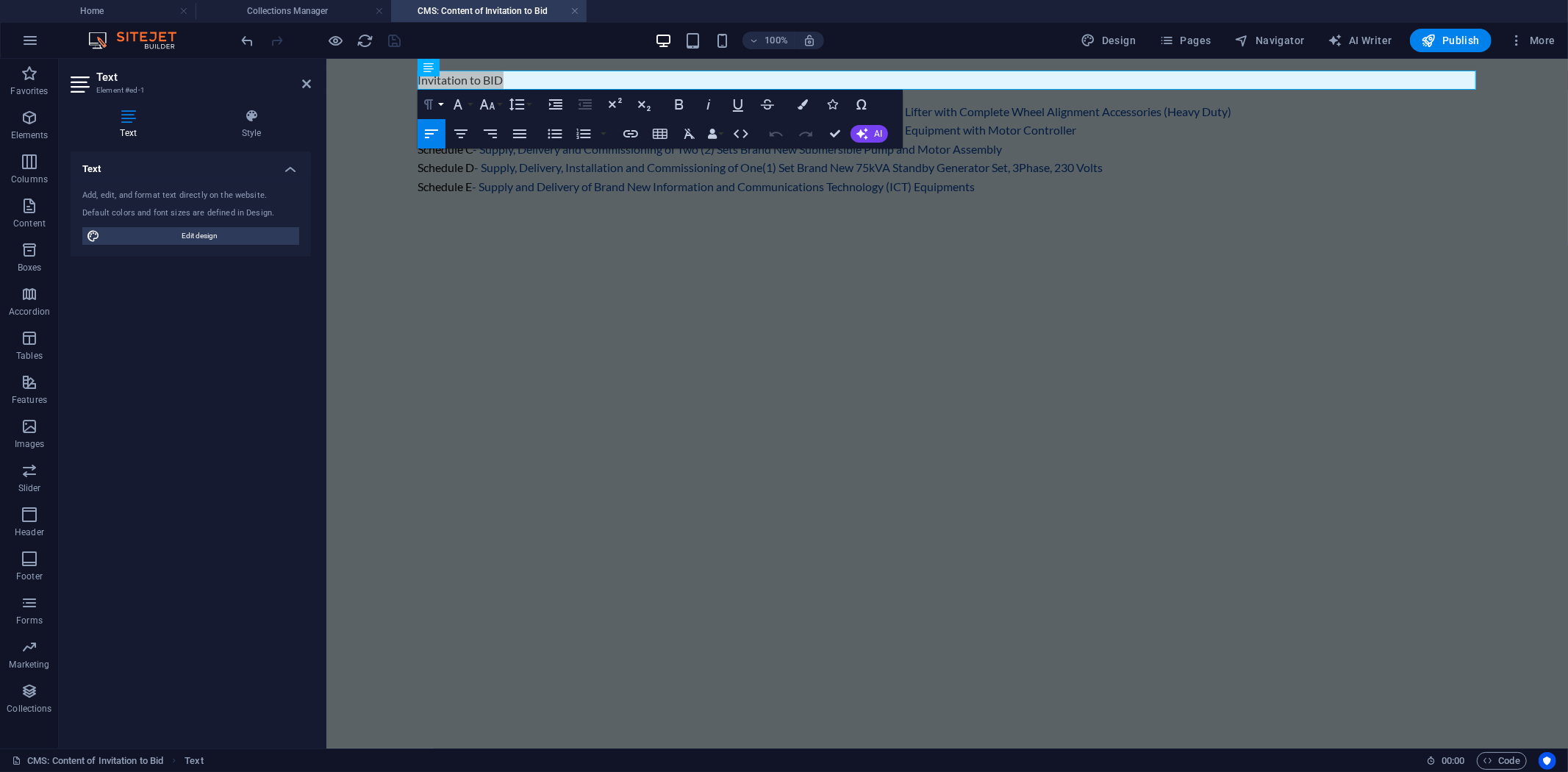
click at [441, 100] on button "Paragraph Format" at bounding box center [431, 104] width 28 height 30
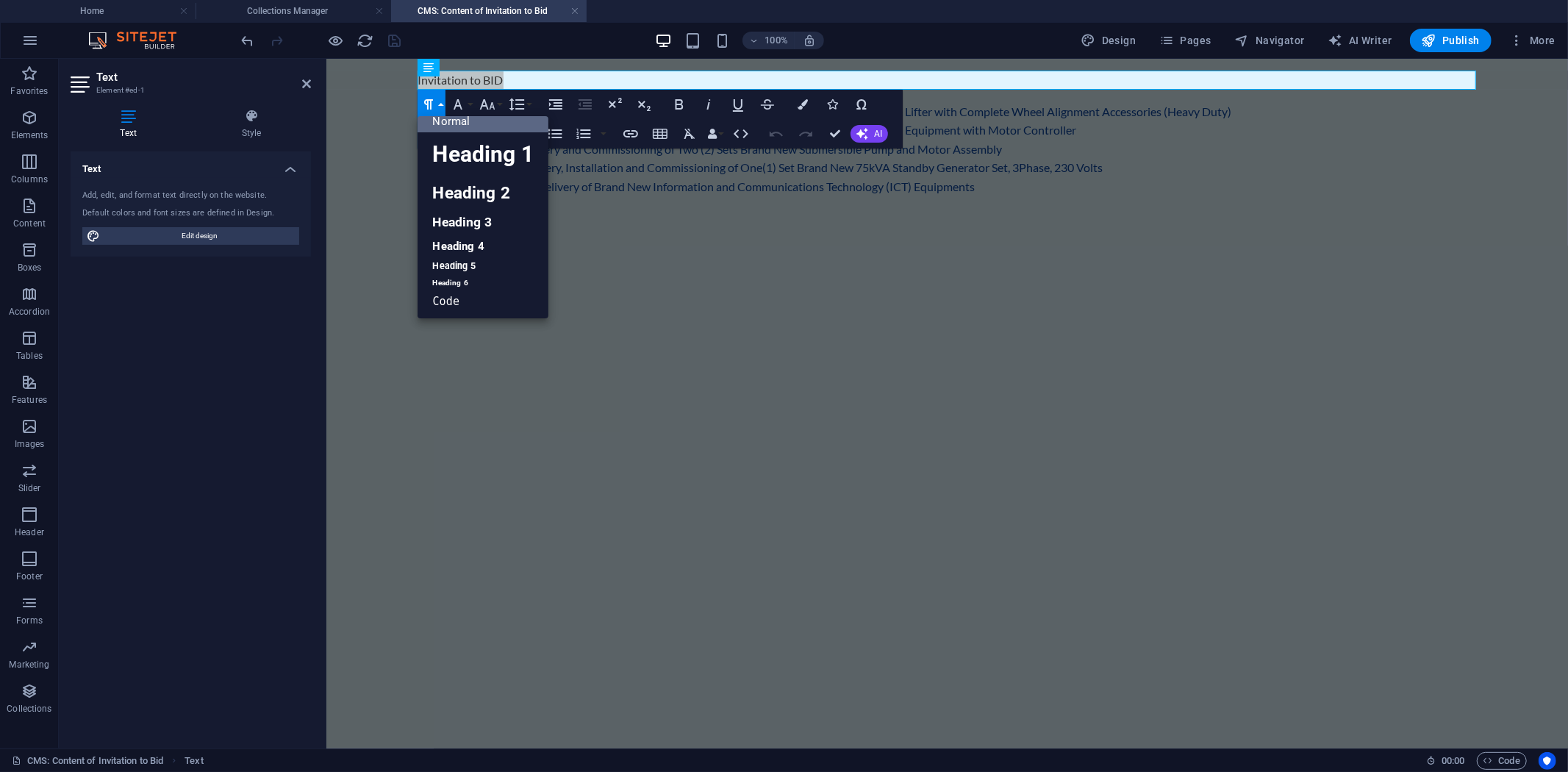
scroll to position [11, 0]
click at [478, 194] on link "Heading 2" at bounding box center [482, 194] width 130 height 33
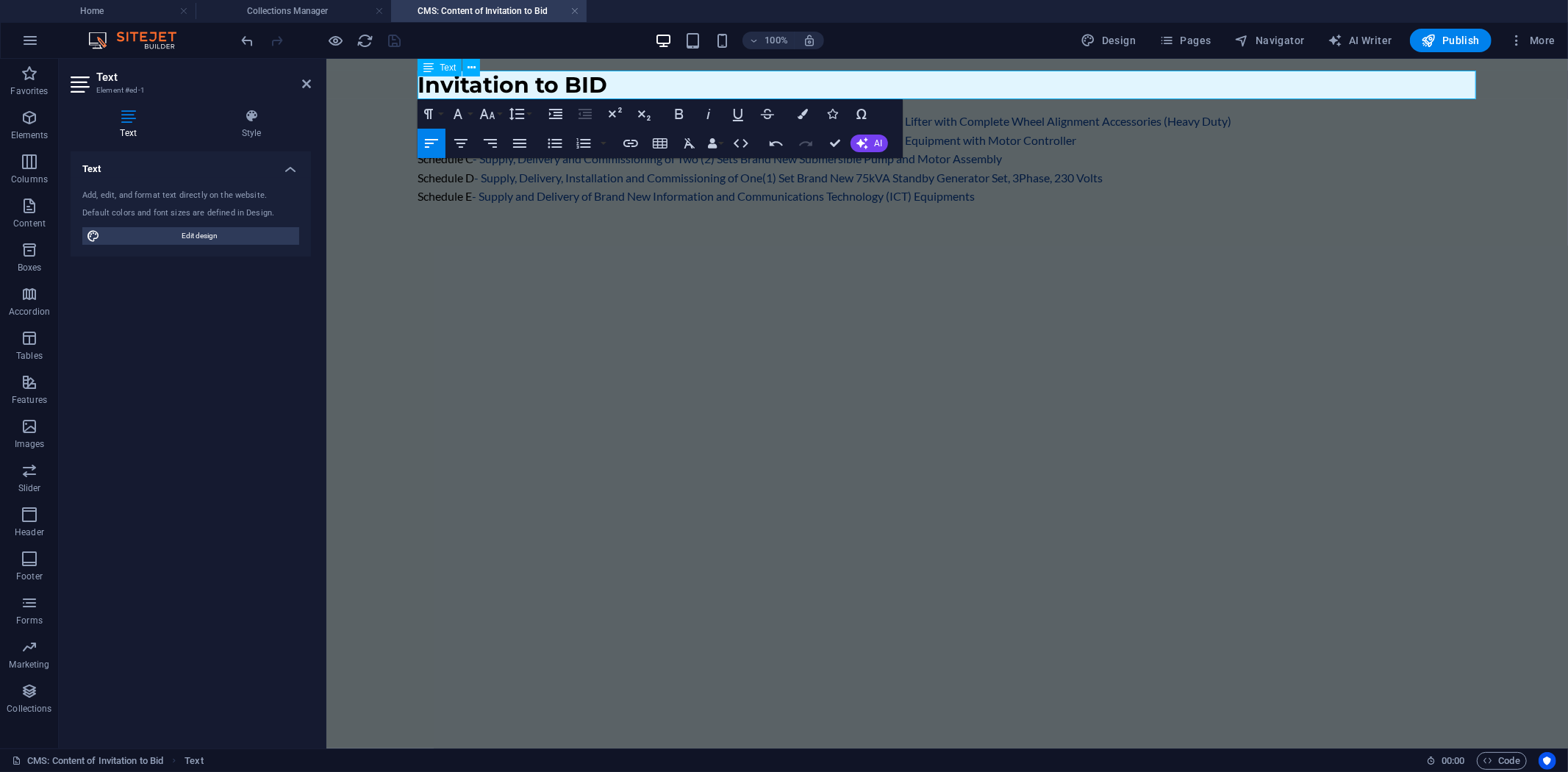
click at [630, 82] on h2 "Invitation to BID" at bounding box center [947, 84] width 1059 height 29
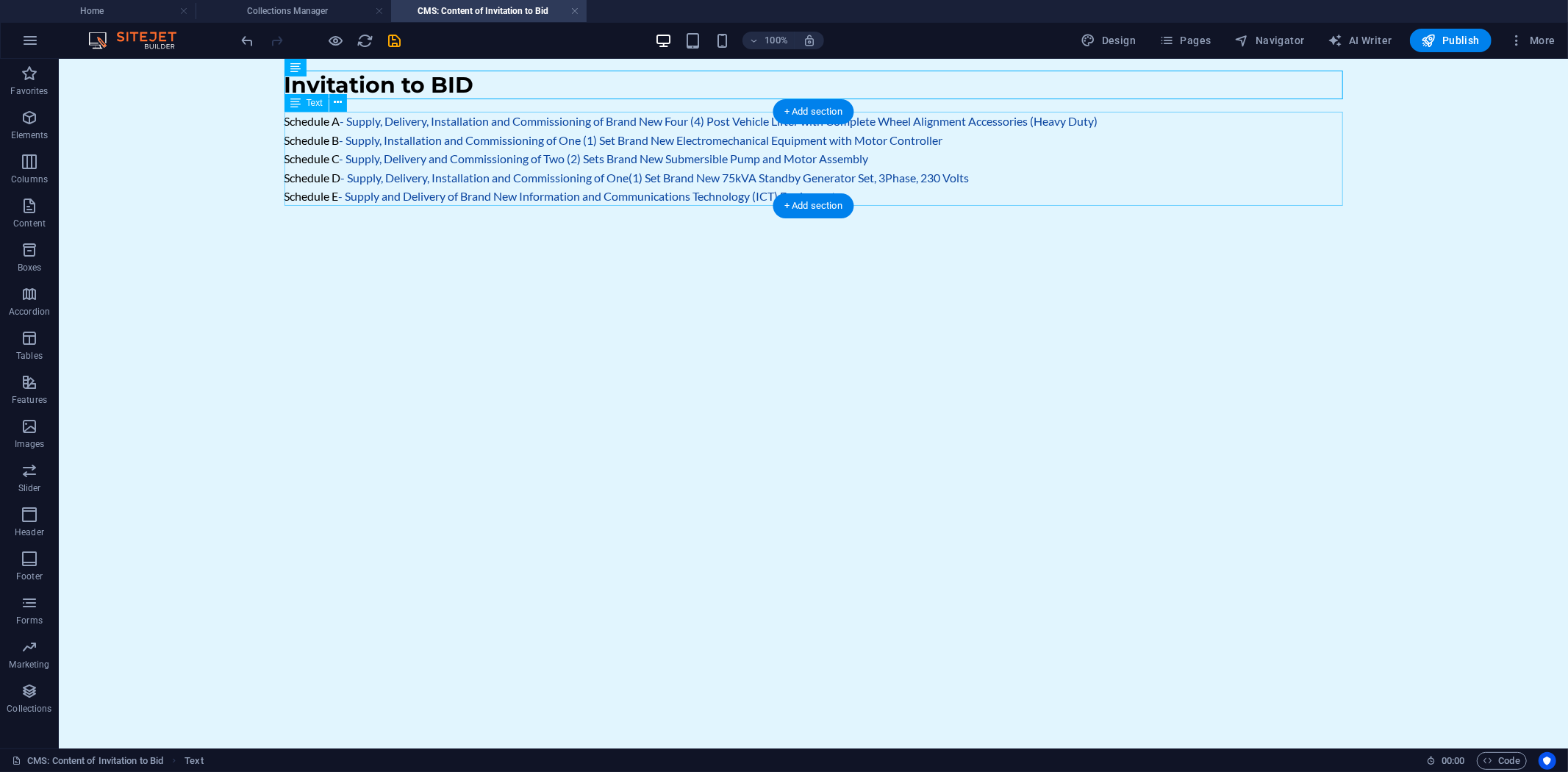
click at [431, 133] on div "Schedule A - Supply, Delivery, Installation and Commissioning of Brand New Four…" at bounding box center [813, 158] width 1059 height 94
click at [439, 129] on div "Schedule A - Supply, Delivery, Installation and Commissioning of Brand New Four…" at bounding box center [813, 158] width 1059 height 94
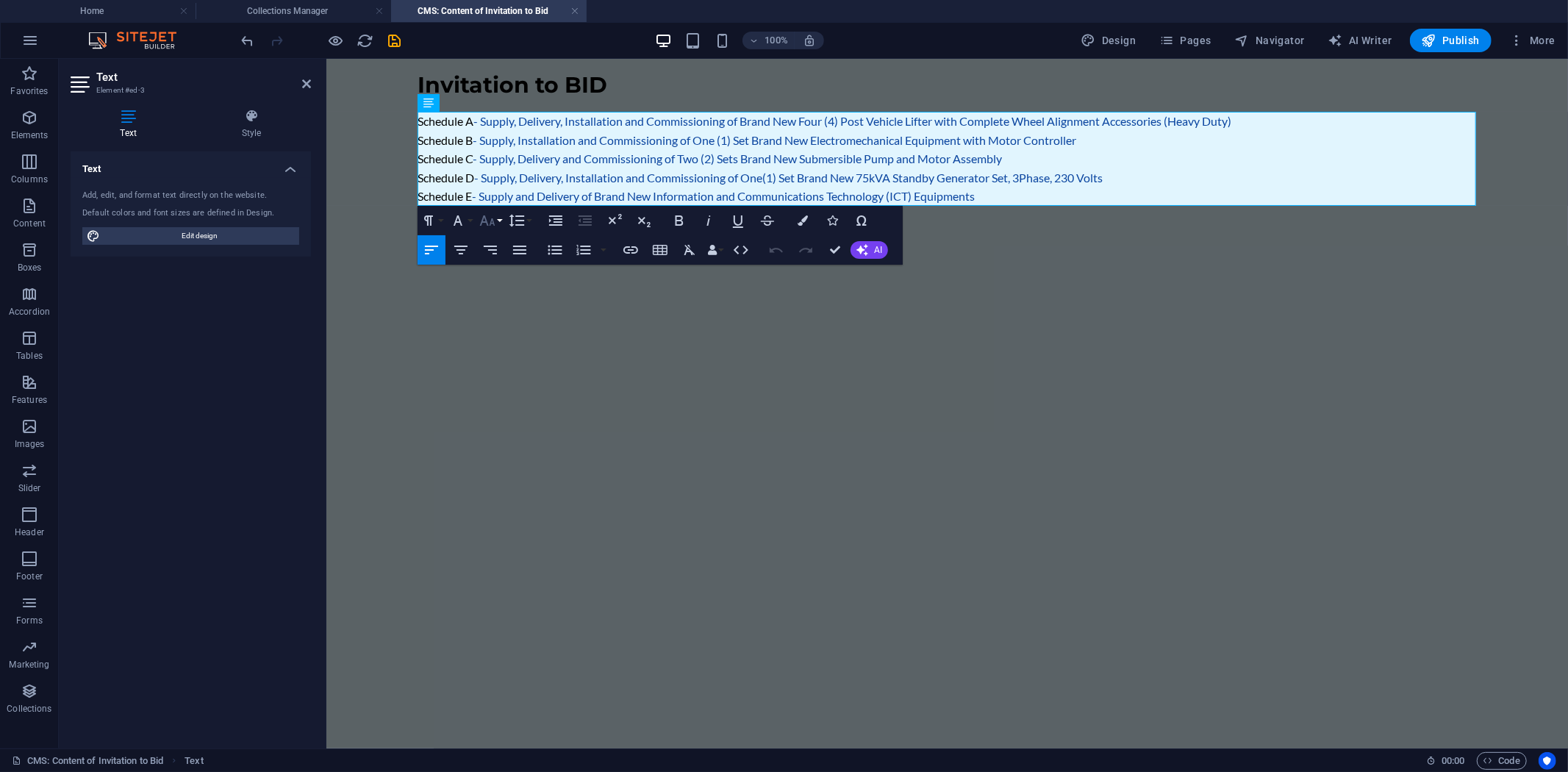
click at [498, 218] on button "Font Size" at bounding box center [490, 221] width 28 height 30
click at [507, 380] on link "18" at bounding box center [503, 381] width 53 height 22
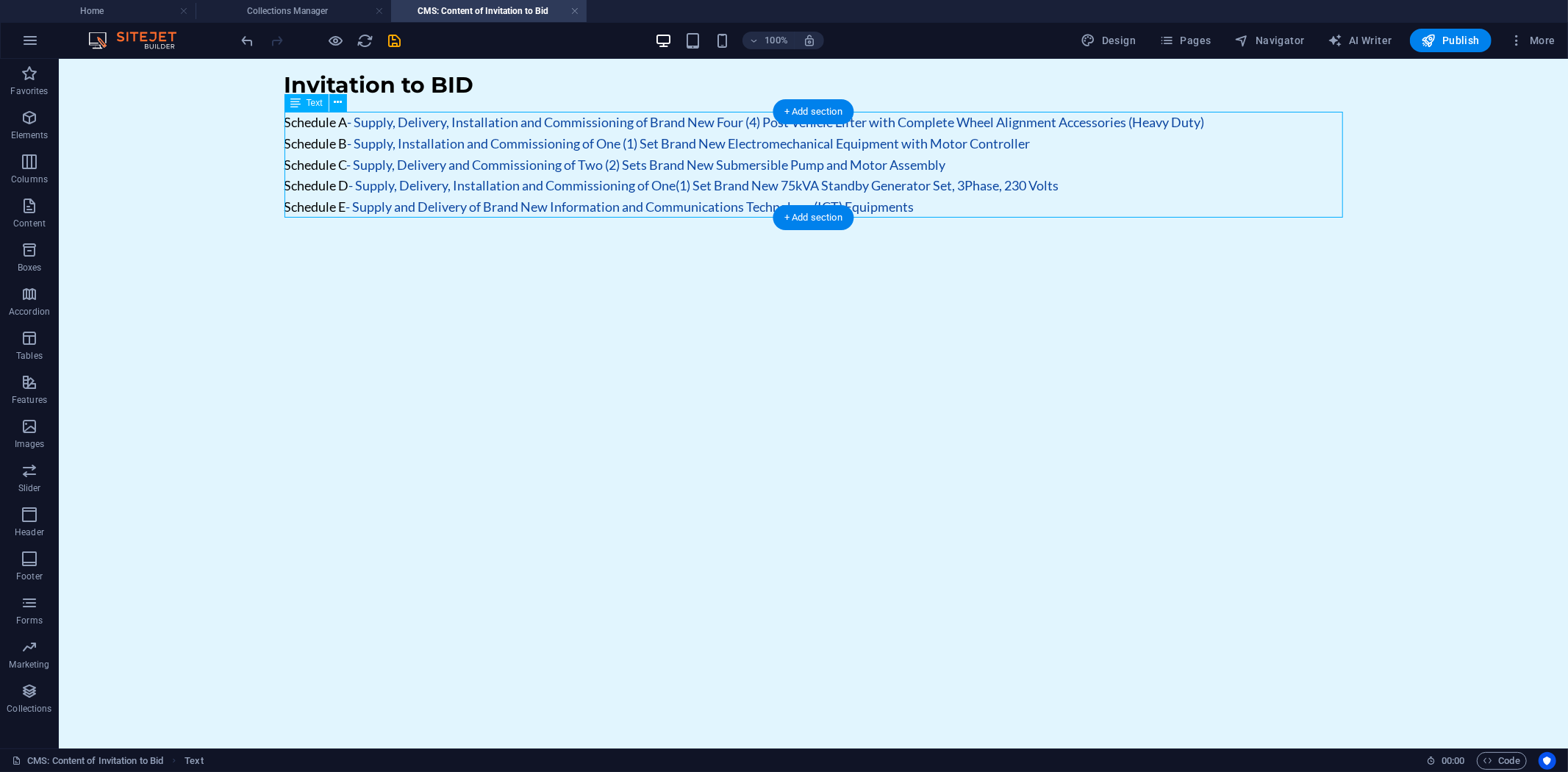
click at [958, 200] on div "Schedule A - Supply, Delivery, Installation and Commissioning of Brand New Four…" at bounding box center [813, 164] width 1059 height 105
click at [597, 203] on div "Schedule A - Supply, Delivery, Installation and Commissioning of Brand New Four…" at bounding box center [813, 164] width 1059 height 105
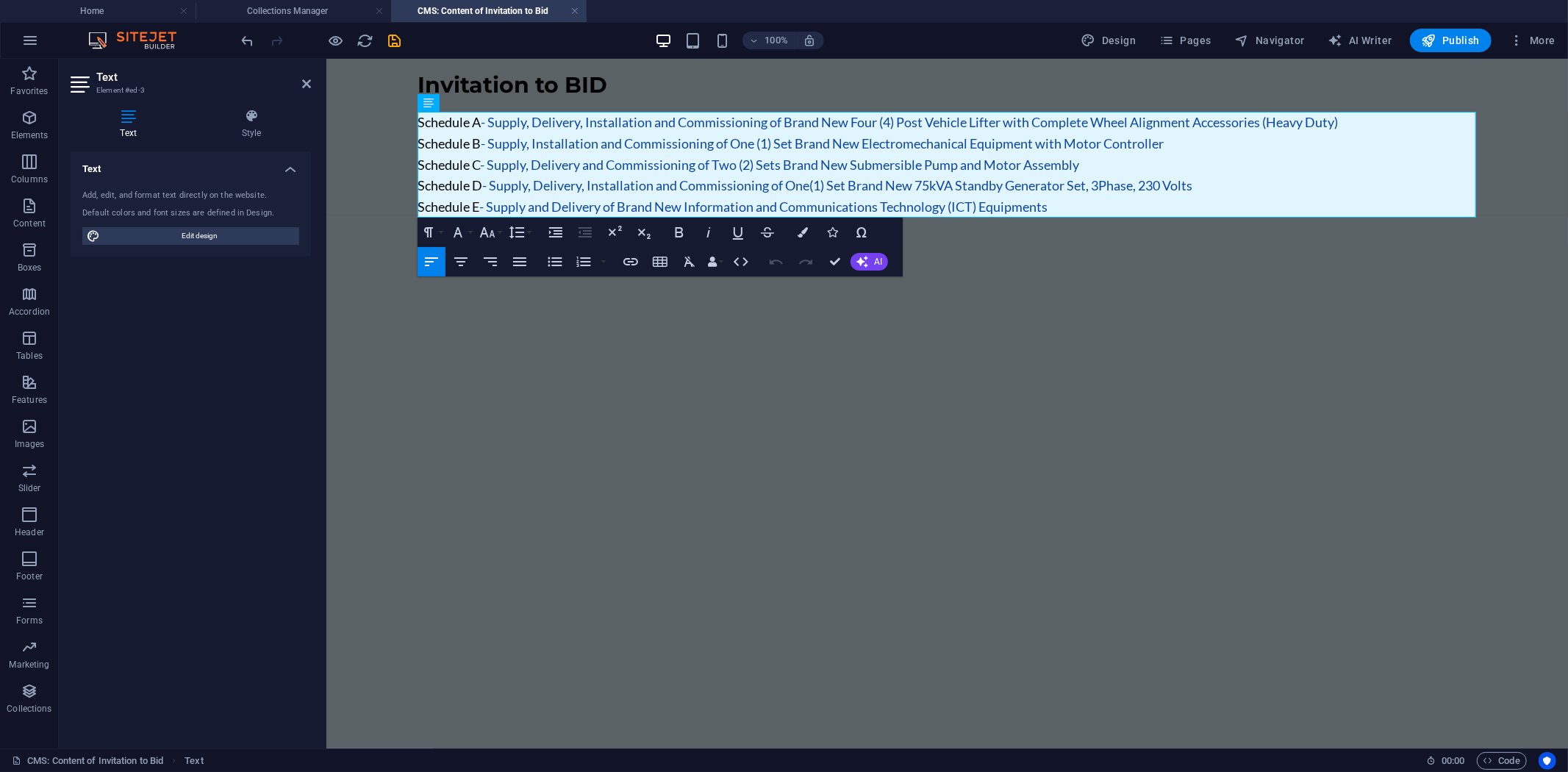
drag, startPoint x: 559, startPoint y: 361, endPoint x: 604, endPoint y: 285, distance: 88.3
click at [560, 228] on html "Skip to main content Invitation to BID Schedule A - Supply, Delivery, Installat…" at bounding box center [946, 144] width 1241 height 171
click at [394, 37] on icon "save" at bounding box center [395, 41] width 17 height 17
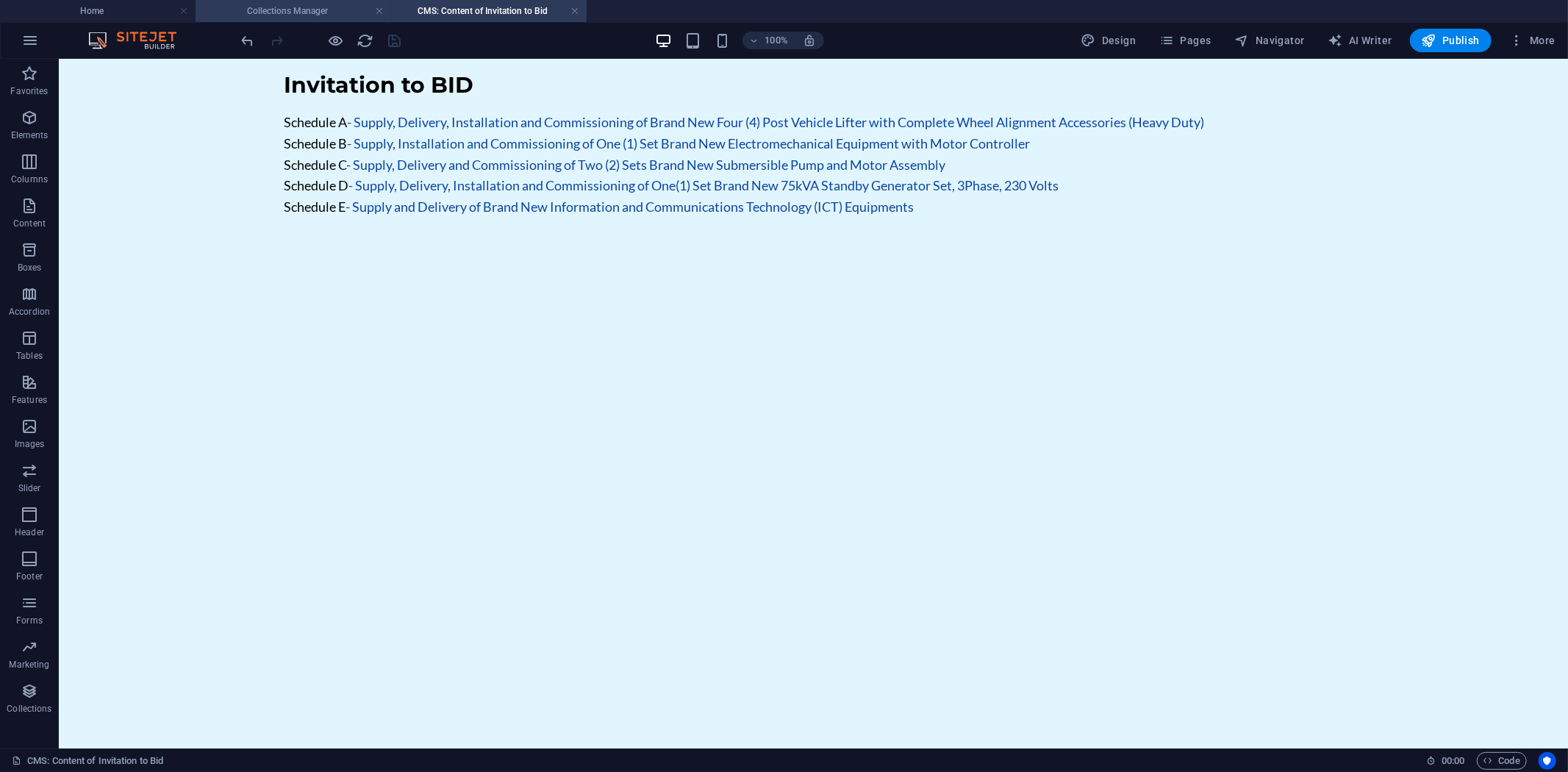
click at [275, 11] on h4 "Collections Manager" at bounding box center [293, 11] width 196 height 16
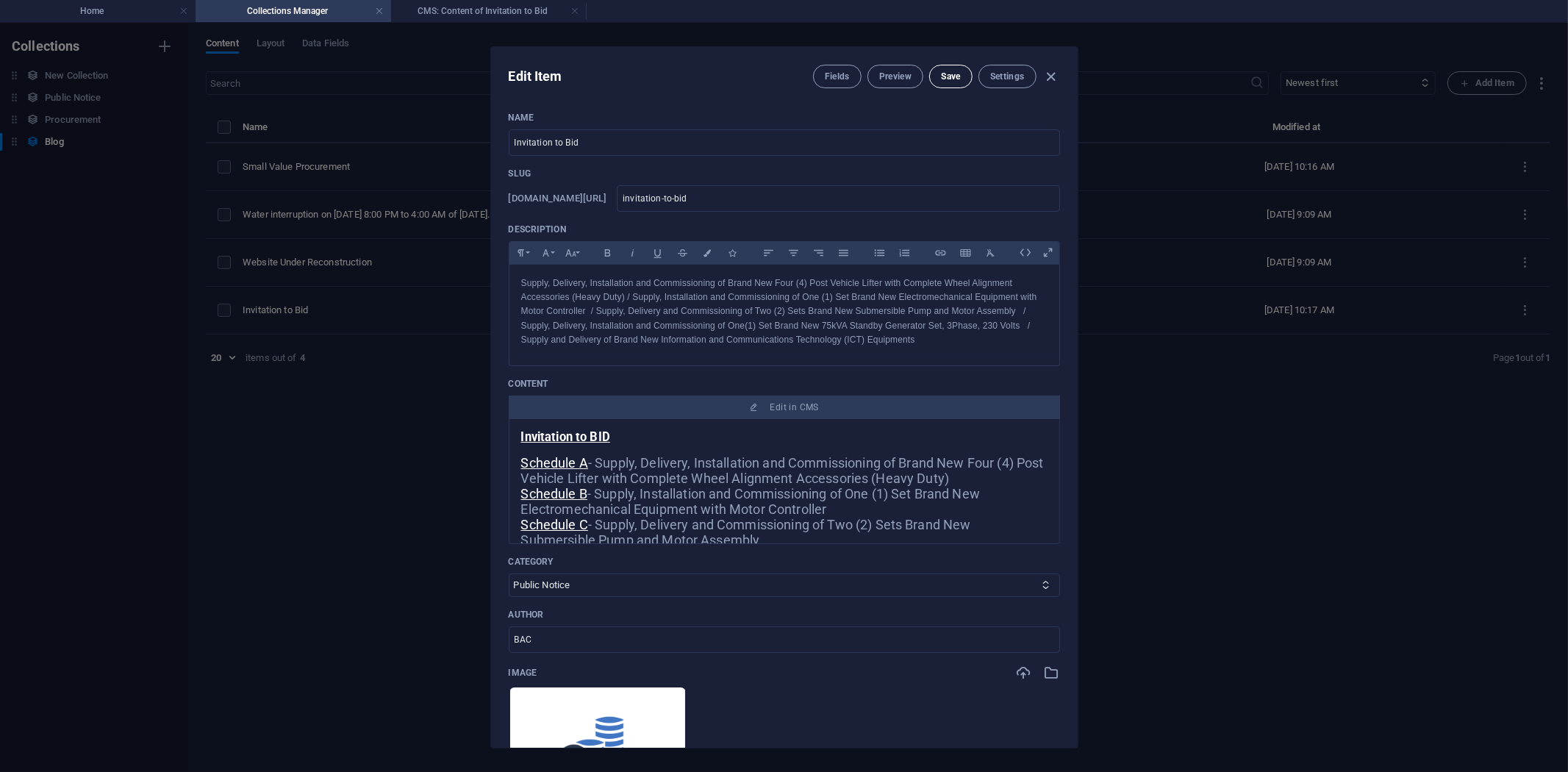
click at [947, 74] on span "Save" at bounding box center [950, 77] width 19 height 12
click at [402, 464] on div "Edit Item Fields Preview Save Settings Name Invitation to Bid ​ Slug [DOMAIN_NA…" at bounding box center [784, 397] width 1568 height 749
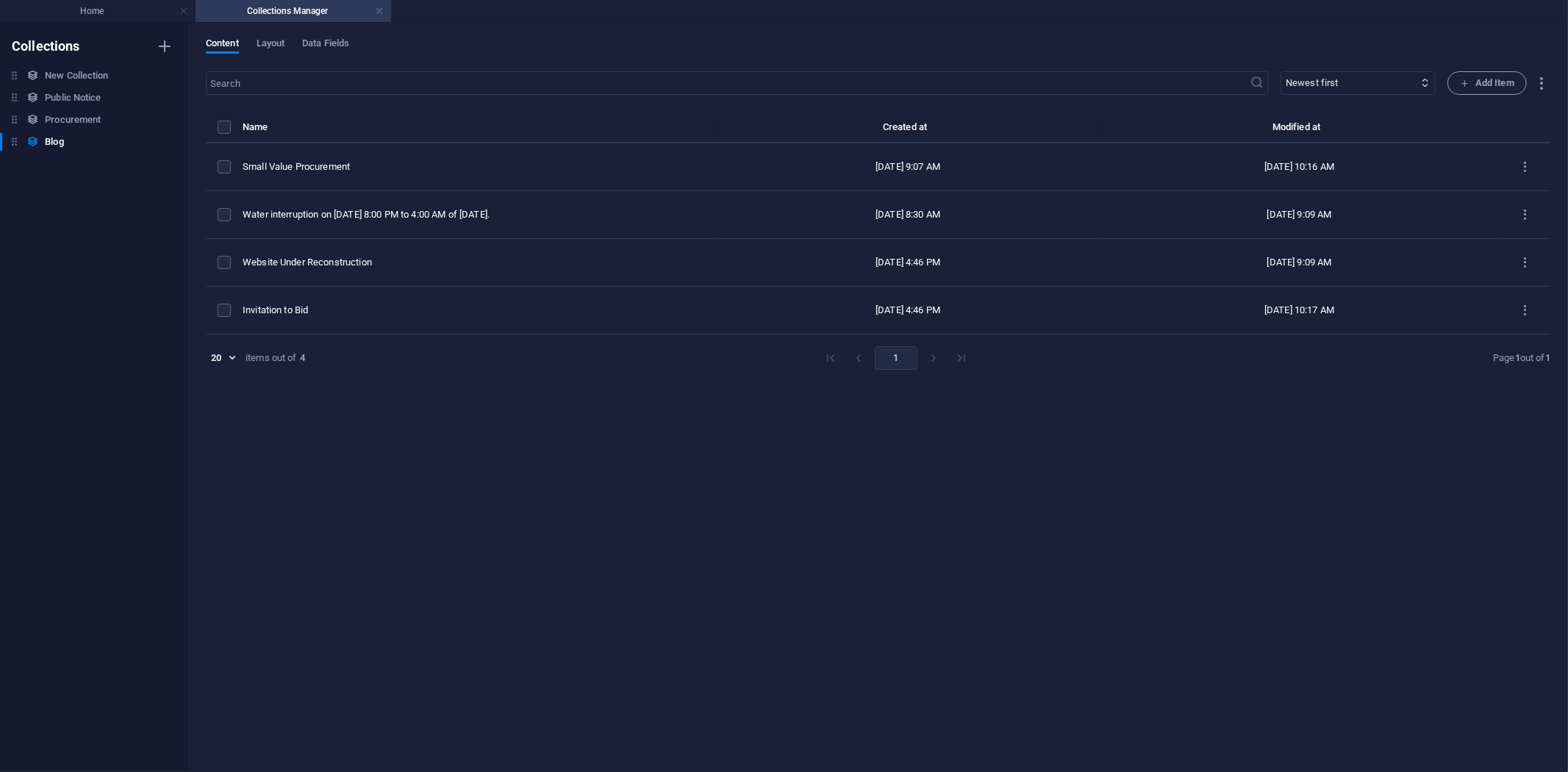
type input "[DATE]"
type input "invitation-to-bid"
click at [1480, 81] on span "Add Item" at bounding box center [1486, 82] width 55 height 17
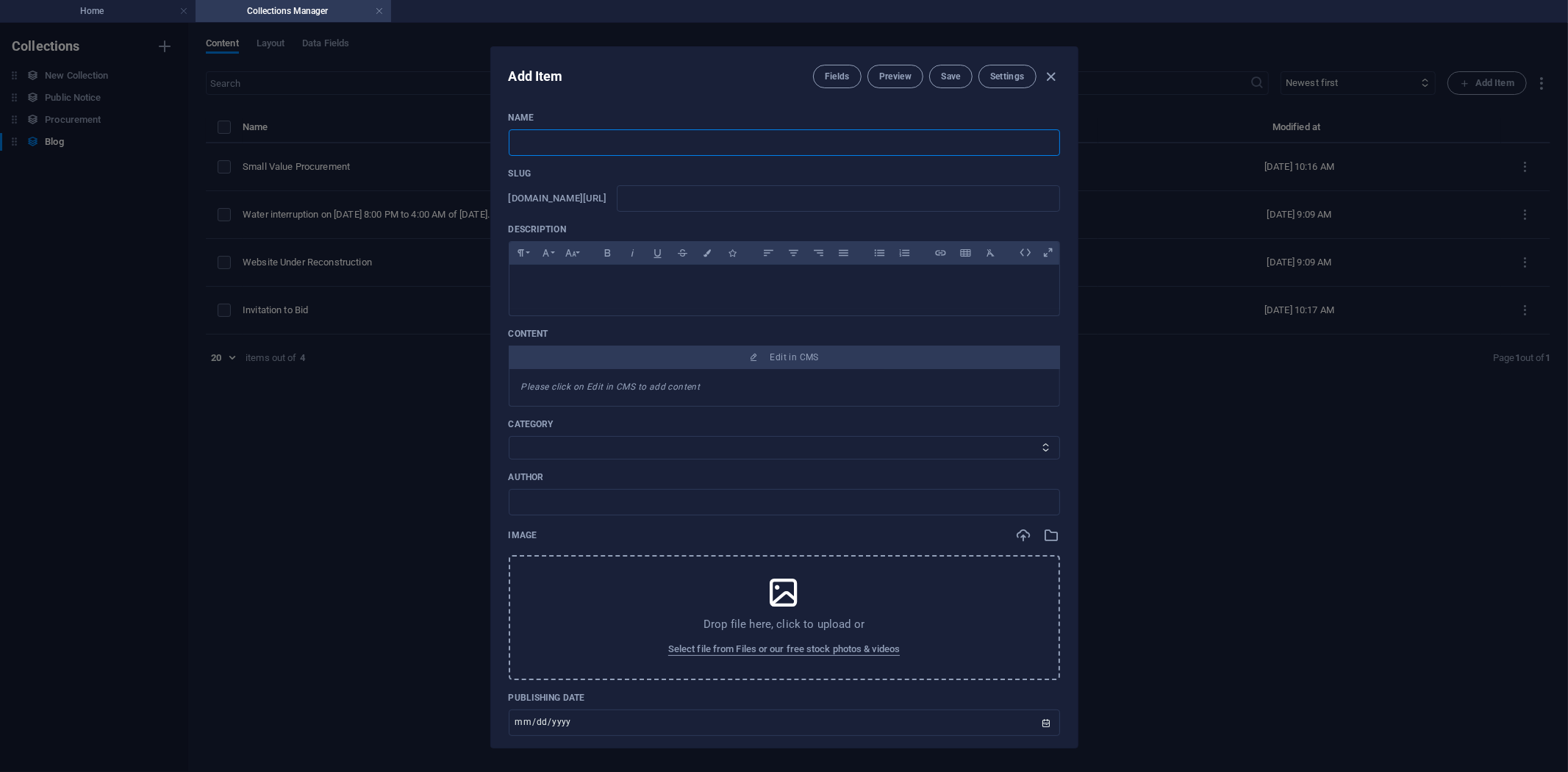
click at [523, 144] on input "text" at bounding box center [784, 143] width 551 height 27
type input "I"
type input "i"
type input "In"
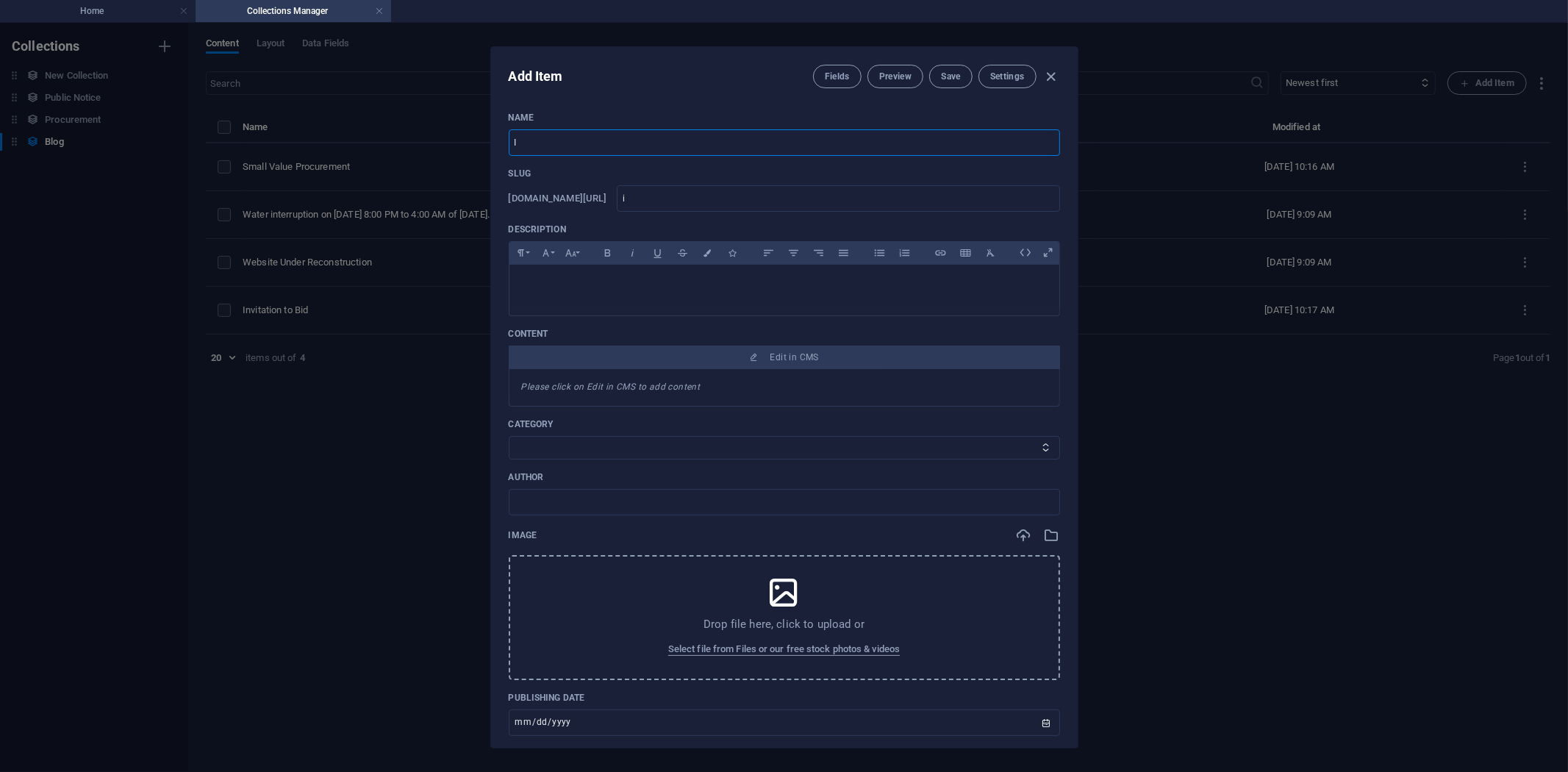
type input "in"
type input "Inv"
type input "inv"
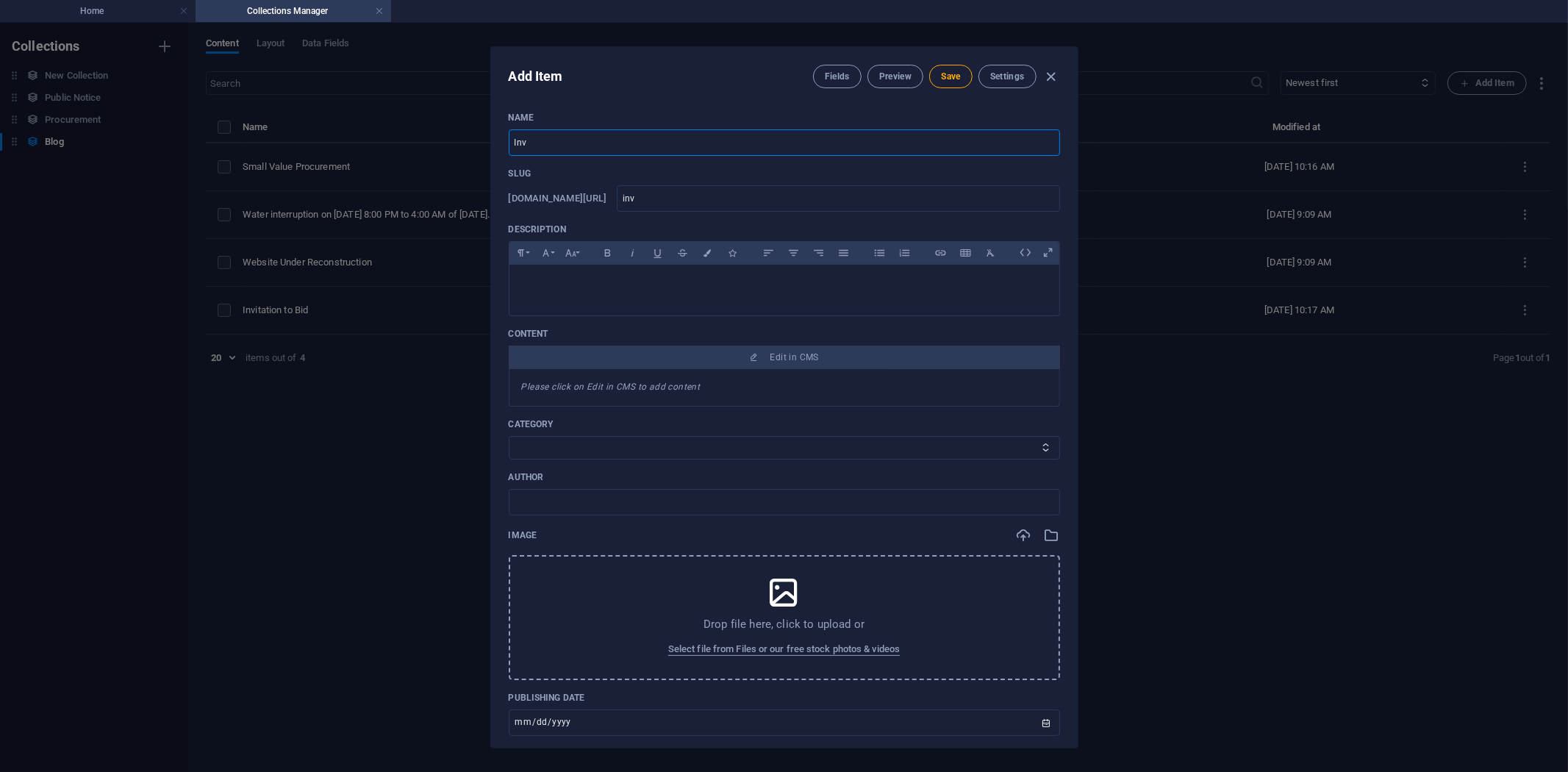
type input "Invi"
type input "invi"
type input "Invit"
type input "invit"
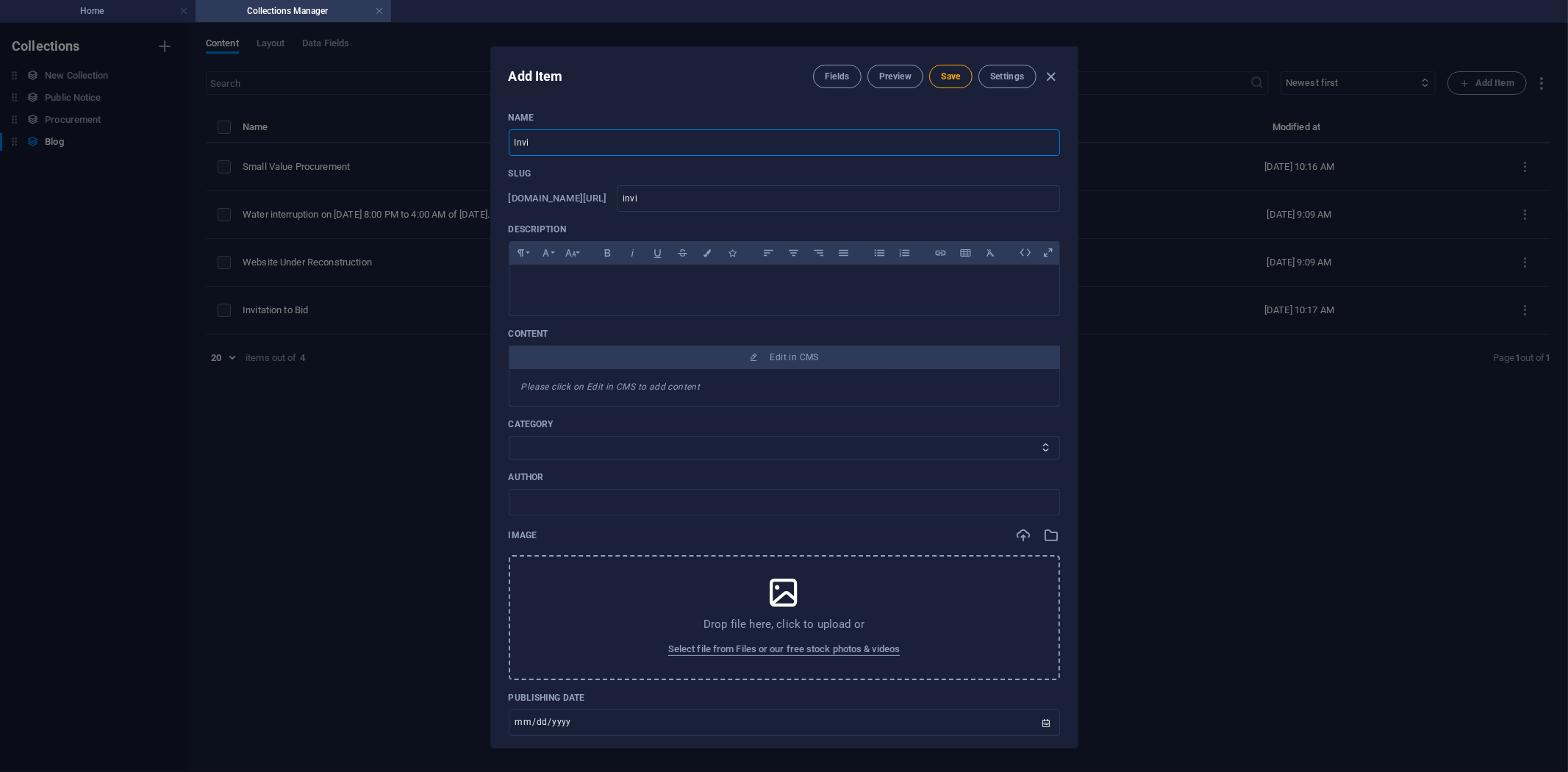
type input "invit"
type input "Invita"
type input "invita"
type input "Invitat"
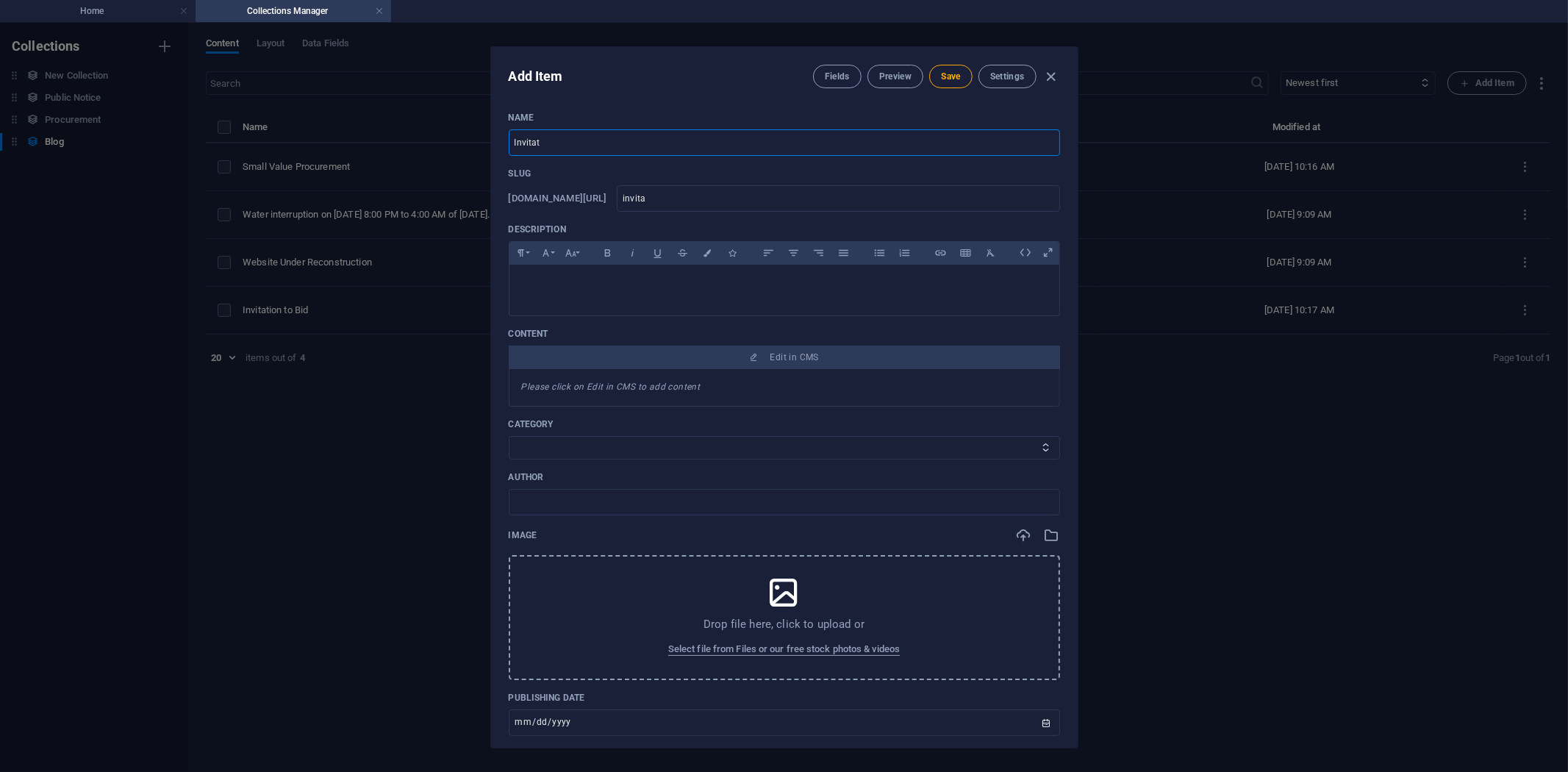
type input "invitat"
type input "Invitati"
type input "invitati"
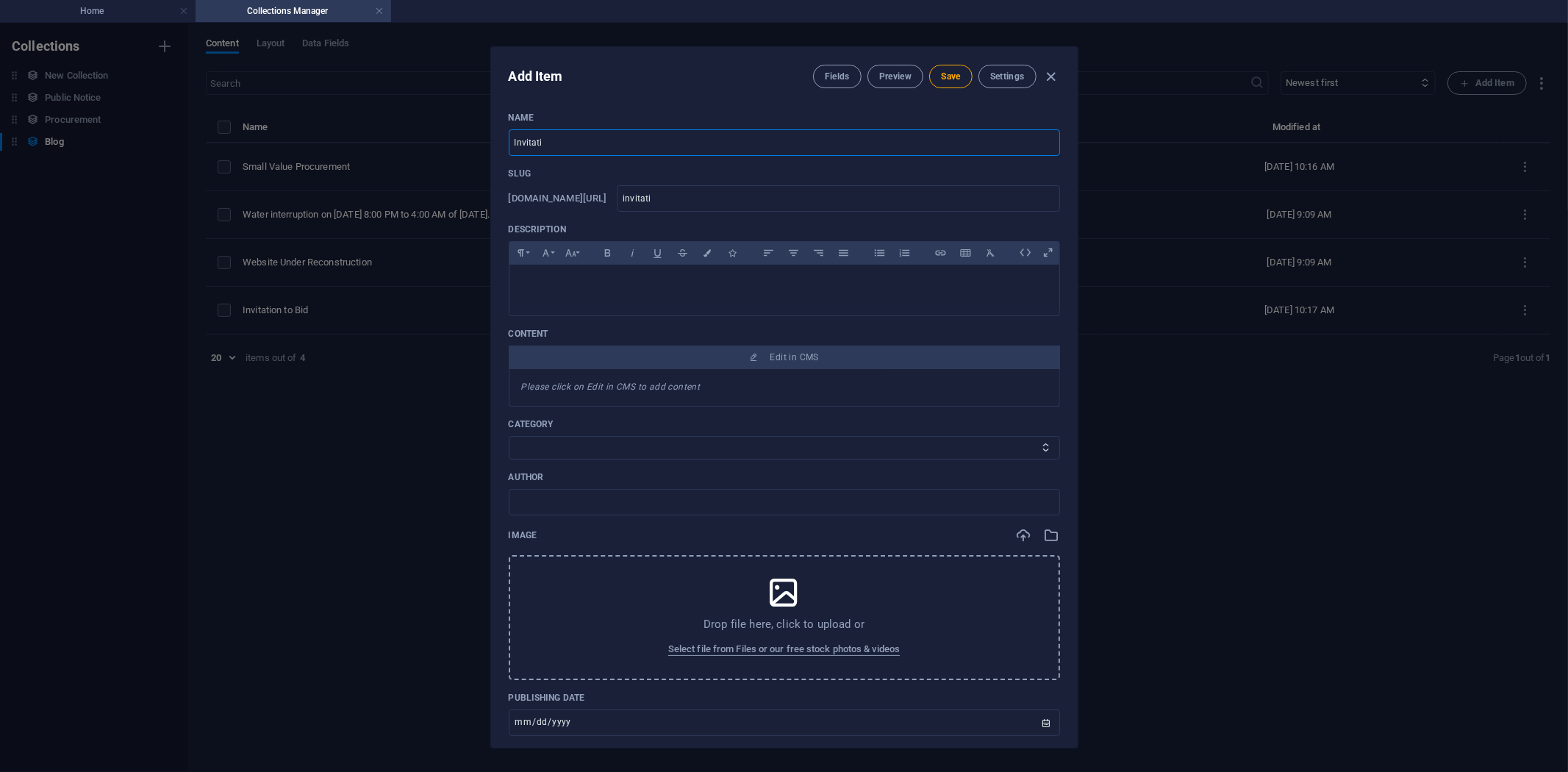
type input "Invitatio"
type input "invitatio"
type input "Invitation"
type input "invitation"
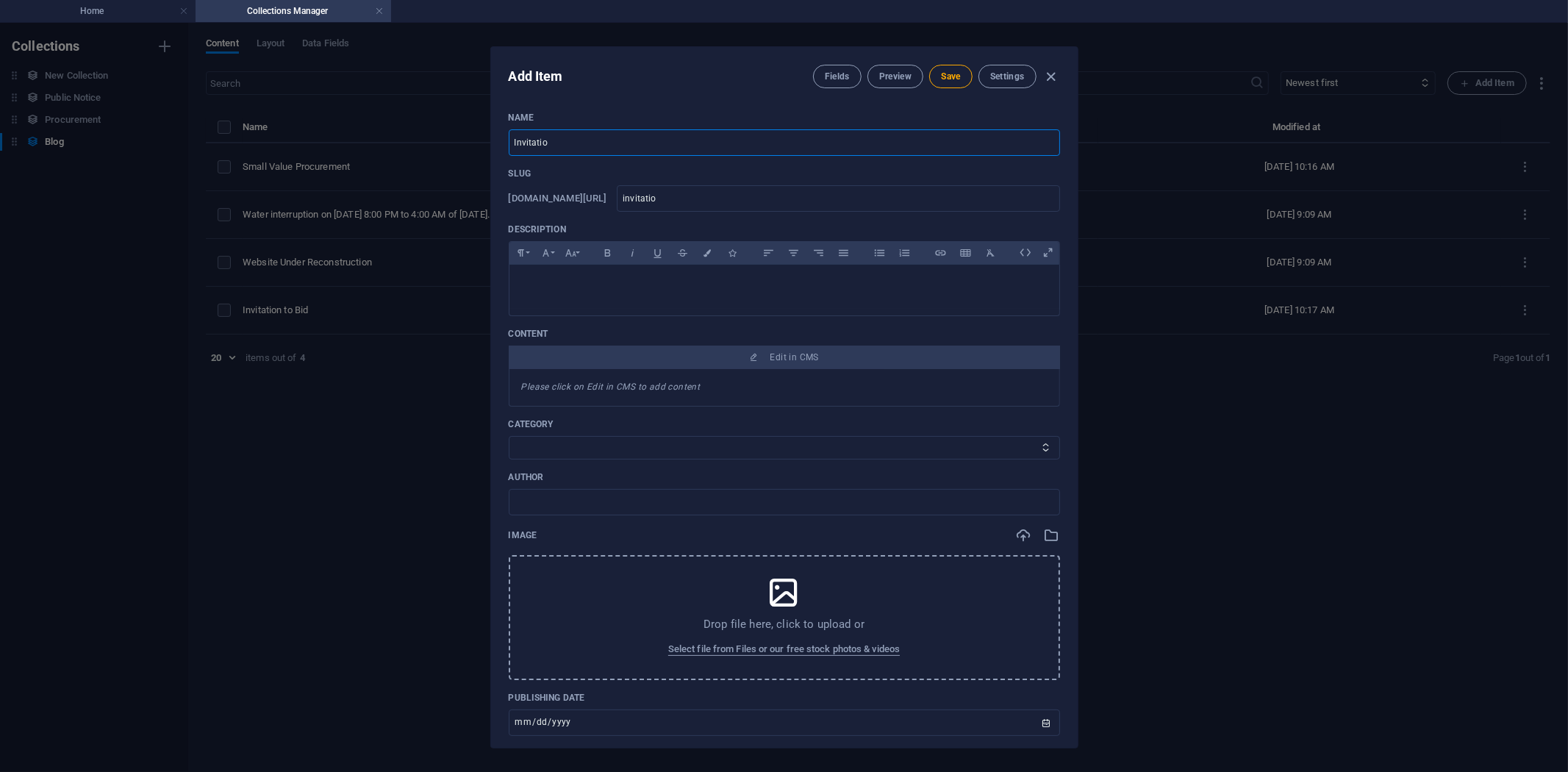
type input "invitation"
type input "Invitation t"
type input "invitation-t"
type input "Invitation to"
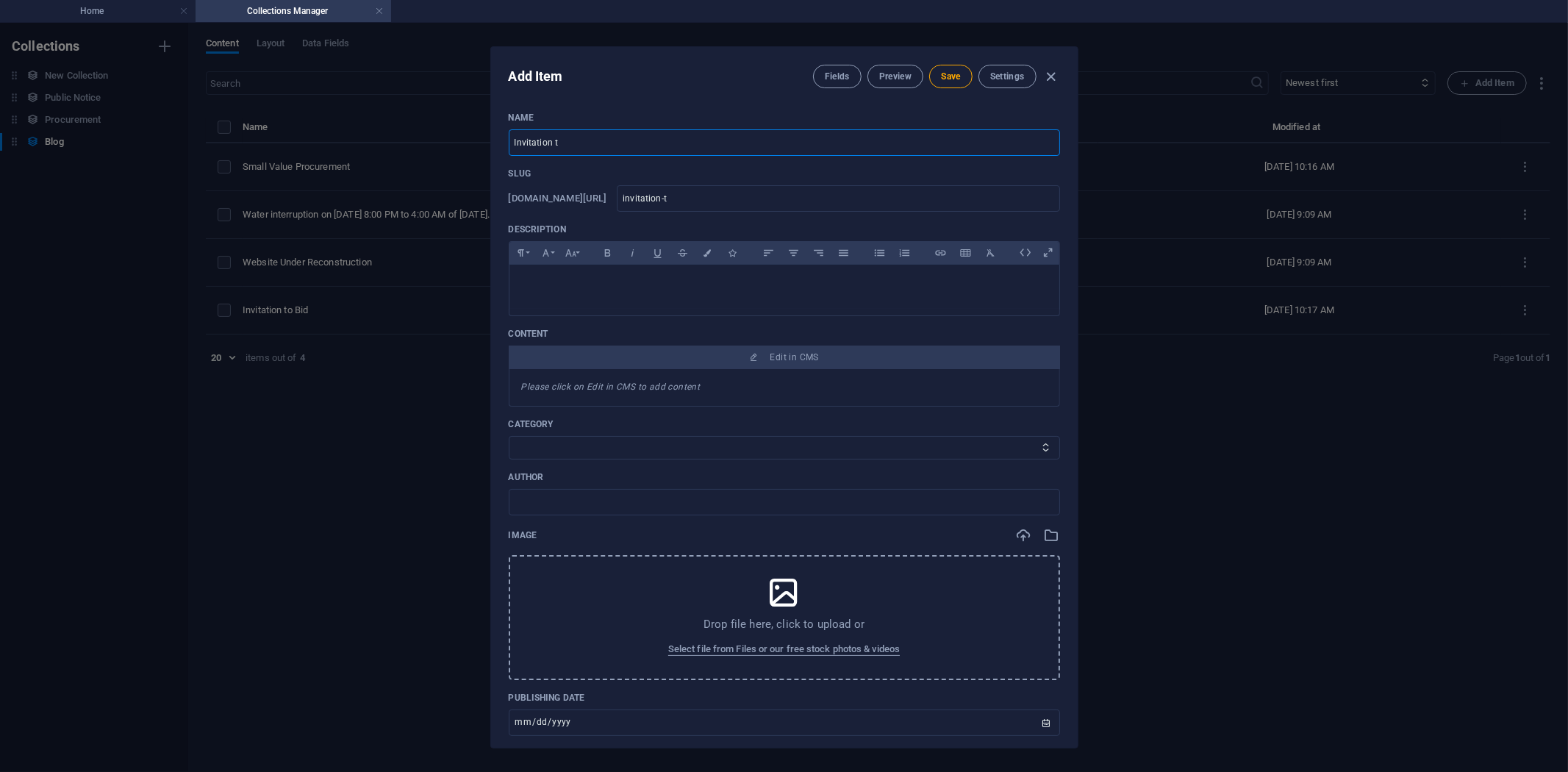
type input "invitation-to"
type input "Invitation to B"
type input "invitation-to-b"
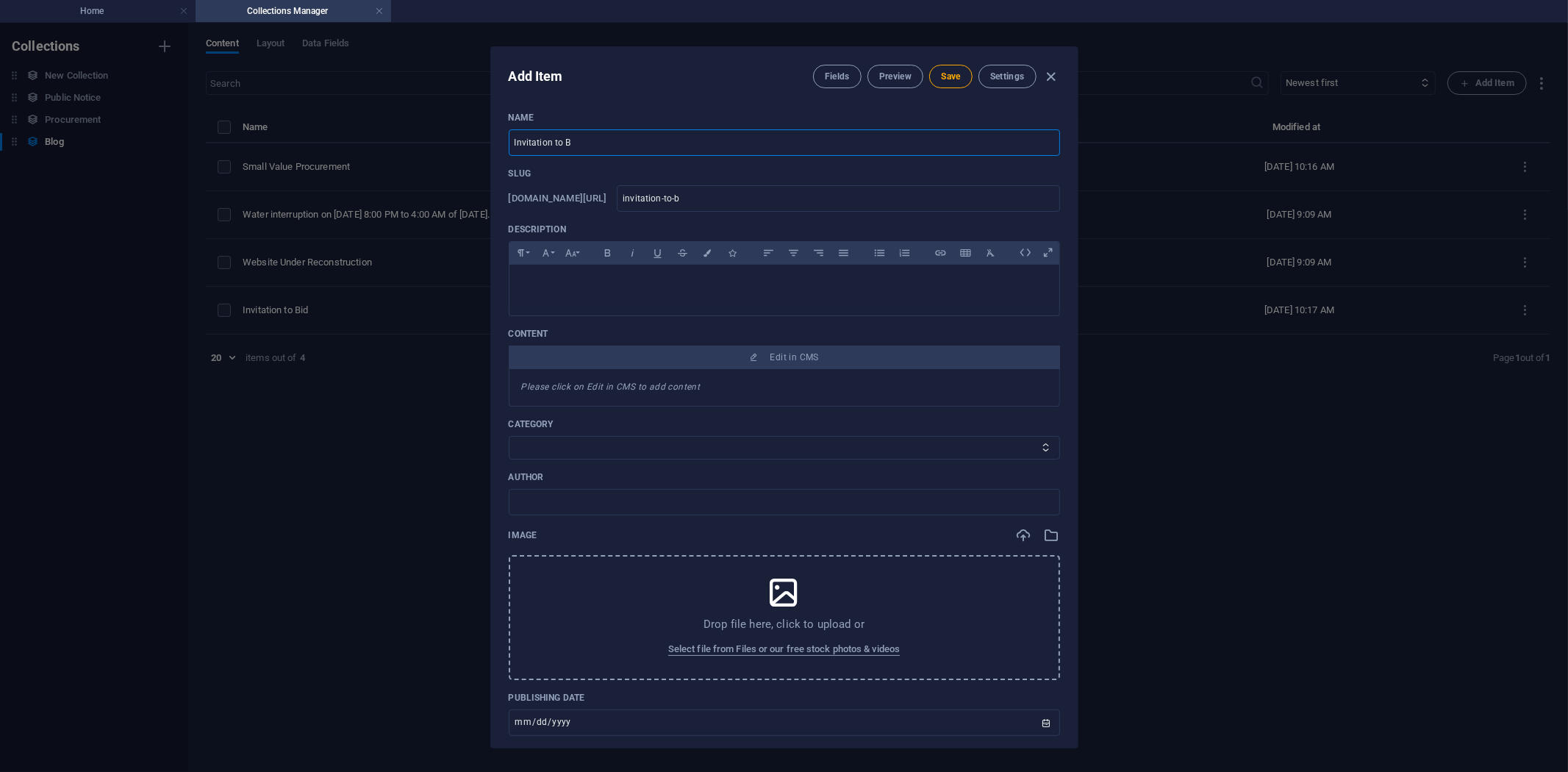
type input "Invitation to BI"
type input "invitation-to-bi"
type input "Invitation to BId"
type input "invitation-to-bid"
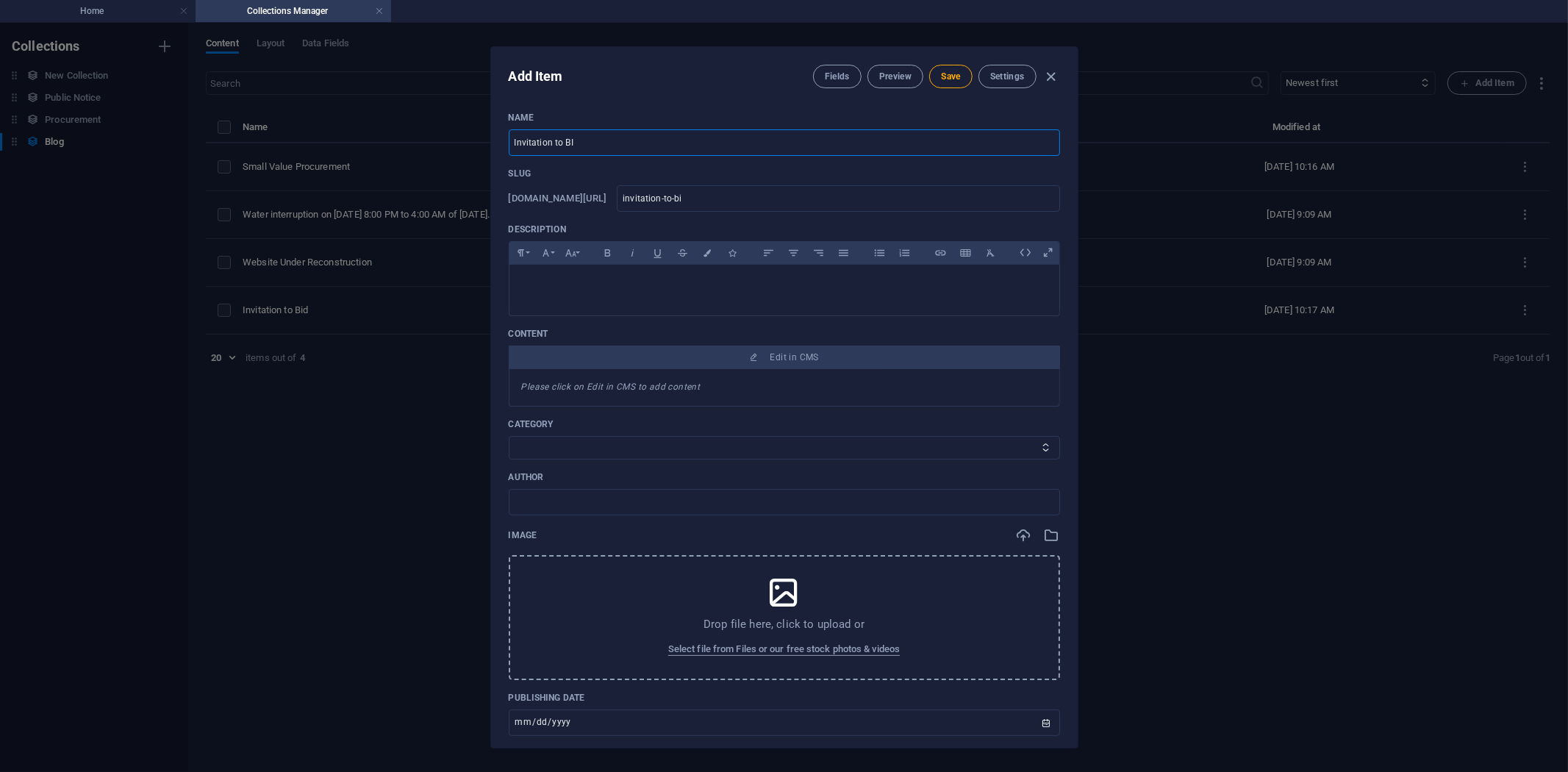
type input "invitation-to-bid"
type input "Invitation to BI"
type input "invitation-to-bi"
type input "Invitation to B"
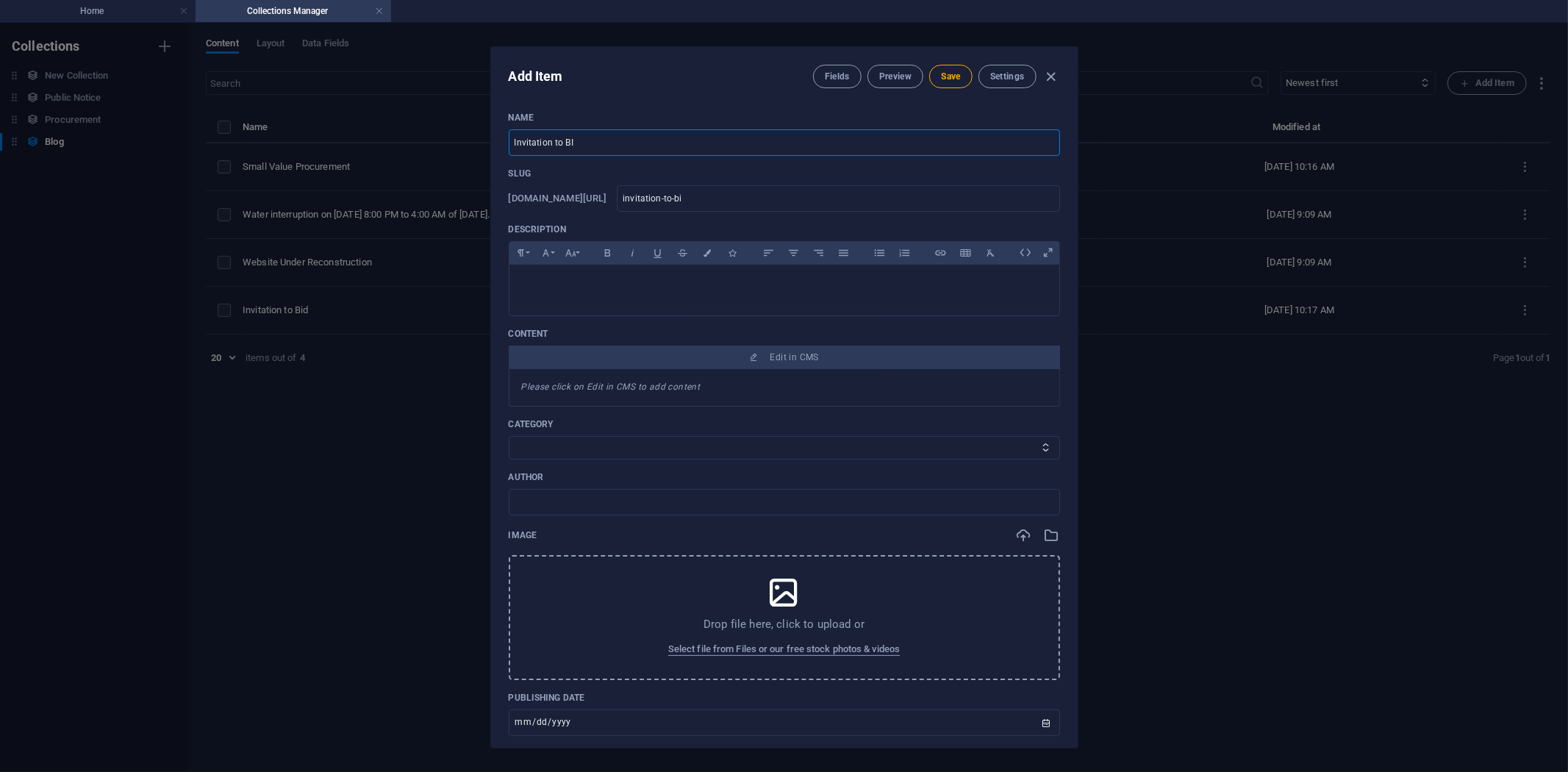
type input "invitation-to-b"
type input "Invitation to Bi"
type input "invitation-to-bi"
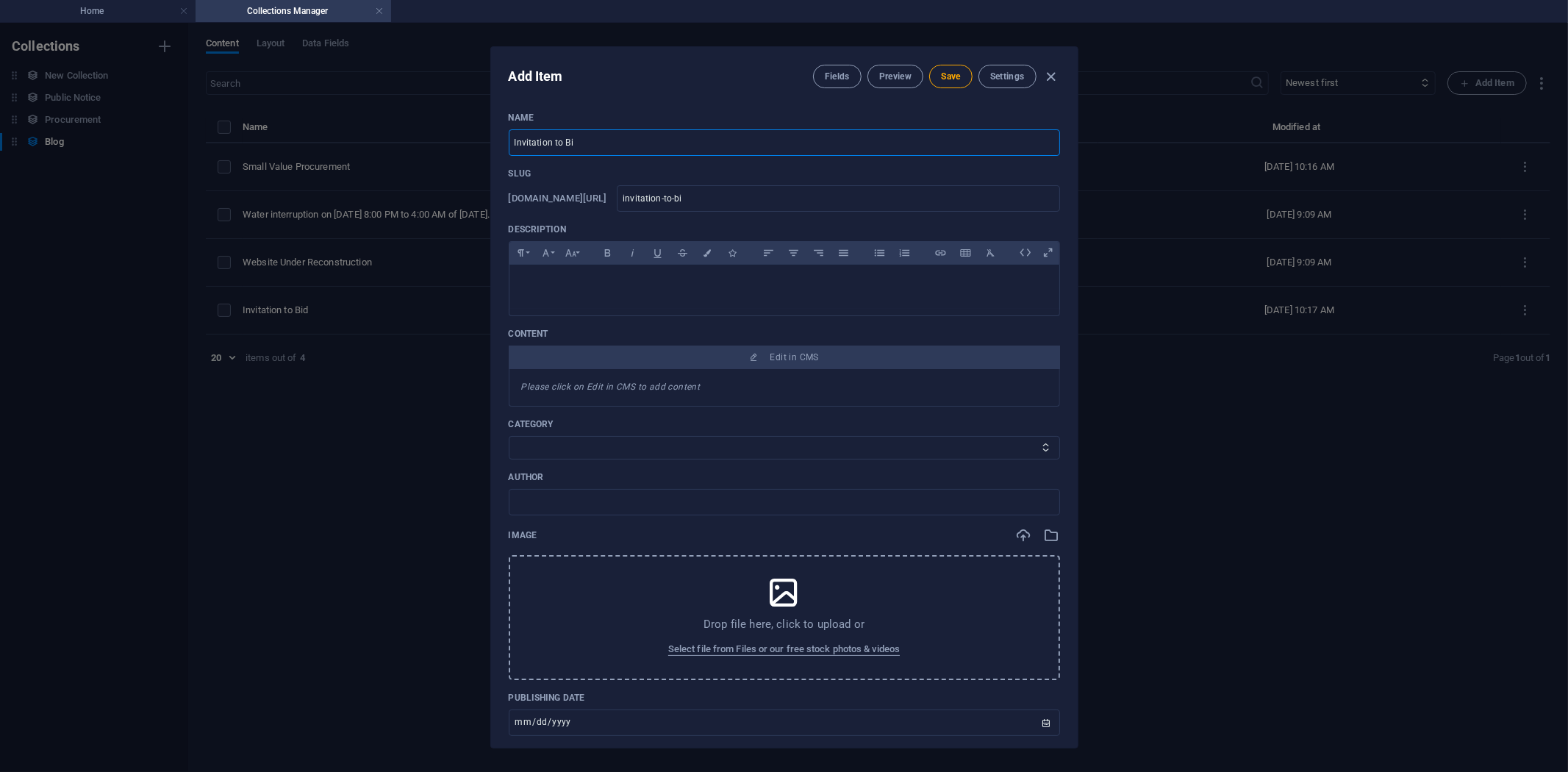
type input "Invitation to Bid"
type input "invitation-to-bid"
type input "Invitation to Bid"
click at [641, 294] on div at bounding box center [784, 287] width 550 height 44
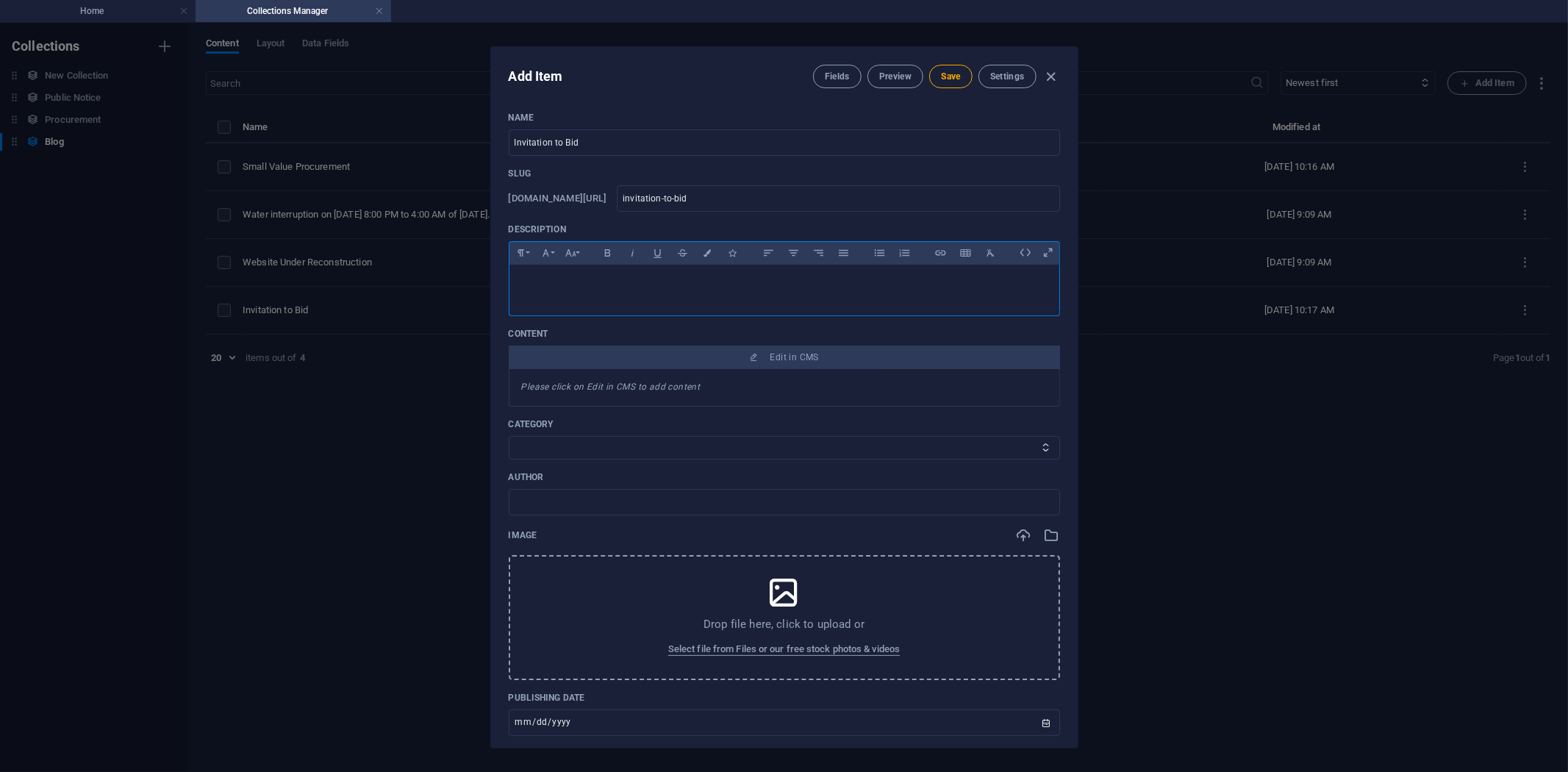
click at [875, 291] on div at bounding box center [784, 287] width 550 height 44
click at [1042, 447] on icon at bounding box center [1045, 447] width 10 height 10
click at [1046, 452] on icon at bounding box center [1045, 447] width 10 height 10
click at [1041, 457] on select "Public Notice Procurement Water Advisory" at bounding box center [784, 447] width 551 height 24
select select "Procurement"
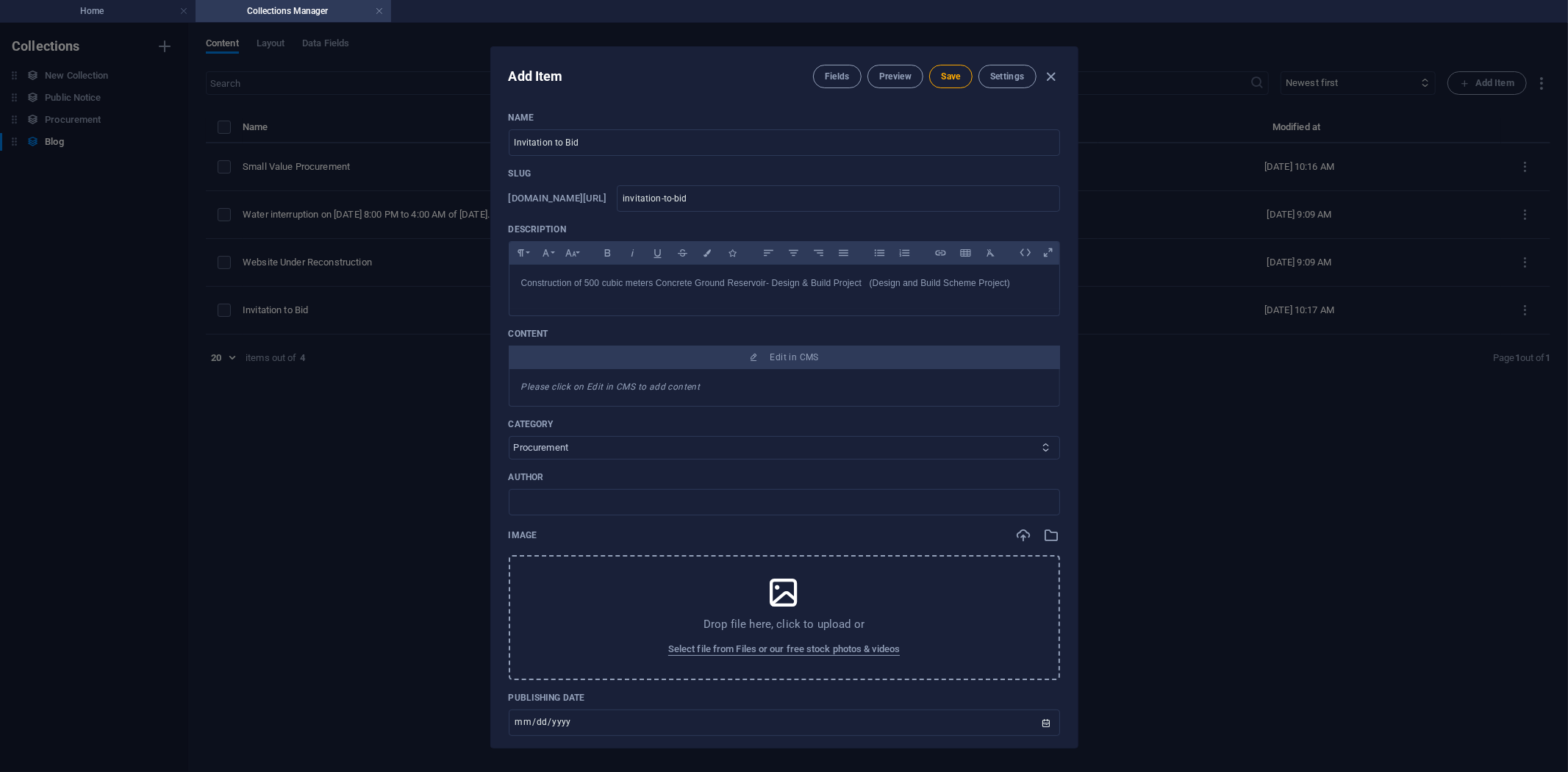
click at [508, 435] on select "Public Notice Procurement Water Advisory" at bounding box center [784, 447] width 551 height 24
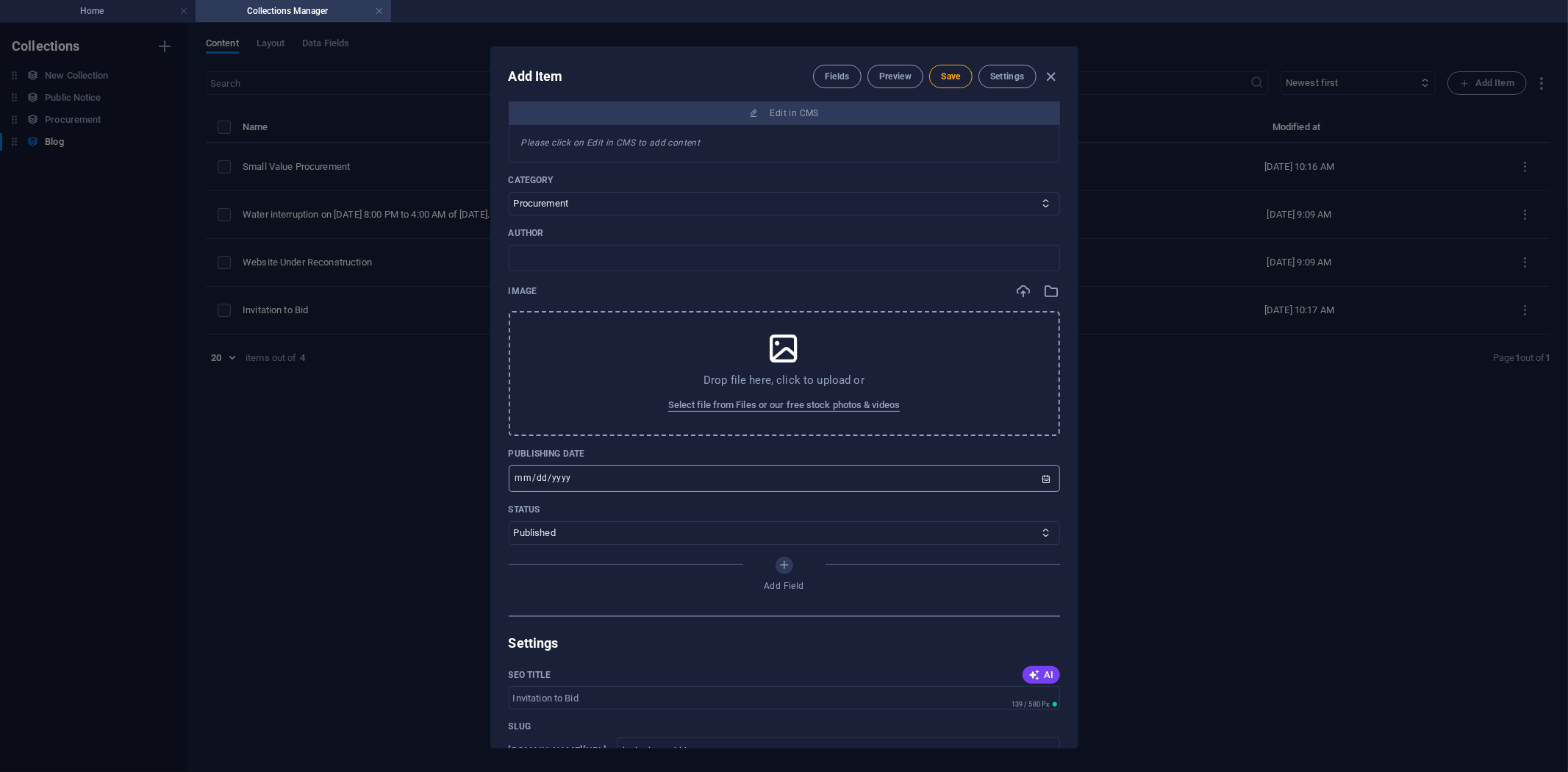
scroll to position [245, 0]
click at [784, 401] on span "Select file from Files or our free stock photos & videos" at bounding box center [784, 404] width 231 height 17
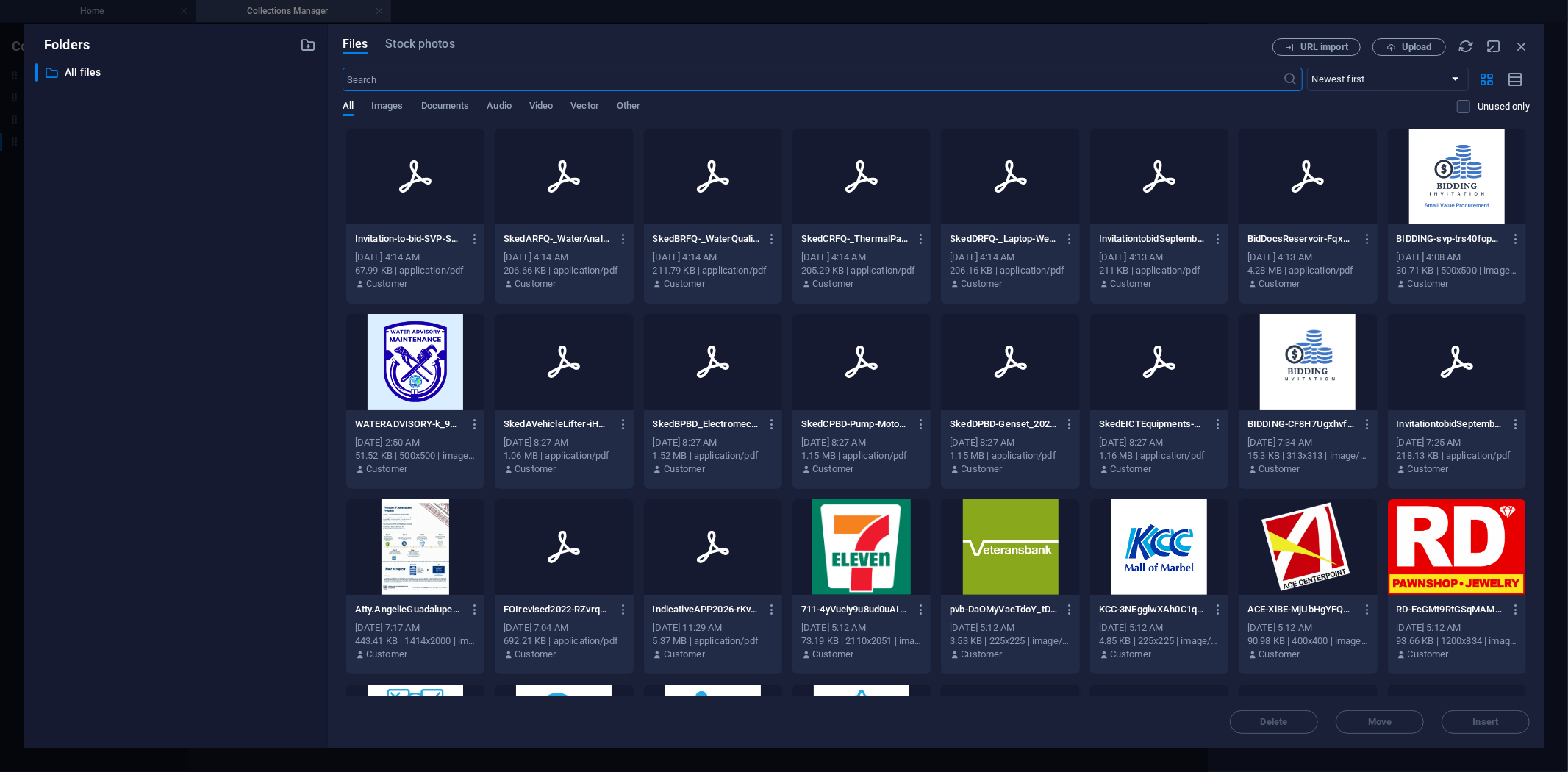
click at [1286, 367] on div at bounding box center [1307, 362] width 138 height 96
click at [1486, 718] on span "Insert" at bounding box center [1486, 721] width 26 height 9
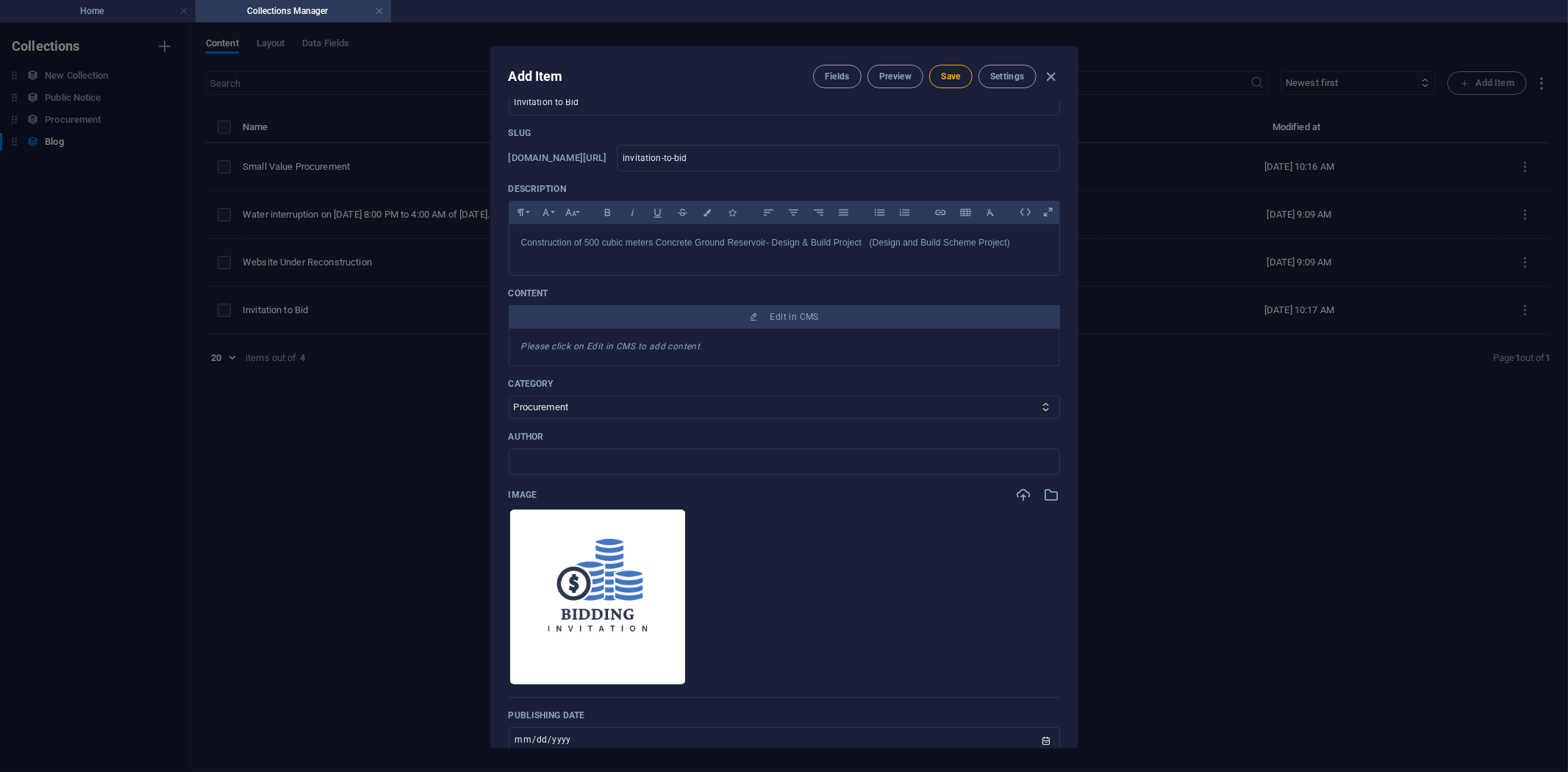
scroll to position [0, 0]
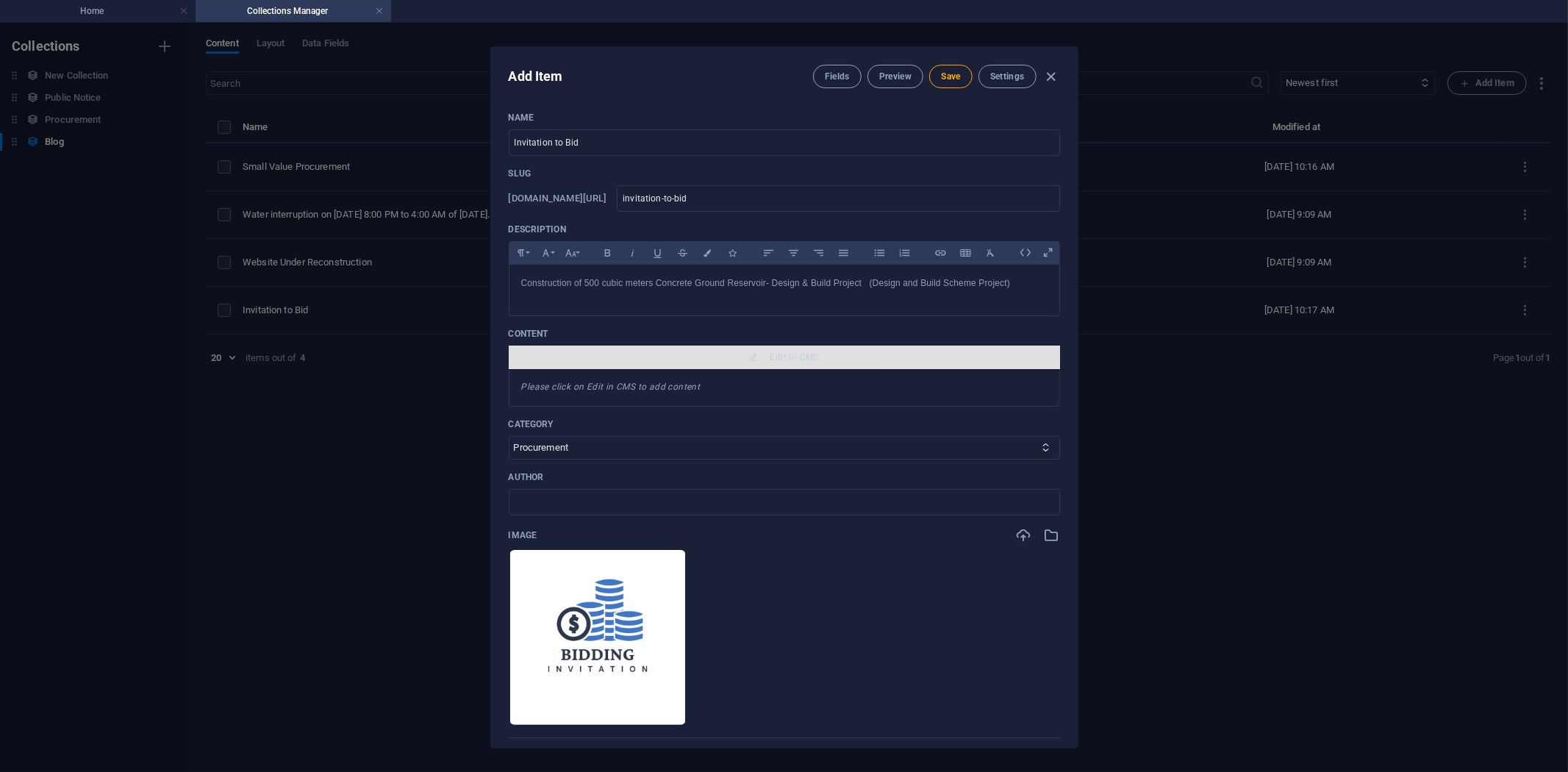
click at [786, 354] on span "Edit in CMS" at bounding box center [794, 357] width 49 height 12
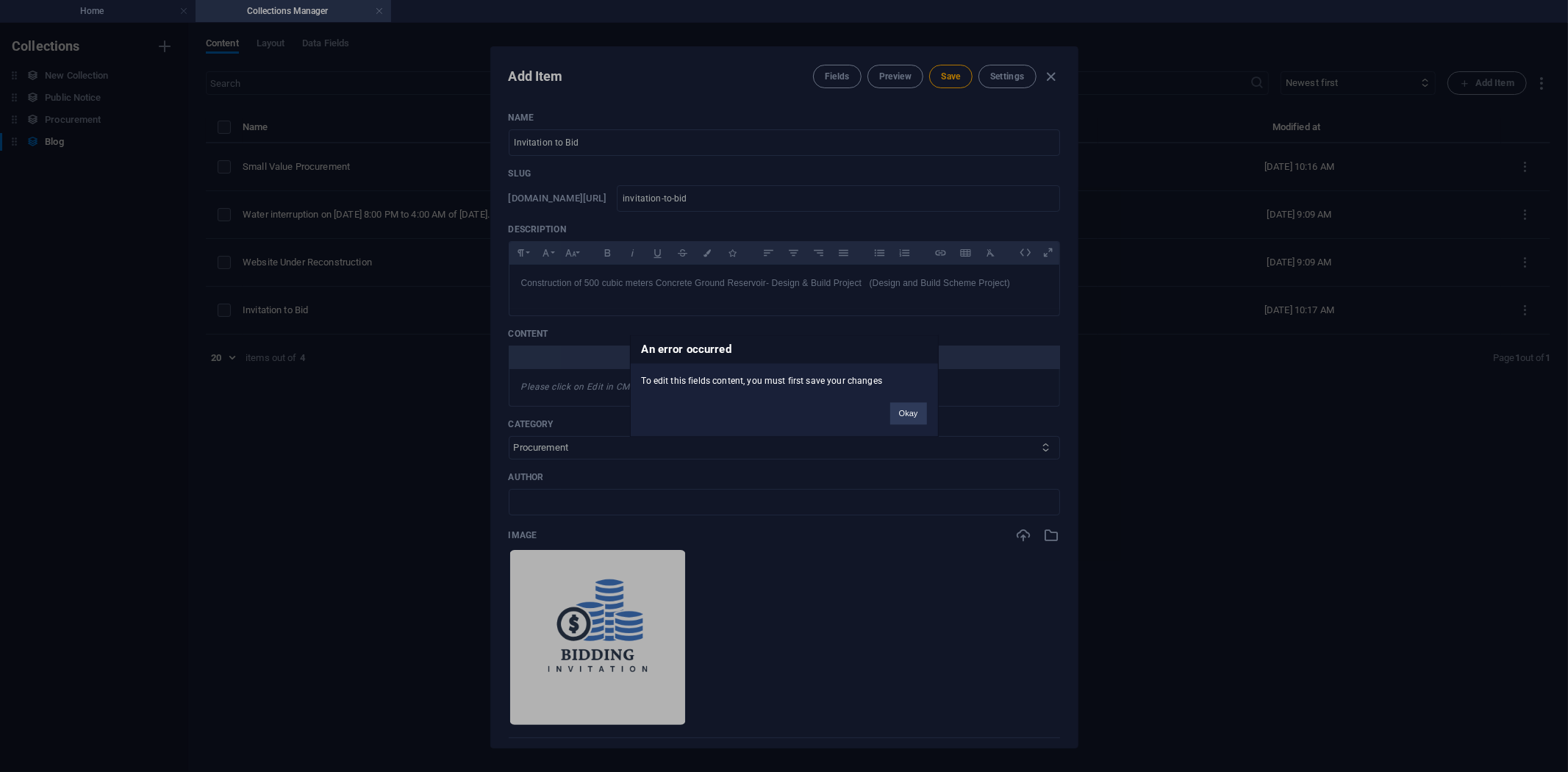
click at [900, 408] on button "Okay" at bounding box center [908, 413] width 36 height 22
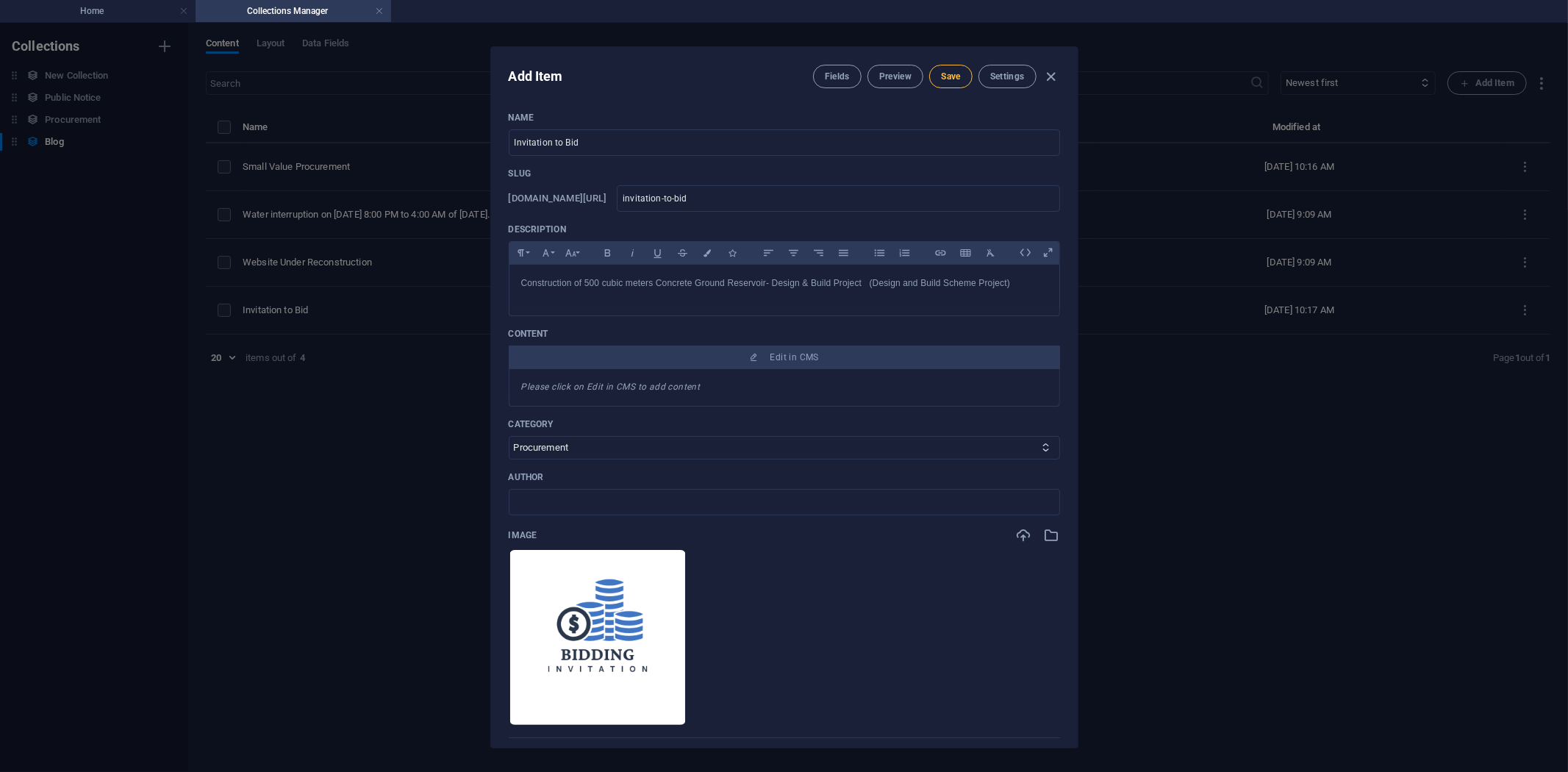
click at [944, 74] on span "Save" at bounding box center [950, 77] width 19 height 12
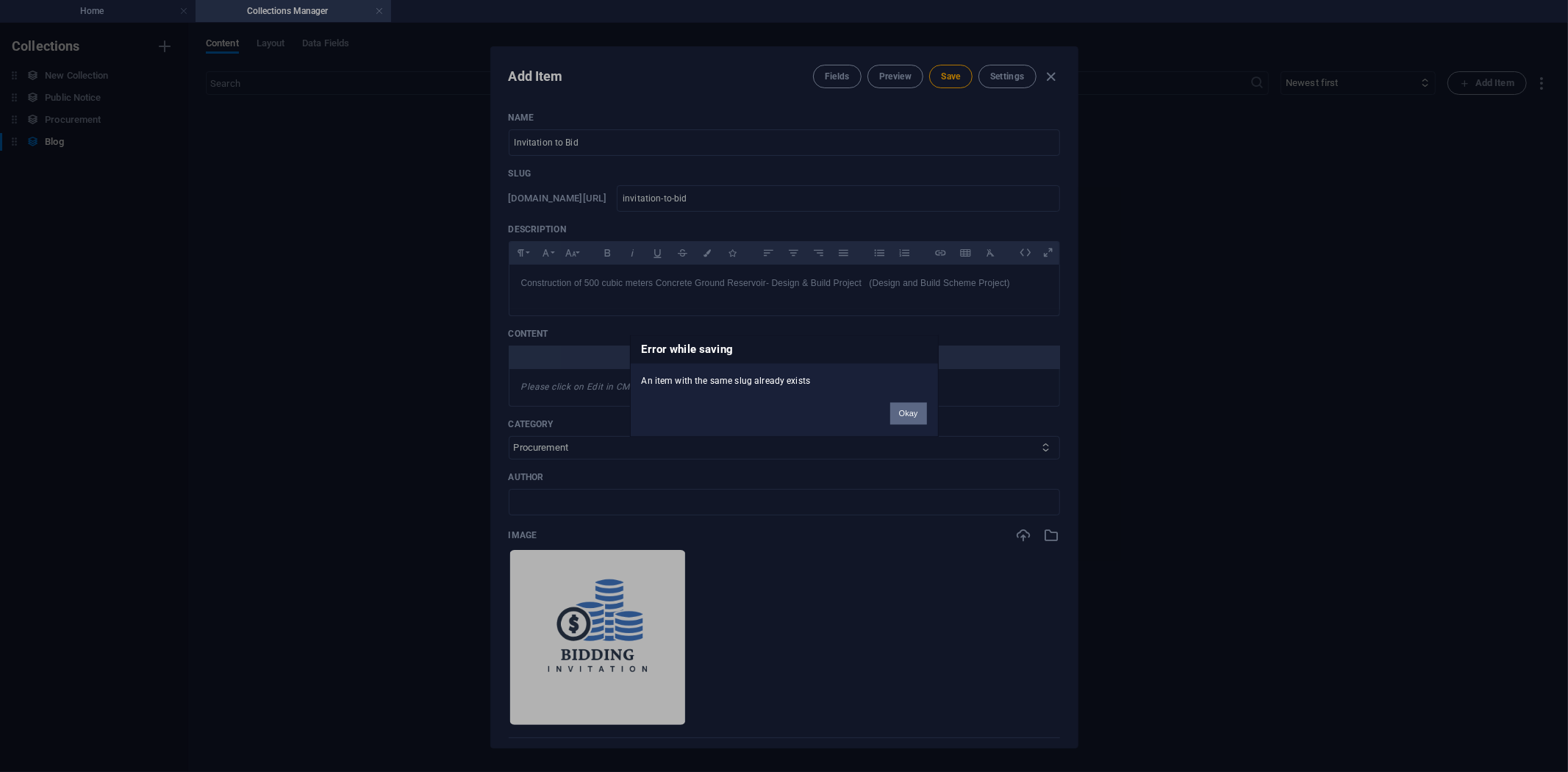
click at [907, 413] on button "Okay" at bounding box center [908, 413] width 36 height 22
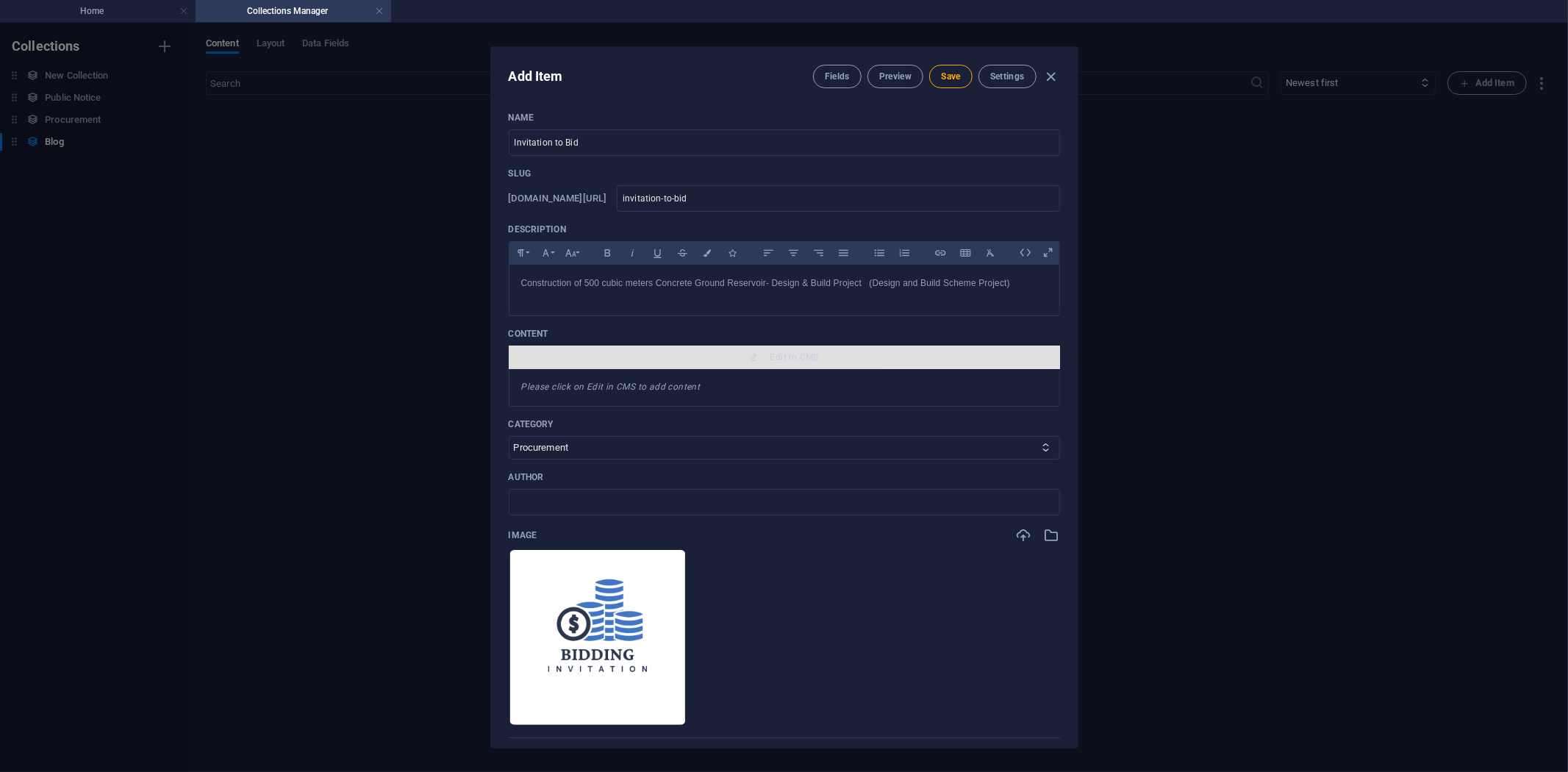
click at [796, 351] on span "Edit in CMS" at bounding box center [794, 357] width 49 height 12
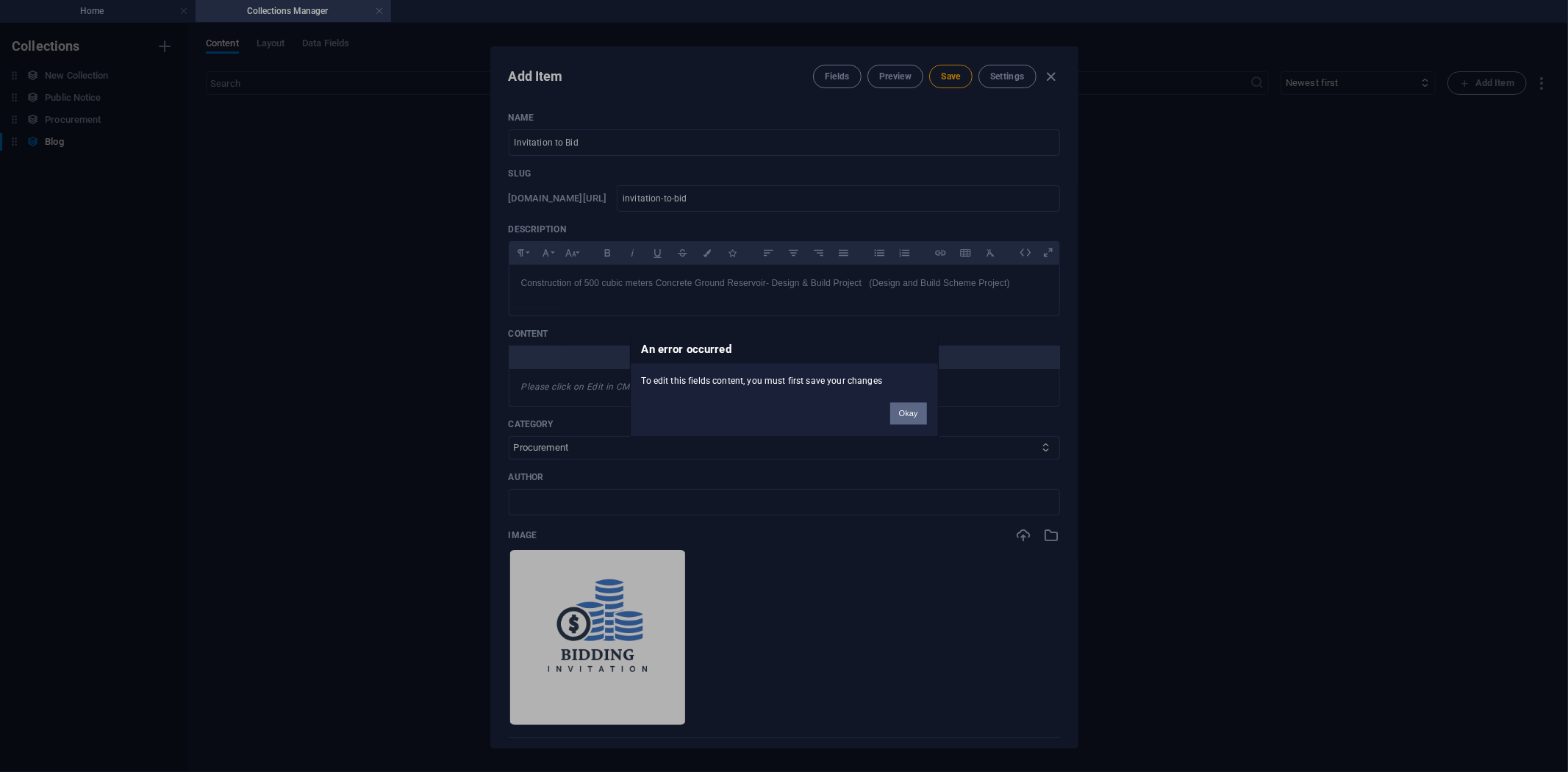
click at [909, 409] on button "Okay" at bounding box center [908, 413] width 36 height 22
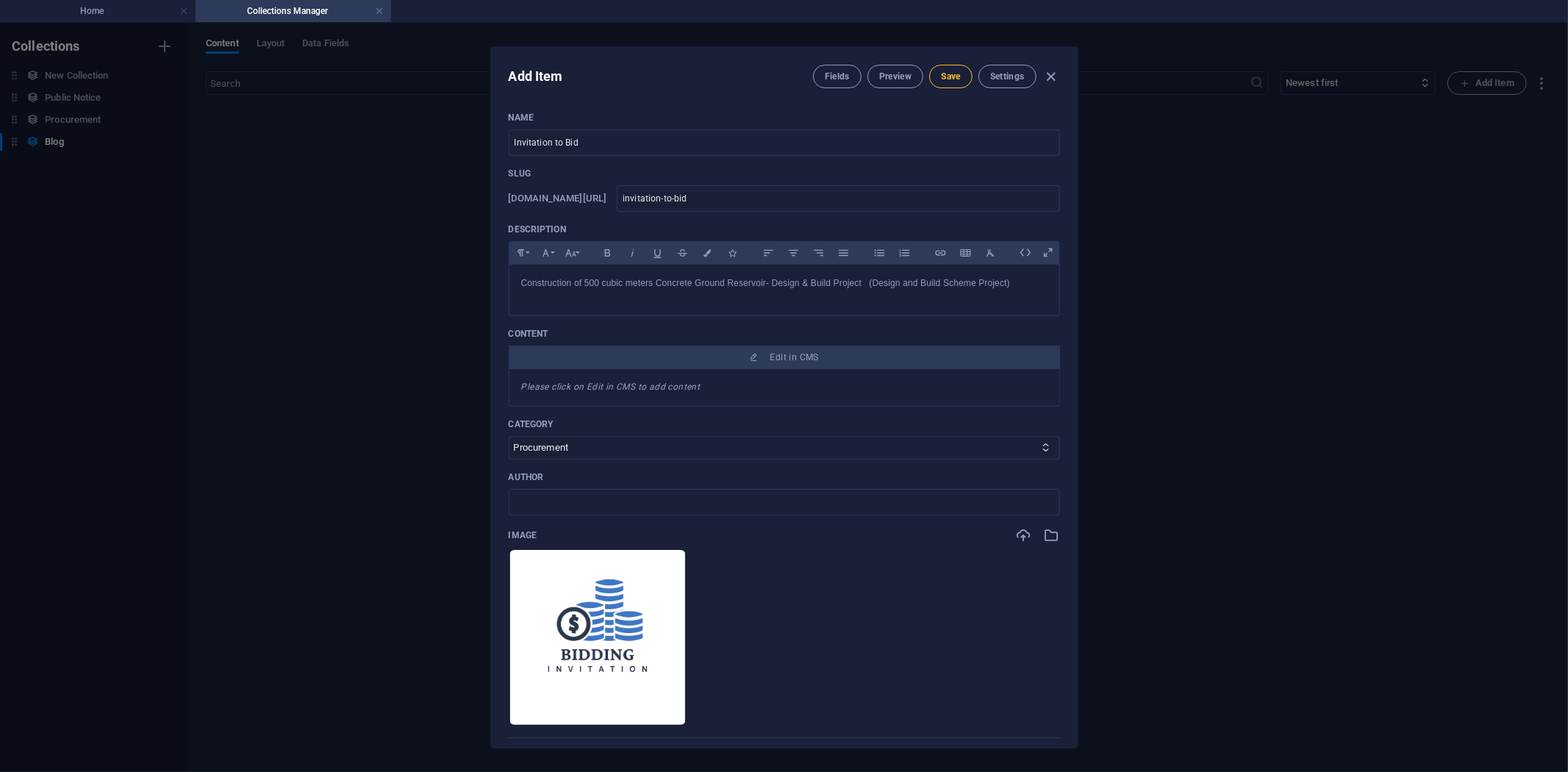
click at [951, 71] on span "Save" at bounding box center [950, 77] width 19 height 12
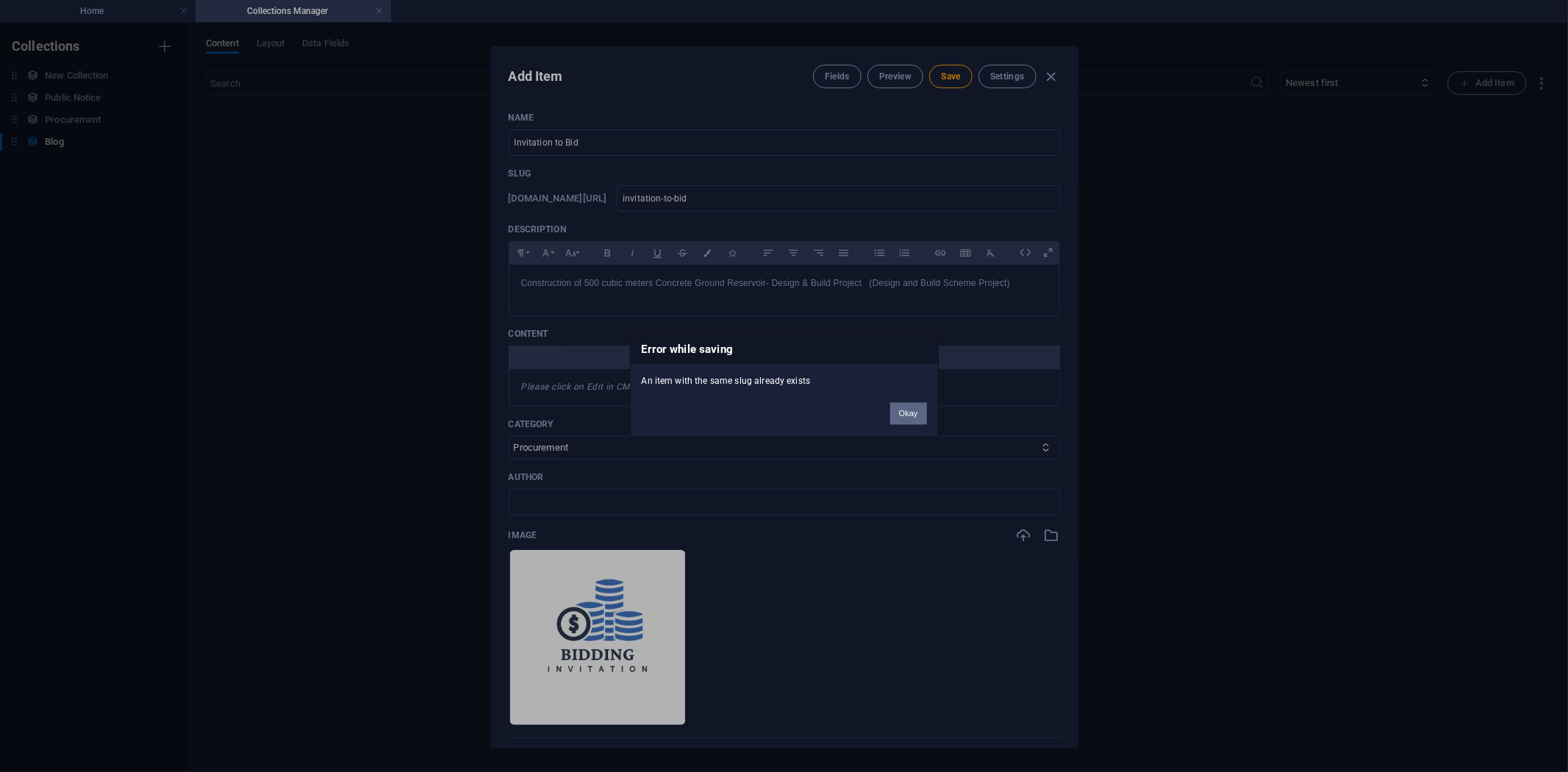
click at [904, 417] on button "Okay" at bounding box center [908, 413] width 36 height 22
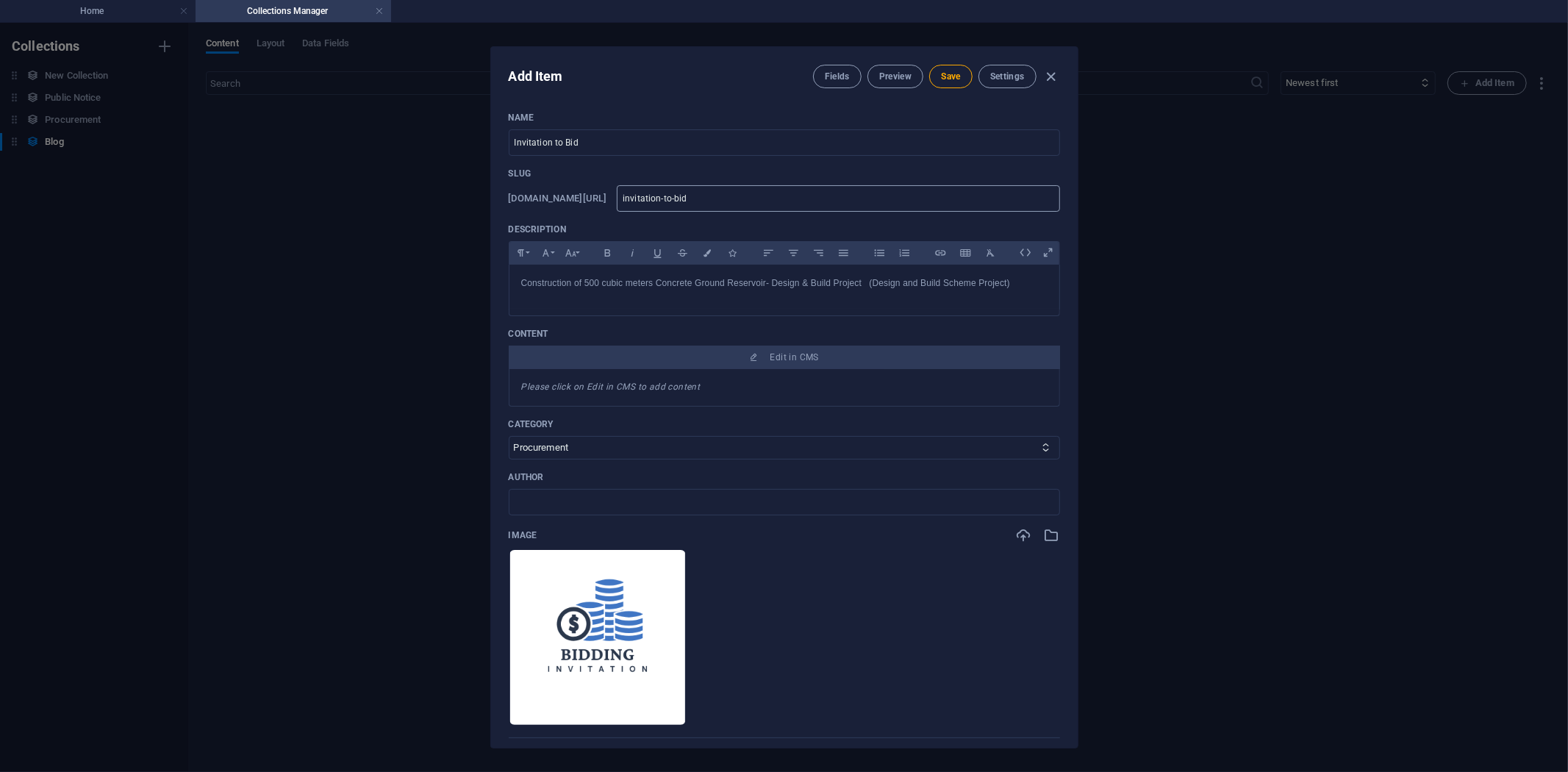
click at [730, 199] on input "invitation-to-bid" at bounding box center [837, 199] width 442 height 27
type input "invitation-to-bid-"
type input "invitation-to-bid-s"
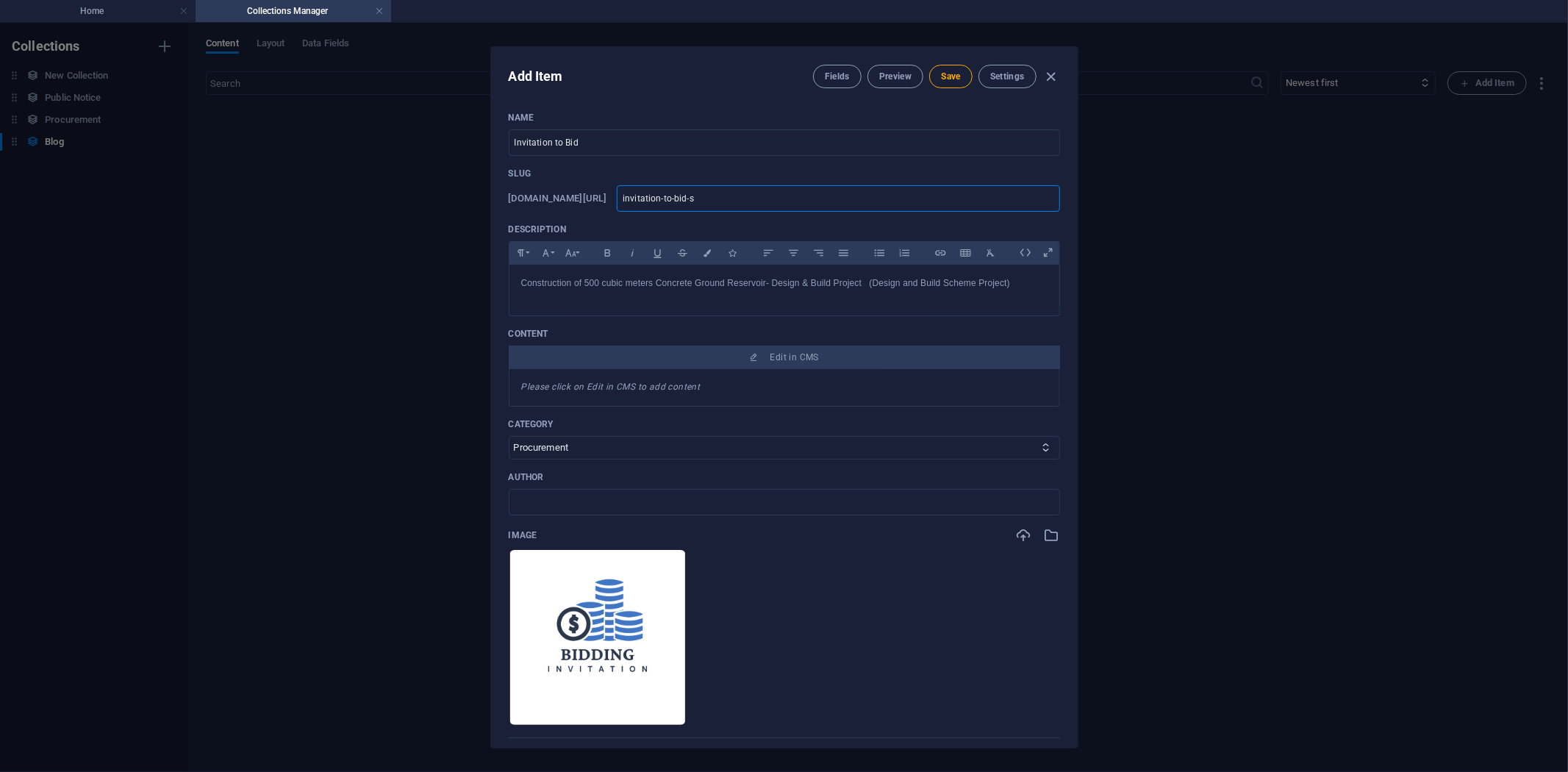
type input "invitation-to-bid-se"
type input "invitation-to-bid-sep"
type input "invitation-to-bid-sept"
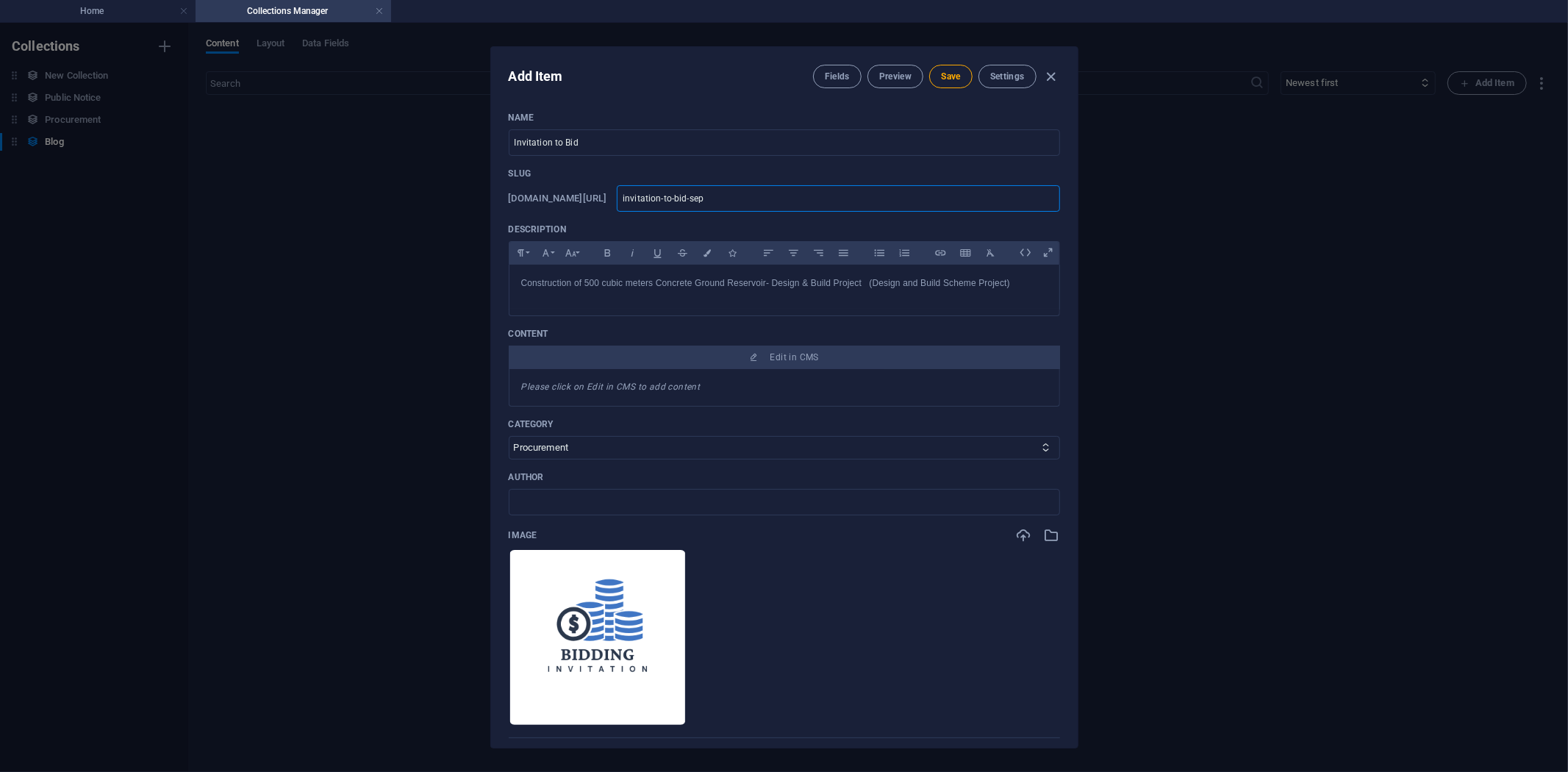
type input "invitation-to-bid-sept"
click at [948, 75] on span "Save" at bounding box center [950, 77] width 19 height 12
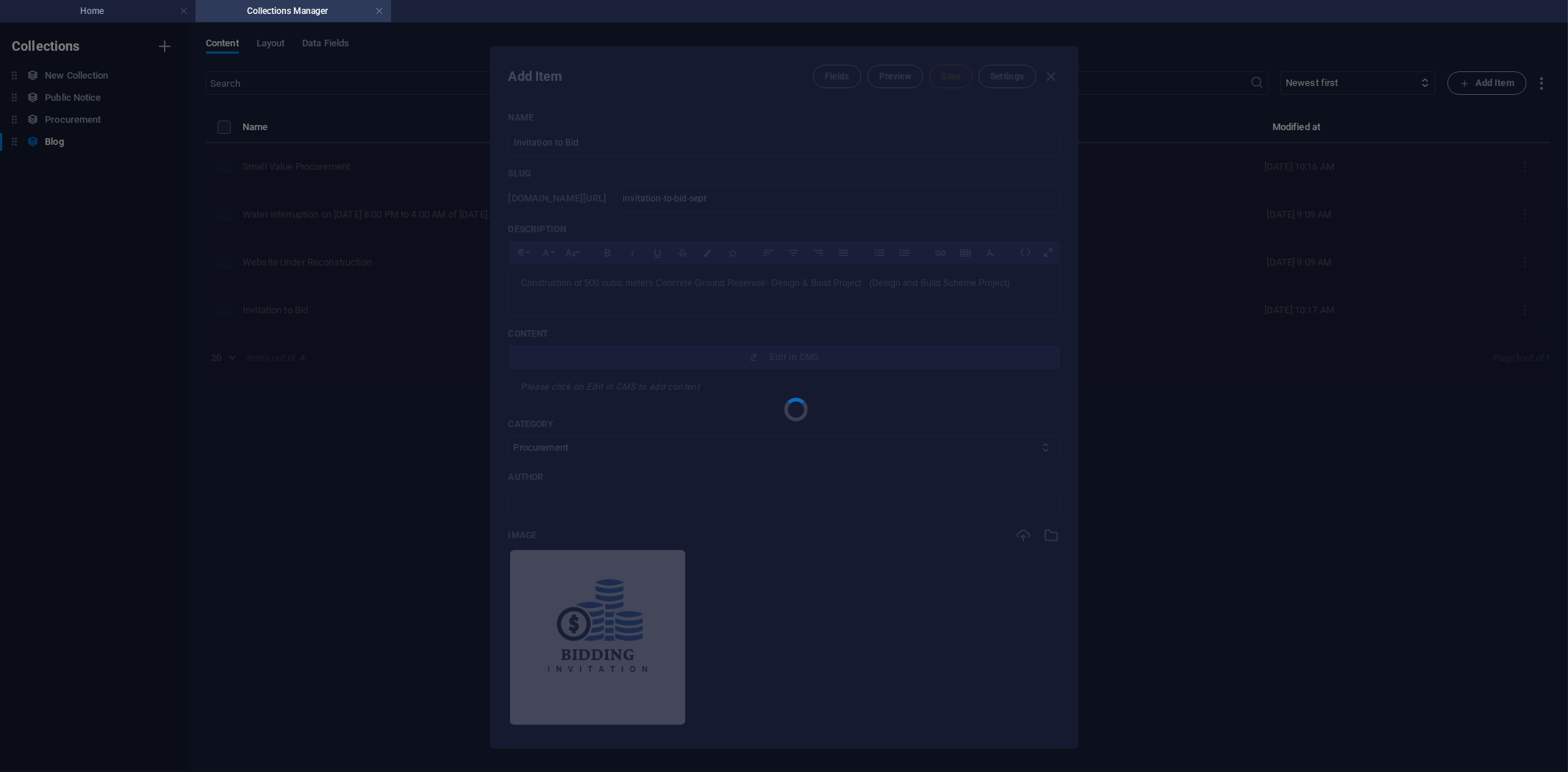
type input "invitation-to-bid-sept"
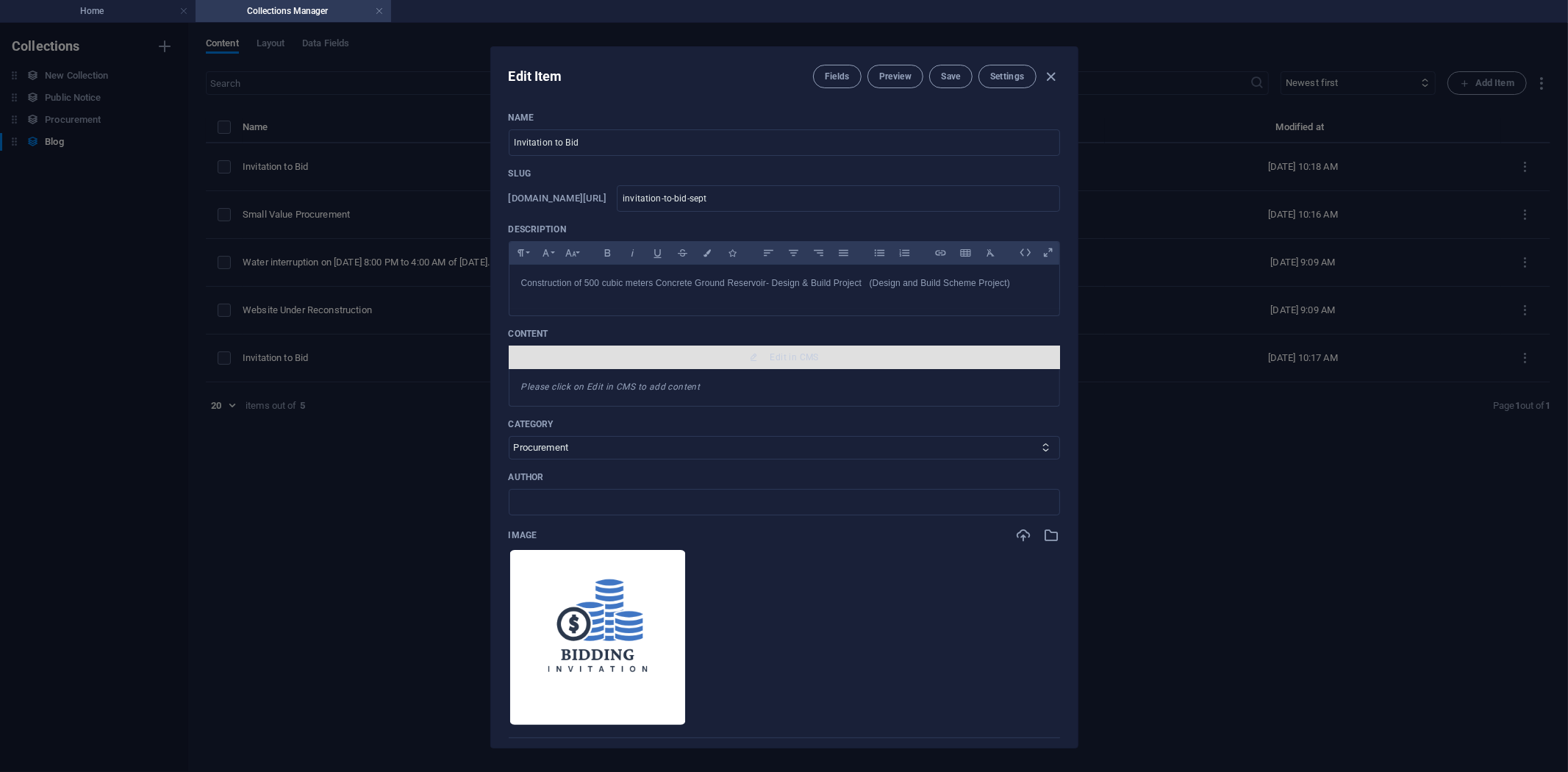
click at [795, 358] on span "Edit in CMS" at bounding box center [794, 357] width 49 height 12
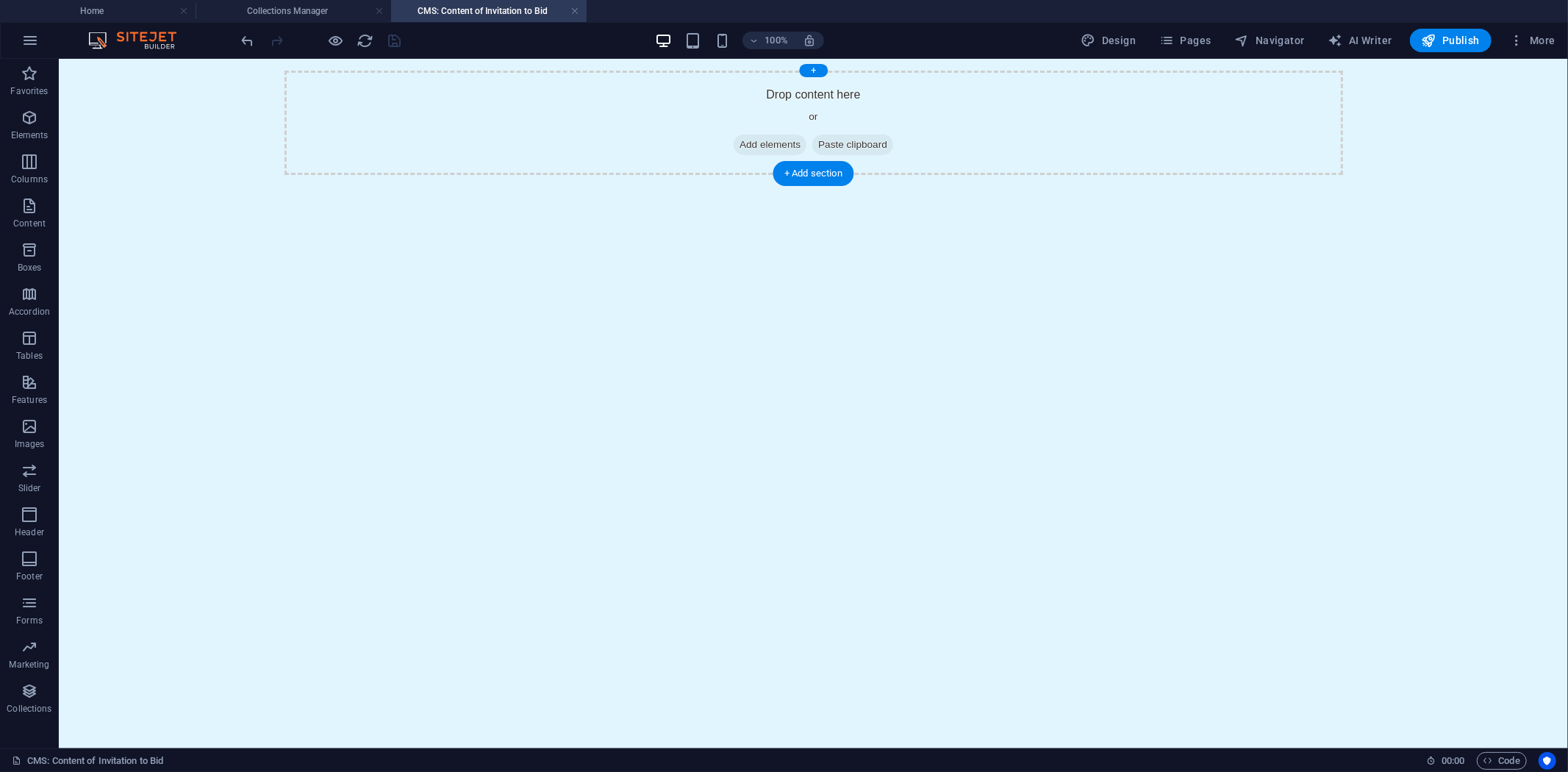
click at [747, 141] on span "Add elements" at bounding box center [769, 143] width 73 height 20
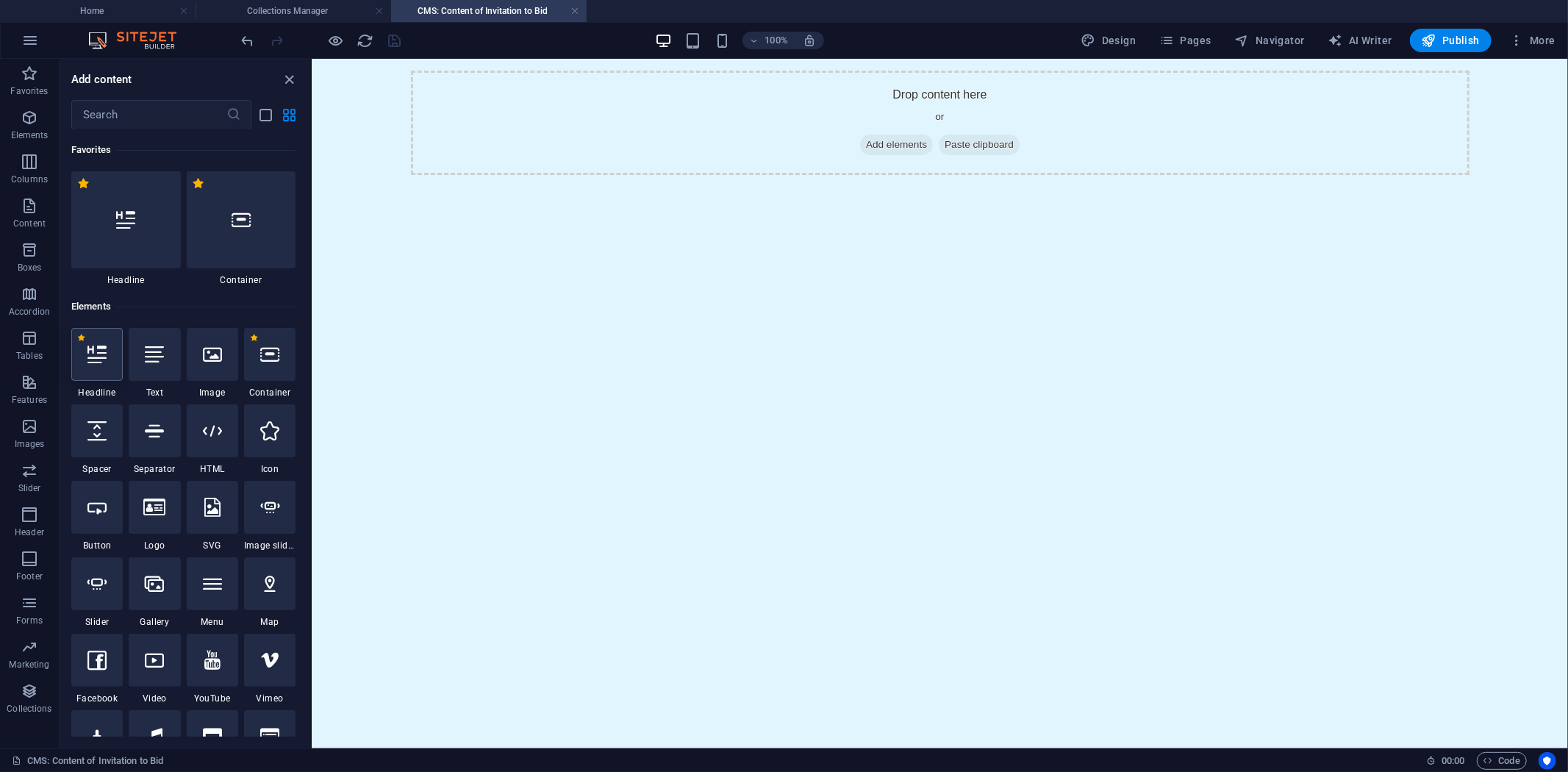
click at [90, 349] on icon at bounding box center [97, 354] width 19 height 19
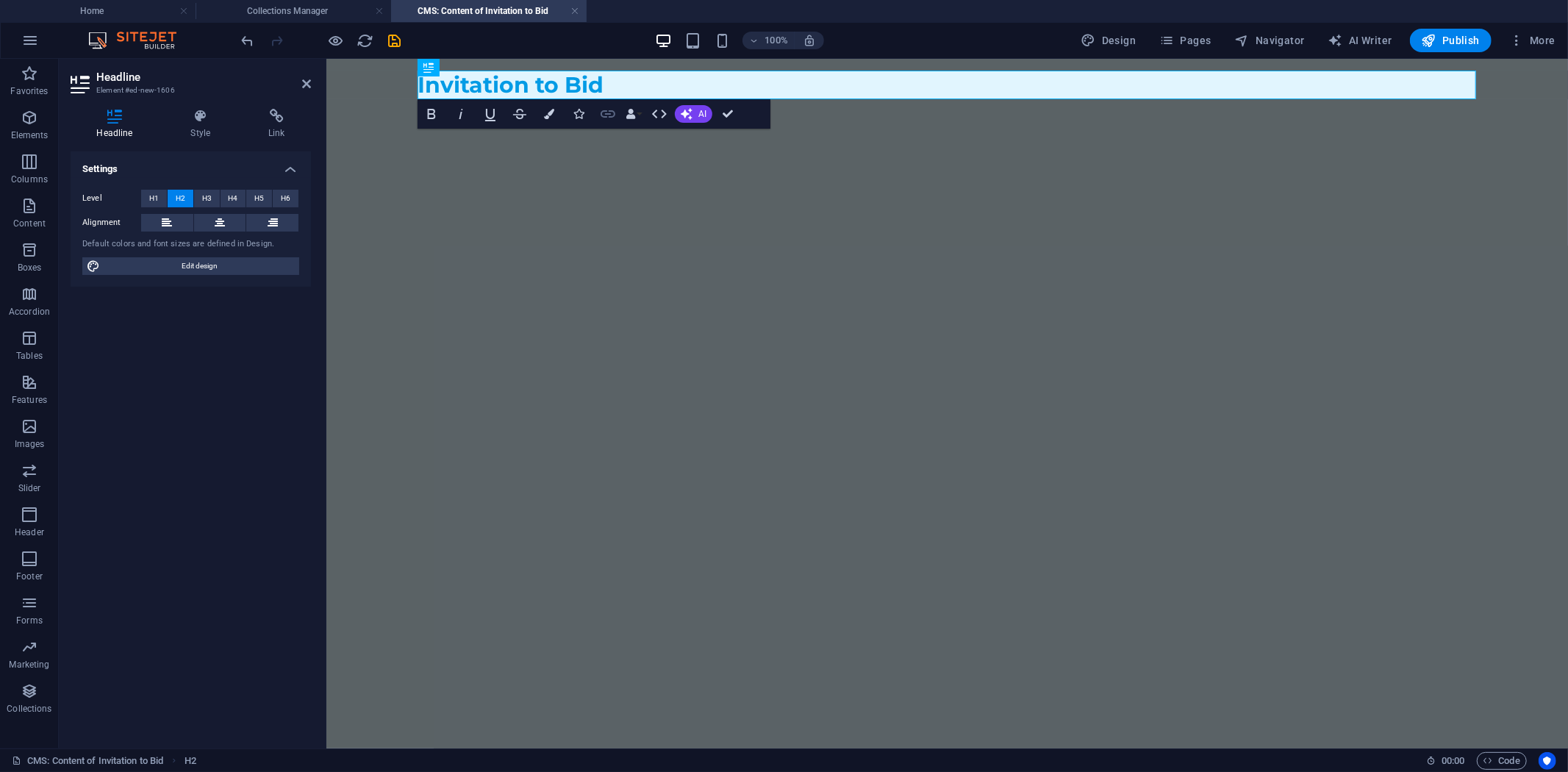
click at [612, 111] on icon "button" at bounding box center [608, 114] width 17 height 17
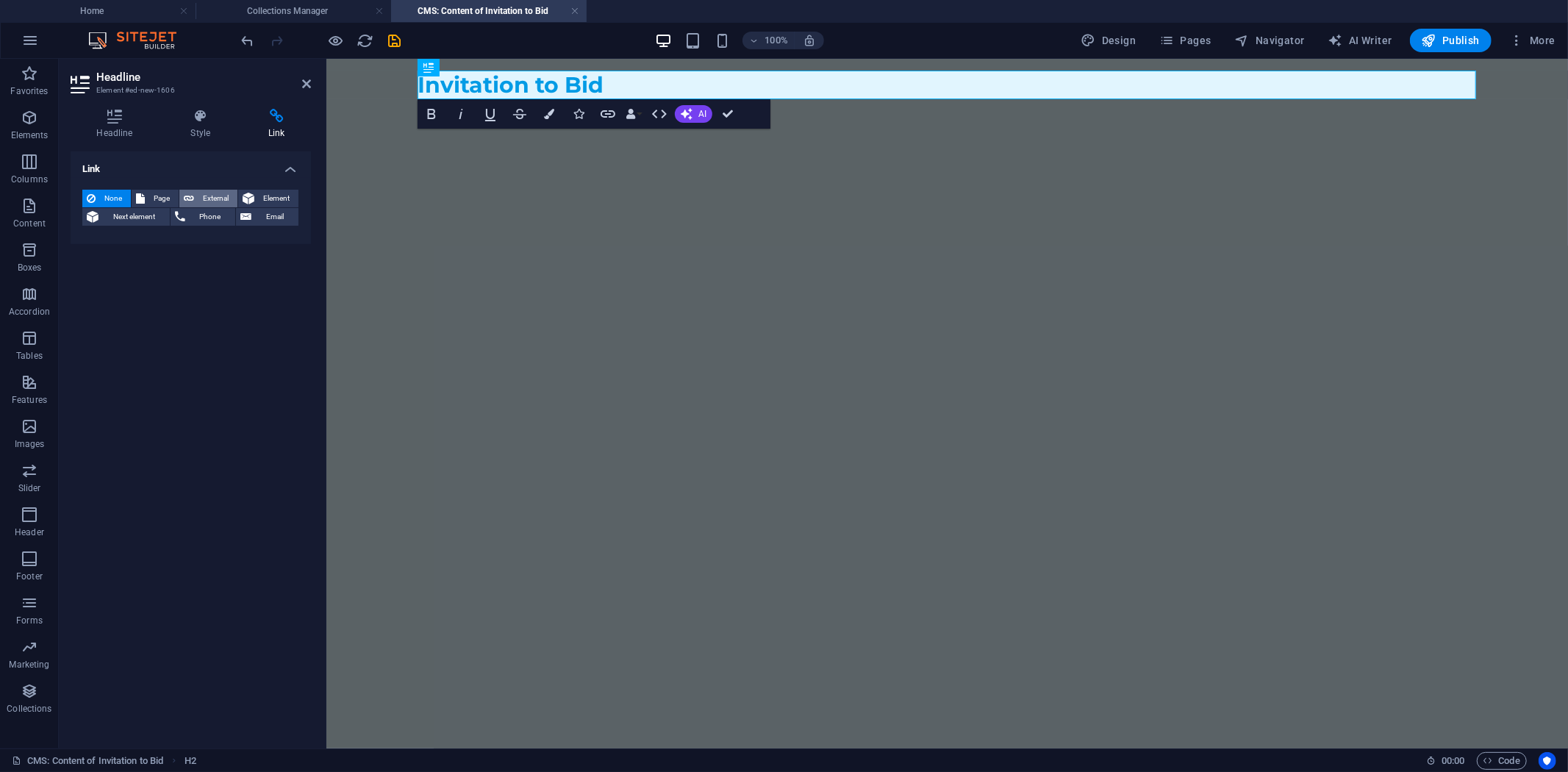
click at [195, 197] on button "External" at bounding box center [208, 199] width 59 height 17
select select "blank"
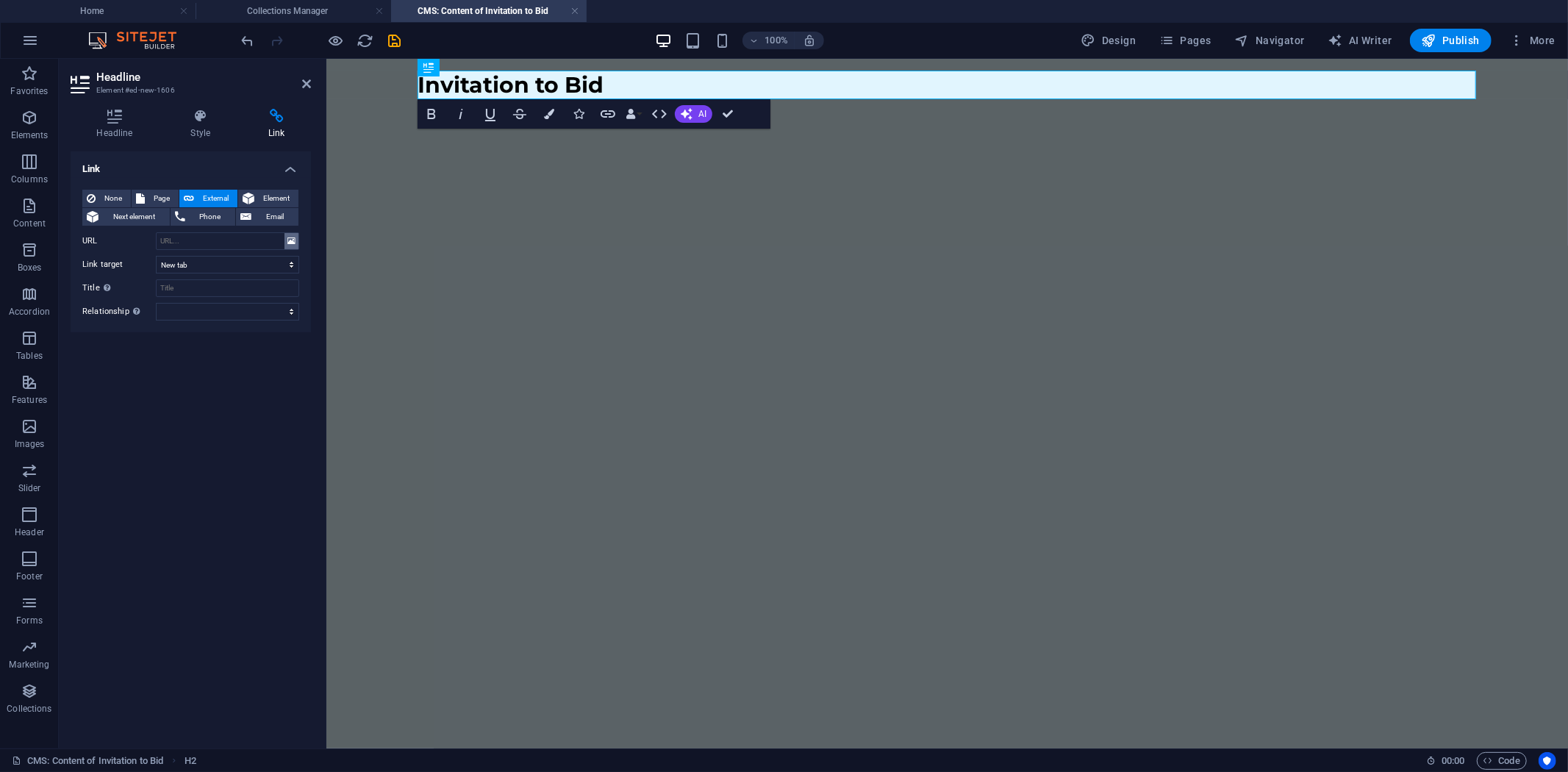
click at [294, 237] on icon at bounding box center [292, 241] width 8 height 16
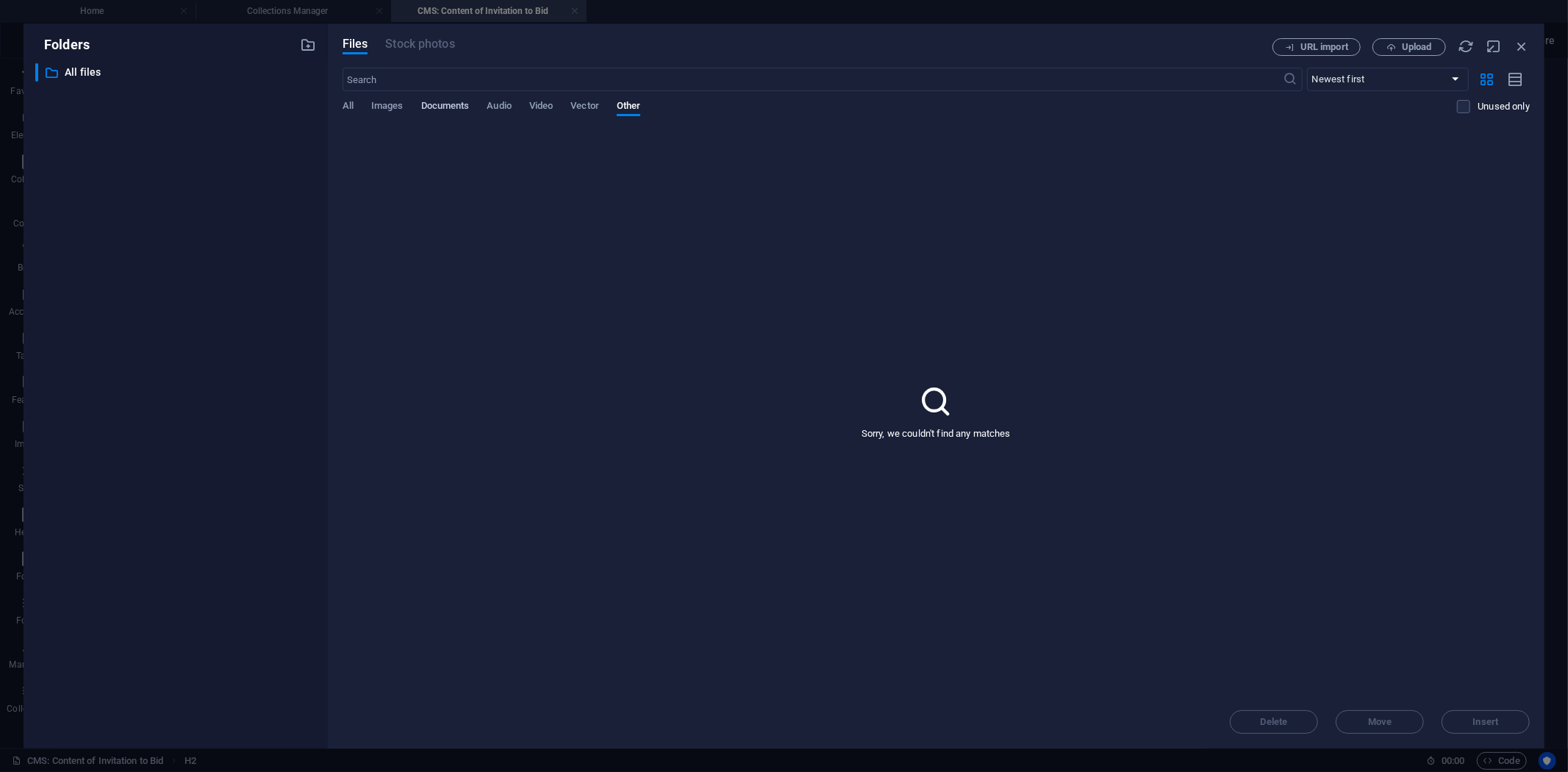
click at [441, 103] on span "Documents" at bounding box center [445, 106] width 49 height 20
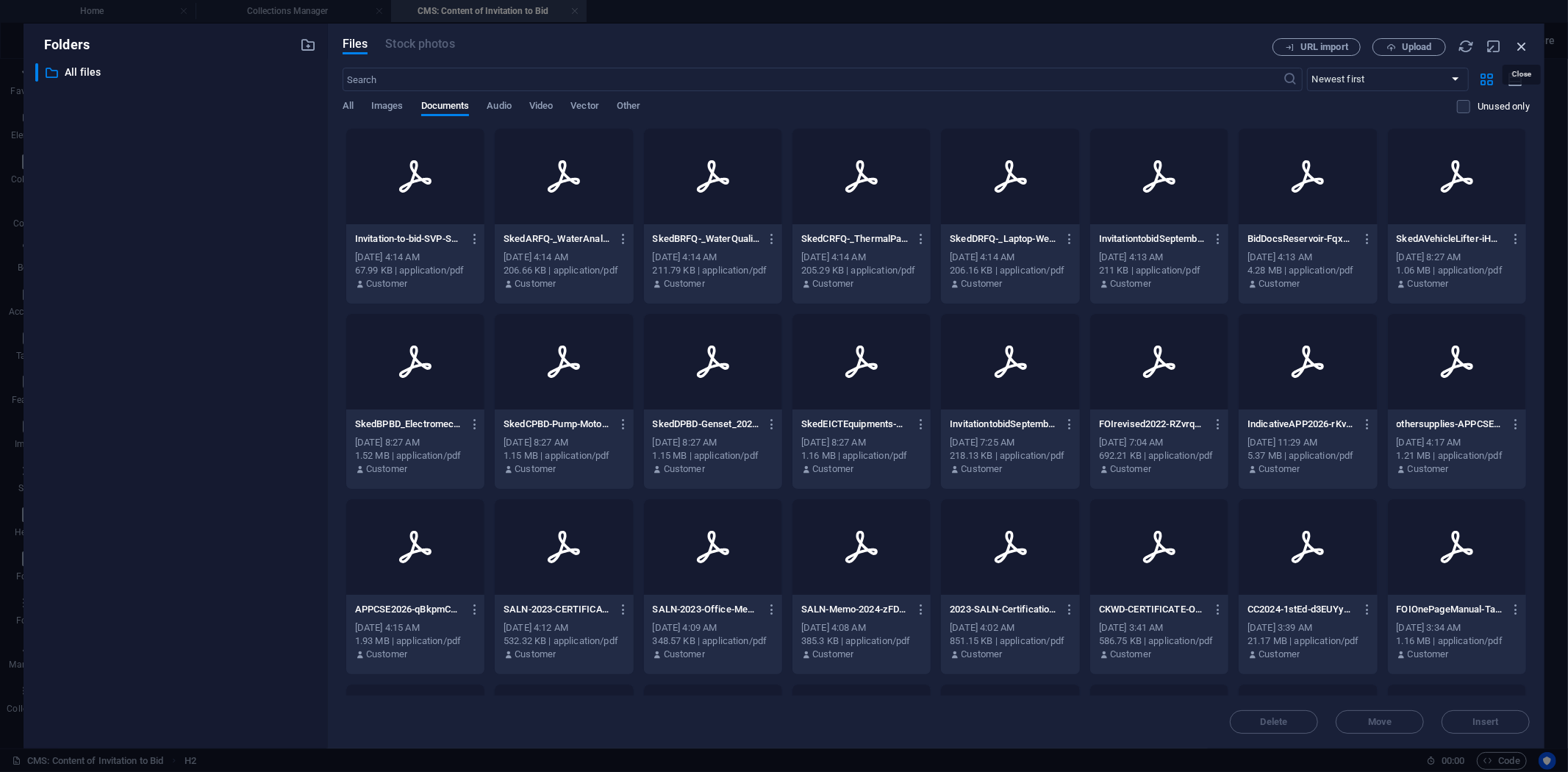
click at [1523, 47] on icon "button" at bounding box center [1521, 46] width 16 height 16
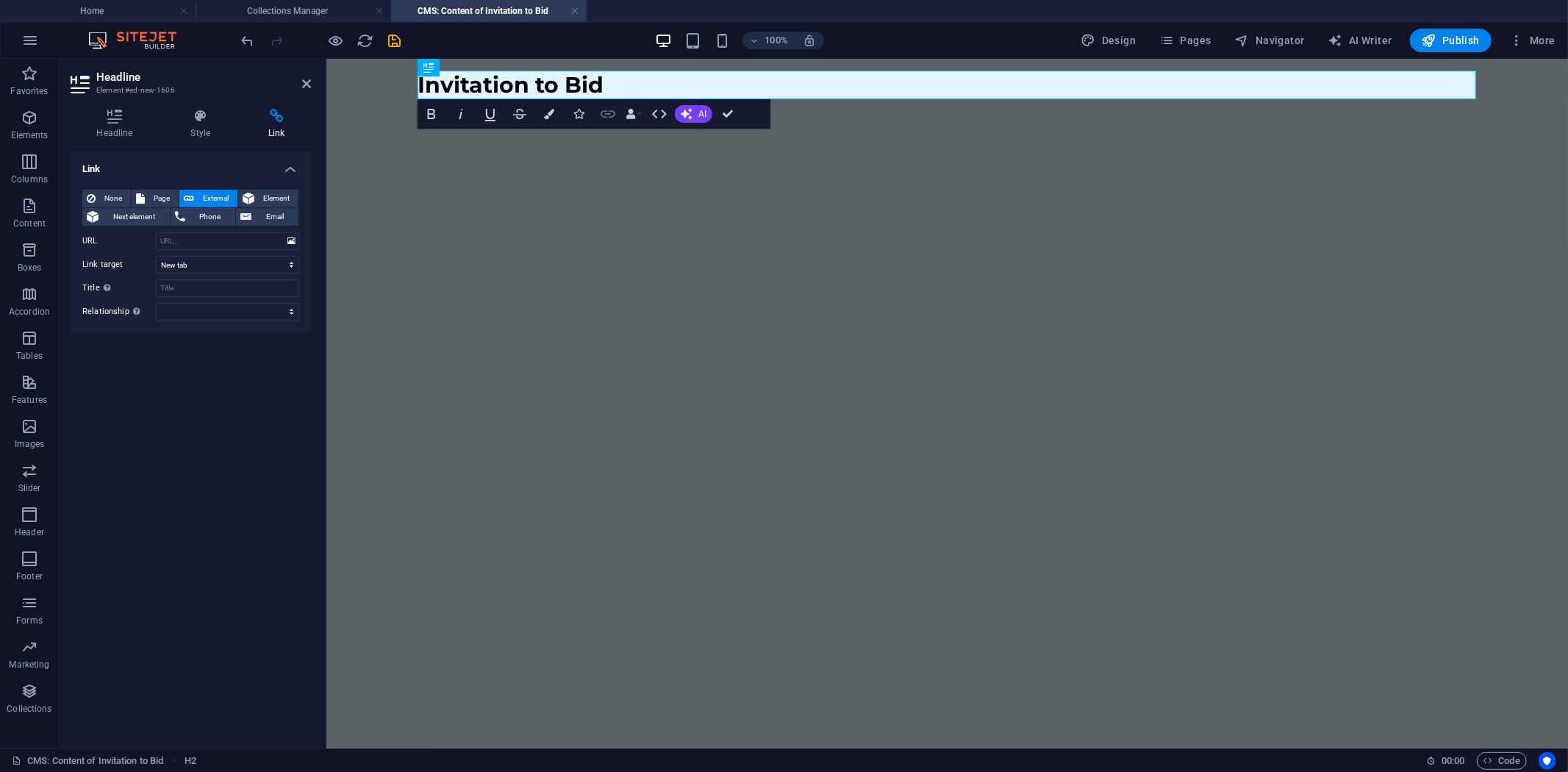
click at [605, 113] on icon "button" at bounding box center [607, 114] width 14 height 8
click at [217, 192] on span "External" at bounding box center [216, 199] width 35 height 17
click at [290, 240] on icon at bounding box center [292, 241] width 8 height 16
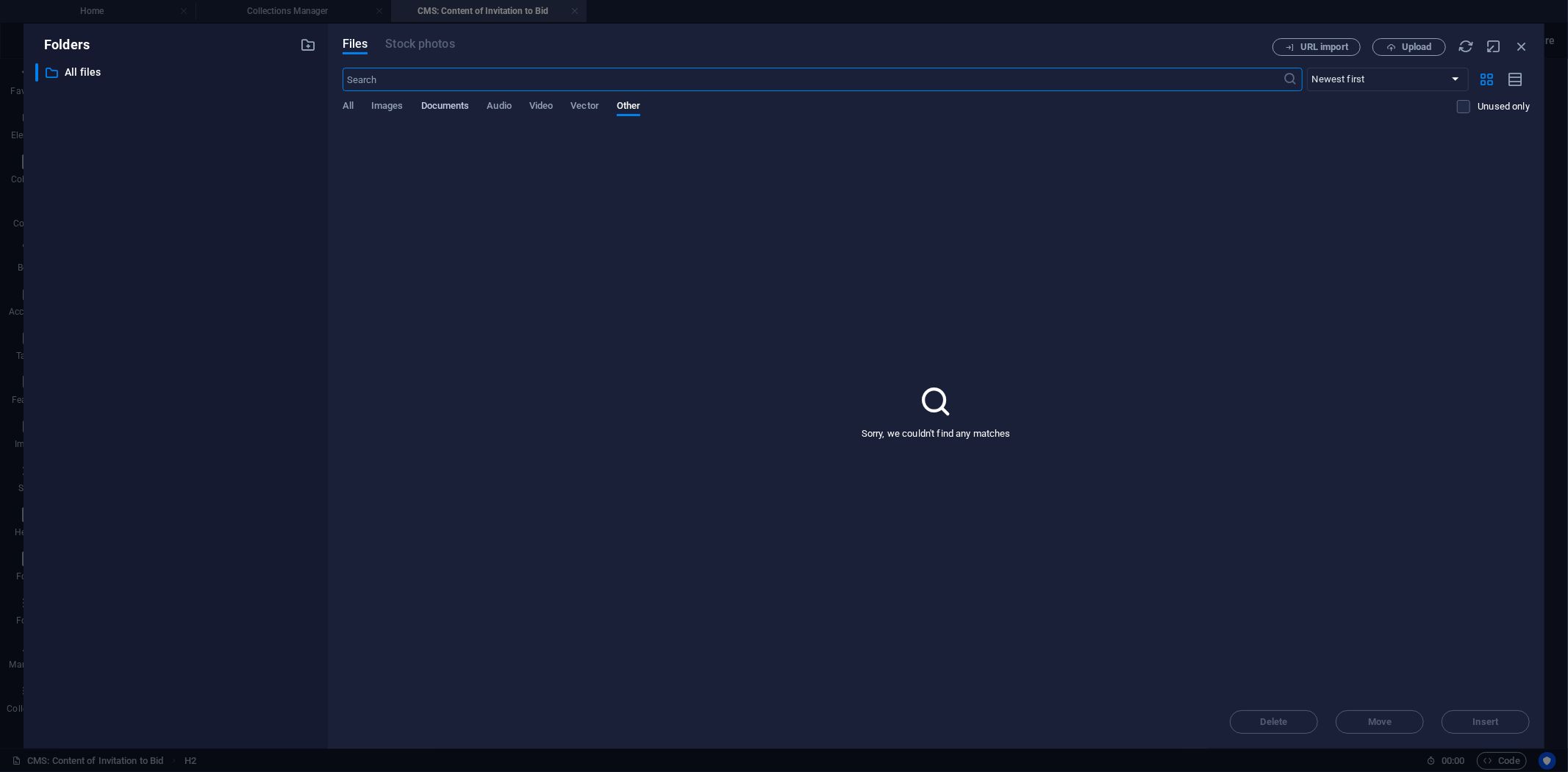
click at [454, 106] on span "Documents" at bounding box center [445, 106] width 49 height 20
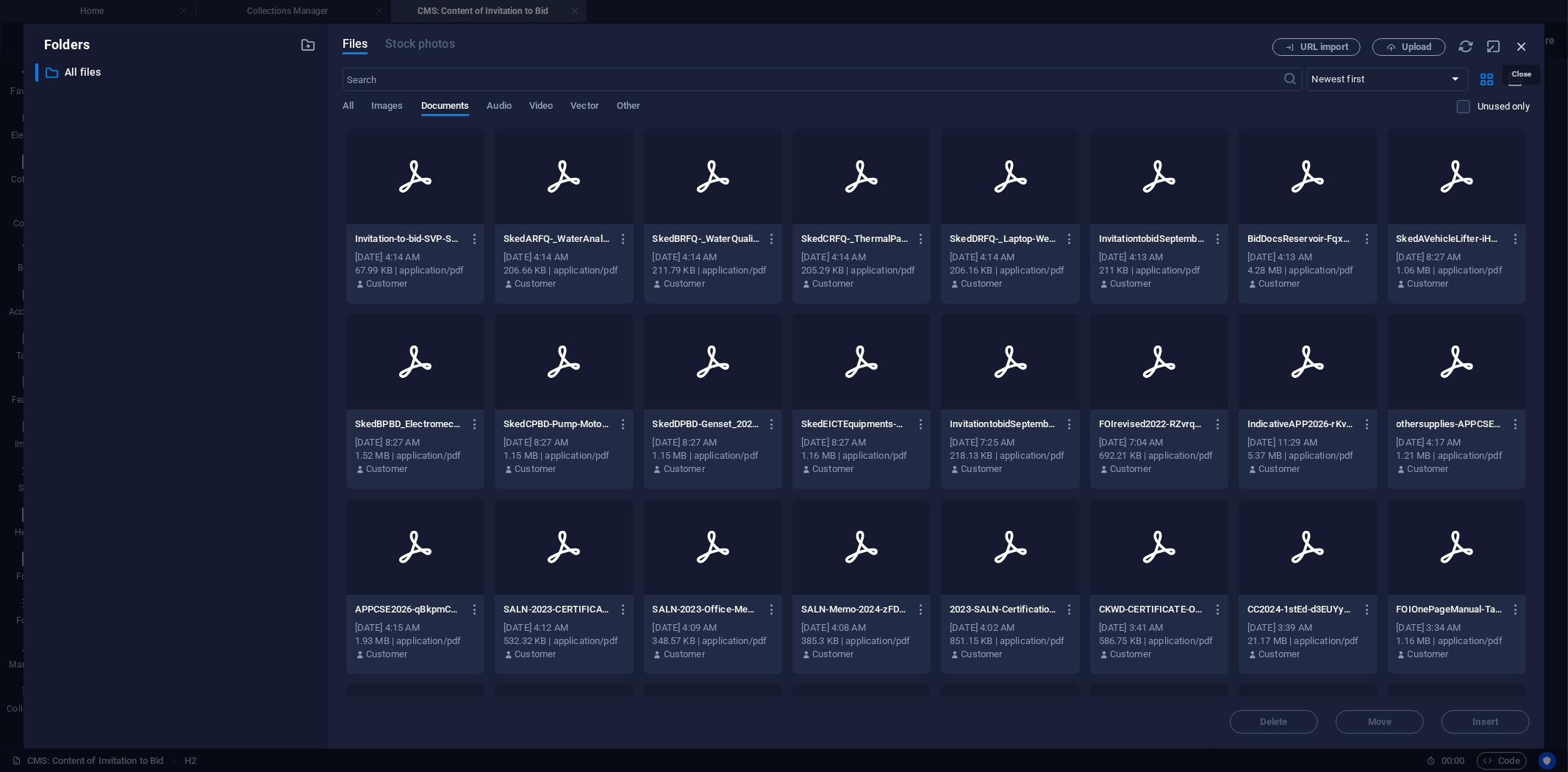
click at [1523, 46] on icon "button" at bounding box center [1521, 46] width 16 height 16
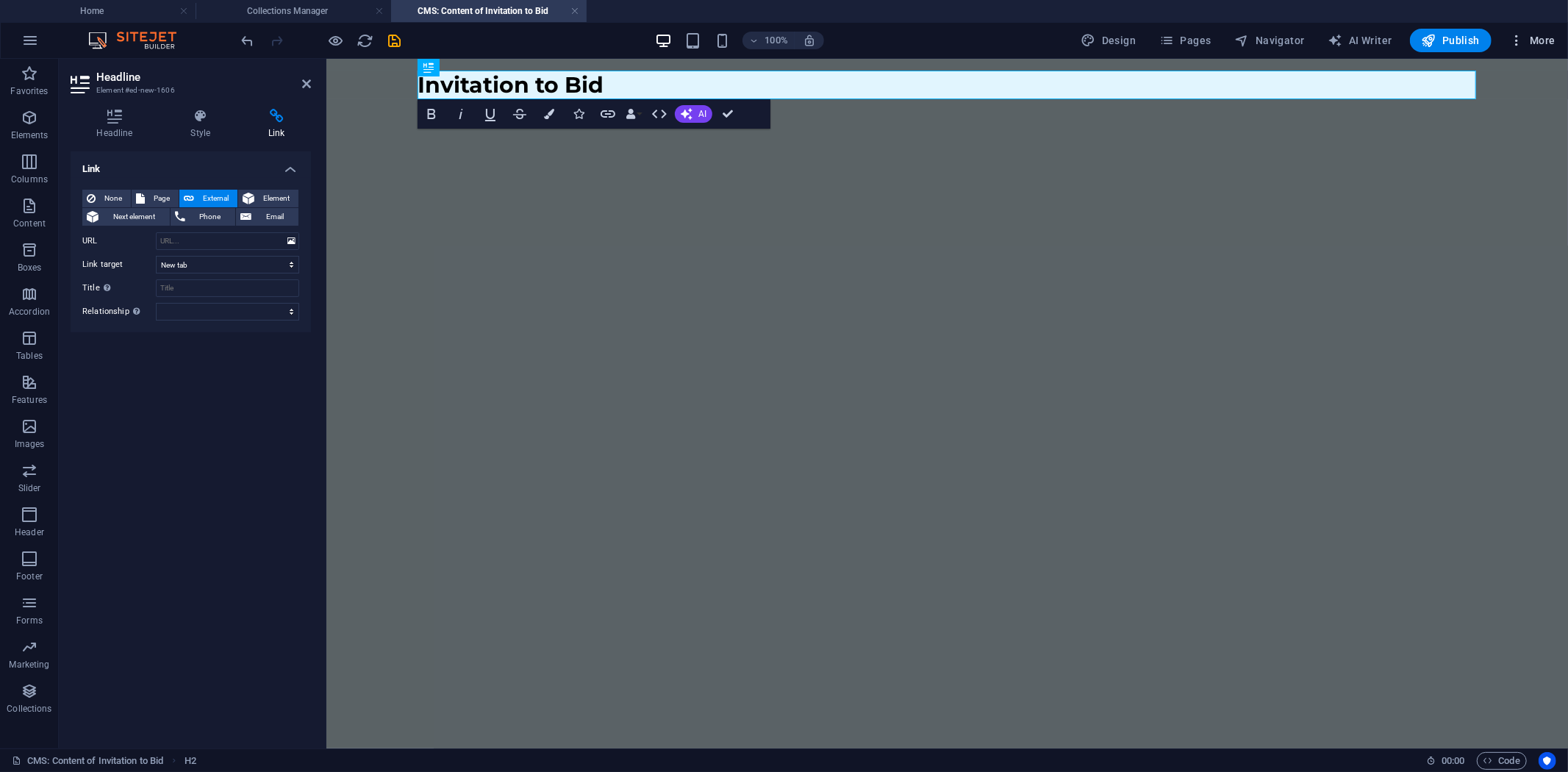
click at [1538, 40] on span "More" at bounding box center [1532, 39] width 46 height 14
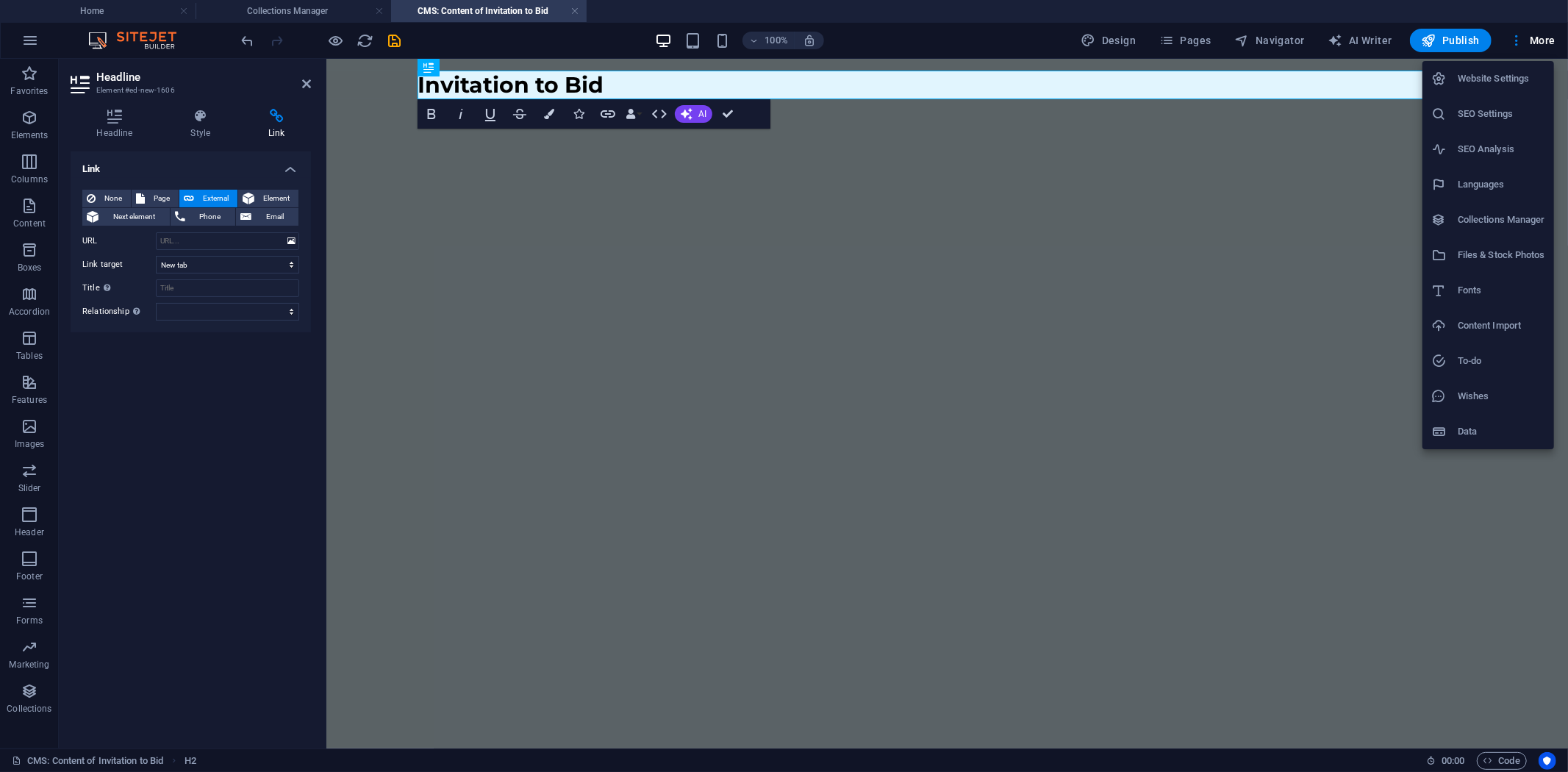
click at [1486, 245] on li "Files & Stock Photos" at bounding box center [1487, 255] width 131 height 35
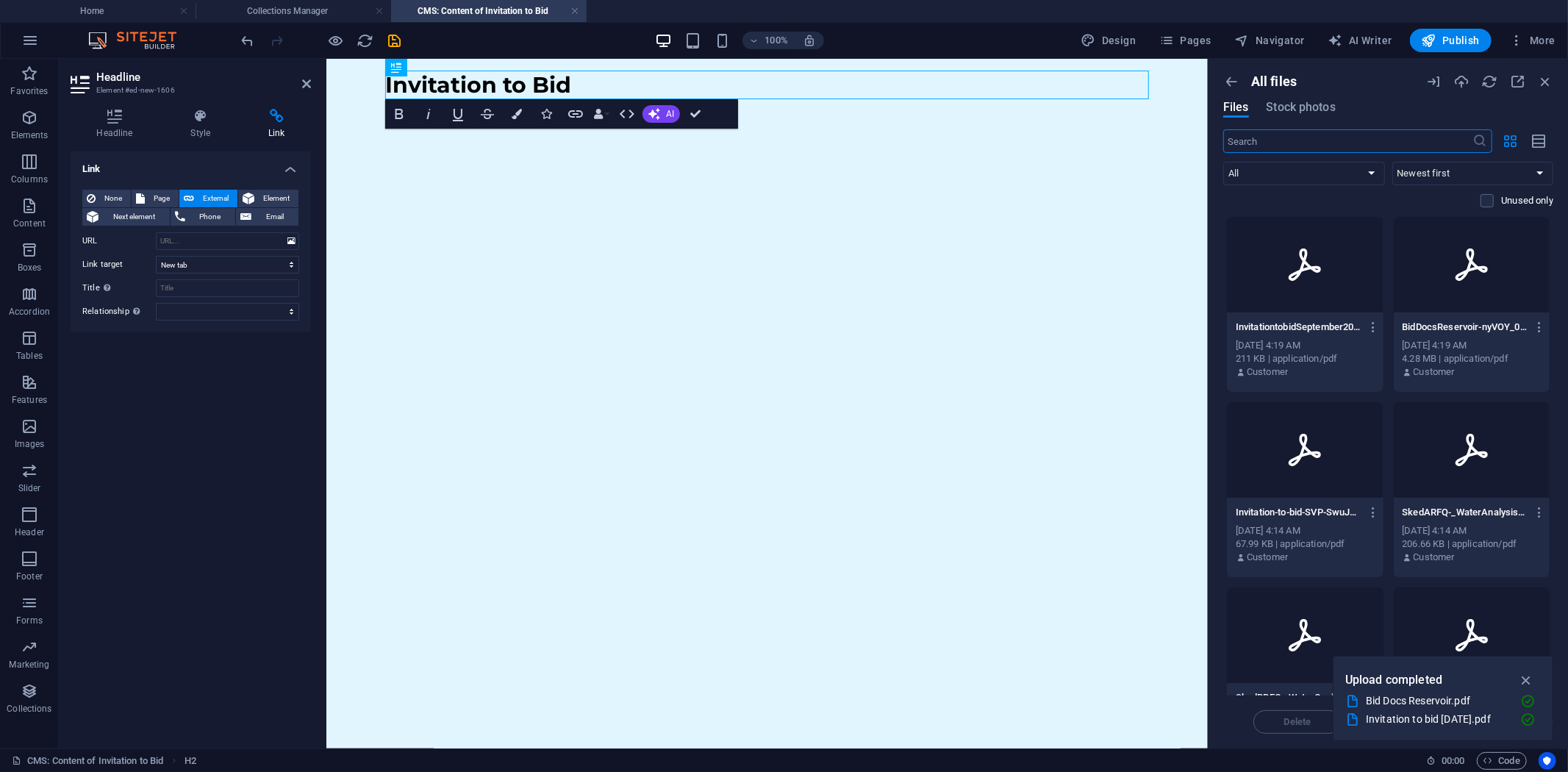
click at [1527, 677] on icon "button" at bounding box center [1526, 679] width 17 height 16
click at [579, 108] on icon "button" at bounding box center [575, 114] width 17 height 17
click at [199, 193] on span "External" at bounding box center [216, 199] width 35 height 17
click at [289, 240] on icon at bounding box center [292, 241] width 8 height 16
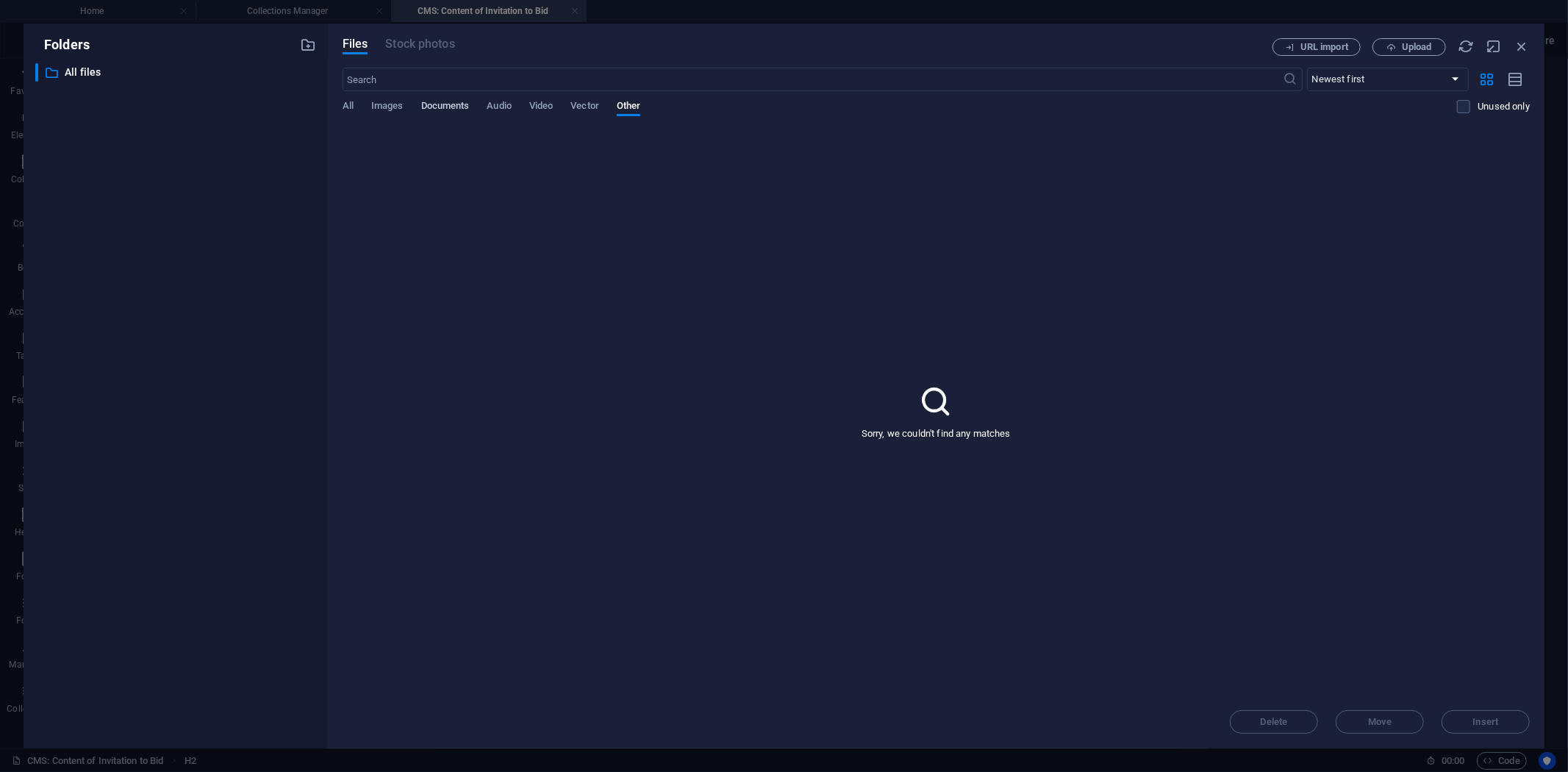
click at [442, 106] on span "Documents" at bounding box center [445, 106] width 49 height 20
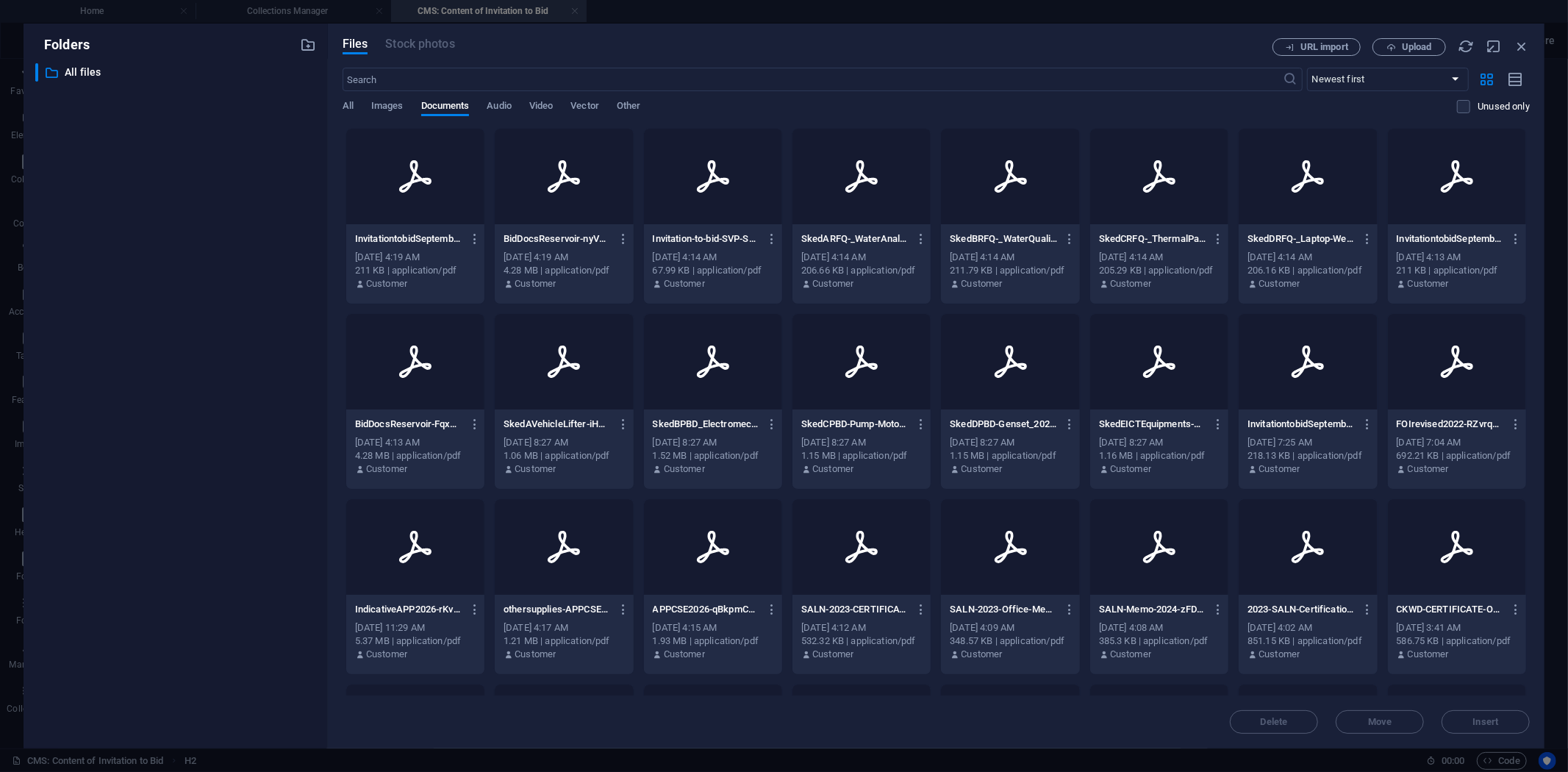
click at [446, 219] on div at bounding box center [415, 176] width 138 height 96
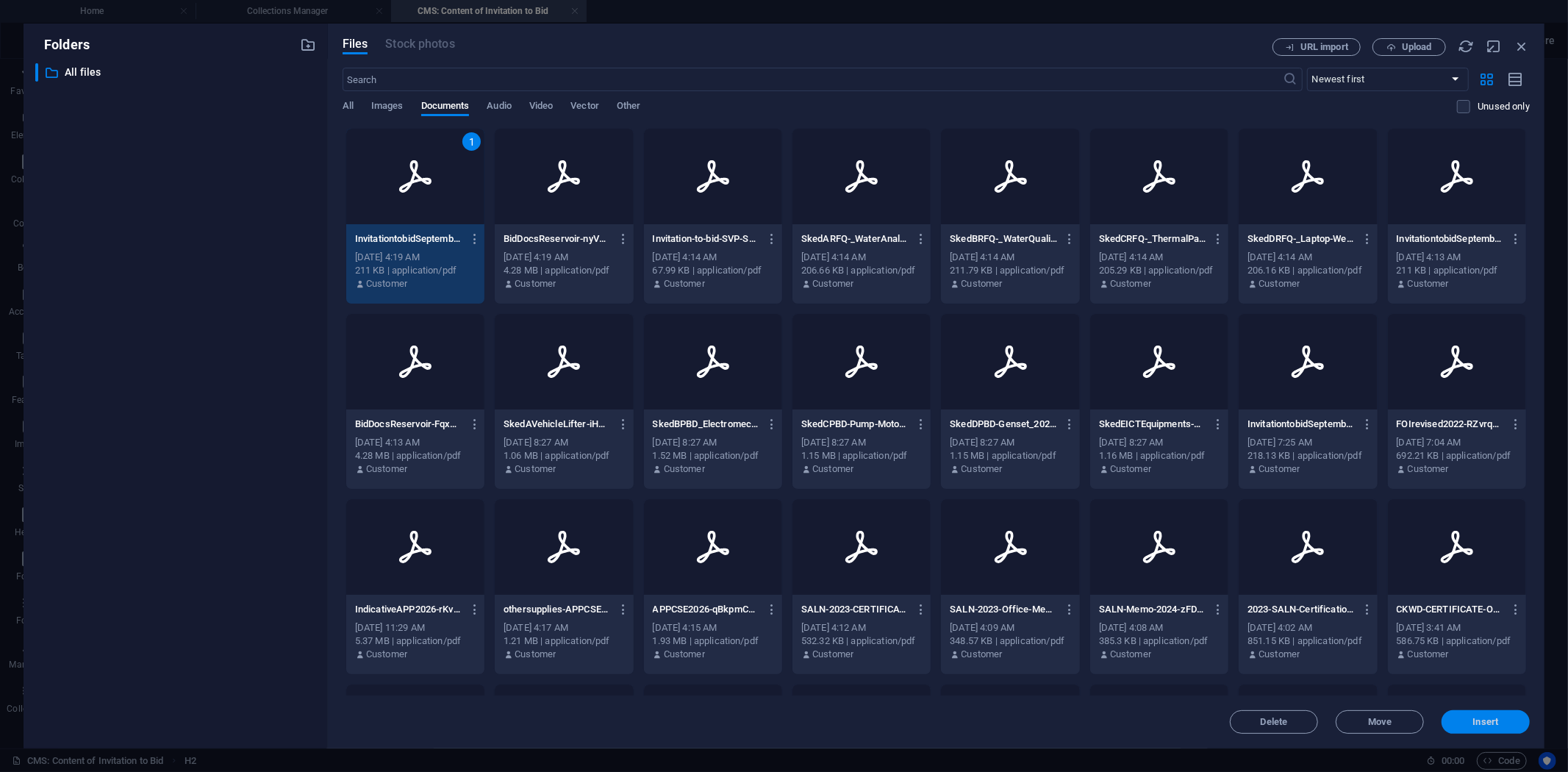
click at [1492, 718] on span "Insert" at bounding box center [1486, 721] width 26 height 9
type input "[URL][DOMAIN_NAME]"
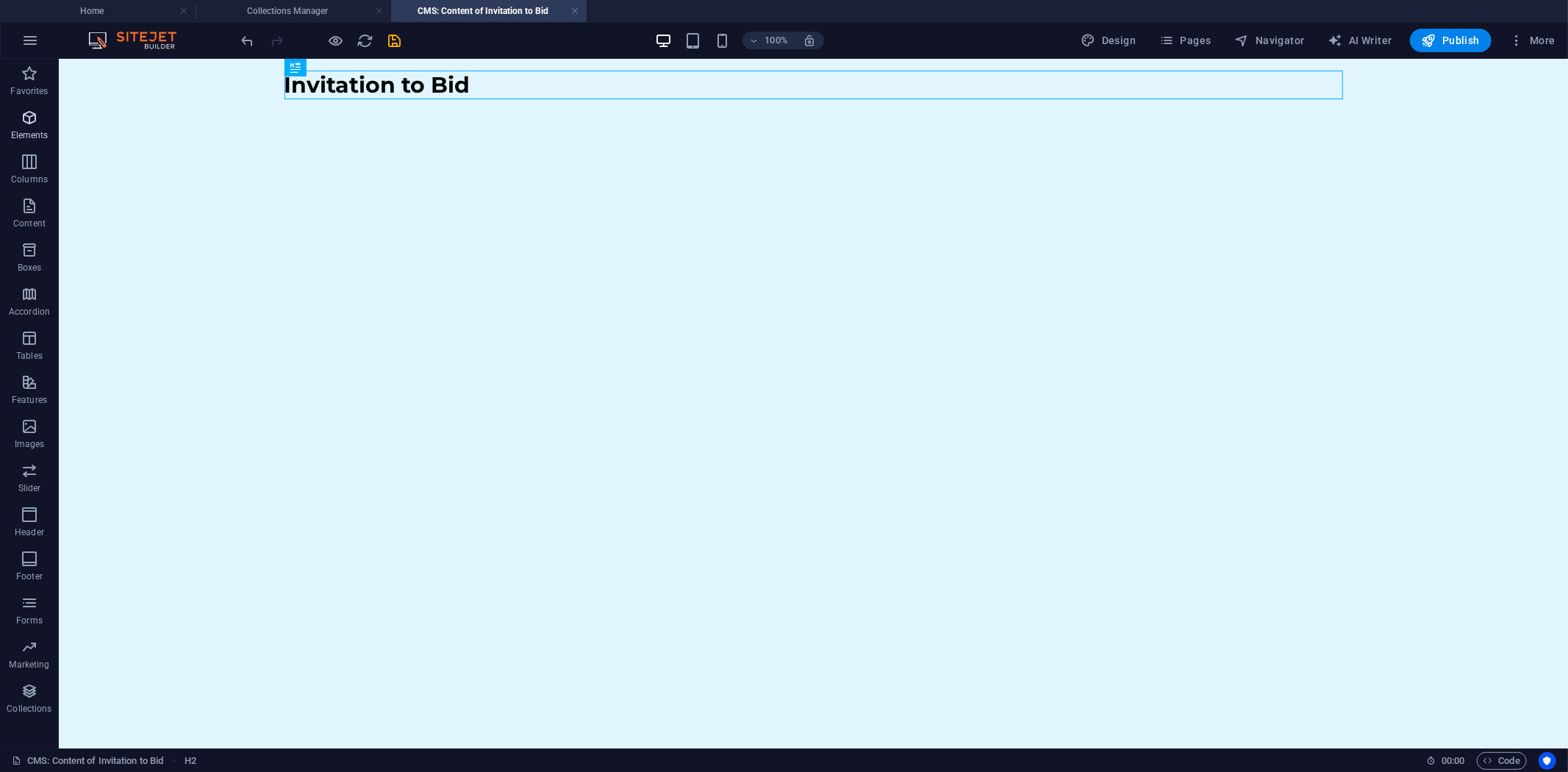
click at [27, 112] on icon "button" at bounding box center [29, 117] width 17 height 17
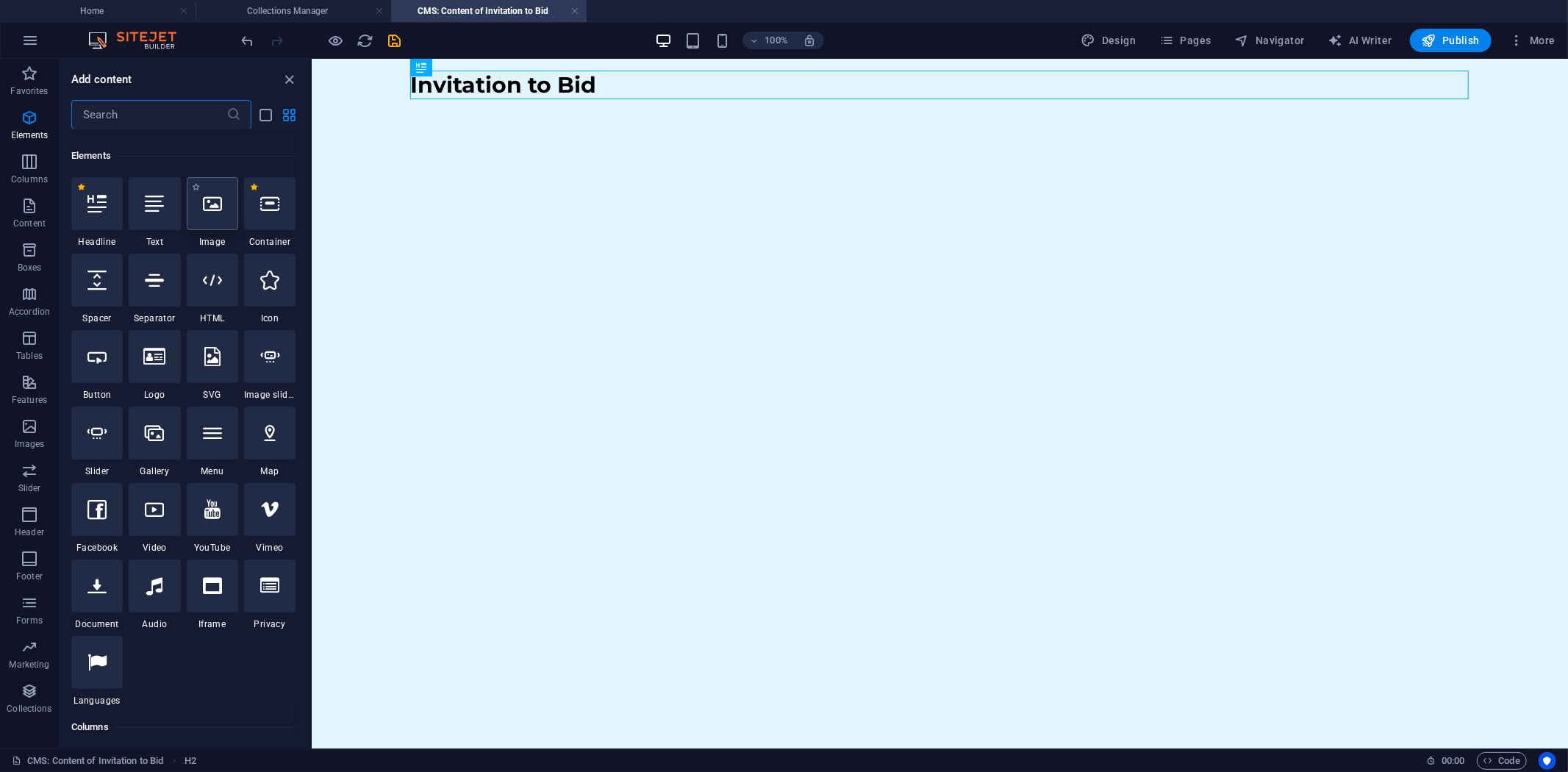
scroll to position [156, 0]
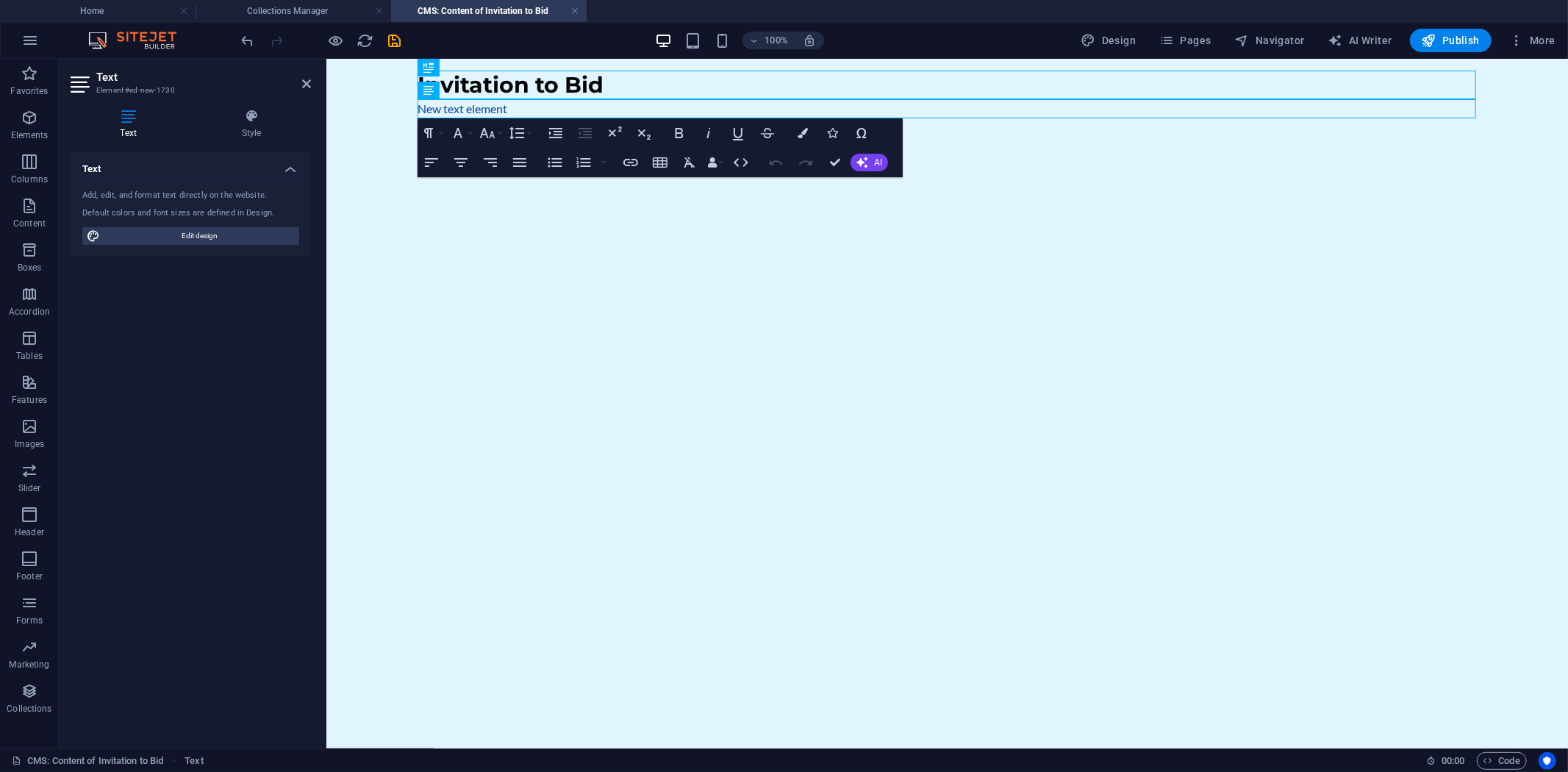
click at [849, 129] on html "Skip to main content Invitation to Bid New text element" at bounding box center [946, 94] width 1241 height 71
drag, startPoint x: 539, startPoint y: 105, endPoint x: 319, endPoint y: 97, distance: 220.1
click at [325, 97] on html "Skip to main content Invitation to Bid New text element" at bounding box center [946, 94] width 1241 height 71
click at [418, 105] on p "Construction of 500 cubic meters Concrete Ground Reservoir- Design & Build Proj…" at bounding box center [947, 108] width 1059 height 19
click at [560, 162] on icon "button" at bounding box center [555, 162] width 14 height 10
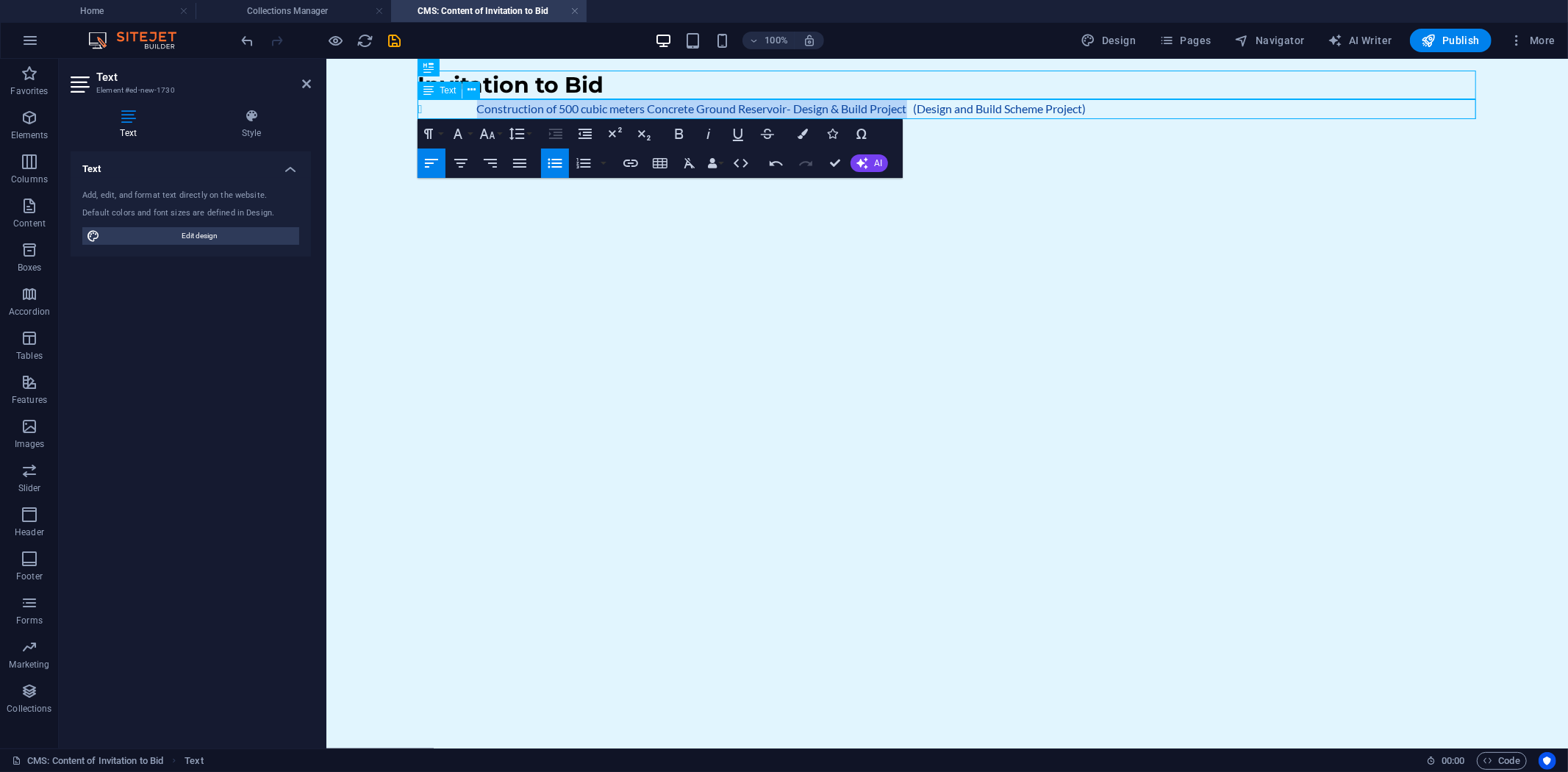
click at [911, 108] on li "Construction of 500 cubic meters Concrete Ground Reservoir- Design & Build Proj…" at bounding box center [976, 108] width 999 height 20
click at [631, 159] on icon "button" at bounding box center [630, 163] width 17 height 17
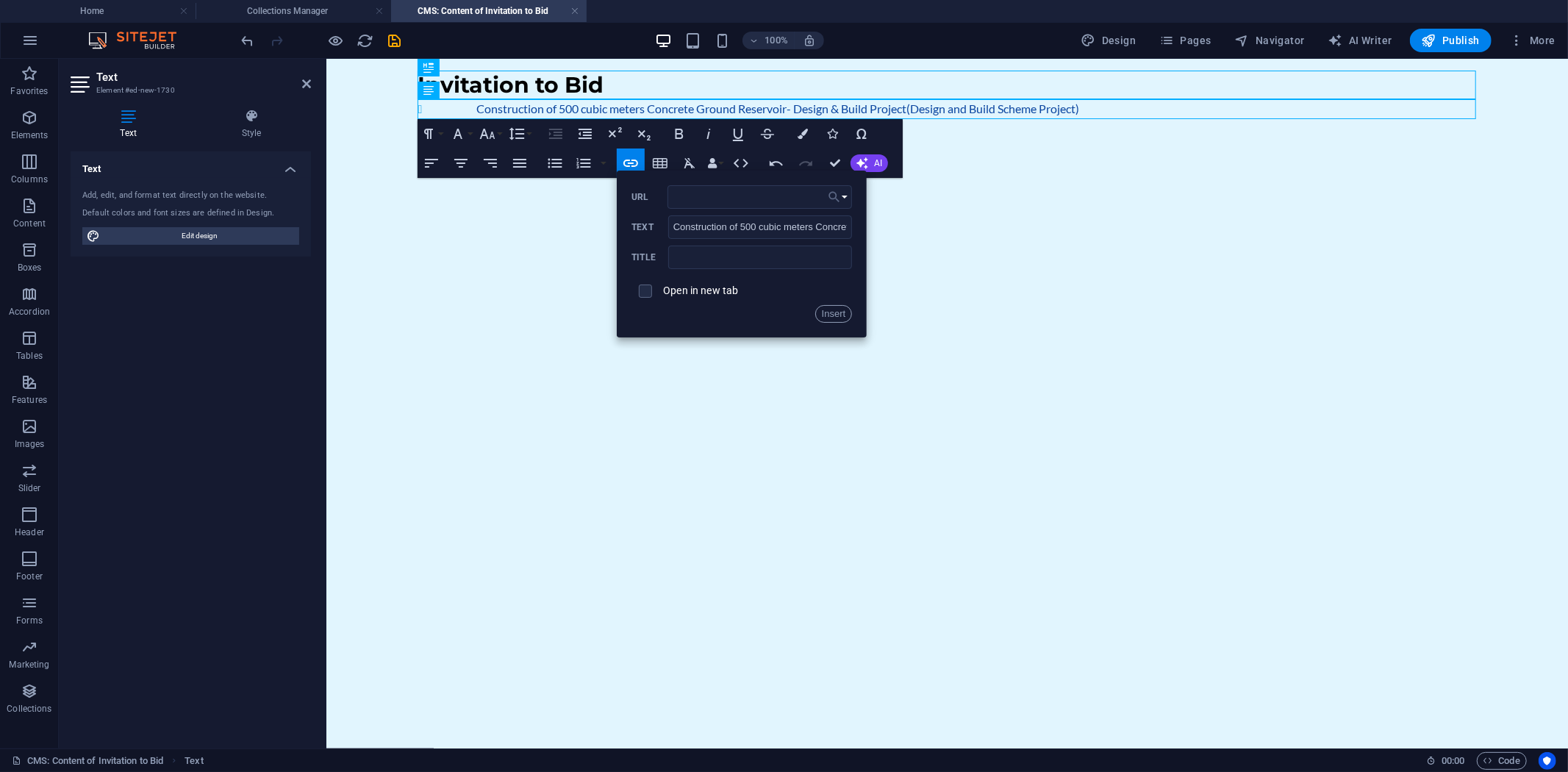
click at [841, 200] on button "Choose Link" at bounding box center [837, 197] width 28 height 24
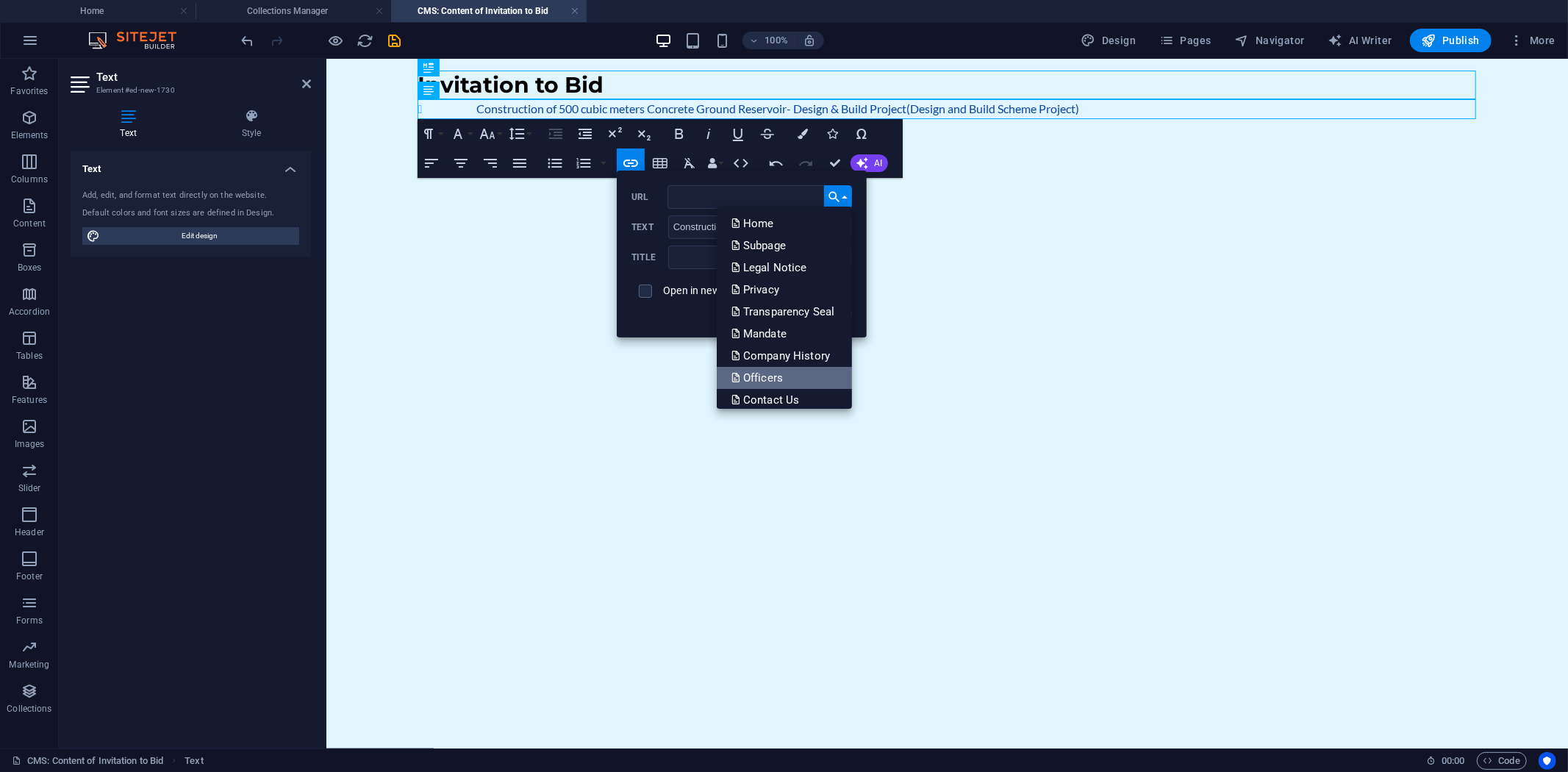
scroll to position [30, 0]
click at [776, 387] on p "Choose file ..." at bounding box center [774, 392] width 84 height 22
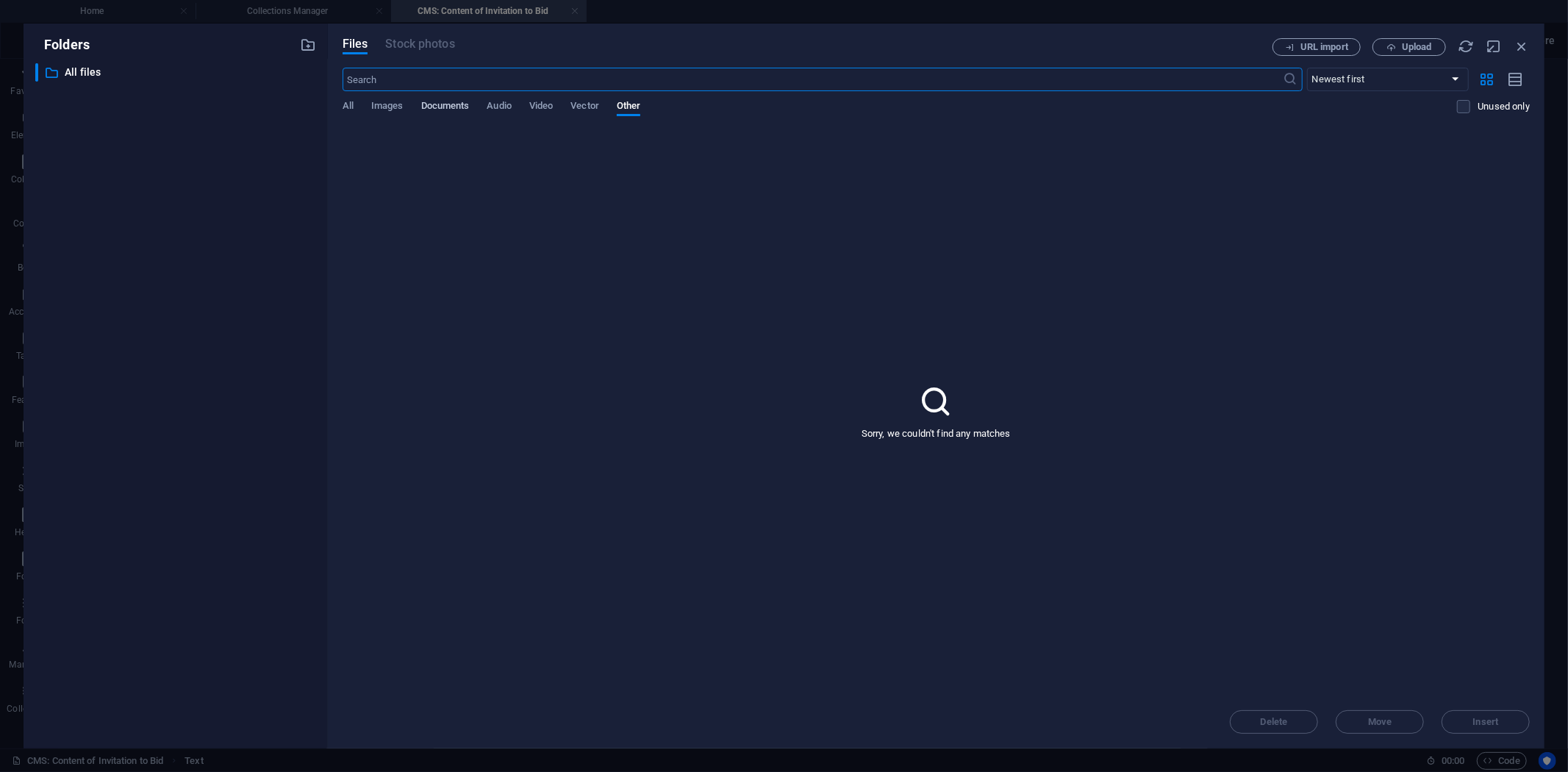
click at [444, 105] on span "Documents" at bounding box center [445, 106] width 49 height 20
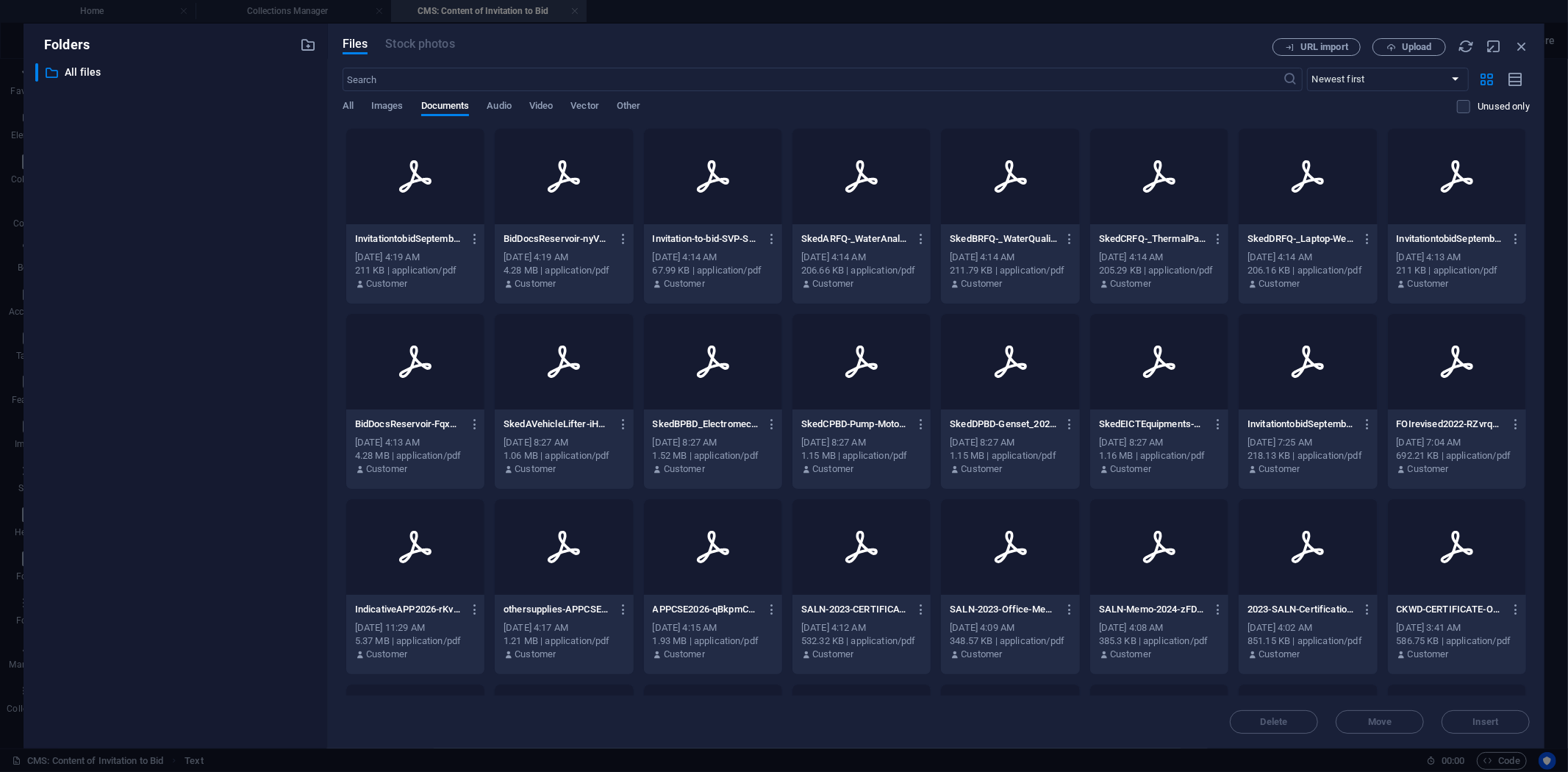
click at [539, 200] on div at bounding box center [564, 176] width 138 height 96
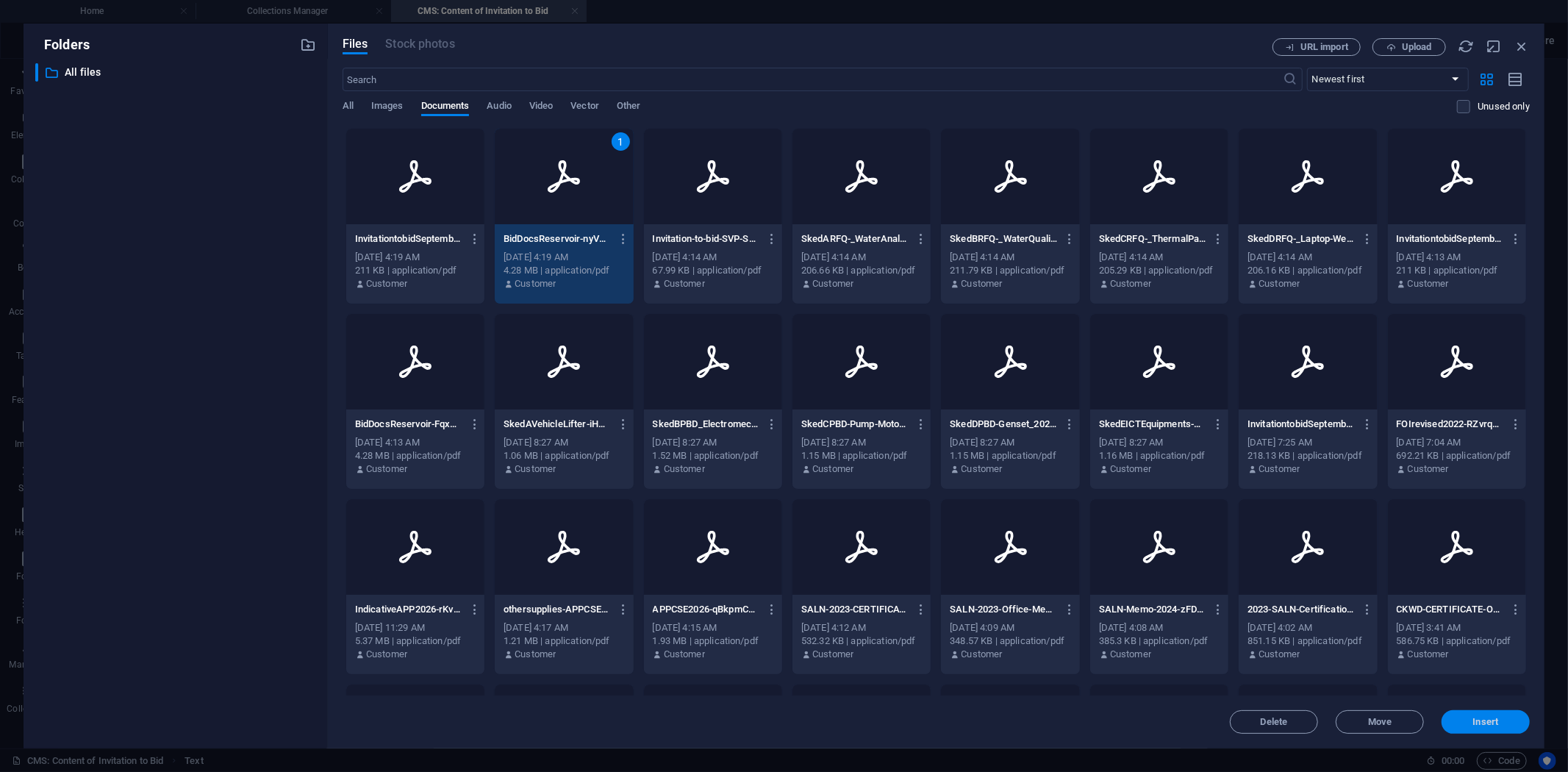
click at [1482, 723] on span "Insert" at bounding box center [1486, 721] width 26 height 9
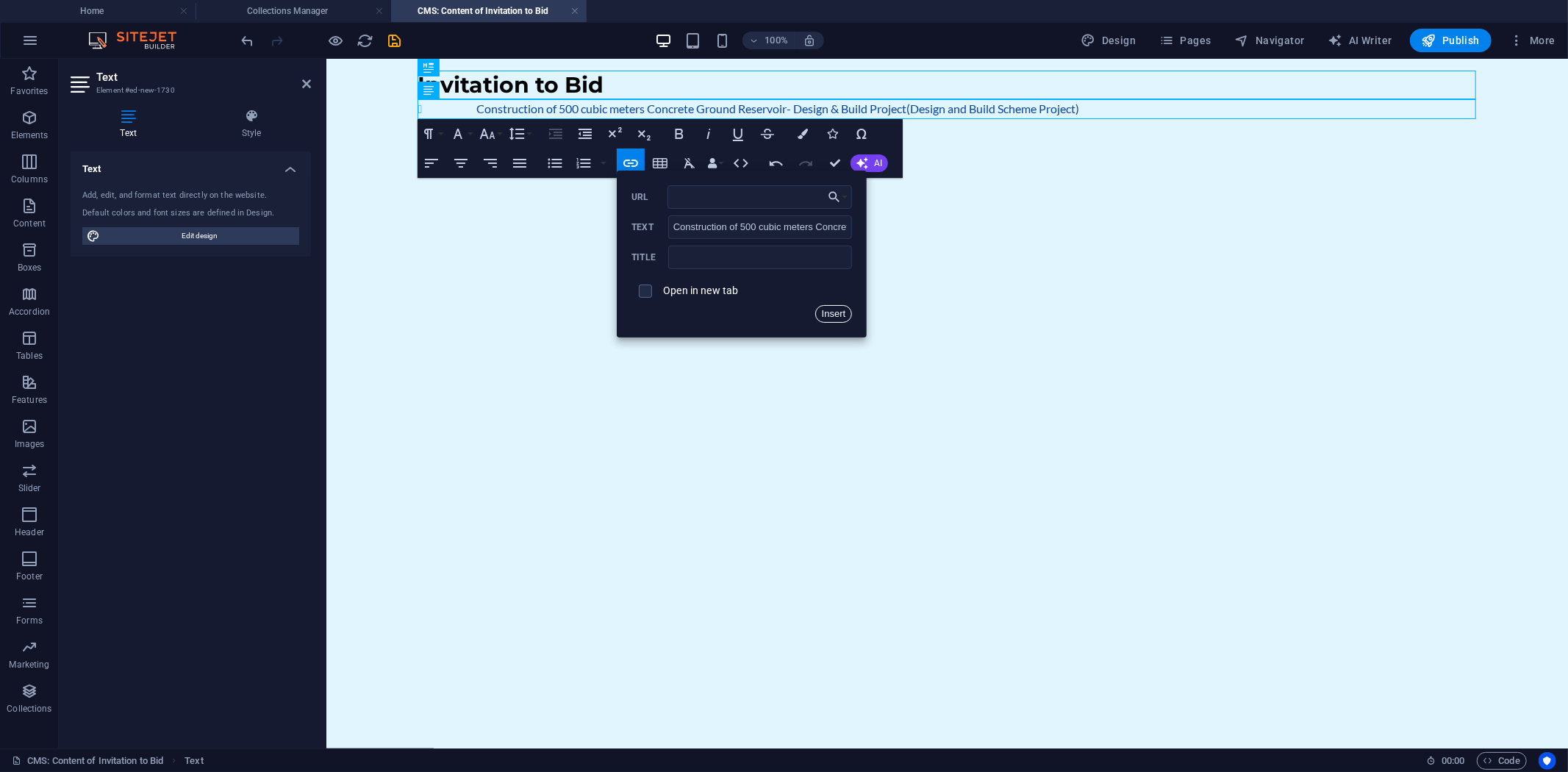
click at [836, 313] on button "Insert" at bounding box center [833, 314] width 37 height 17
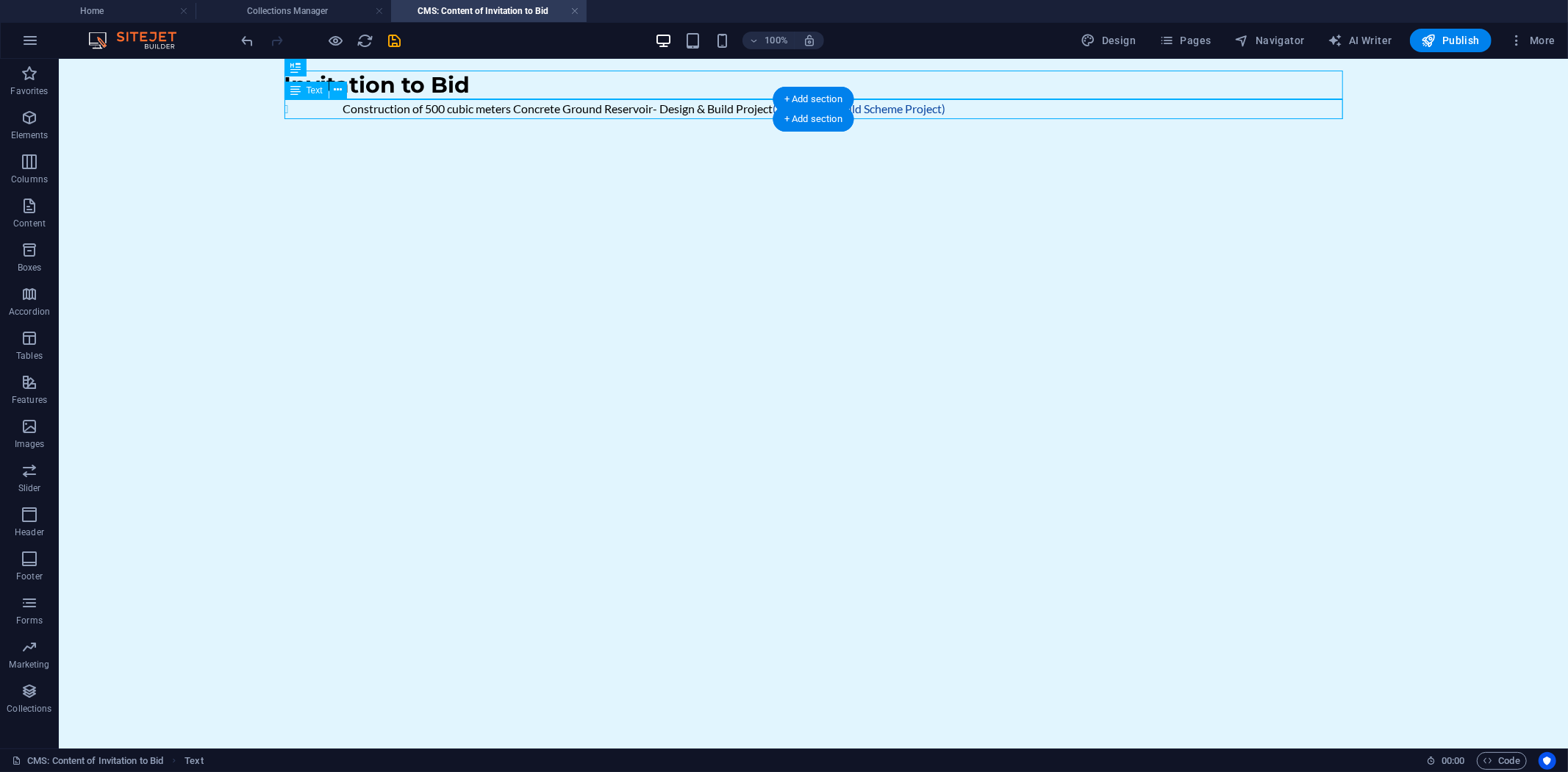
click at [362, 106] on div "Construction of 500 cubic meters Concrete Ground Reservoir- Design & Build Proj…" at bounding box center [813, 108] width 1059 height 20
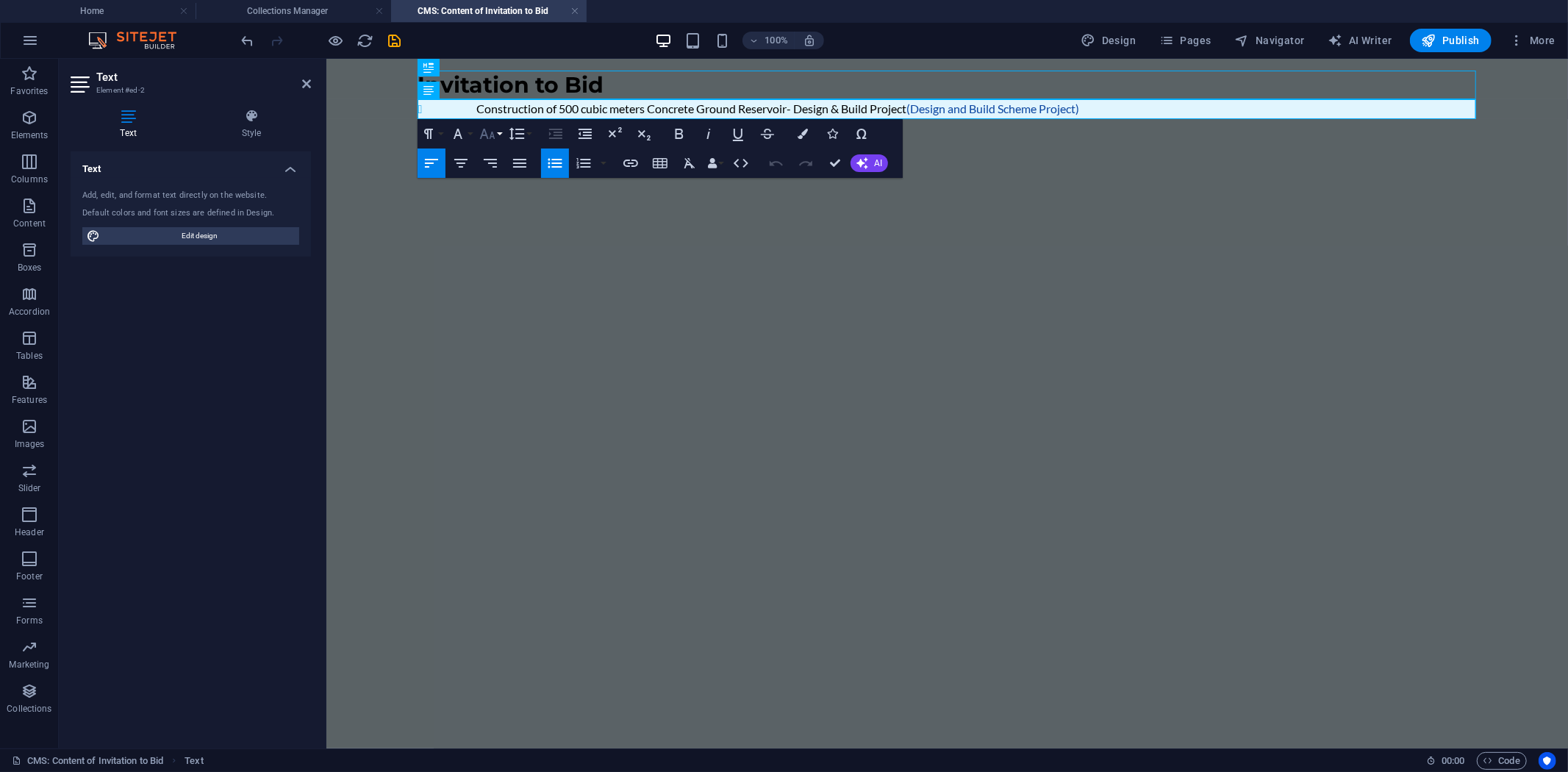
click at [494, 130] on icon "button" at bounding box center [487, 133] width 17 height 17
click at [504, 285] on link "18" at bounding box center [503, 294] width 53 height 22
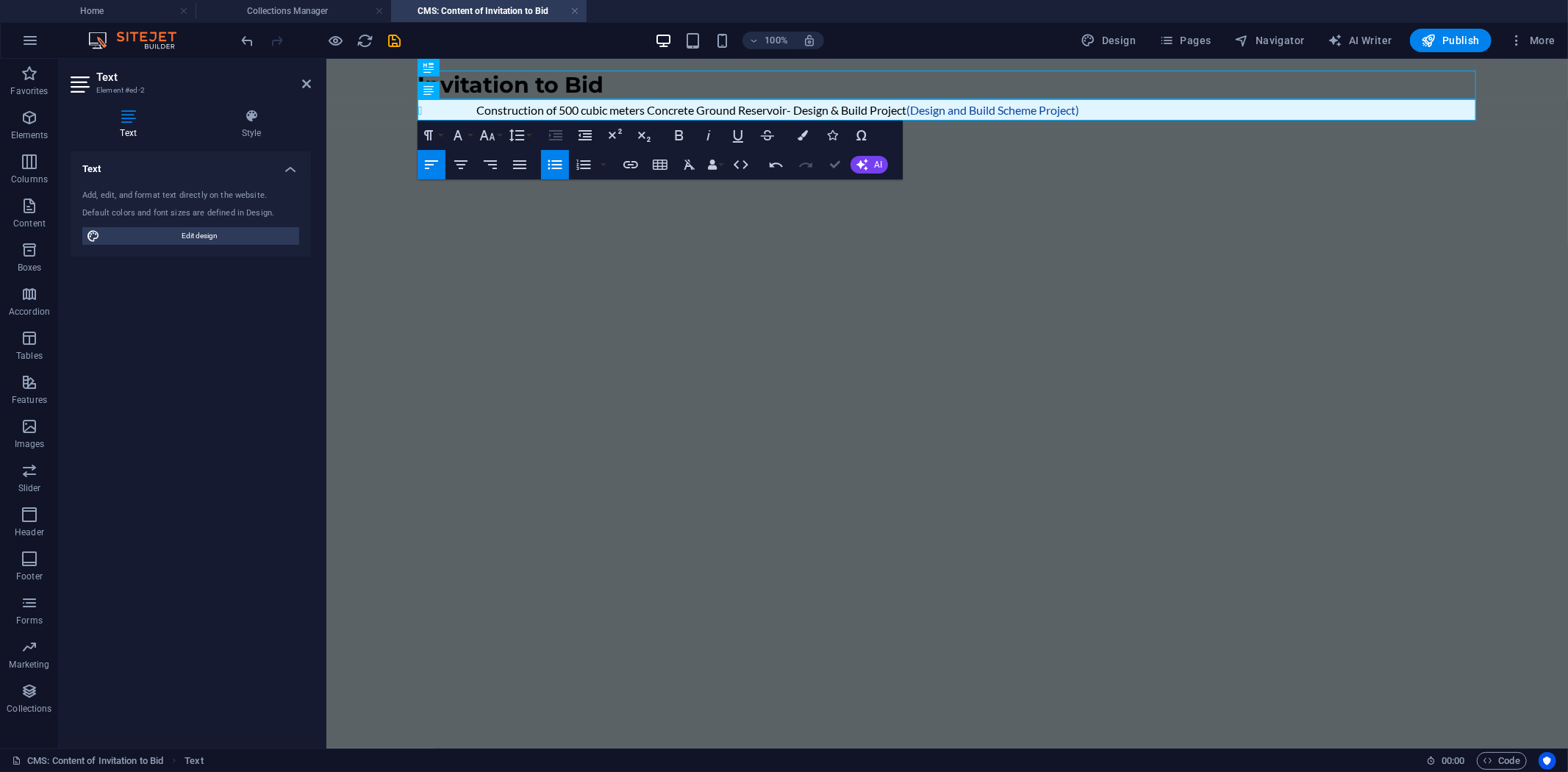
drag, startPoint x: 831, startPoint y: 165, endPoint x: 772, endPoint y: 105, distance: 84.1
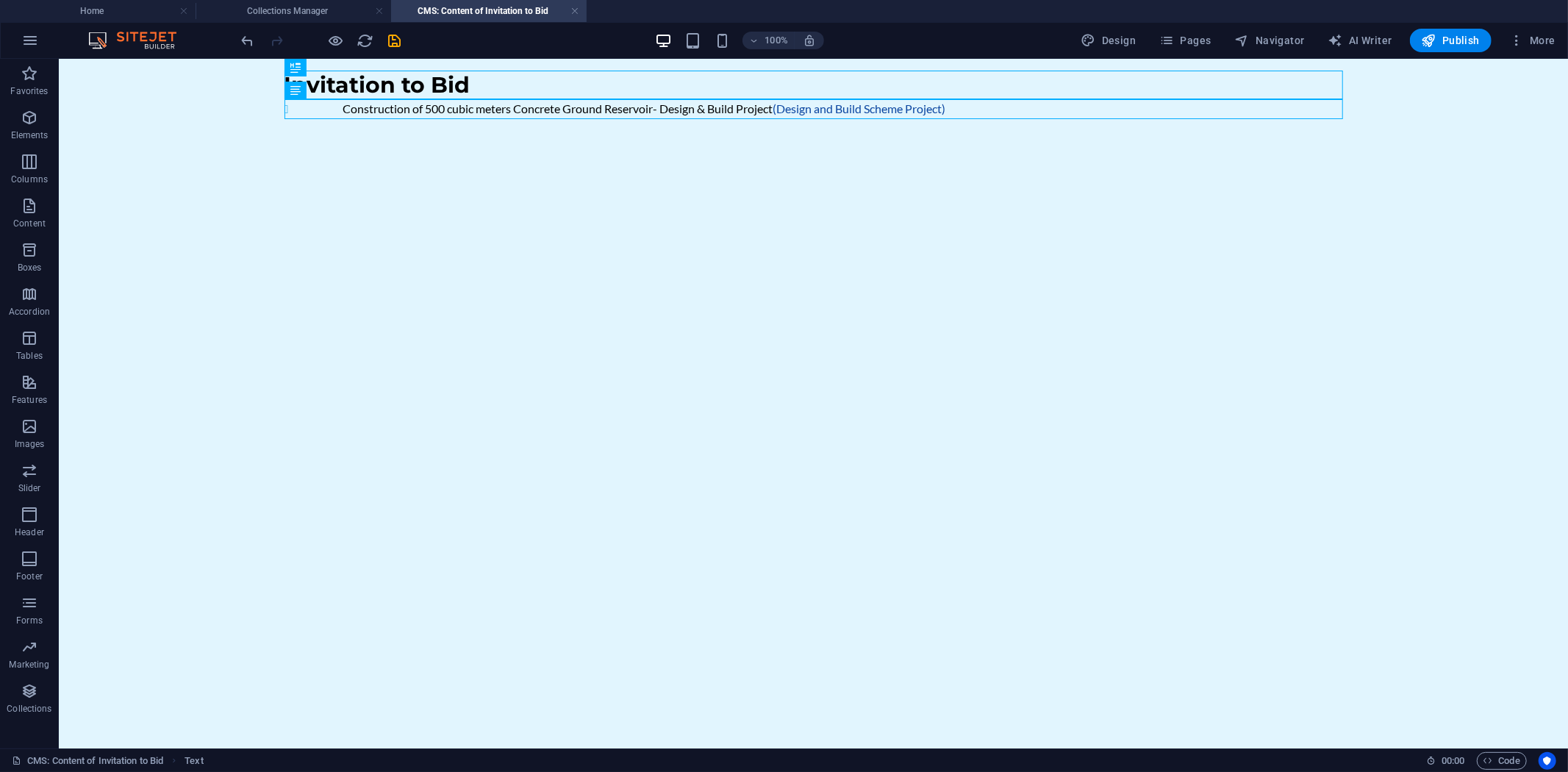
click at [649, 130] on html "Skip to main content Invitation to Bid Construction of 500 cubic meters Concret…" at bounding box center [812, 94] width 1509 height 72
click at [397, 33] on icon "save" at bounding box center [395, 41] width 17 height 17
click at [27, 118] on icon "button" at bounding box center [29, 117] width 17 height 17
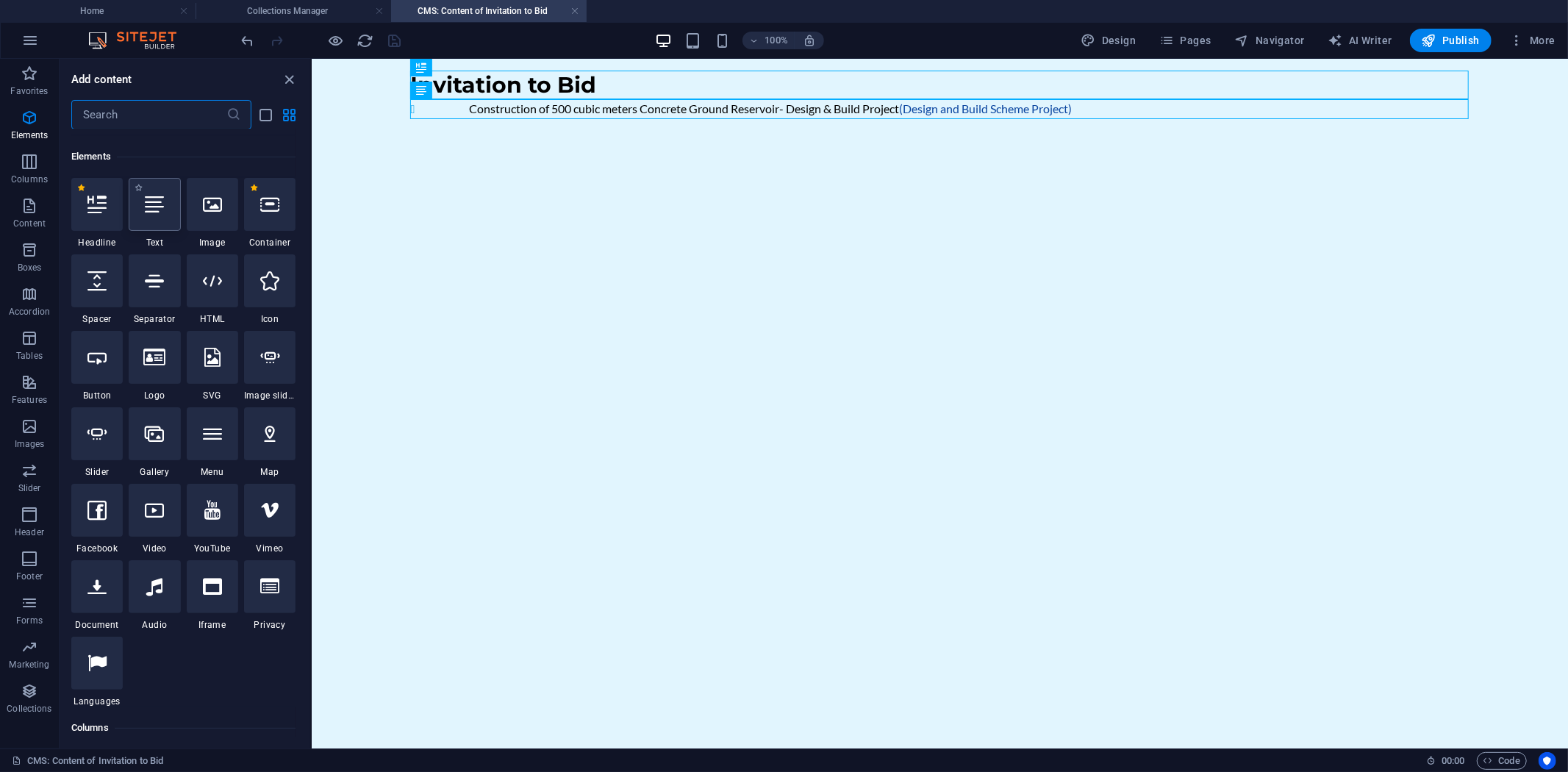
scroll to position [156, 0]
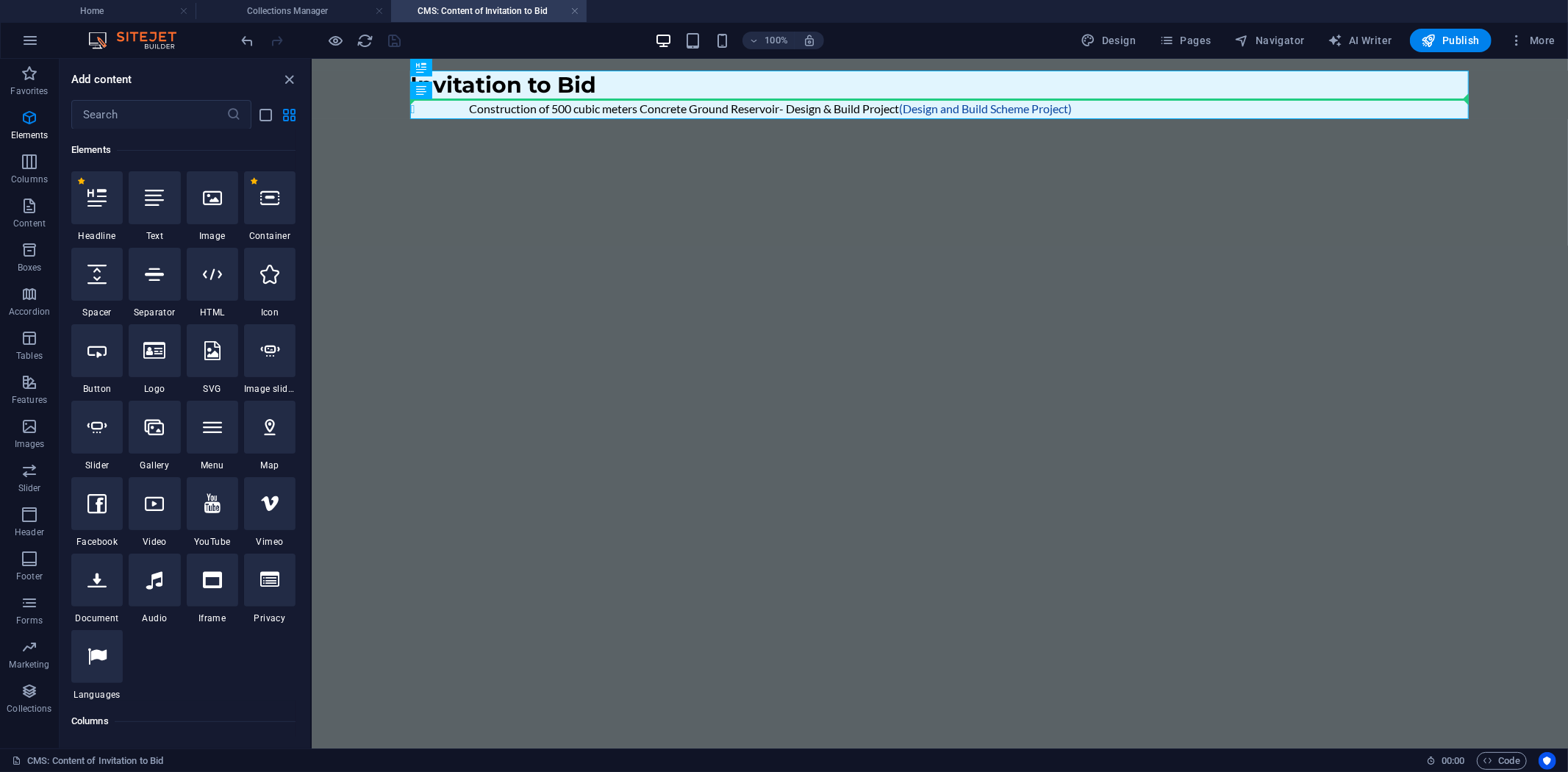
select select "px"
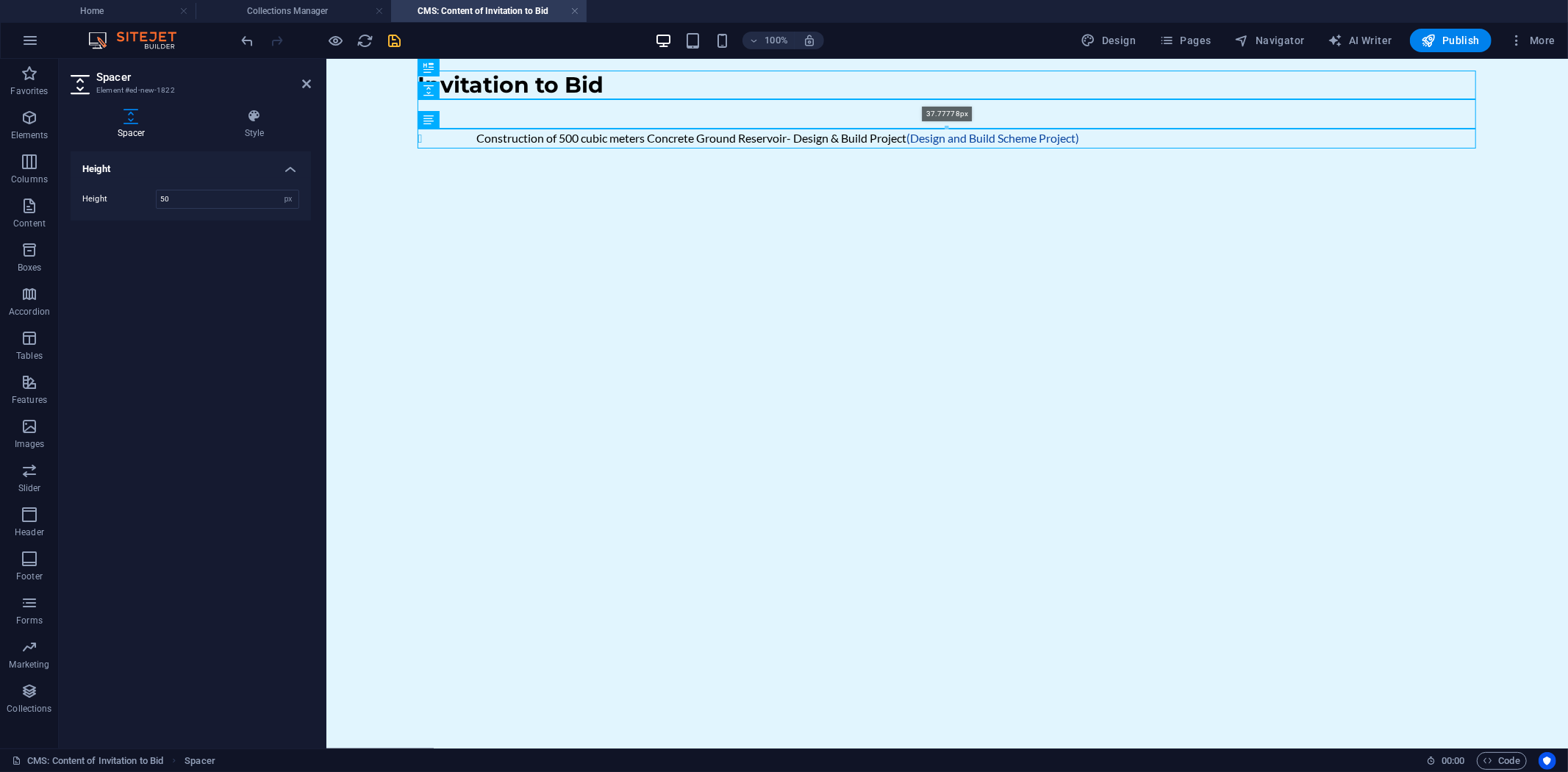
drag, startPoint x: 944, startPoint y: 134, endPoint x: 946, endPoint y: 126, distance: 8.2
click at [946, 126] on div at bounding box center [947, 128] width 1057 height 5
type input "37"
click at [393, 39] on icon "save" at bounding box center [395, 41] width 17 height 17
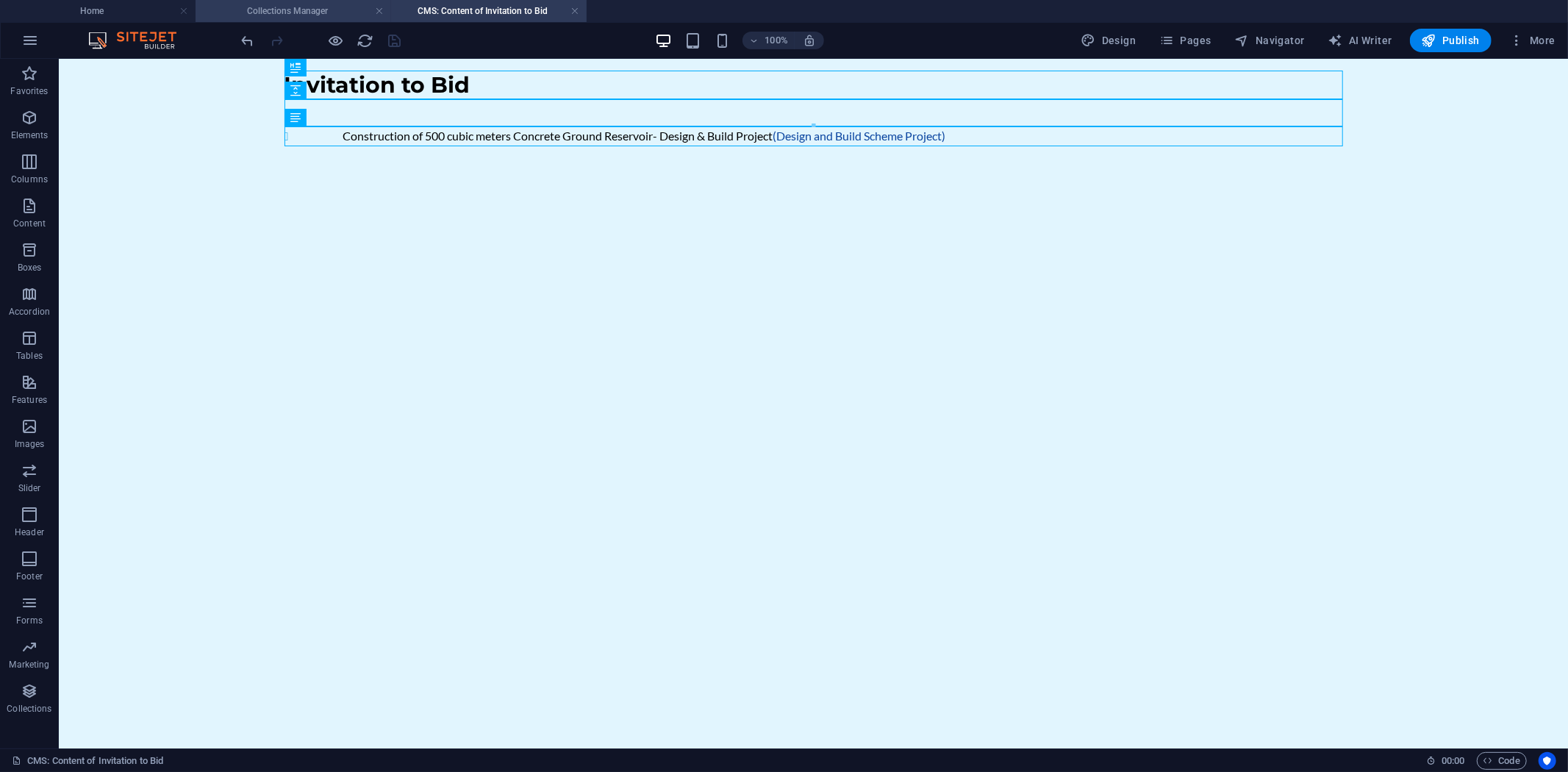
click at [303, 8] on h4 "Collections Manager" at bounding box center [293, 11] width 196 height 16
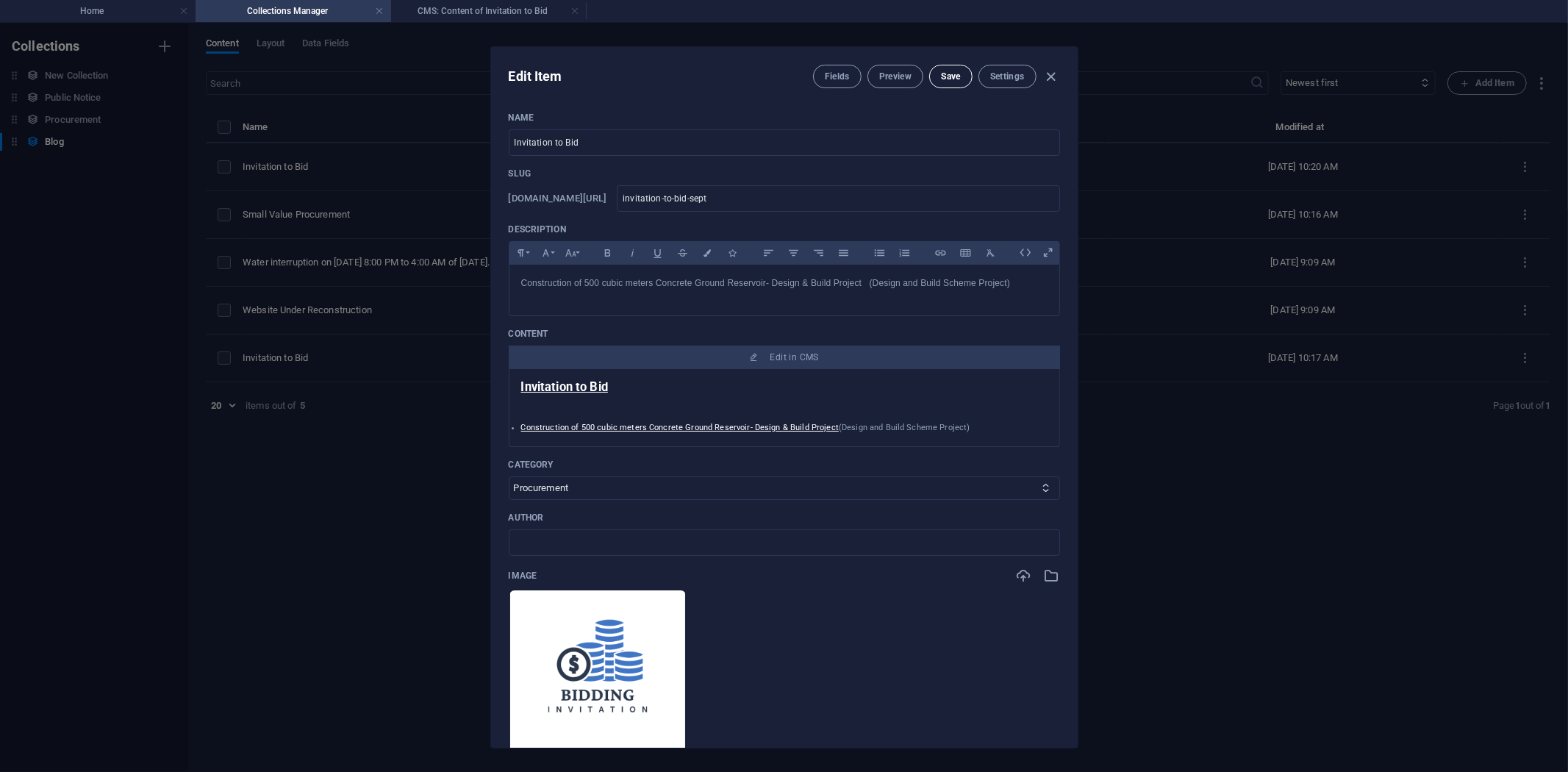
click at [948, 71] on span "Save" at bounding box center [950, 77] width 19 height 12
click at [1049, 74] on icon "button" at bounding box center [1051, 77] width 17 height 17
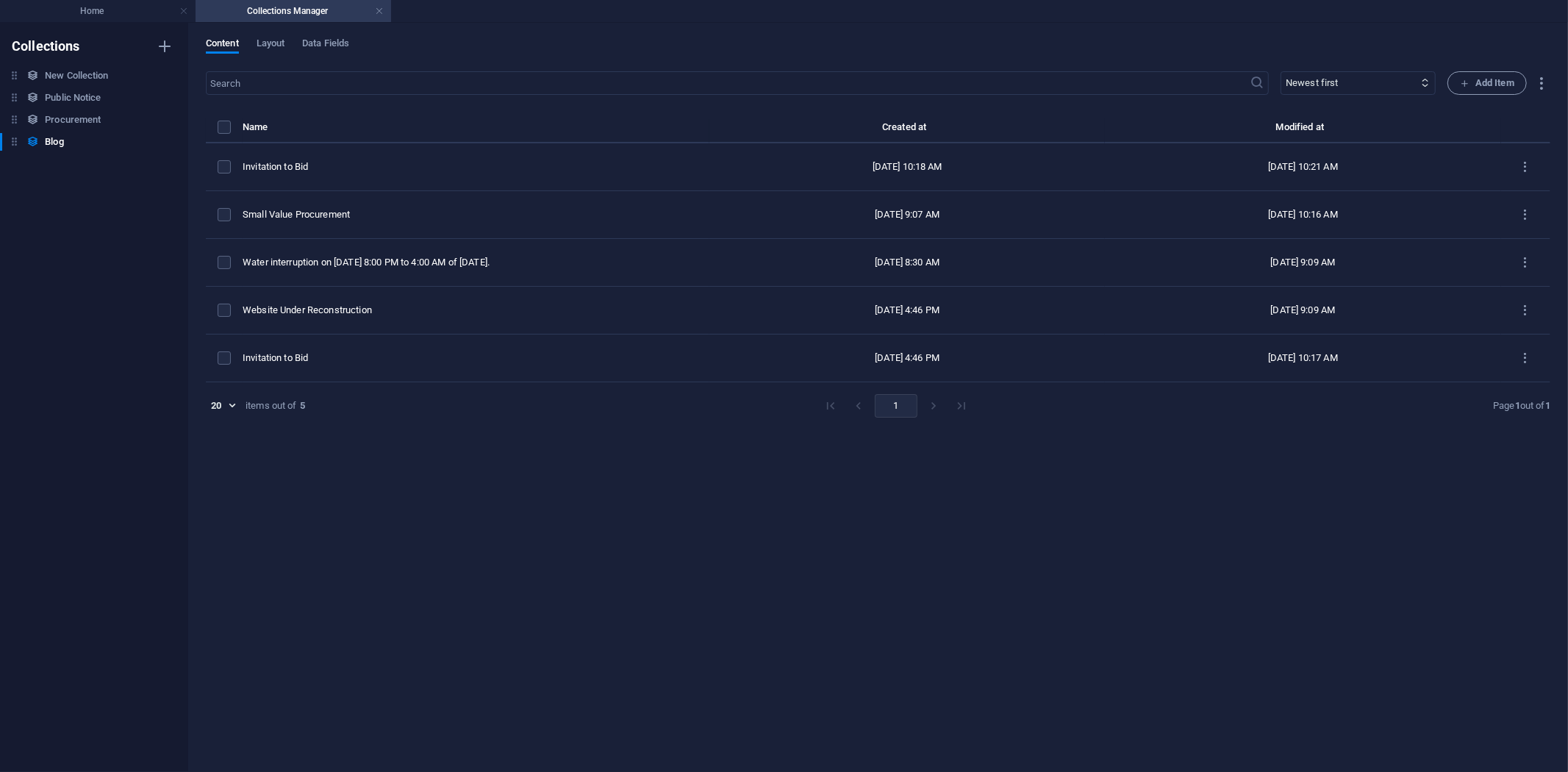
type input "invitation-to-bid"
click at [105, 9] on h4 "Home" at bounding box center [98, 11] width 196 height 16
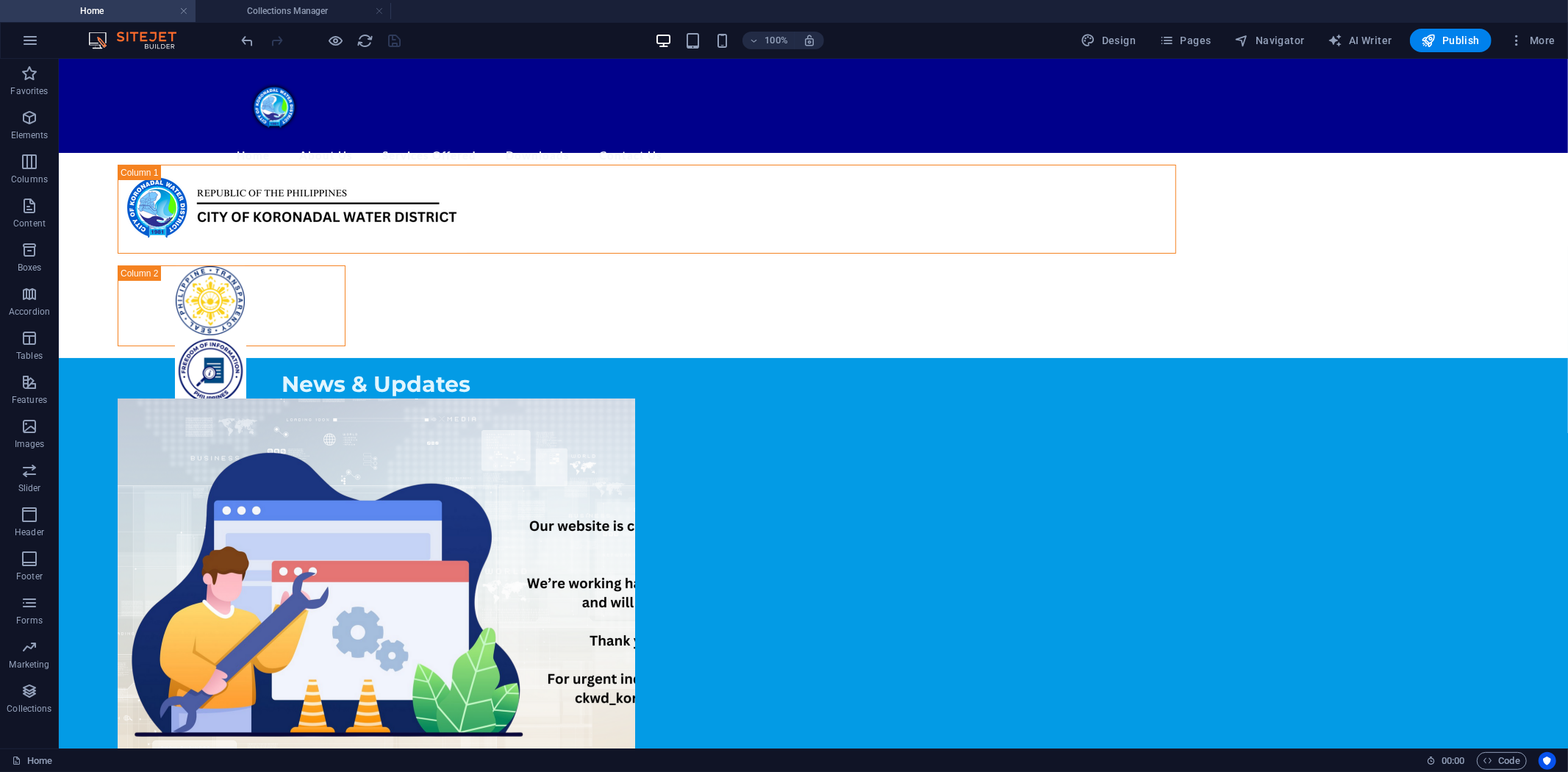
scroll to position [483, 0]
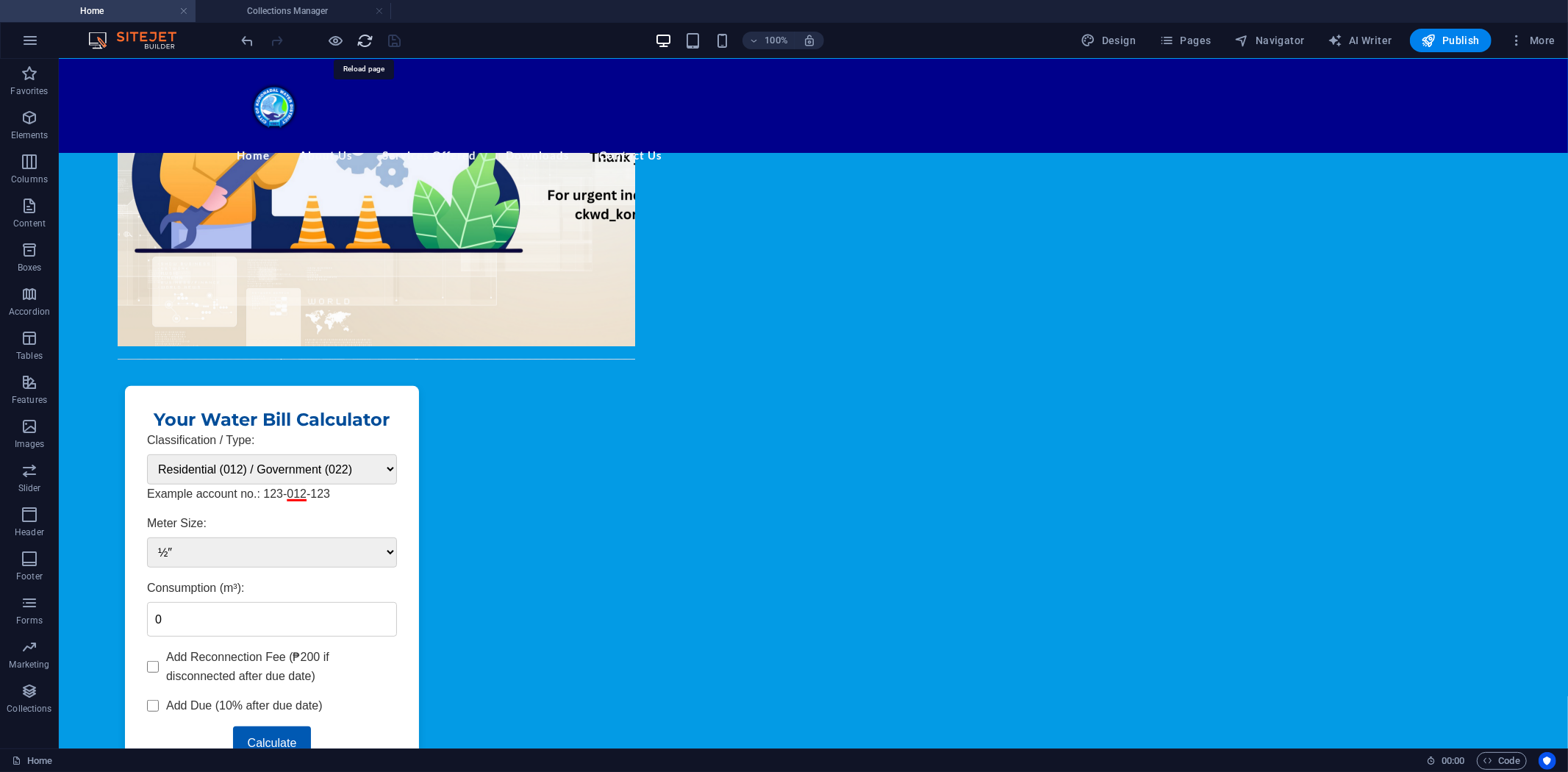
click at [362, 39] on icon "reload" at bounding box center [365, 41] width 17 height 17
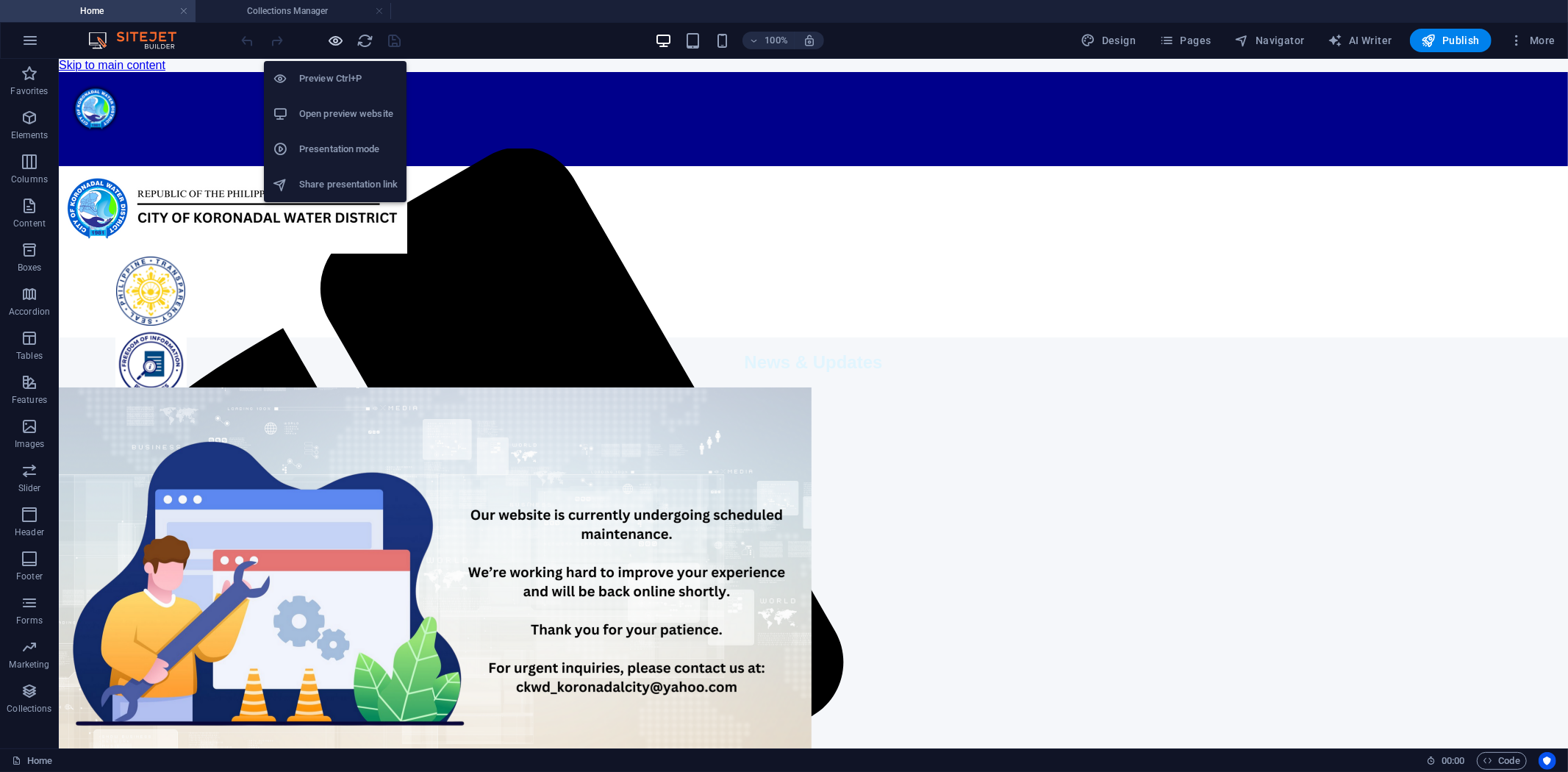
scroll to position [0, 0]
click at [335, 37] on icon "button" at bounding box center [337, 41] width 17 height 17
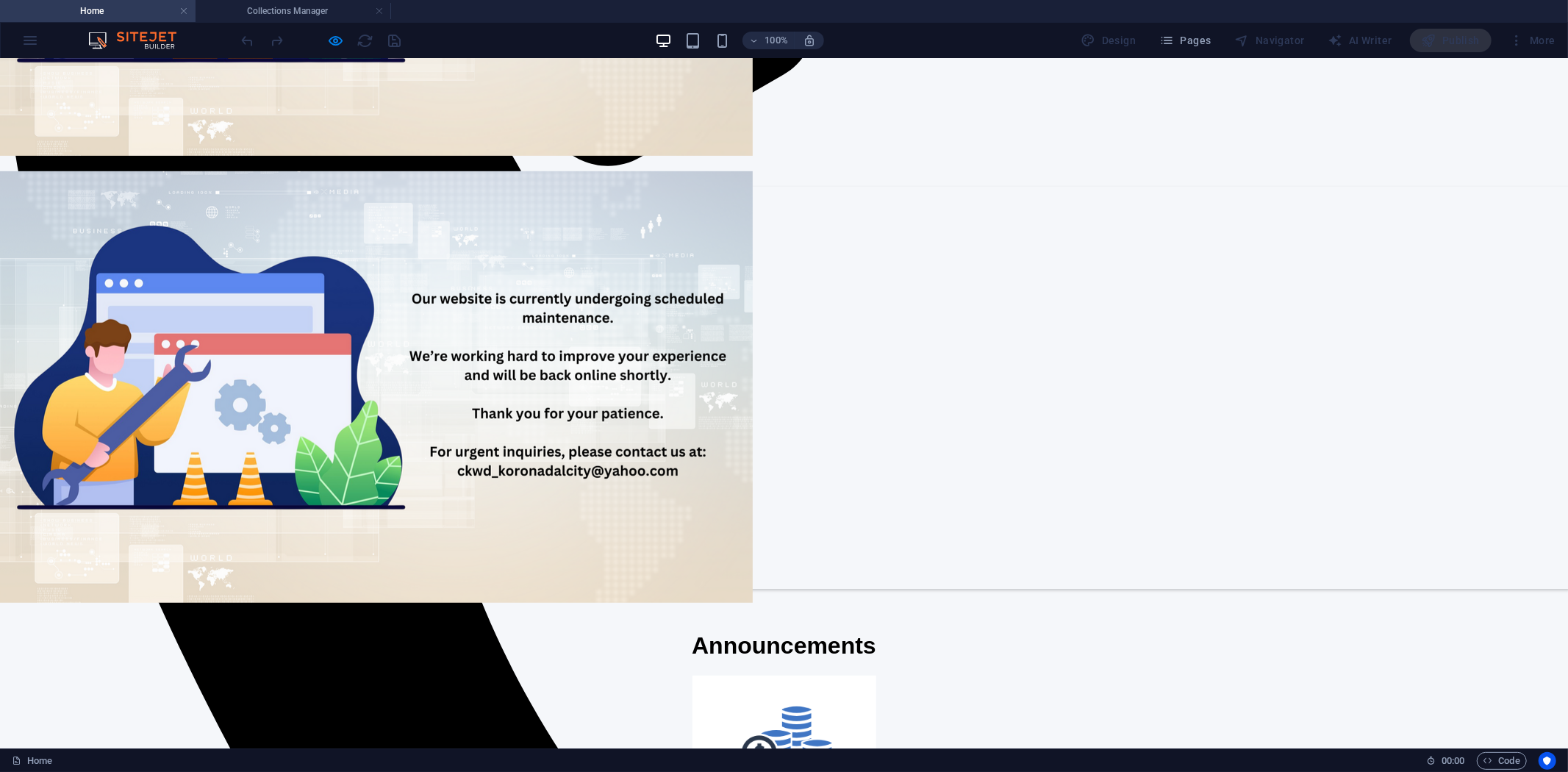
scroll to position [653, 0]
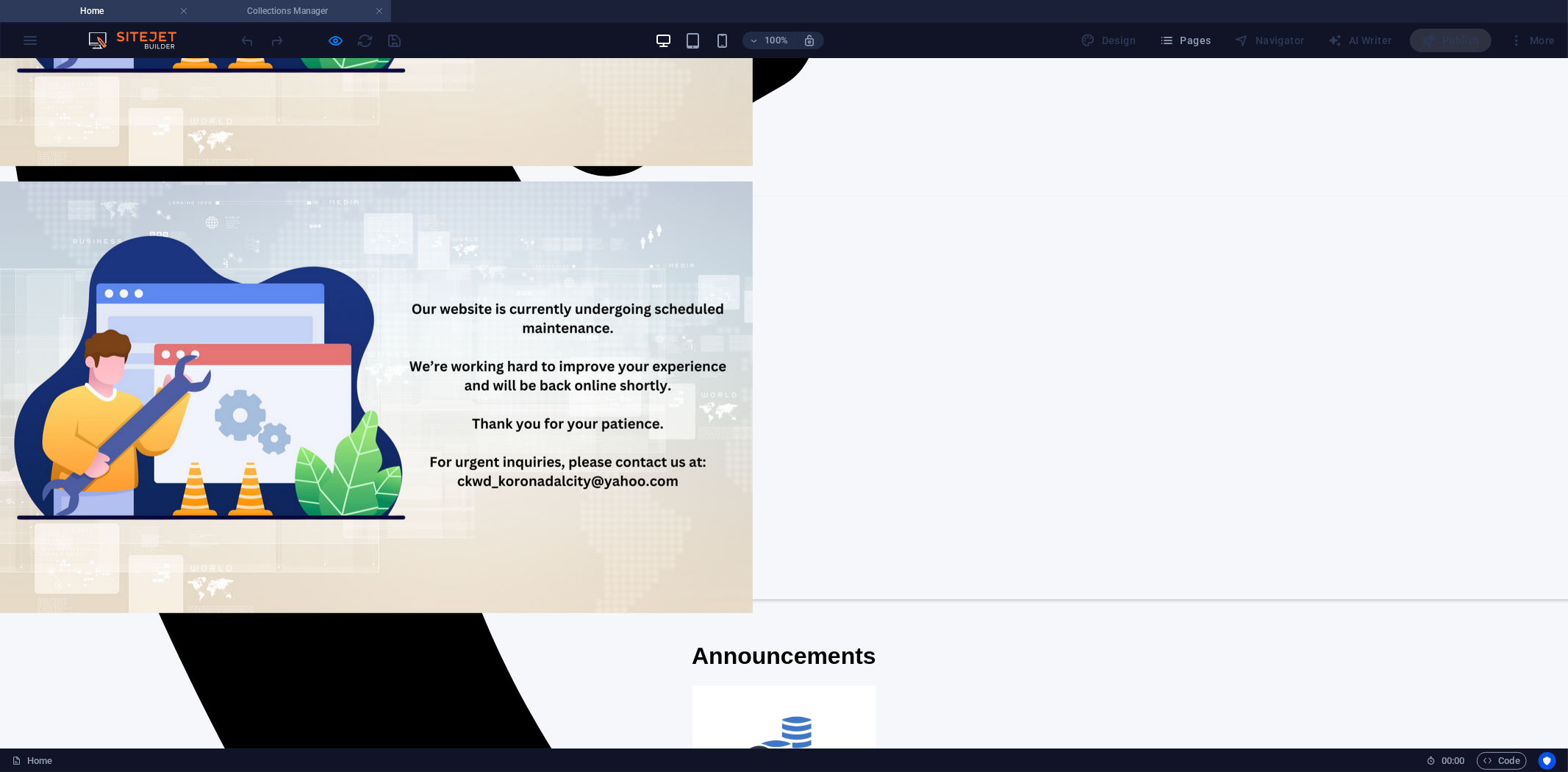
click at [293, 11] on h4 "Collections Manager" at bounding box center [293, 11] width 196 height 16
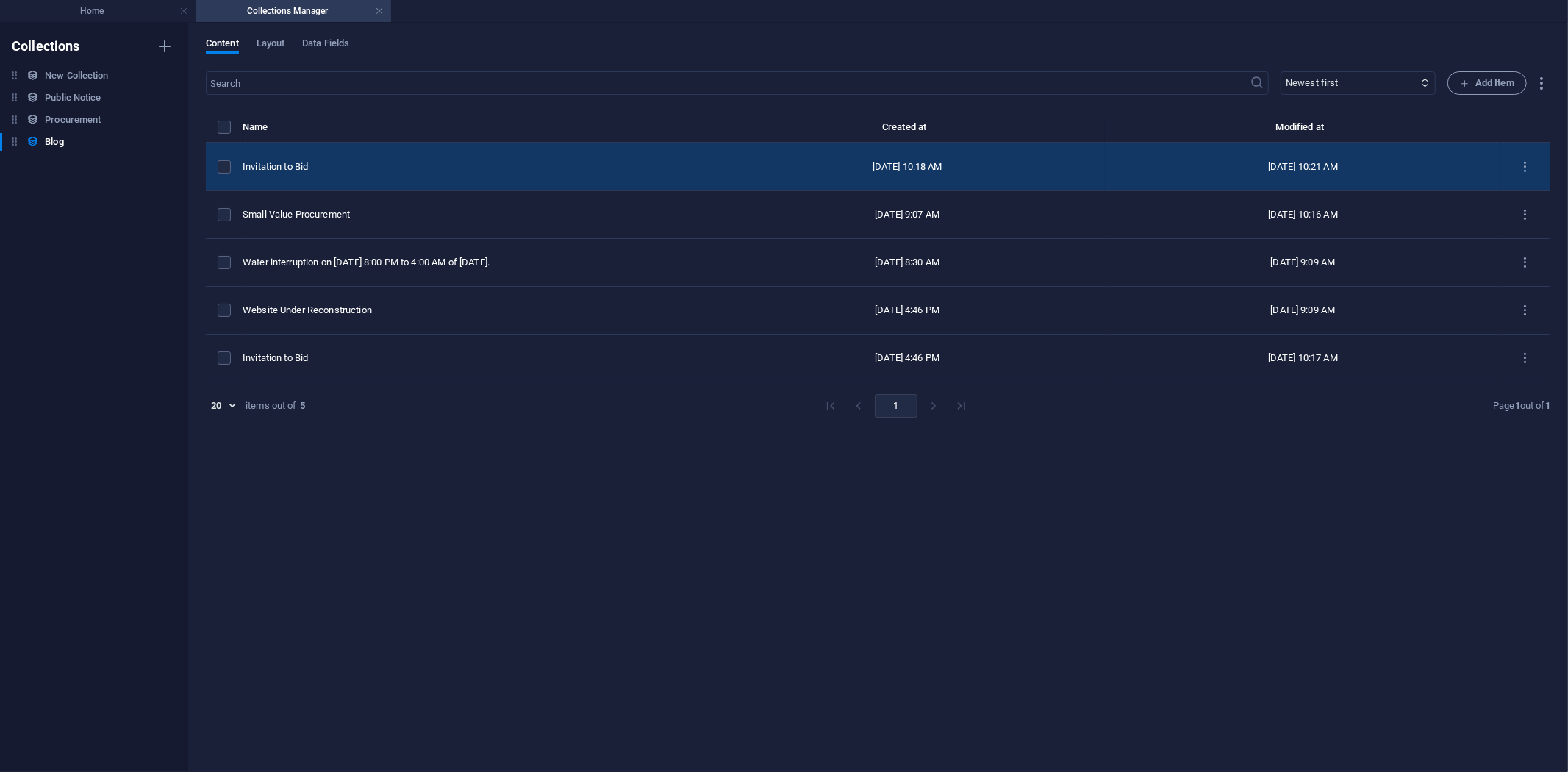
click at [344, 162] on div "Invitation to Bid" at bounding box center [470, 167] width 455 height 13
select select "Procurement"
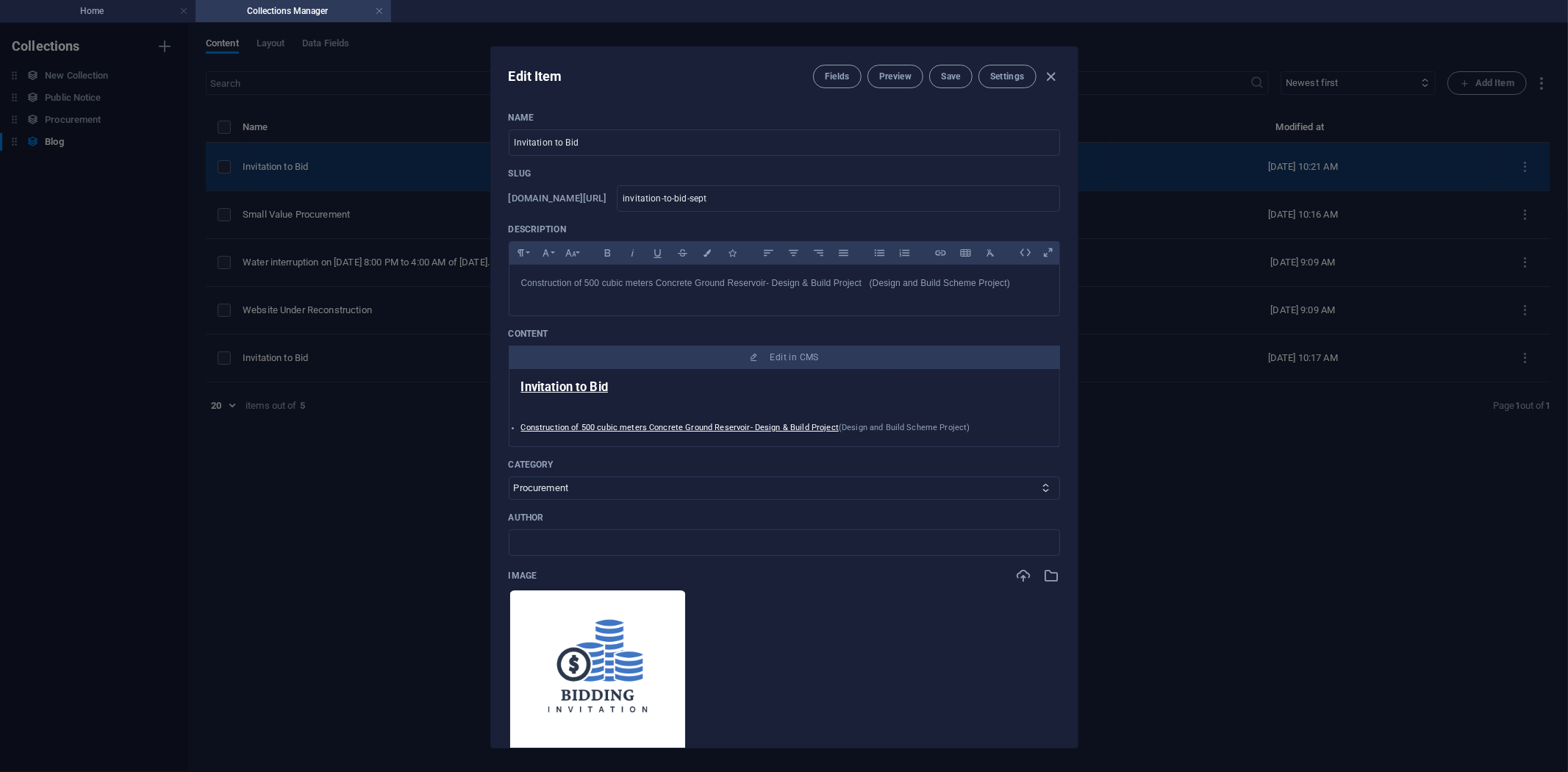
click at [344, 162] on div "Edit Item Fields Preview Save Settings Name Invitation to Bid ​ Slug [DOMAIN_NA…" at bounding box center [784, 397] width 1568 height 749
type input "invitation-to-bid"
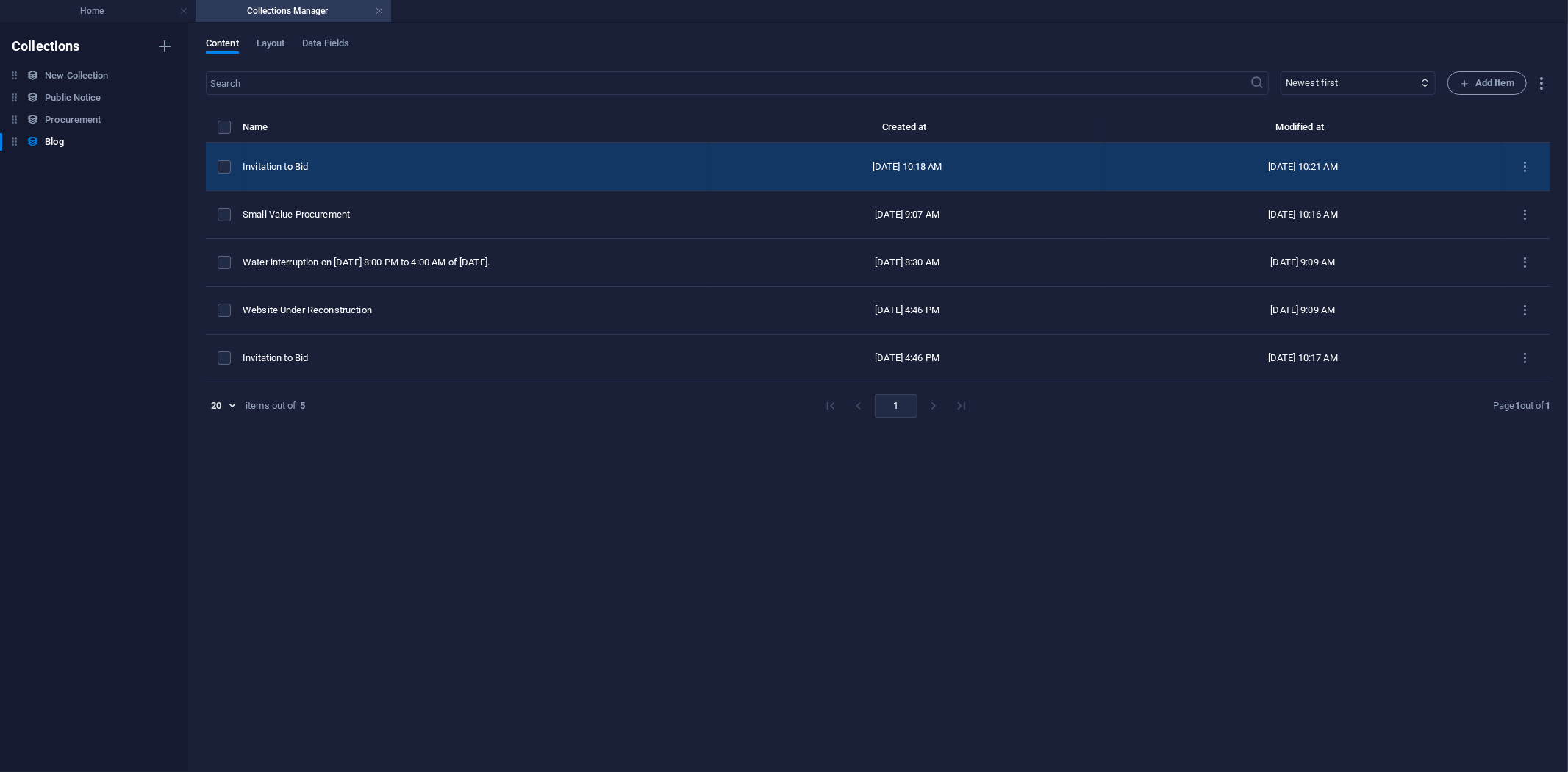
click at [344, 162] on div "Invitation to Bid" at bounding box center [470, 167] width 455 height 13
select select "Procurement"
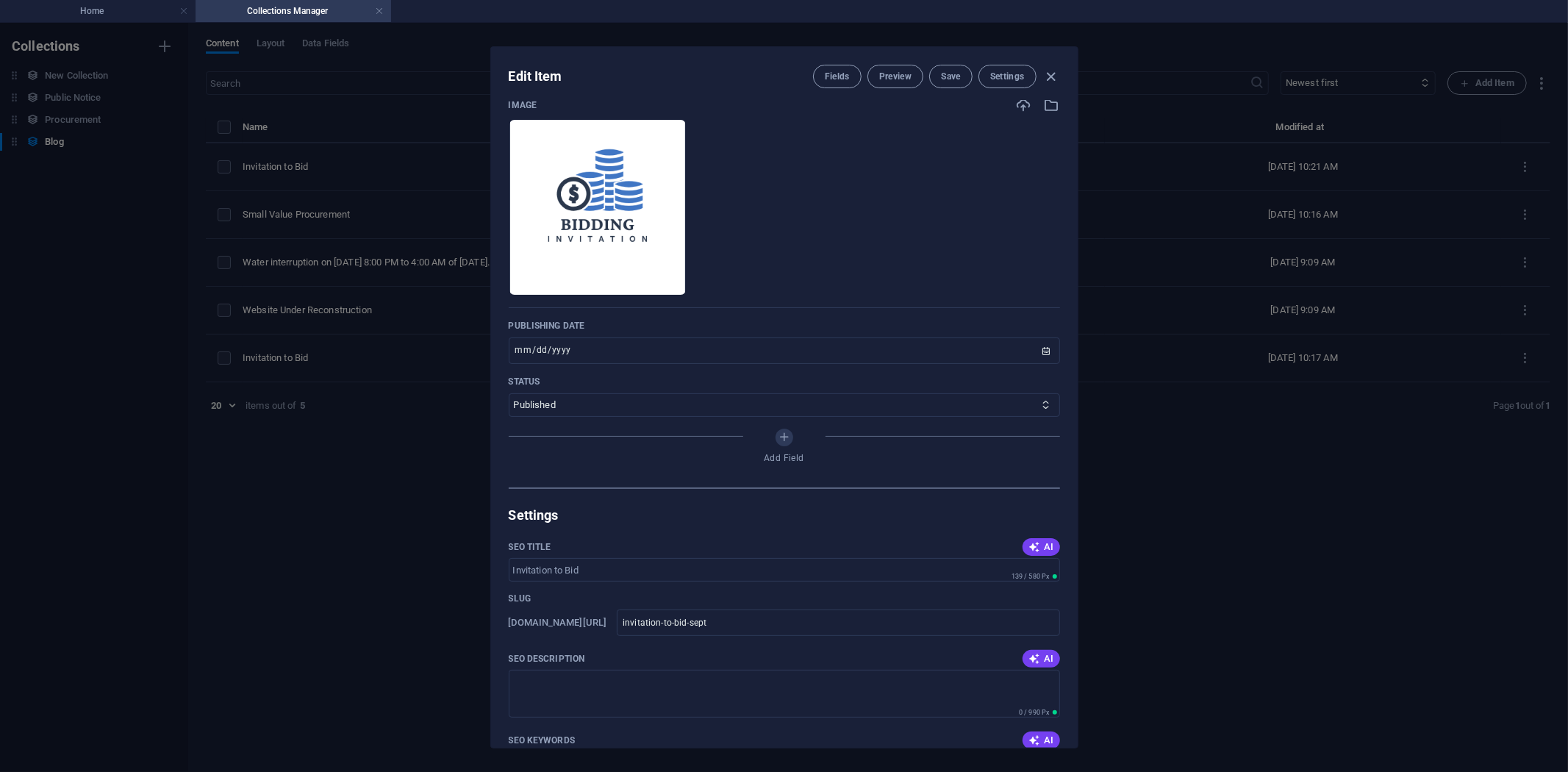
scroll to position [489, 0]
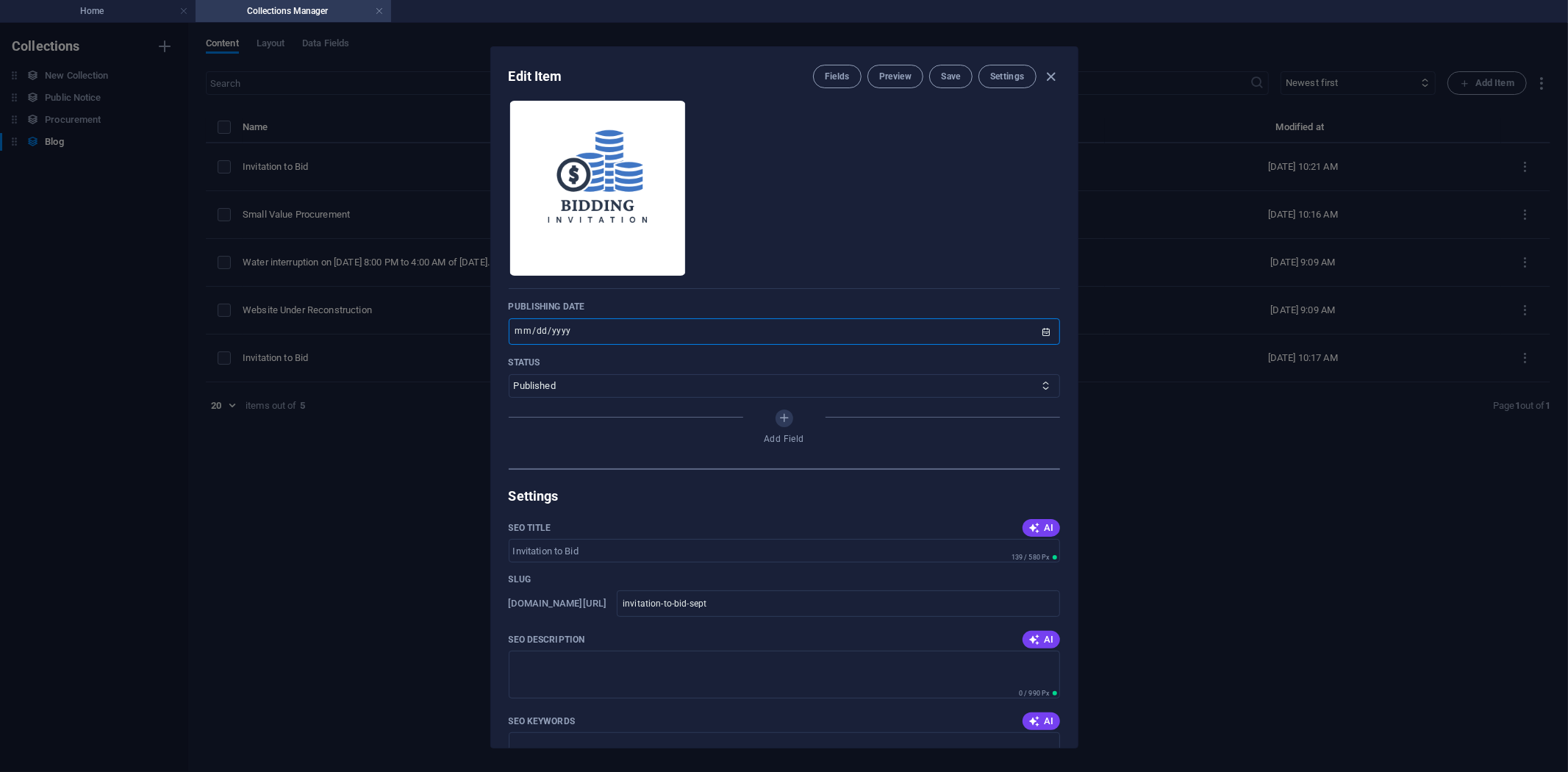
click at [1045, 331] on input "[DATE]" at bounding box center [784, 332] width 551 height 27
click at [1045, 332] on input "[DATE]" at bounding box center [784, 332] width 551 height 27
type input "[DATE]"
click at [952, 74] on span "Save" at bounding box center [950, 77] width 19 height 12
click at [1052, 71] on icon "button" at bounding box center [1051, 77] width 17 height 17
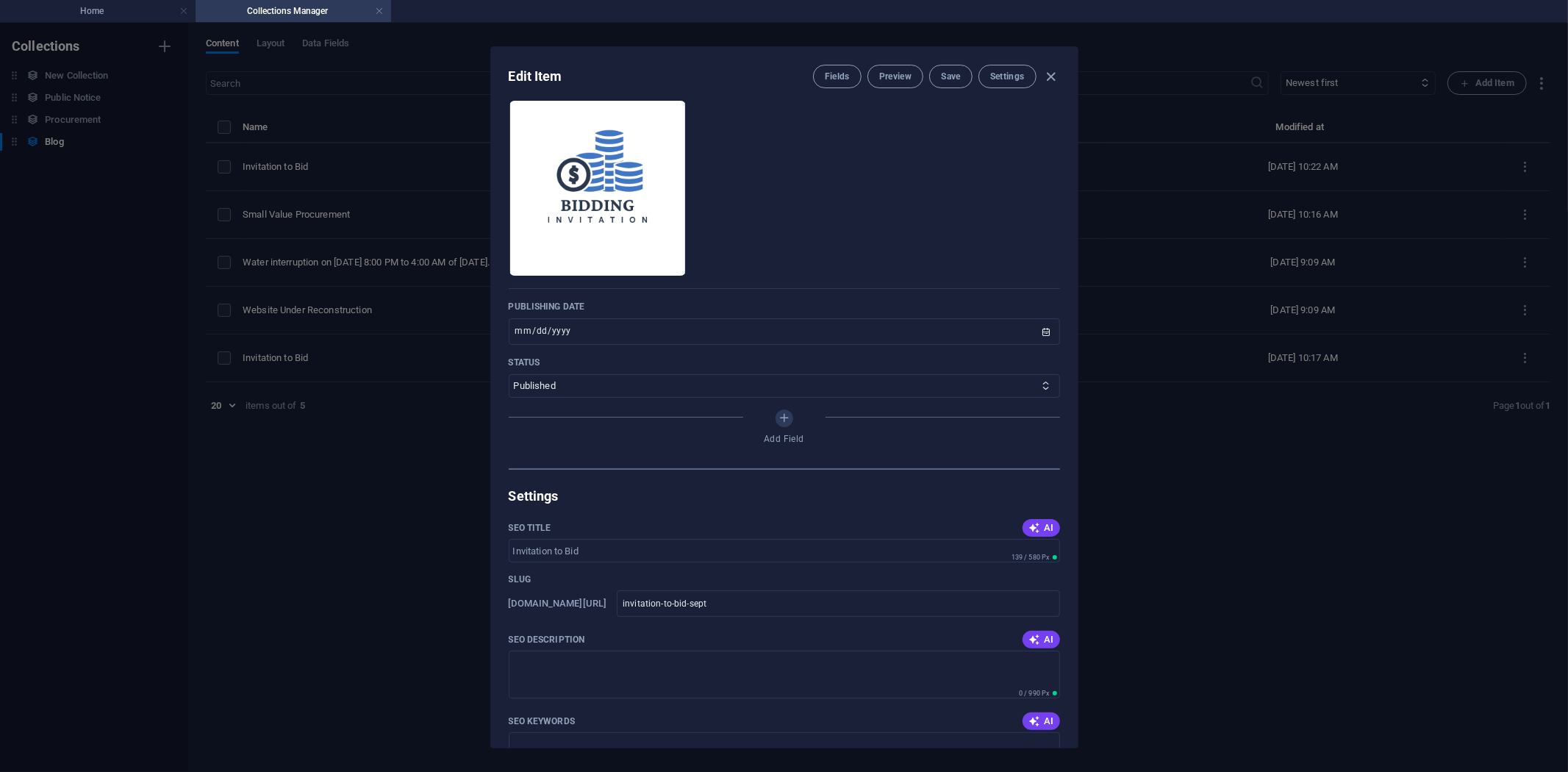
type input "invitation-to-bid"
type input "[DATE]"
type input "invitation-to-bid"
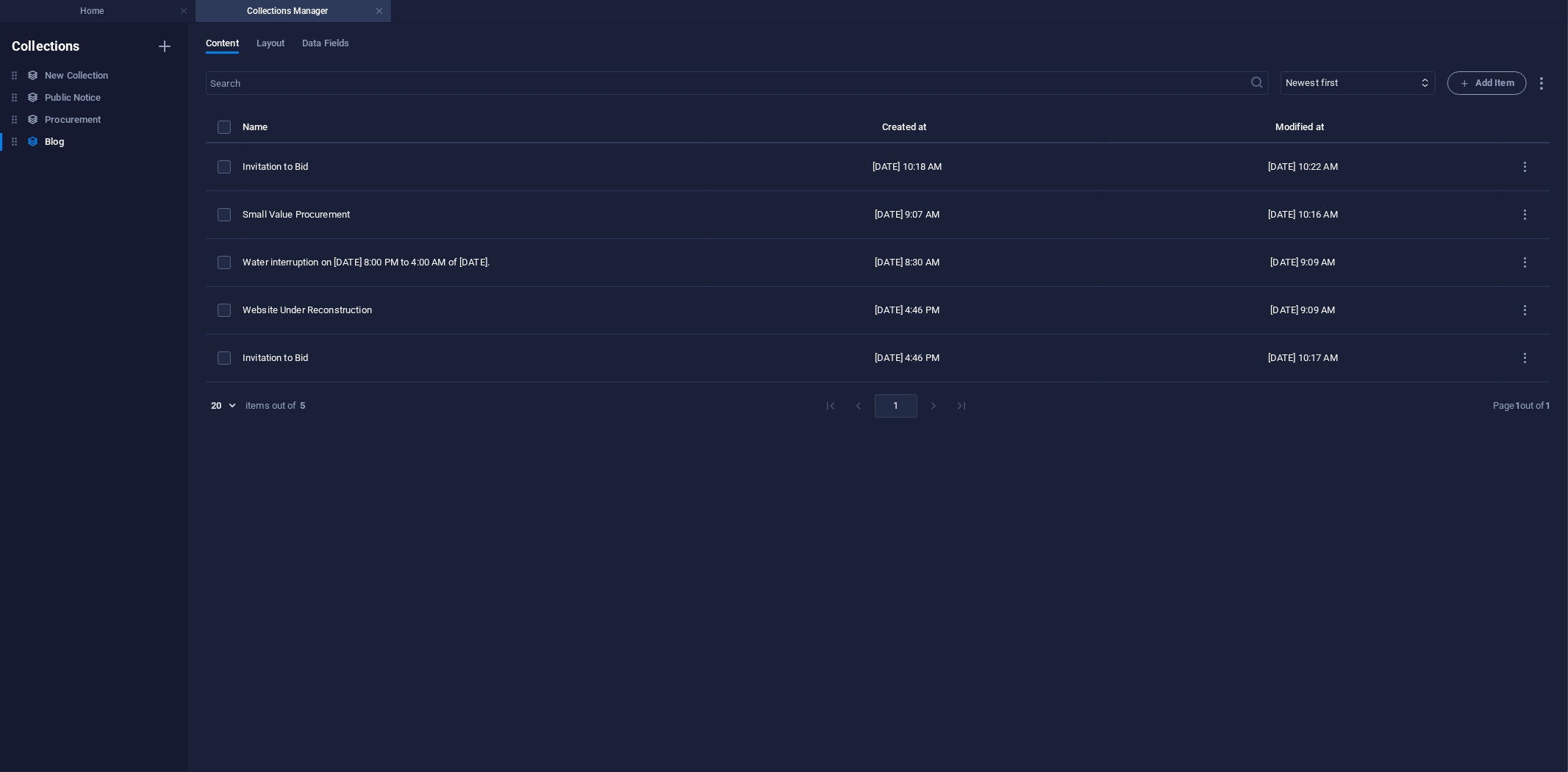
scroll to position [449, 0]
click at [96, 13] on h4 "Home" at bounding box center [98, 11] width 196 height 16
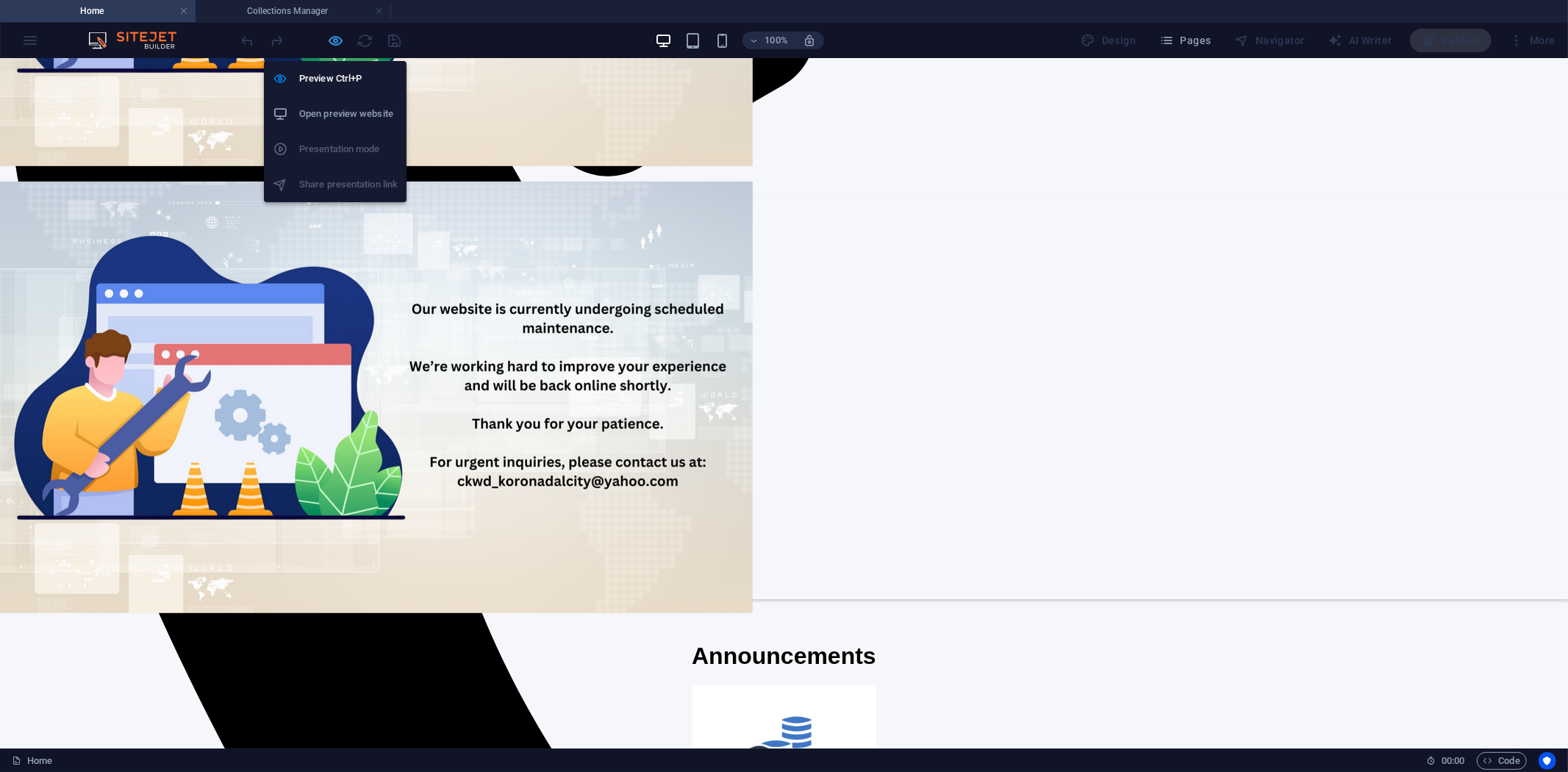
click at [337, 37] on icon "button" at bounding box center [337, 41] width 17 height 17
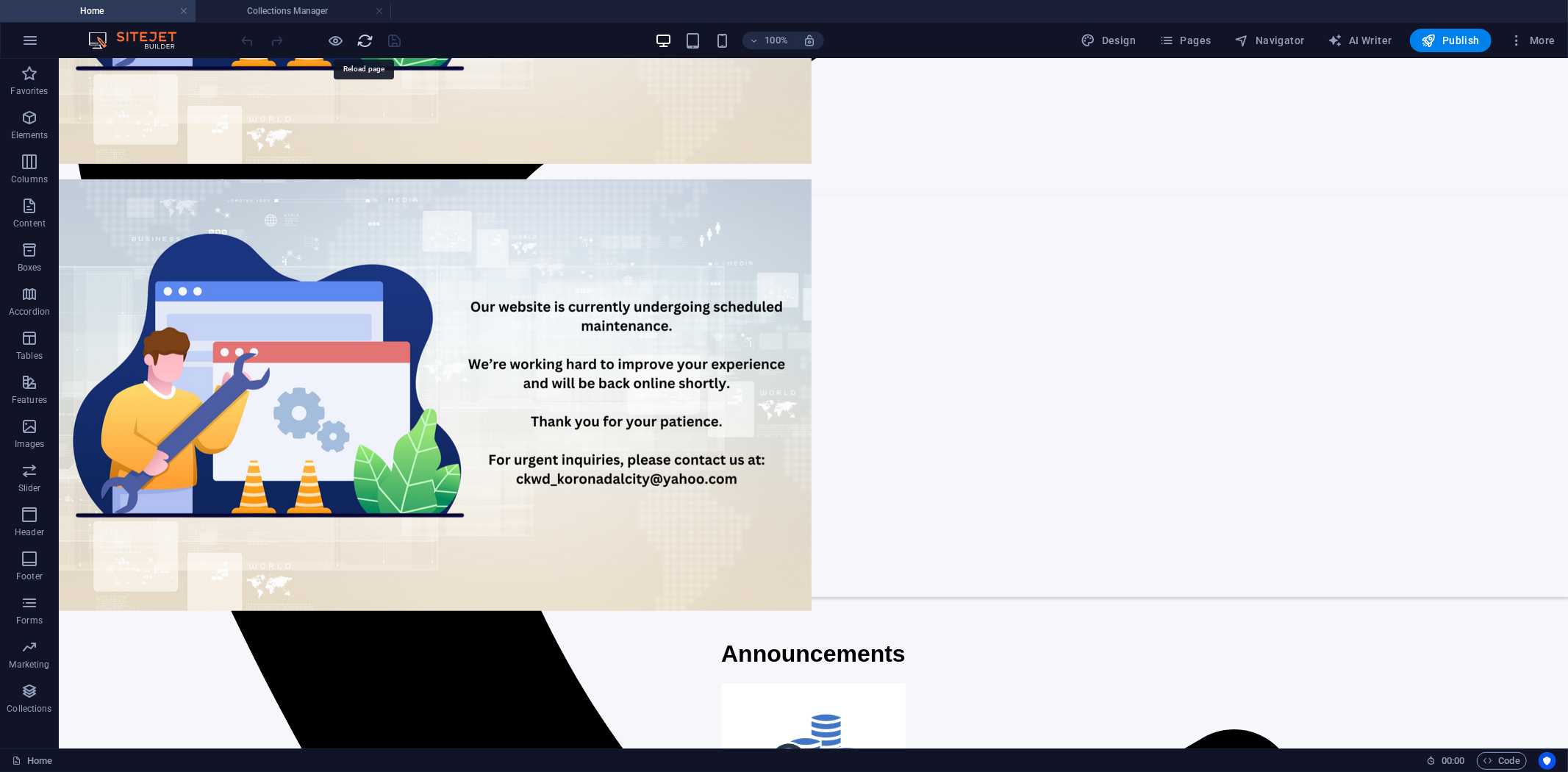
click at [363, 36] on icon "reload" at bounding box center [365, 41] width 17 height 17
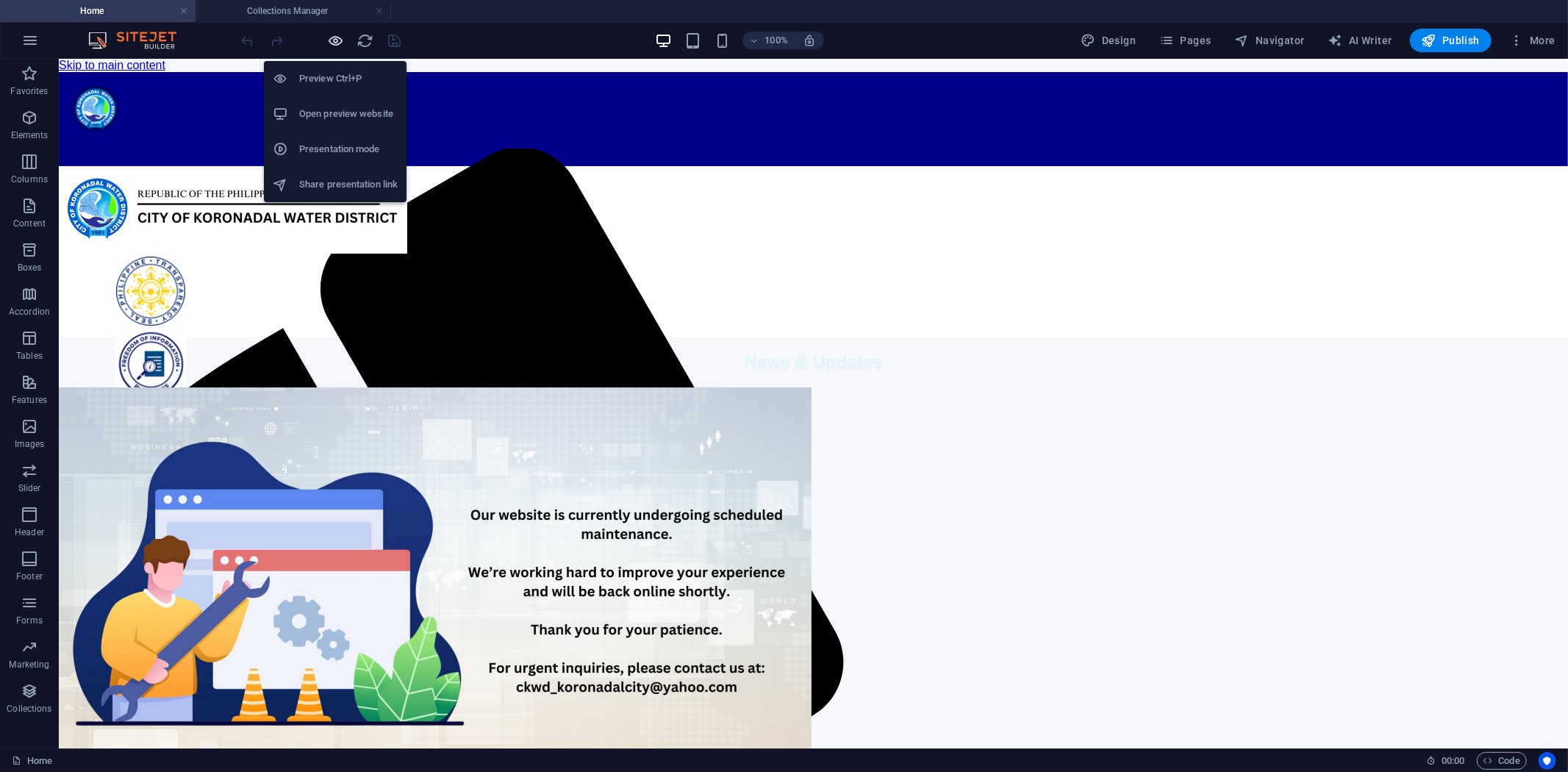
scroll to position [0, 0]
click at [341, 35] on icon "button" at bounding box center [337, 41] width 17 height 17
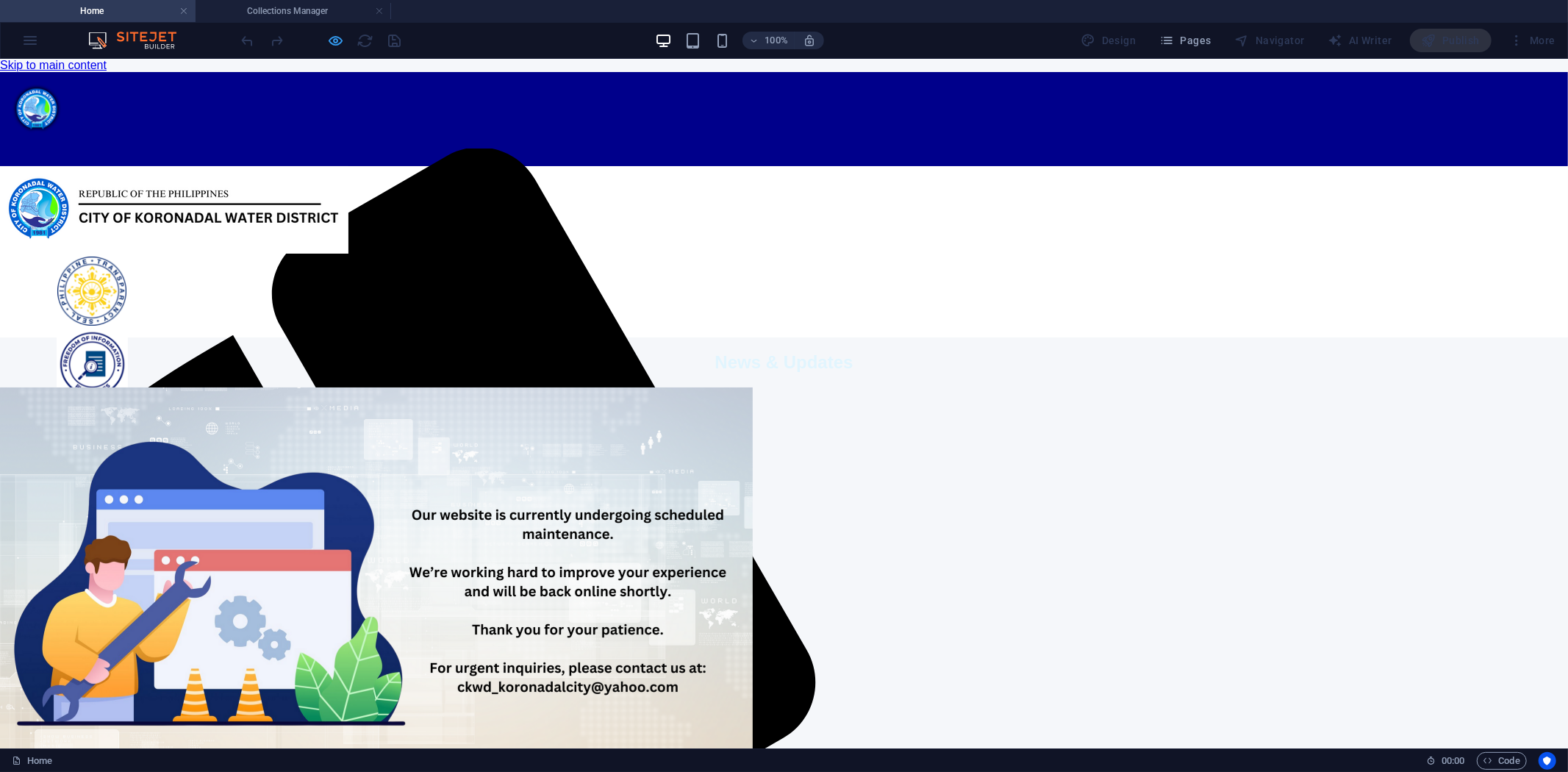
click at [337, 39] on icon "button" at bounding box center [337, 41] width 17 height 17
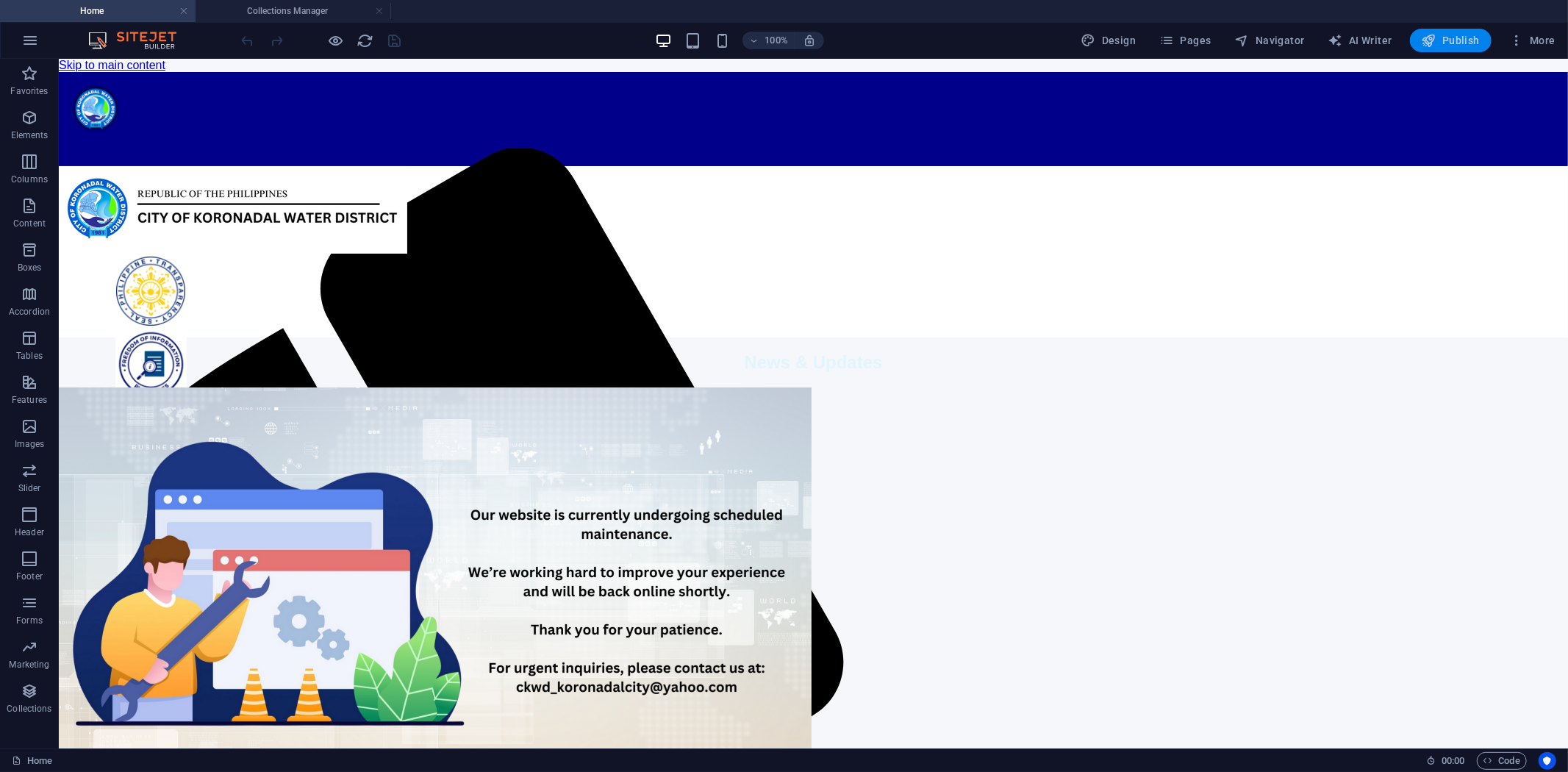
click at [1453, 37] on span "Publish" at bounding box center [1450, 39] width 59 height 14
